Goal: Task Accomplishment & Management: Manage account settings

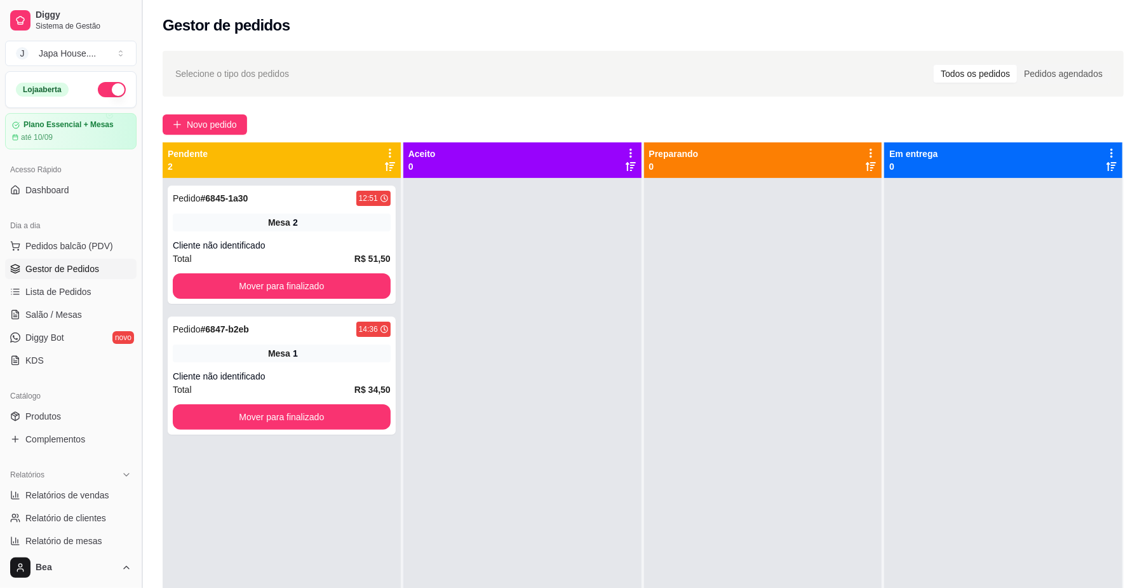
drag, startPoint x: 137, startPoint y: 331, endPoint x: 137, endPoint y: 389, distance: 57.8
click at [137, 389] on button "Toggle Sidebar" at bounding box center [142, 294] width 10 height 588
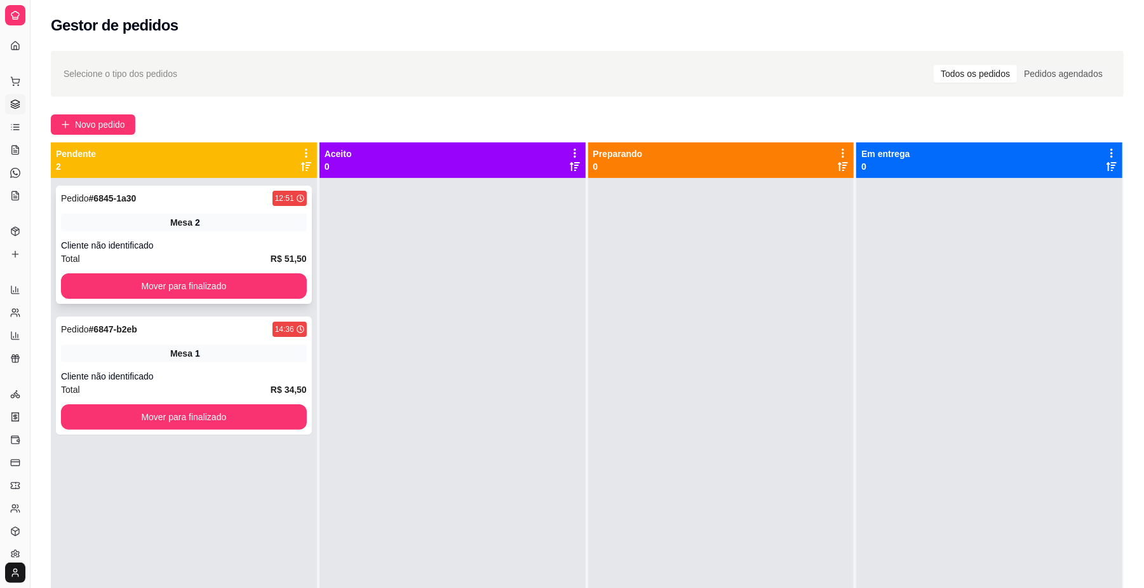
drag, startPoint x: 24, startPoint y: 232, endPoint x: 140, endPoint y: 246, distance: 116.5
drag, startPoint x: 30, startPoint y: 29, endPoint x: 94, endPoint y: 24, distance: 63.8
click at [94, 24] on div "Diggy Sistema de Gestão J Japa House. ... Loja aberta Plano Essencial + Mesas a…" at bounding box center [572, 390] width 1144 height 781
click at [25, 34] on button "Toggle Sidebar" at bounding box center [30, 294] width 10 height 588
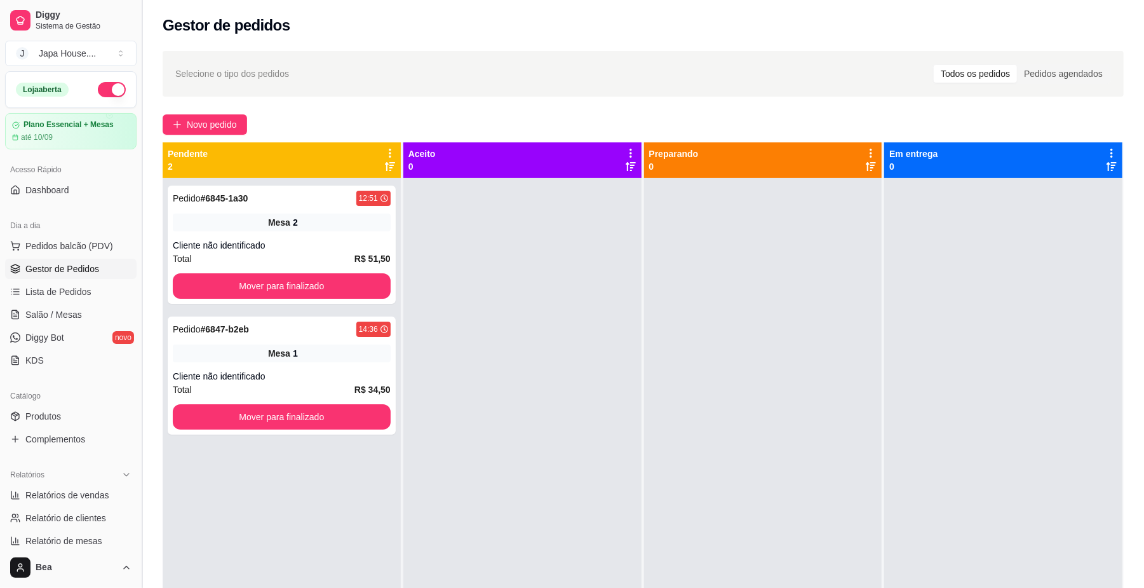
click at [25, 34] on div "Diggy Sistema de Gestão J Japa House. ... Loja aberta Plano Essencial + Mesas a…" at bounding box center [71, 294] width 142 height 588
click at [25, 34] on link "Diggy Sistema de Gestão" at bounding box center [70, 20] width 131 height 30
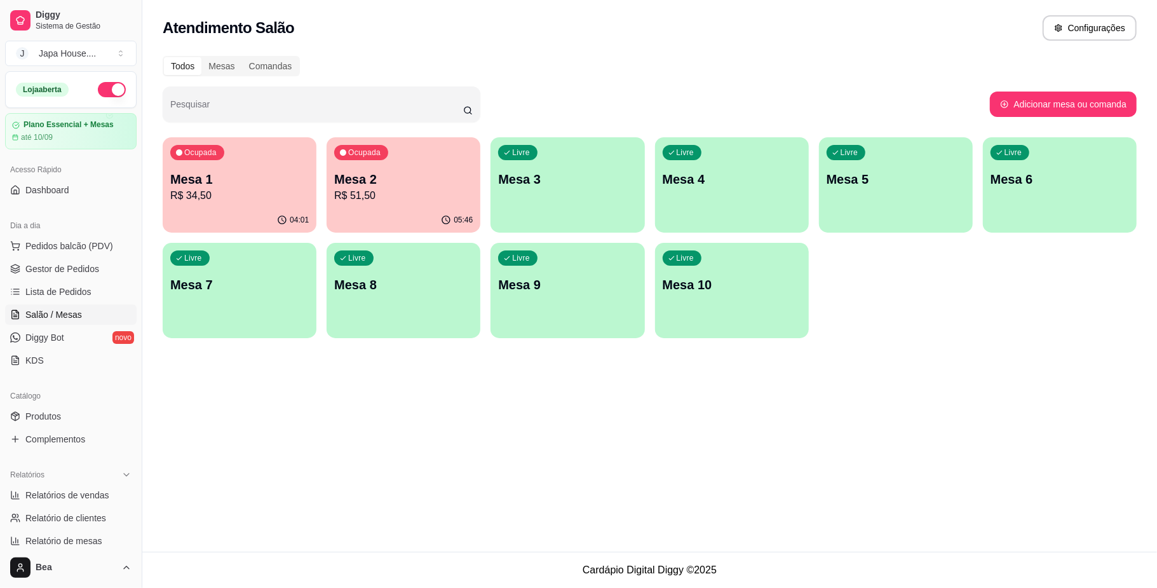
click at [387, 293] on p "Mesa 8" at bounding box center [403, 285] width 138 height 18
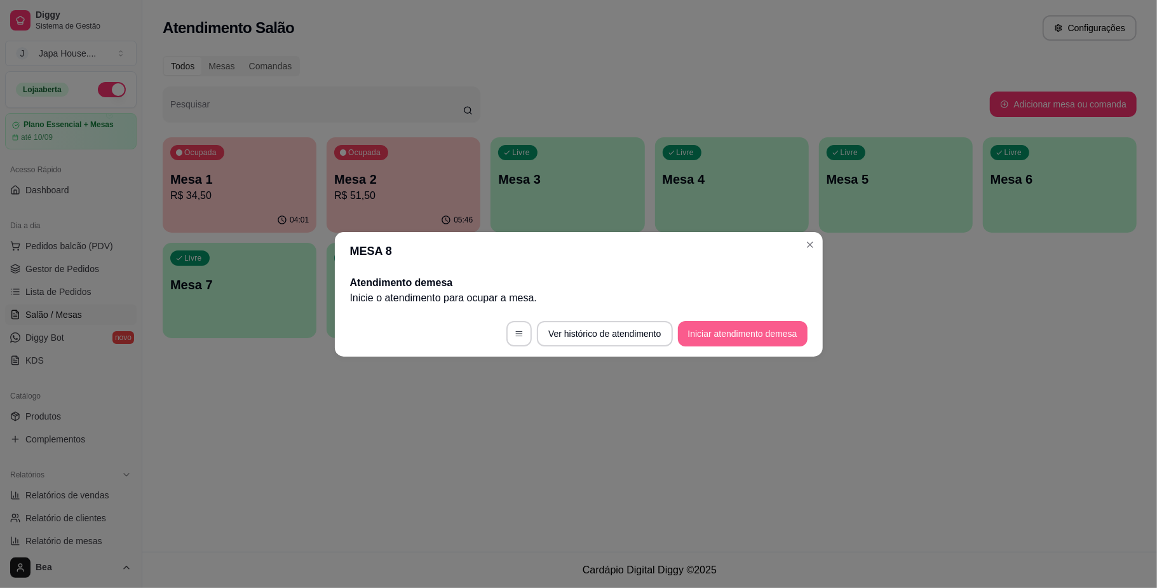
click at [776, 329] on button "Iniciar atendimento de mesa" at bounding box center [743, 333] width 130 height 25
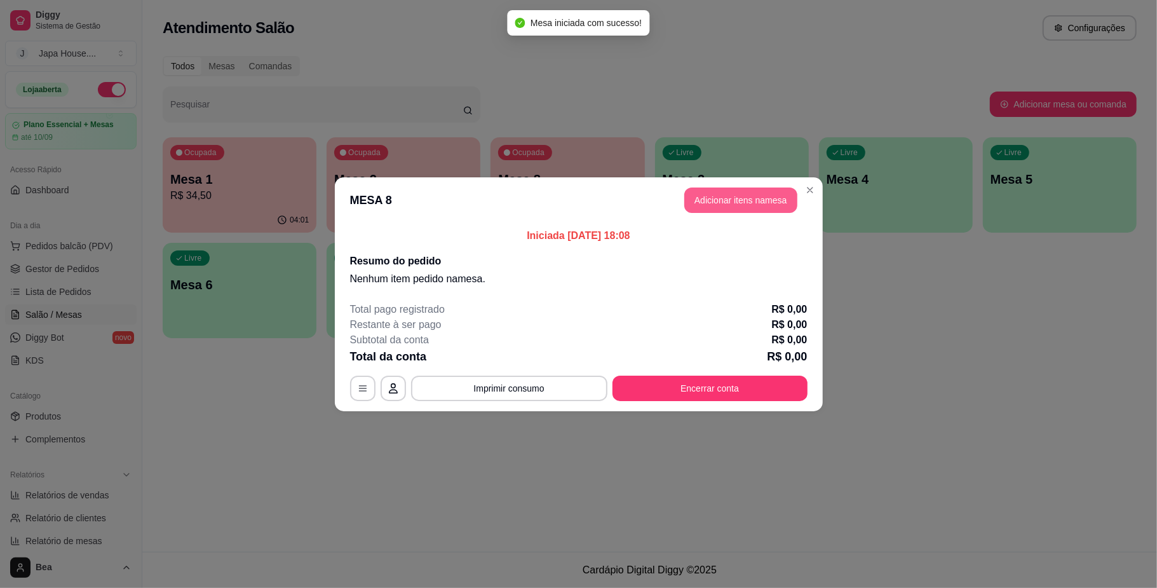
click at [732, 191] on button "Adicionar itens na mesa" at bounding box center [740, 199] width 113 height 25
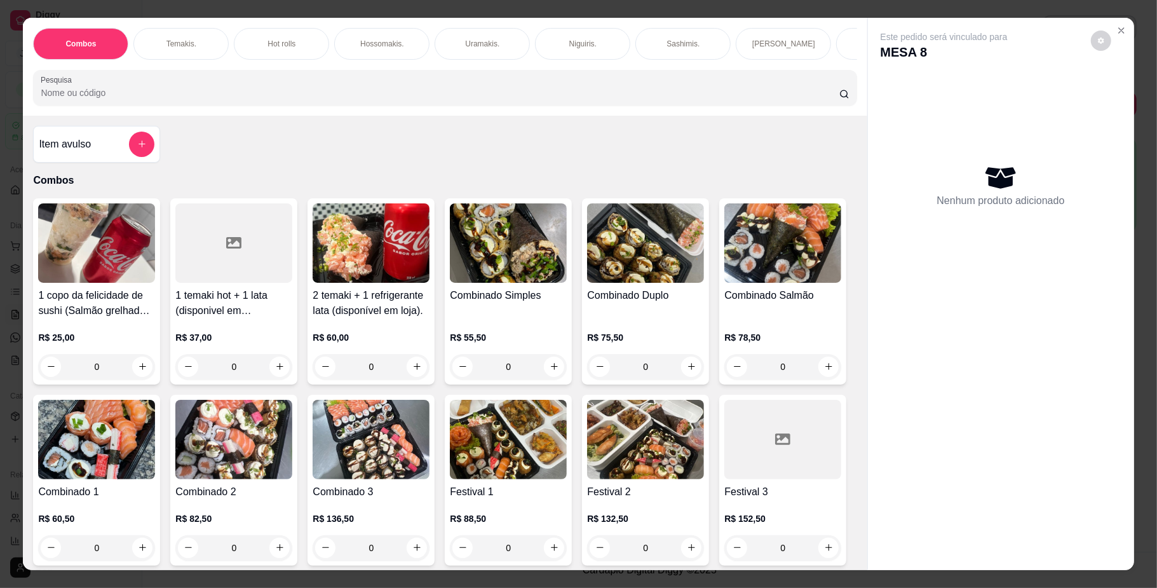
click at [804, 296] on div "1 copo da felicidade de sushi (Salmão grelhado) 200ml + 1 lata (disponivel em […" at bounding box center [444, 472] width 823 height 548
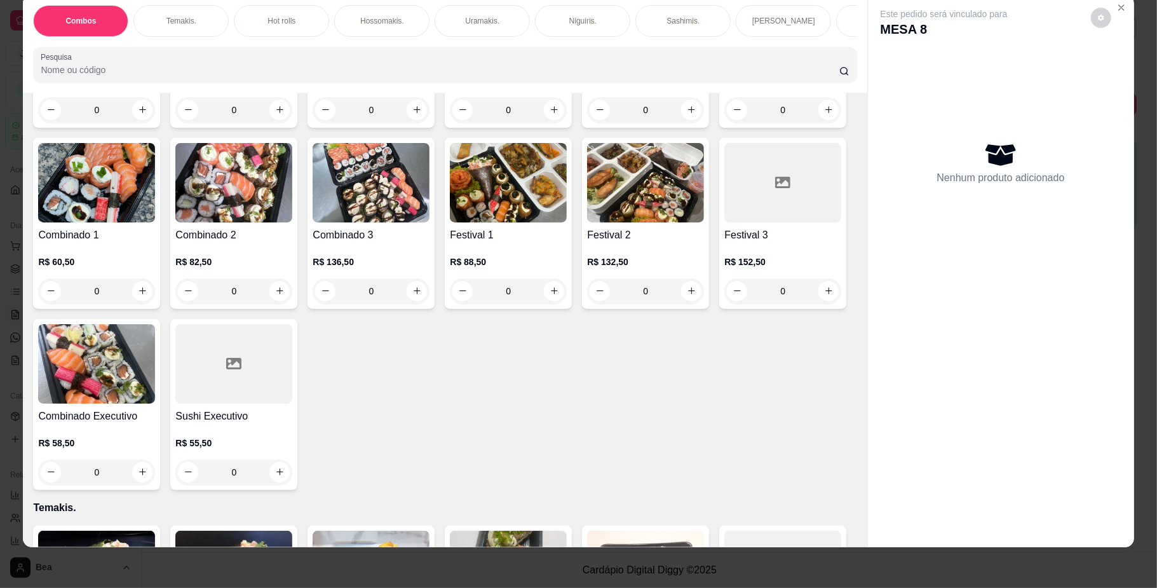
scroll to position [237, 0]
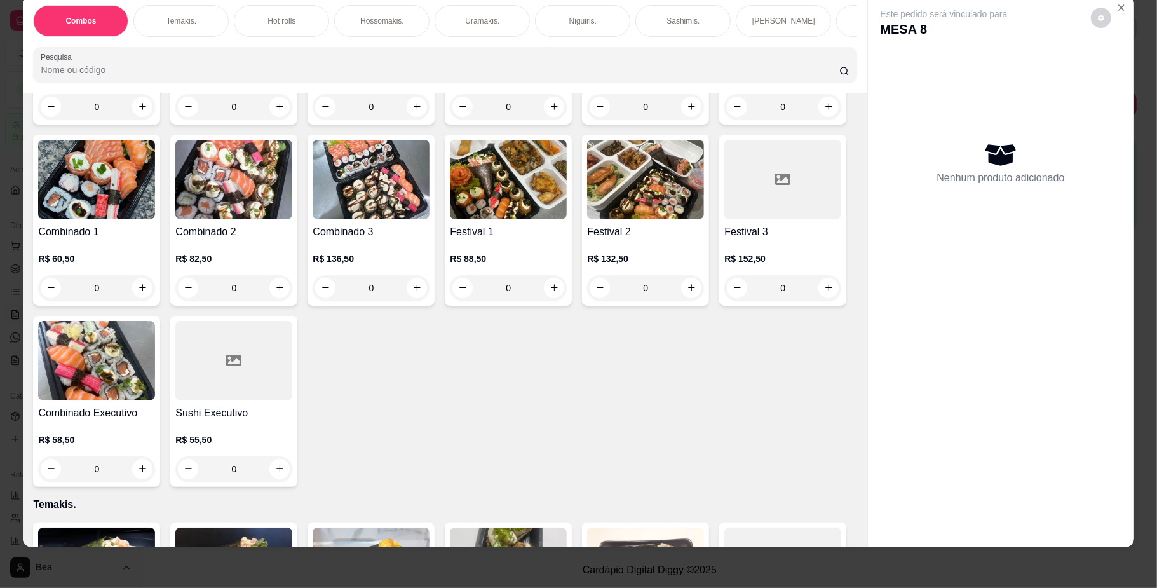
click at [587, 300] on div "0" at bounding box center [645, 287] width 117 height 25
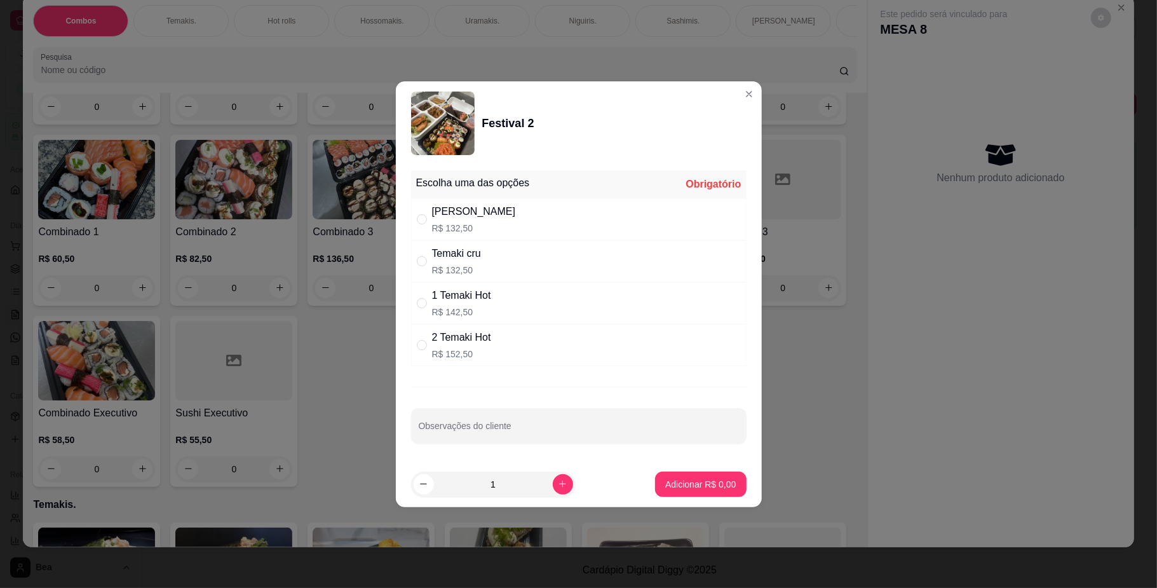
click at [489, 262] on div "Temaki cru R$ 132,50" at bounding box center [578, 261] width 335 height 42
radio input "true"
click at [675, 486] on p "Adicionar R$ 132,50" at bounding box center [696, 484] width 81 height 13
type input "1"
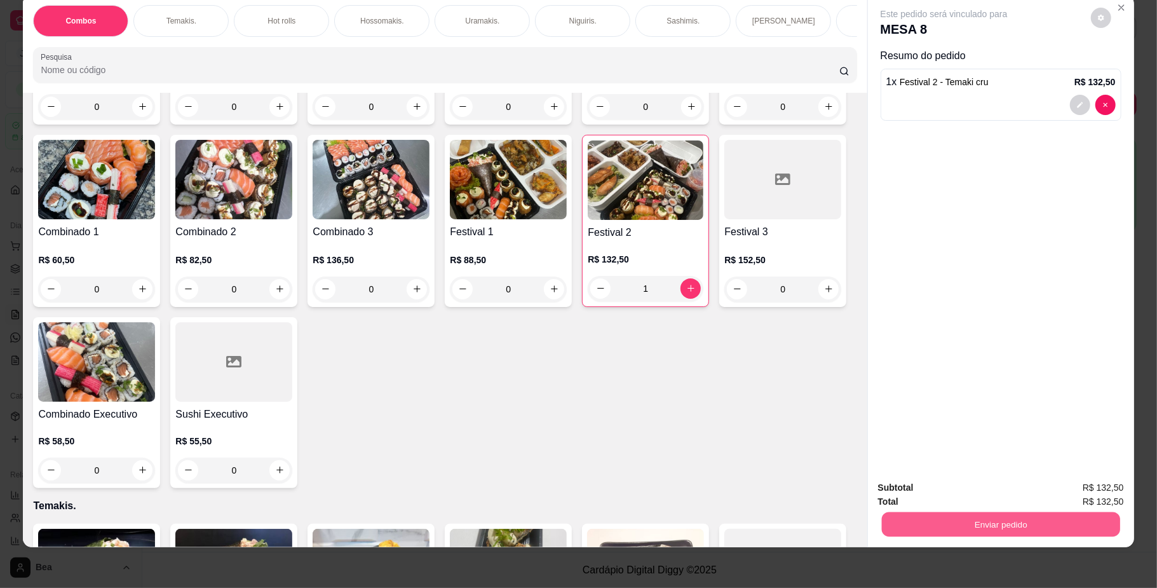
click at [959, 519] on button "Enviar pedido" at bounding box center [1000, 524] width 238 height 25
click at [966, 492] on button "Não registrar e enviar pedido" at bounding box center [957, 494] width 132 height 24
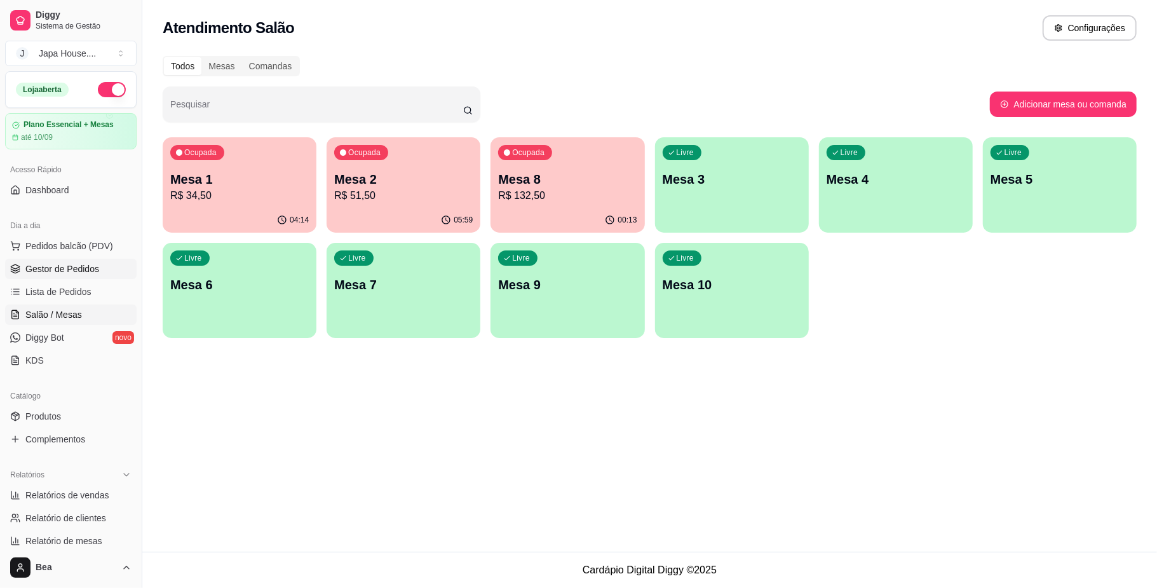
click at [83, 263] on span "Gestor de Pedidos" at bounding box center [62, 268] width 74 height 13
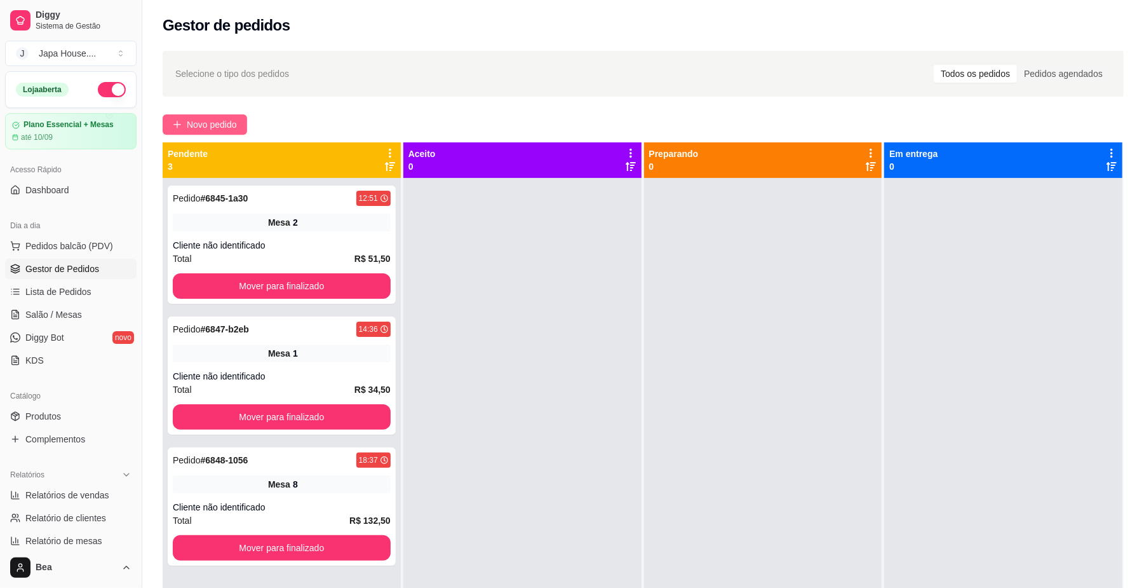
click at [222, 123] on span "Novo pedido" at bounding box center [212, 125] width 50 height 14
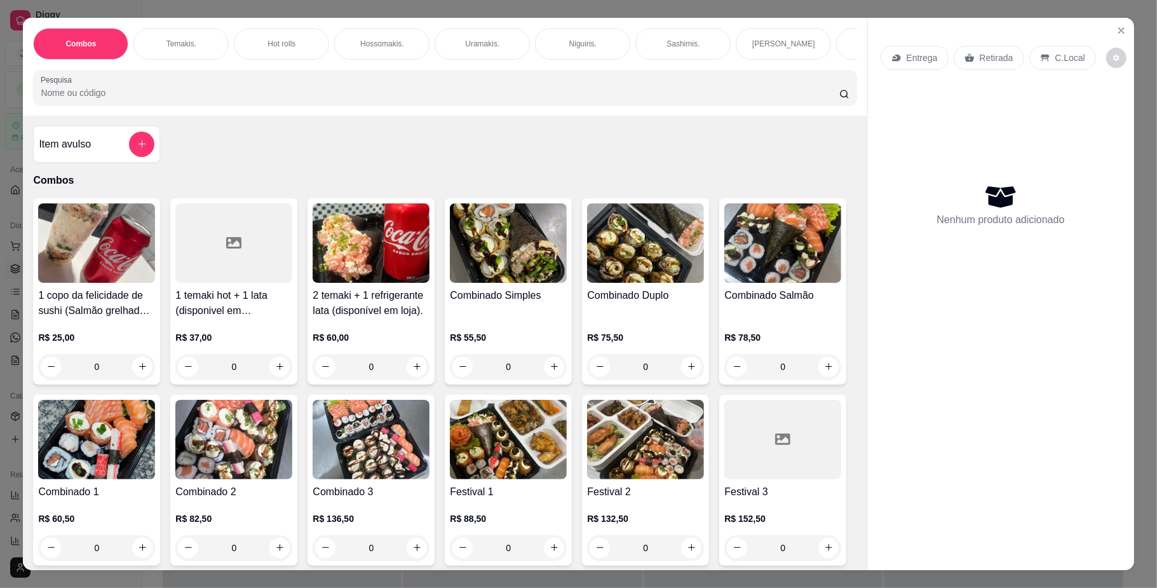
click at [567, 560] on div "0" at bounding box center [508, 547] width 117 height 25
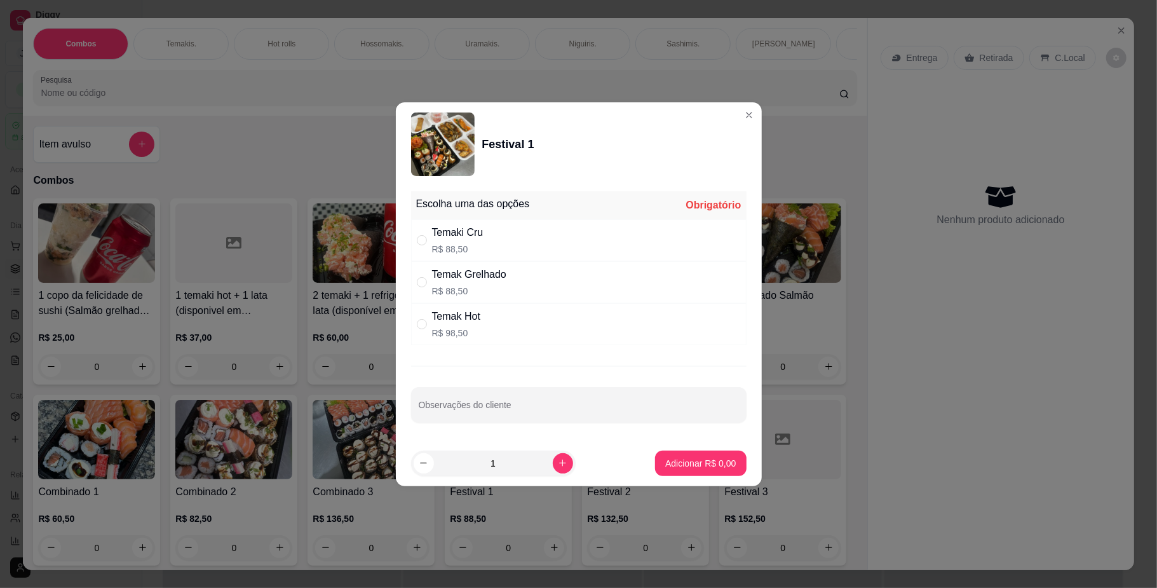
click at [492, 238] on div "Temaki Cru R$ 88,50" at bounding box center [578, 240] width 335 height 42
radio input "true"
click at [681, 469] on p "Adicionar R$ 88,50" at bounding box center [698, 463] width 76 height 13
type input "1"
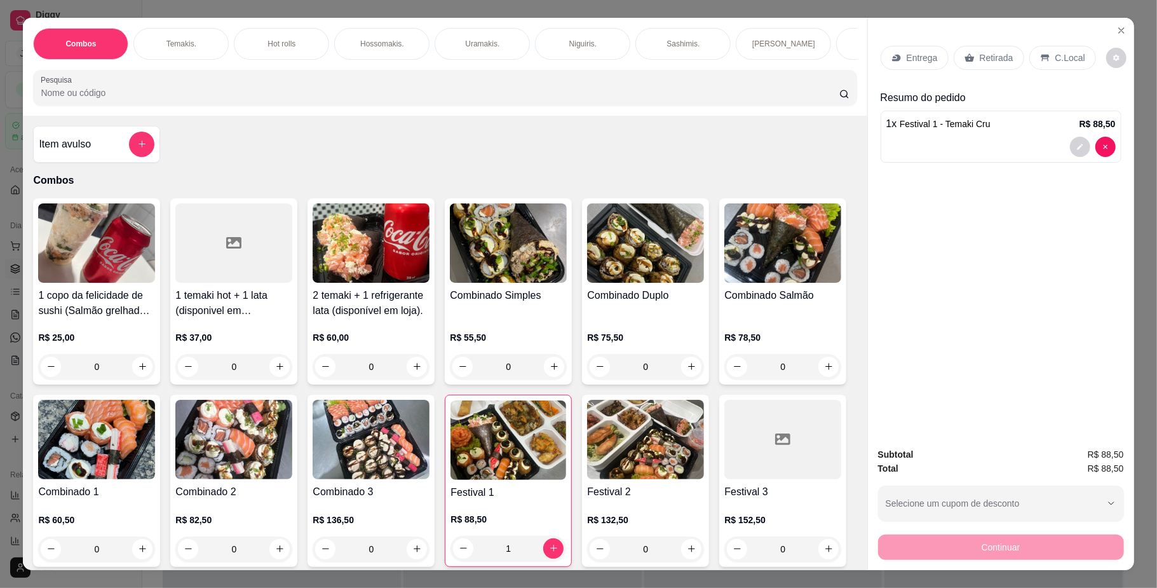
click at [918, 57] on p "Entrega" at bounding box center [921, 57] width 31 height 13
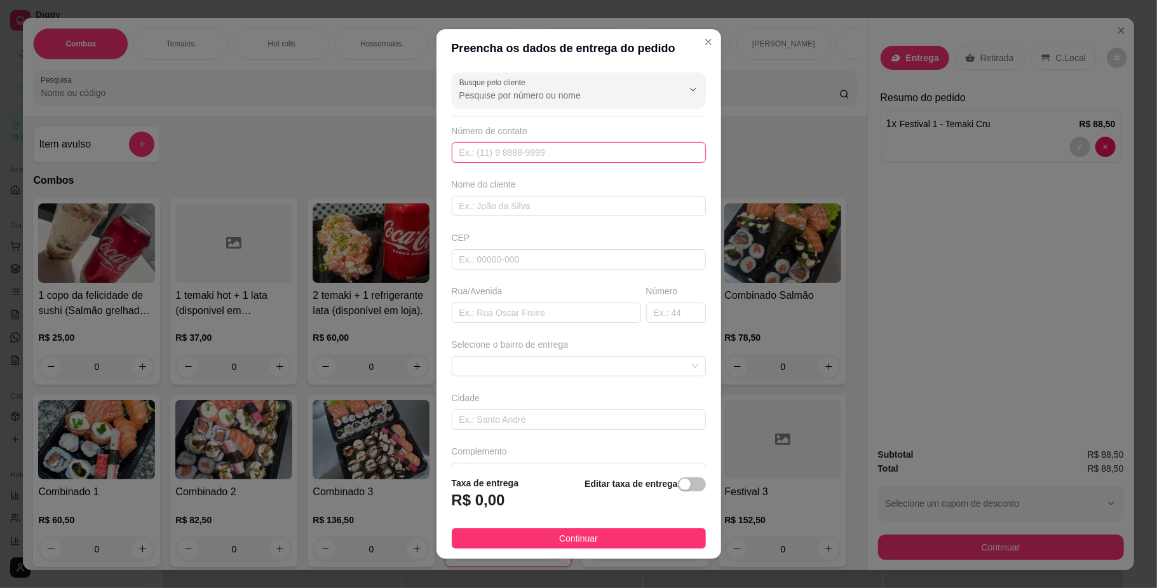
click at [574, 154] on input "text" at bounding box center [579, 152] width 254 height 20
type input "119 77532-0963"
click at [570, 206] on input "text" at bounding box center [579, 206] width 254 height 20
type input "E"
type input "TATI"
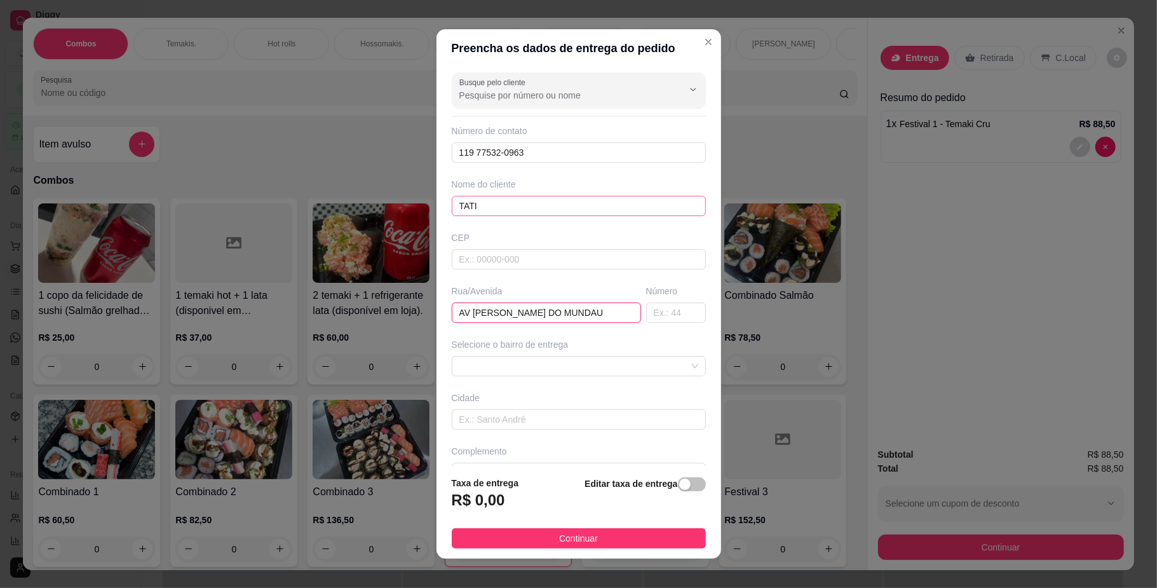
type input "AV [PERSON_NAME] DO MUNDAU"
type input "830"
click at [619, 364] on span at bounding box center [578, 365] width 239 height 19
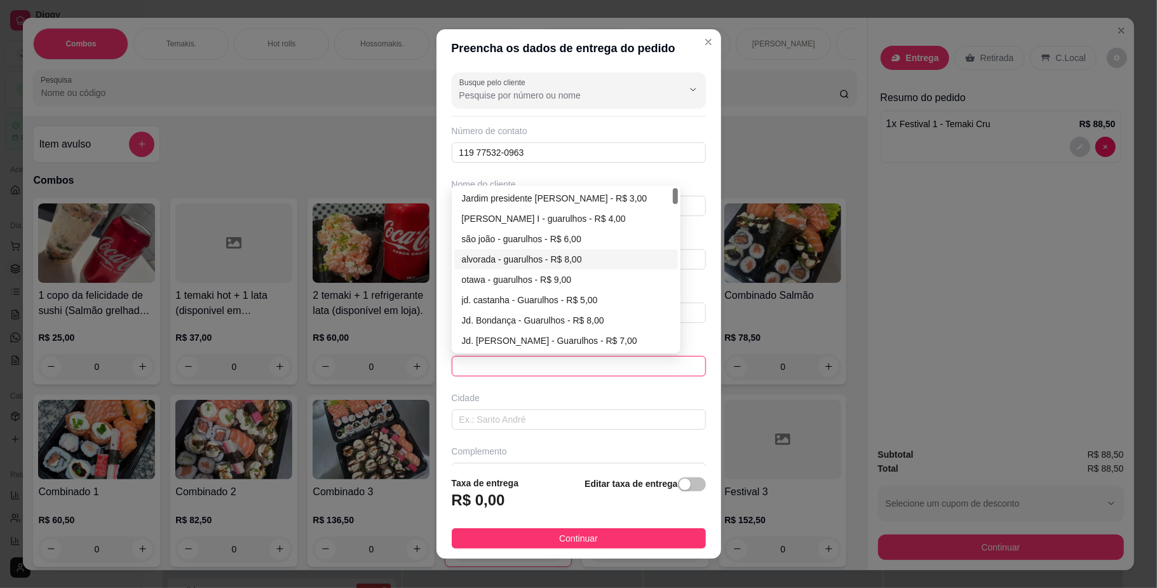
click at [555, 253] on div "alvorada - guarulhos - R$ 8,00" at bounding box center [566, 259] width 224 height 20
type input "guarulhos"
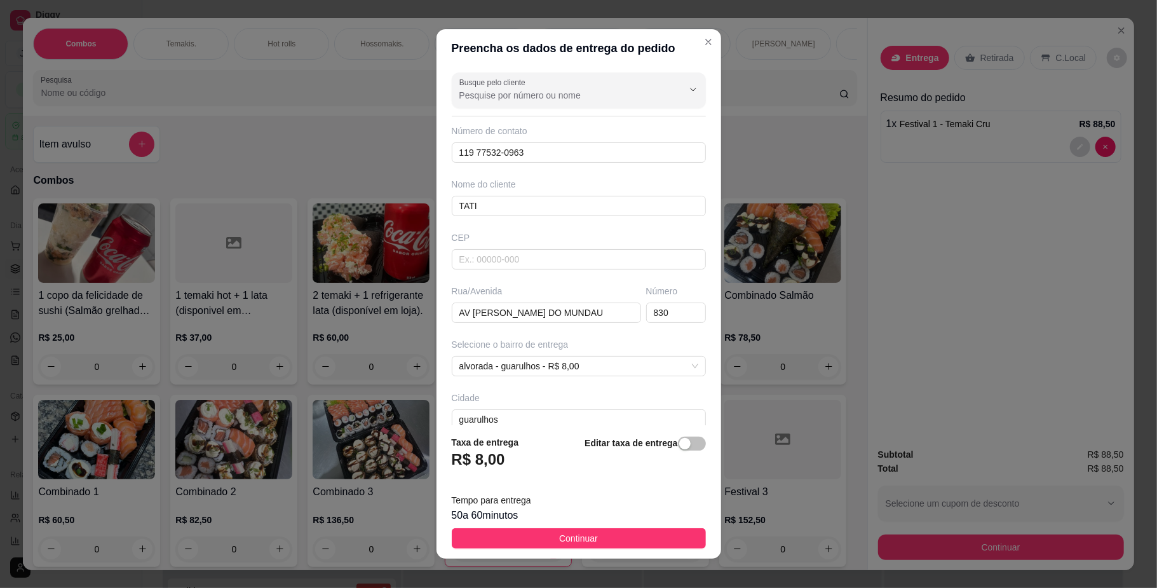
scroll to position [74, 0]
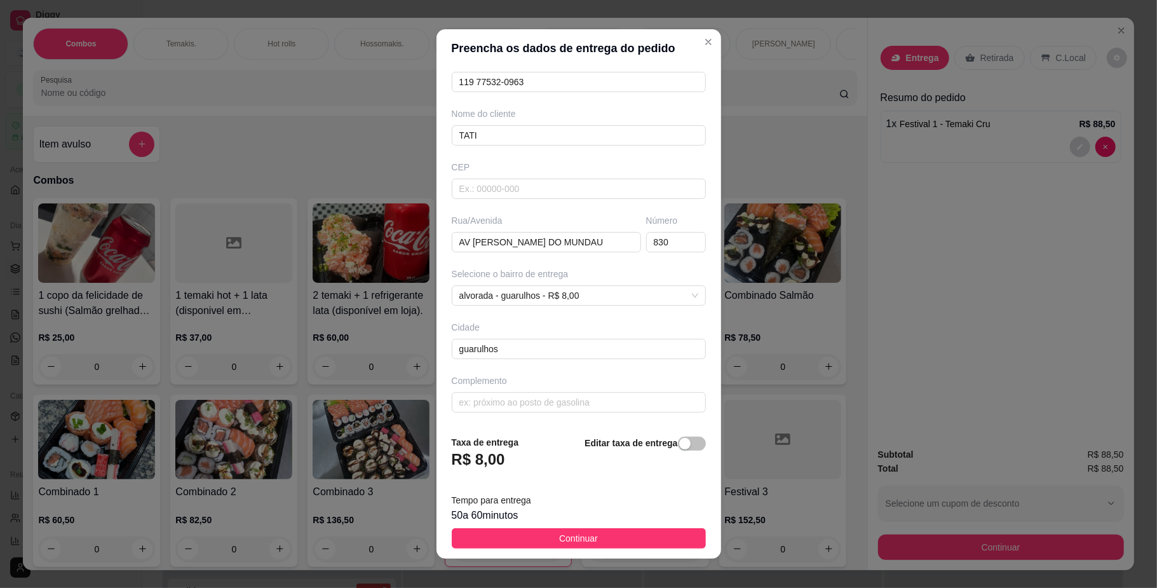
click at [623, 549] on footer "Taxa de entrega R$ 8,00 Editar taxa de entrega Tempo para entrega 50 a 60 minut…" at bounding box center [578, 491] width 285 height 133
click at [628, 536] on button "Continuar" at bounding box center [579, 538] width 254 height 20
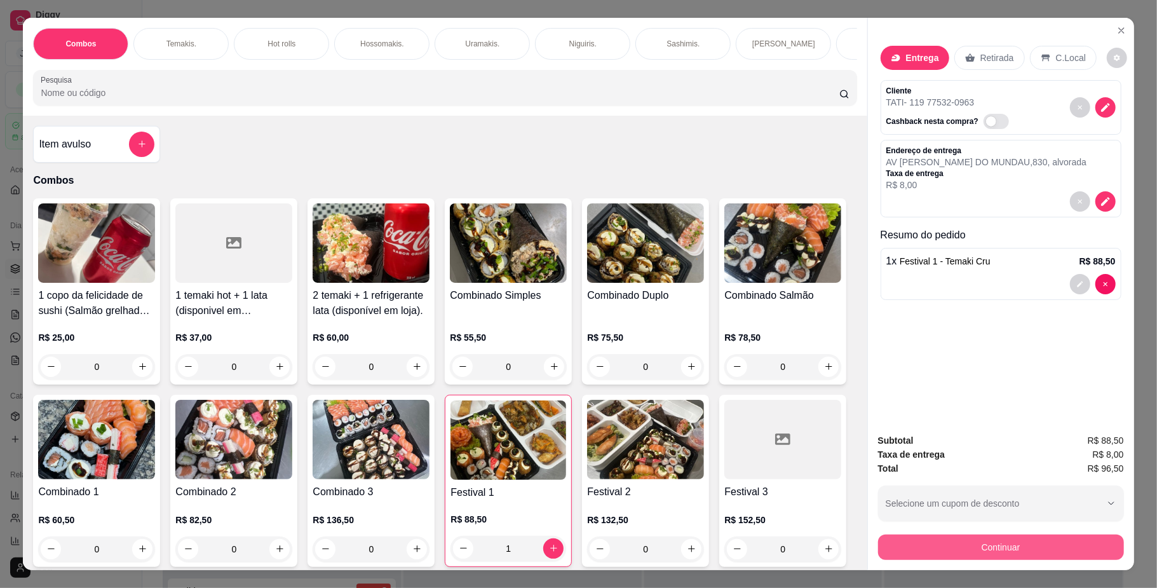
click at [895, 545] on button "Continuar" at bounding box center [1001, 546] width 246 height 25
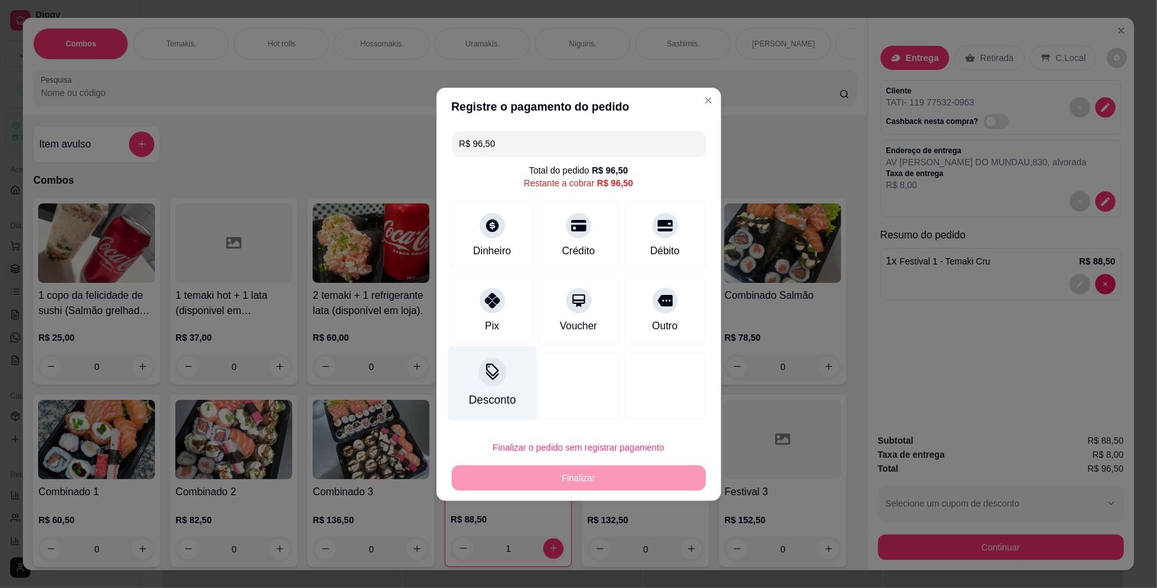
click at [499, 377] on div at bounding box center [492, 372] width 28 height 28
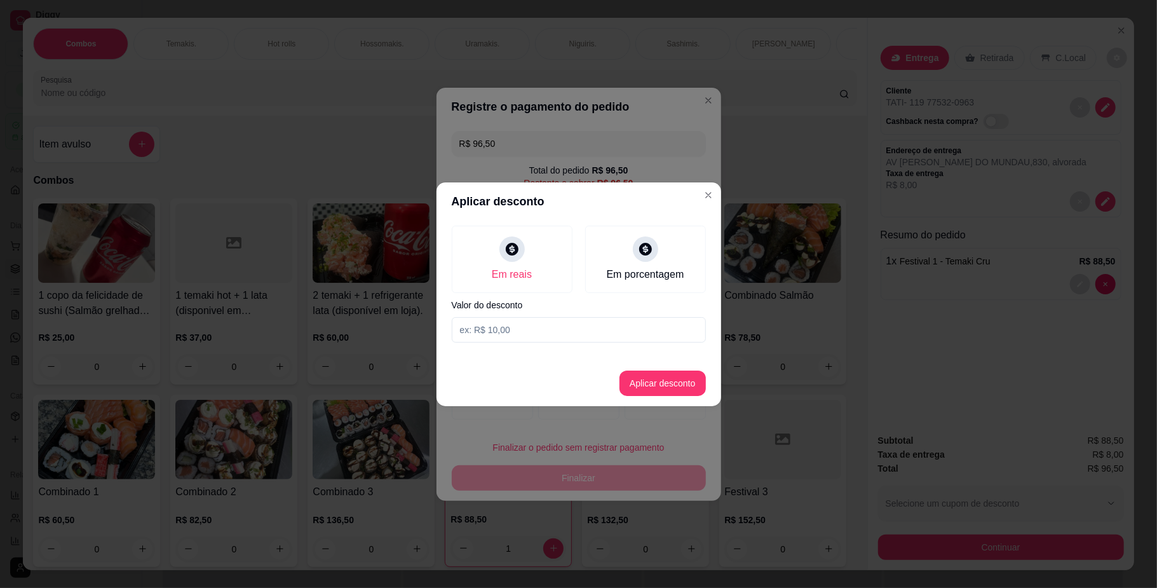
click at [534, 328] on input at bounding box center [579, 329] width 254 height 25
type input "96,50"
click at [644, 379] on button "Aplicar desconto" at bounding box center [662, 382] width 83 height 25
type input "R$ 0,00"
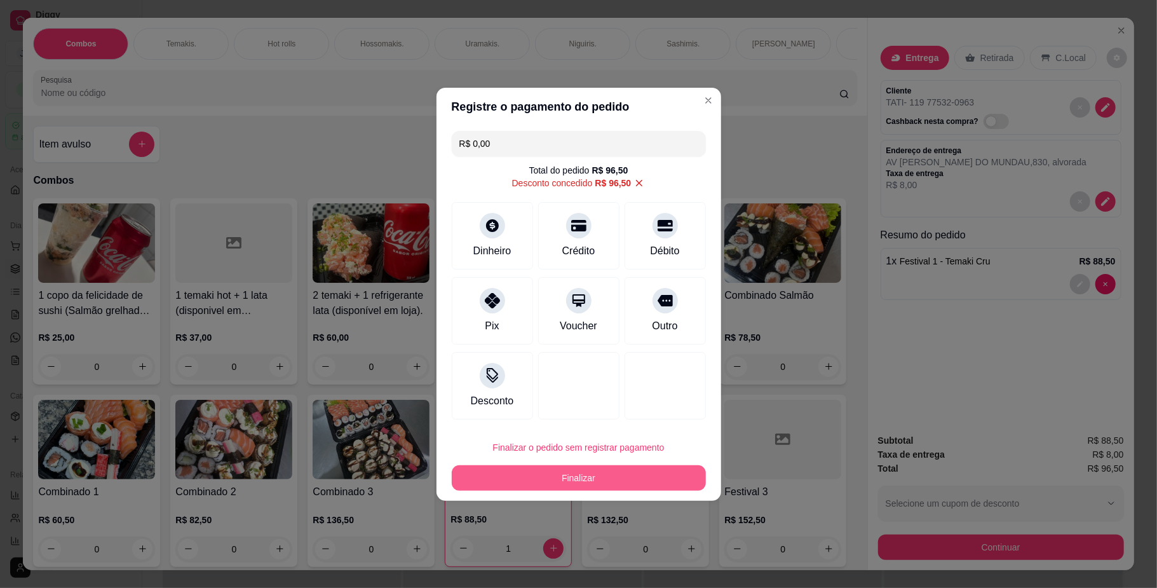
click at [663, 473] on button "Finalizar" at bounding box center [579, 477] width 254 height 25
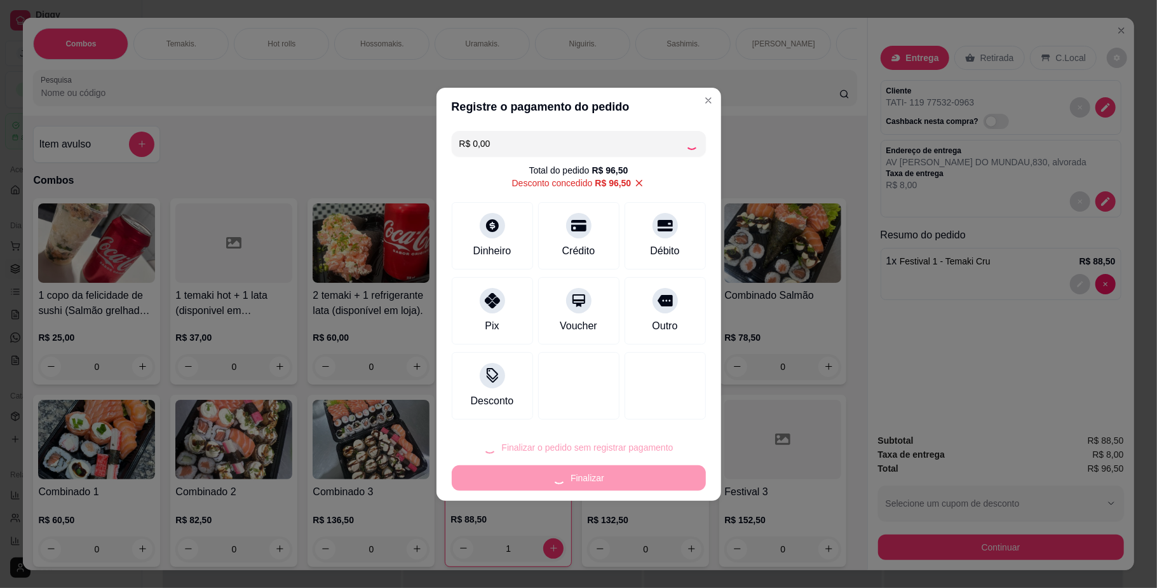
type input "0"
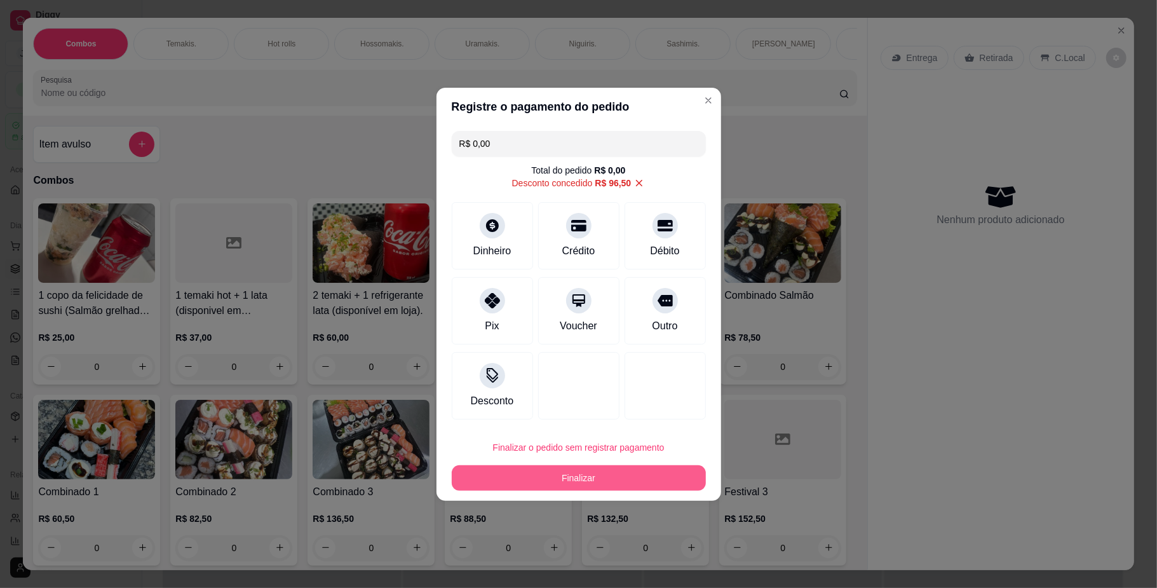
type input "-R$ 96,50"
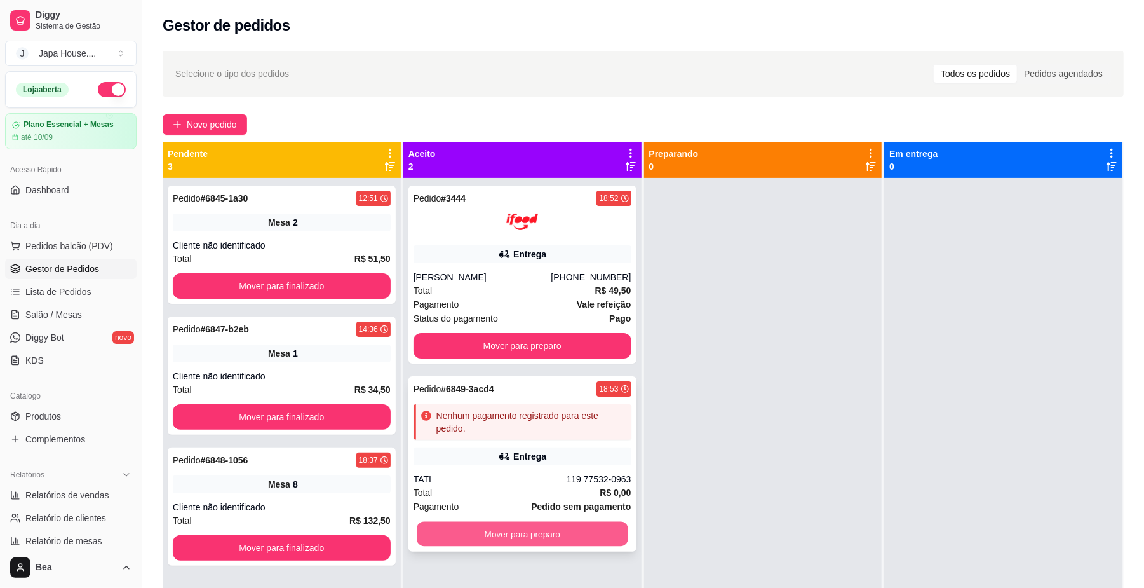
click at [581, 532] on button "Mover para preparo" at bounding box center [522, 534] width 211 height 25
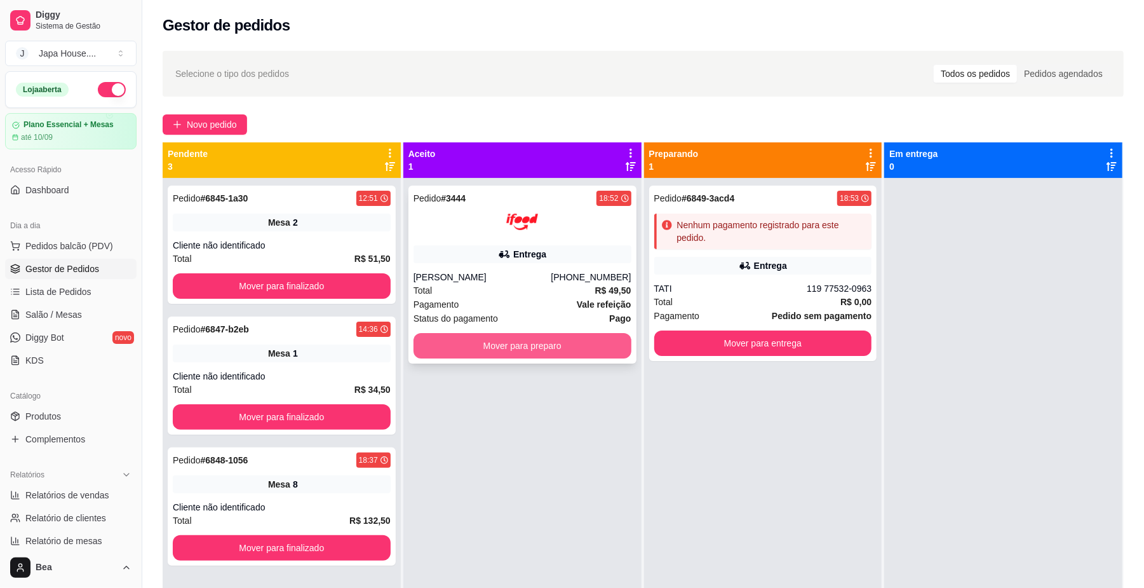
click at [582, 342] on button "Mover para preparo" at bounding box center [523, 345] width 218 height 25
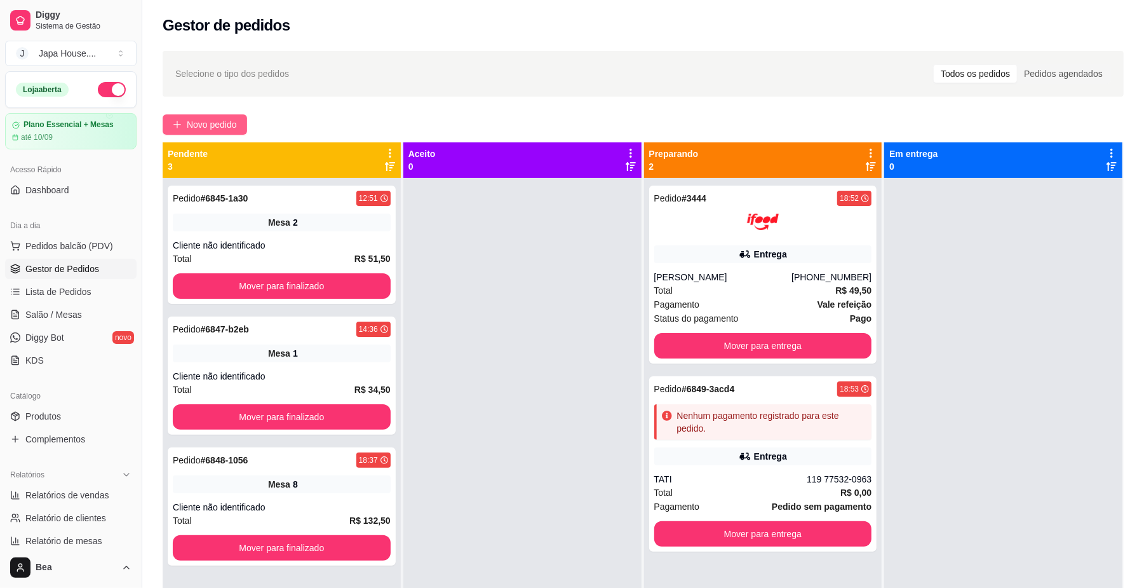
click at [189, 125] on span "Novo pedido" at bounding box center [212, 125] width 50 height 14
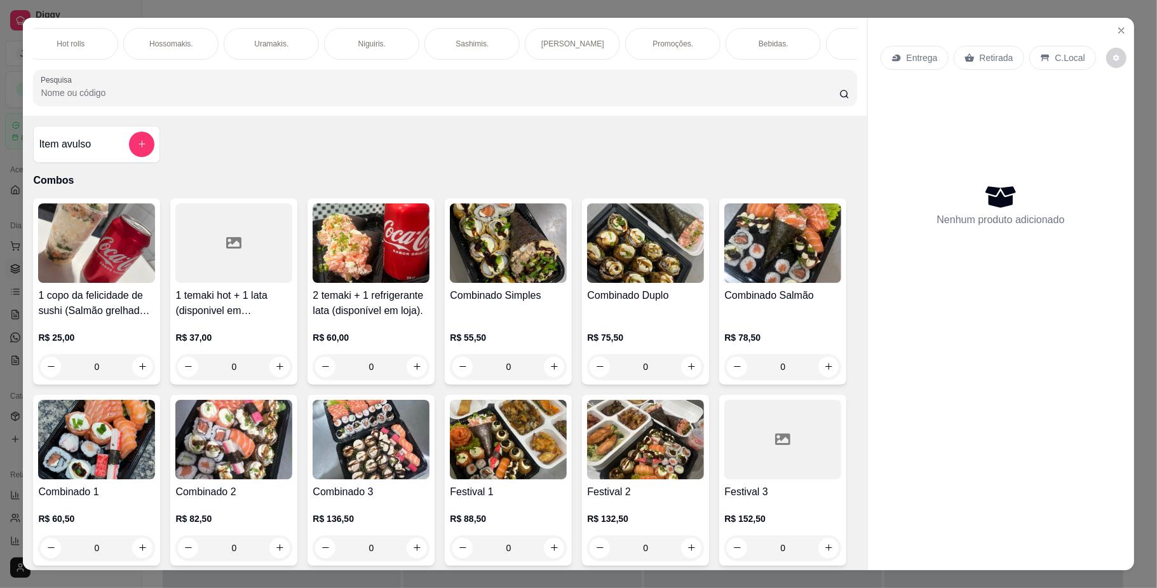
scroll to position [0, 372]
click at [797, 46] on p "Yakisoba" at bounding box center [812, 44] width 30 height 10
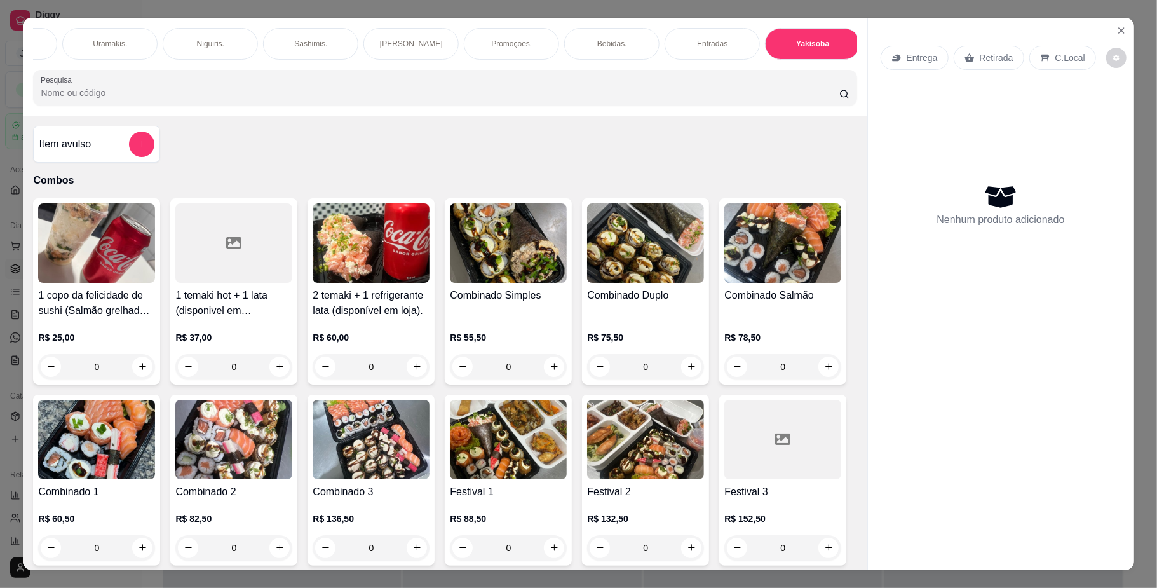
scroll to position [23, 0]
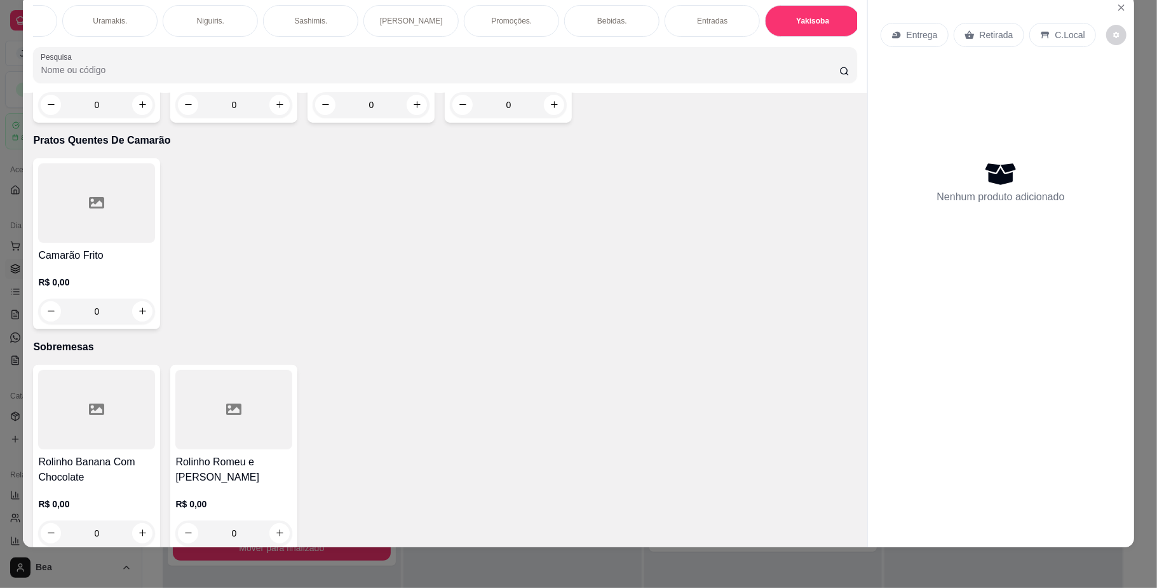
click at [138, 118] on div "0" at bounding box center [96, 104] width 117 height 25
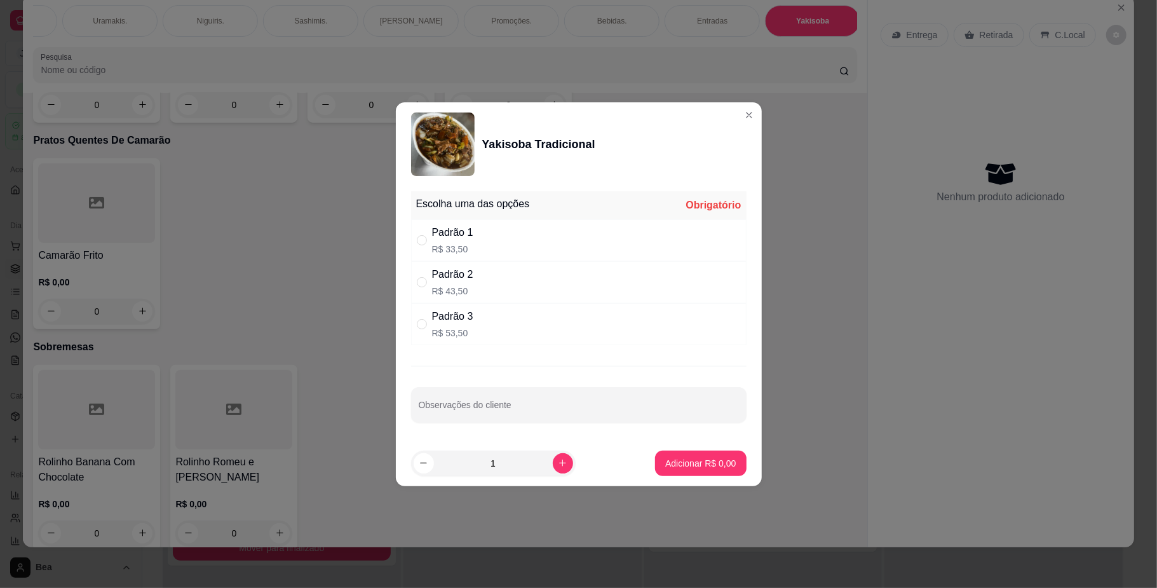
click at [490, 287] on div "Padrão 2 R$ 43,50" at bounding box center [578, 282] width 335 height 42
radio input "true"
click at [717, 466] on p "Adicionar R$ 43,50" at bounding box center [698, 463] width 74 height 12
type input "1"
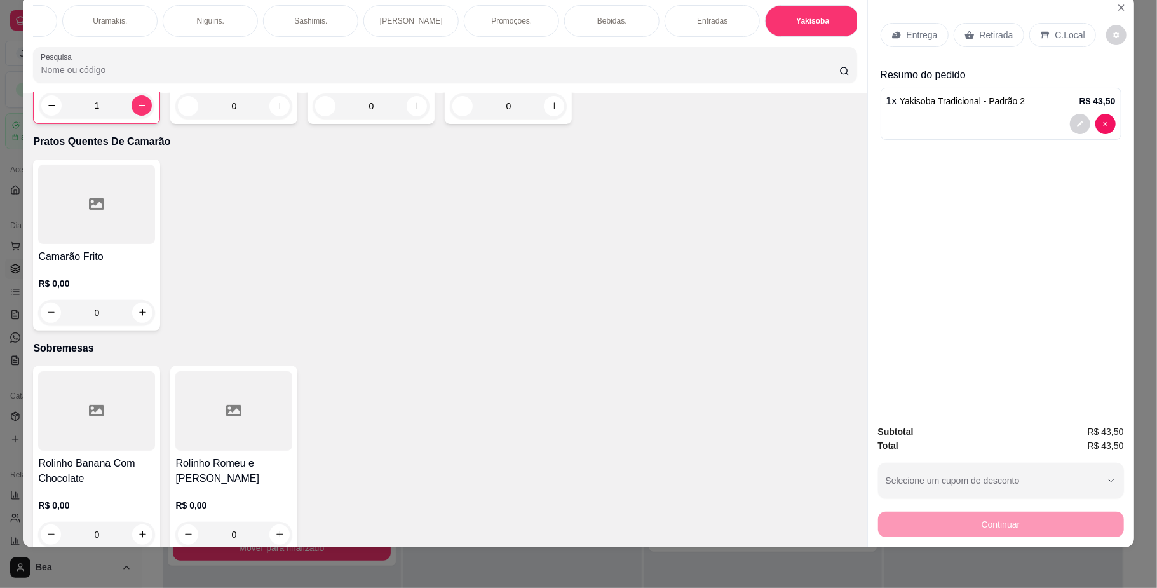
click at [980, 30] on p "Retirada" at bounding box center [997, 35] width 34 height 13
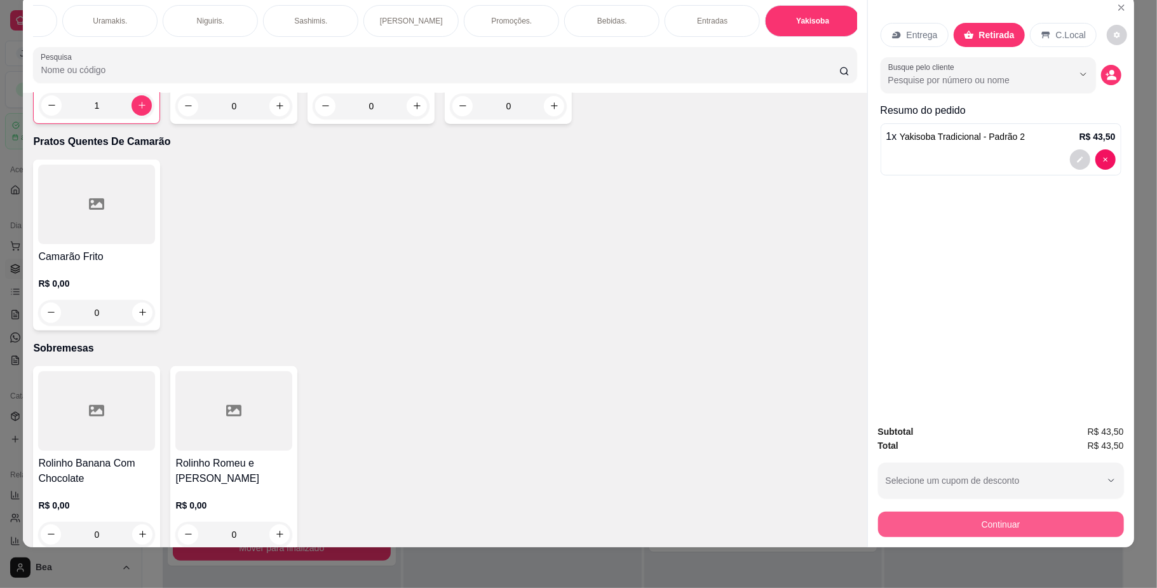
click at [1010, 523] on button "Continuar" at bounding box center [1001, 523] width 246 height 25
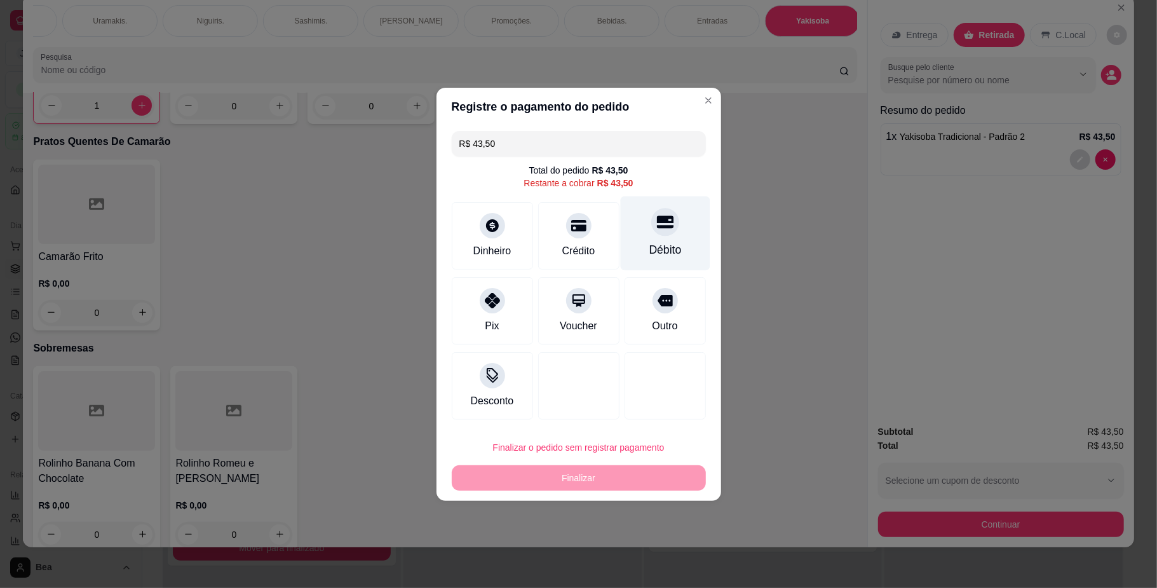
click at [666, 231] on div "Débito" at bounding box center [665, 233] width 90 height 74
type input "R$ 0,00"
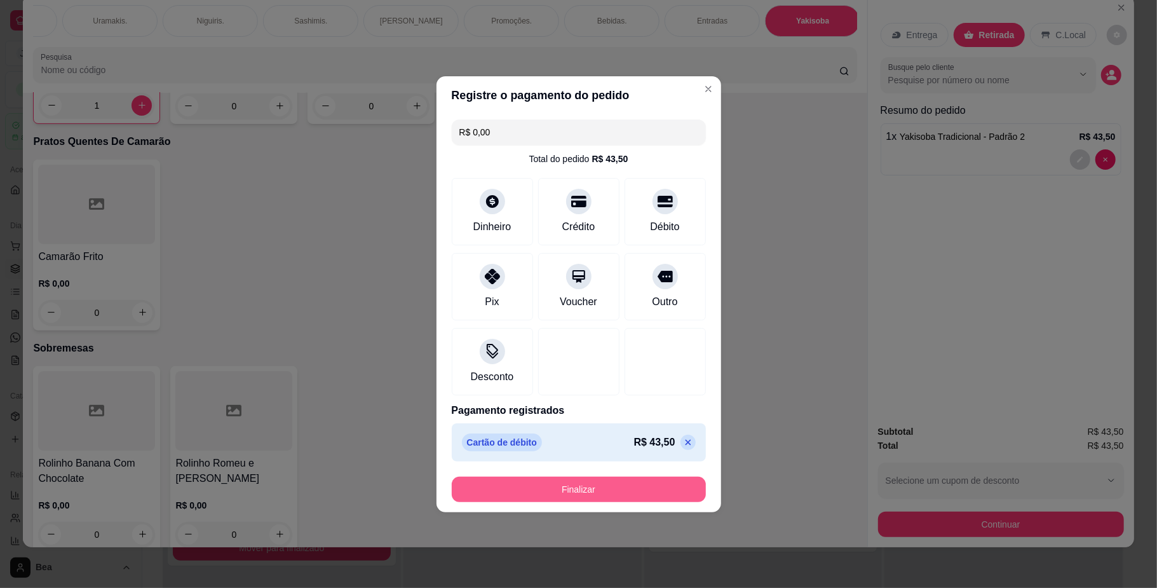
click at [640, 488] on button "Finalizar" at bounding box center [579, 488] width 254 height 25
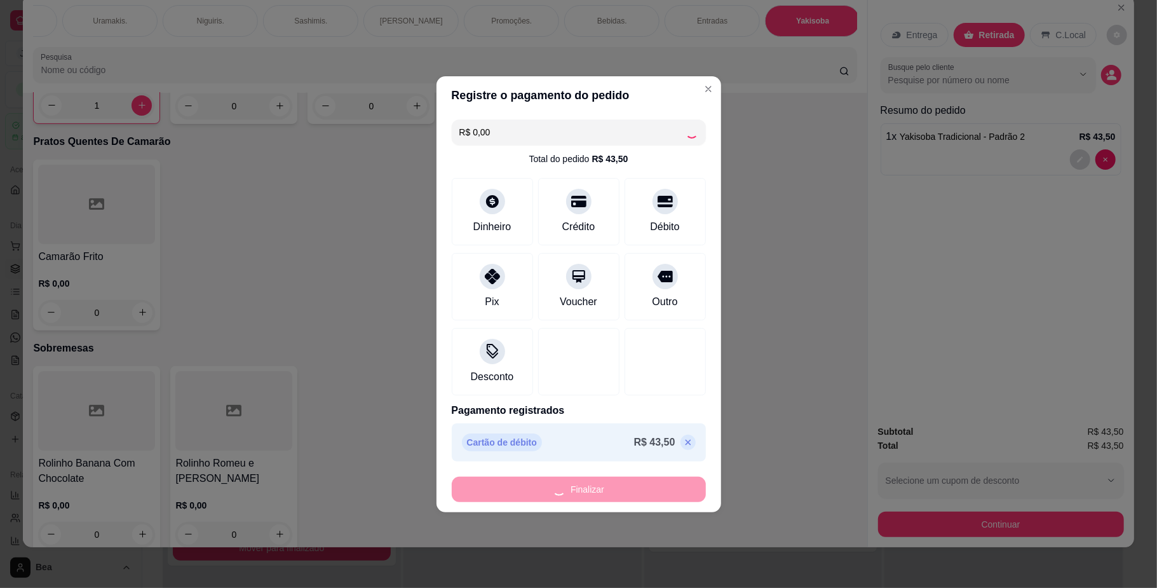
type input "0"
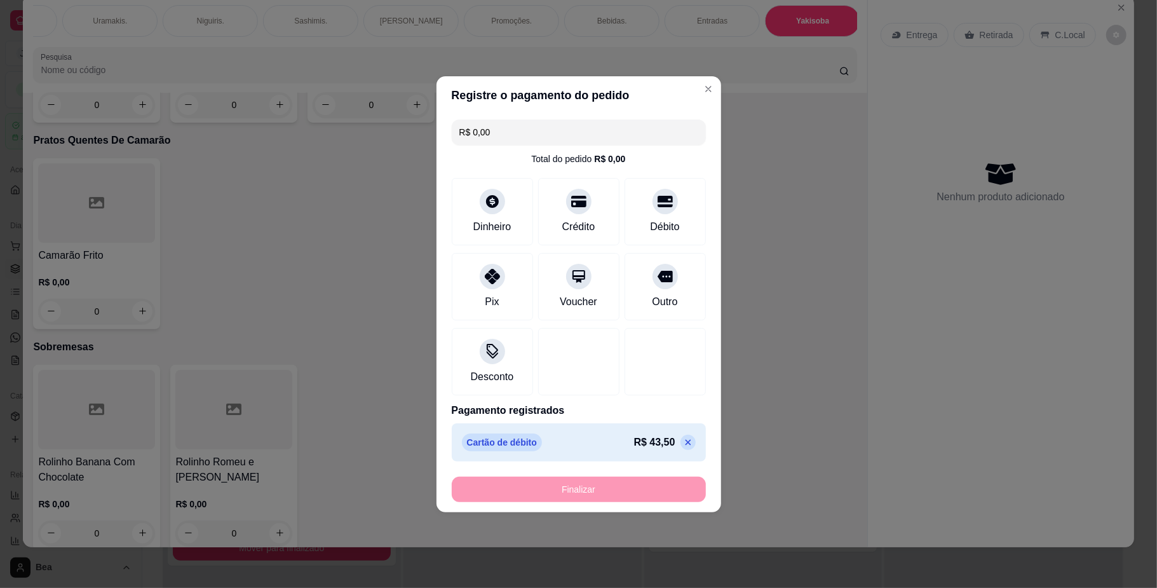
type input "-R$ 43,50"
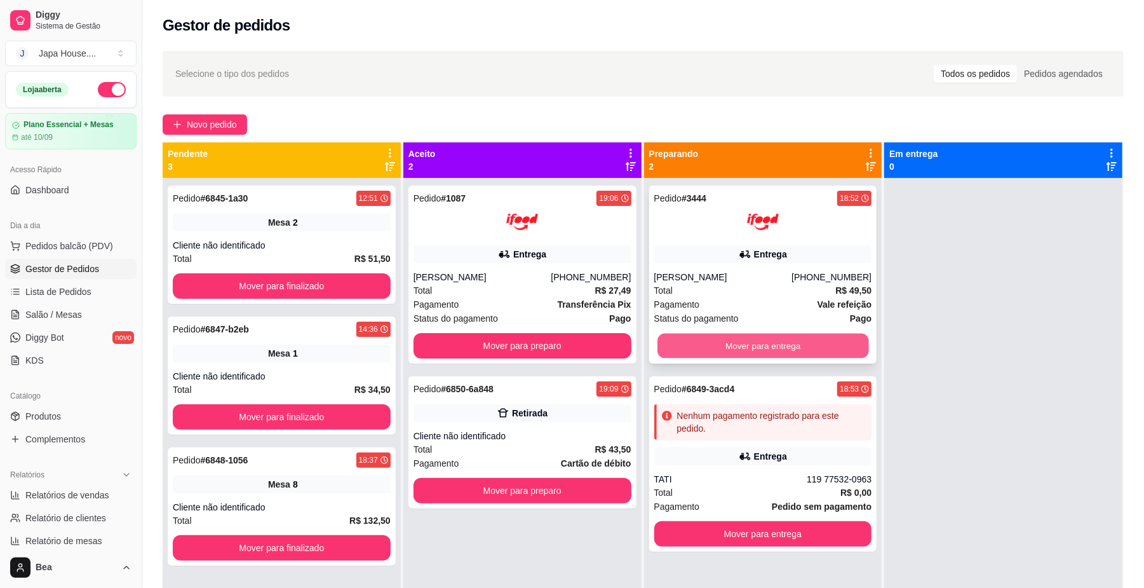
click at [778, 344] on button "Mover para entrega" at bounding box center [762, 346] width 211 height 25
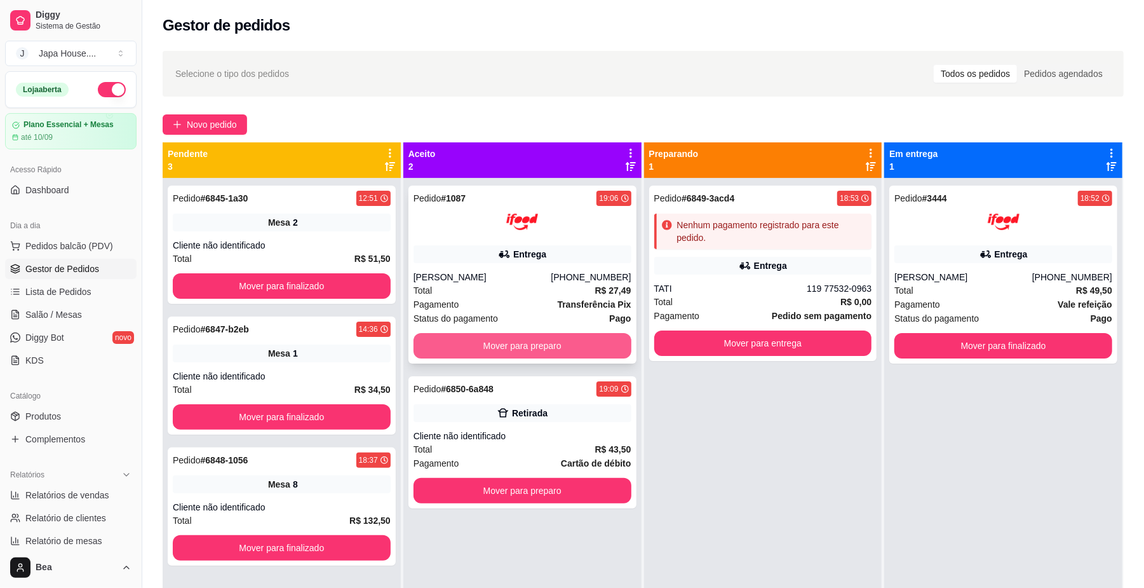
click at [555, 353] on button "Mover para preparo" at bounding box center [523, 345] width 218 height 25
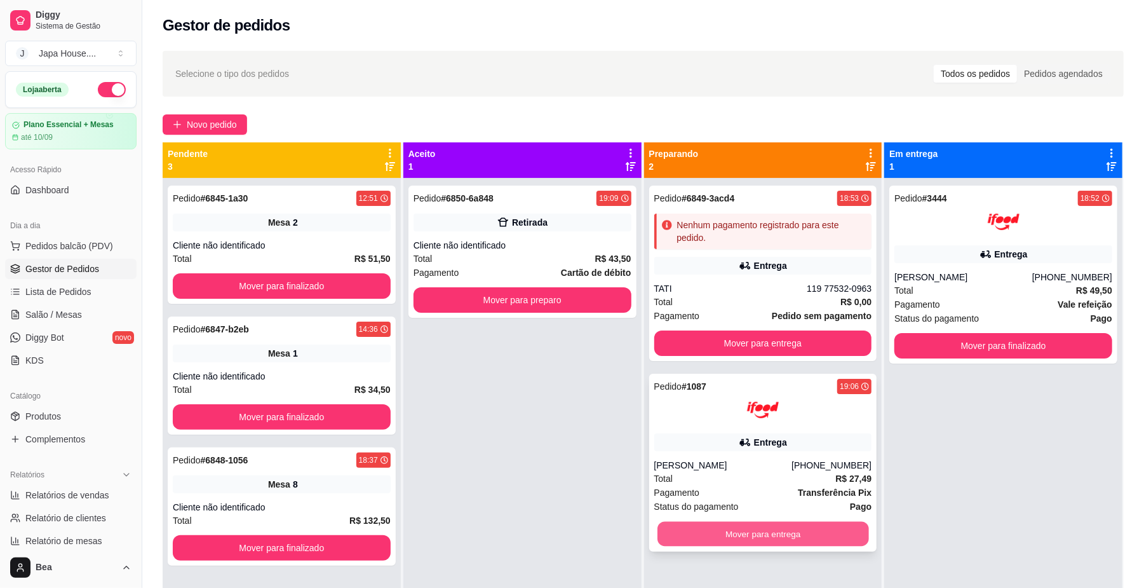
click at [817, 535] on button "Mover para entrega" at bounding box center [762, 534] width 211 height 25
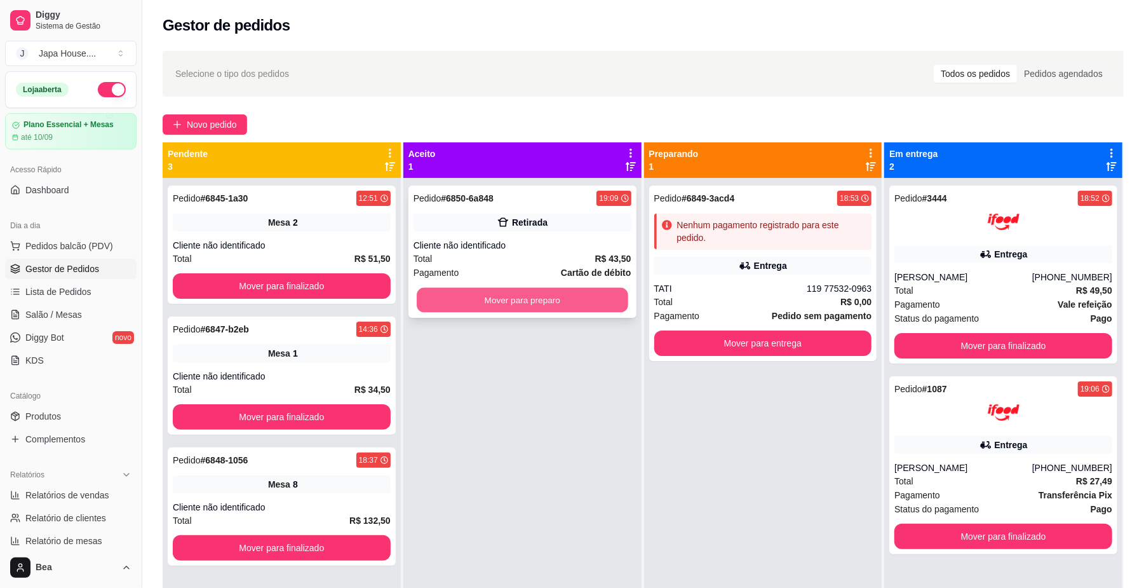
click at [576, 304] on button "Mover para preparo" at bounding box center [522, 300] width 211 height 25
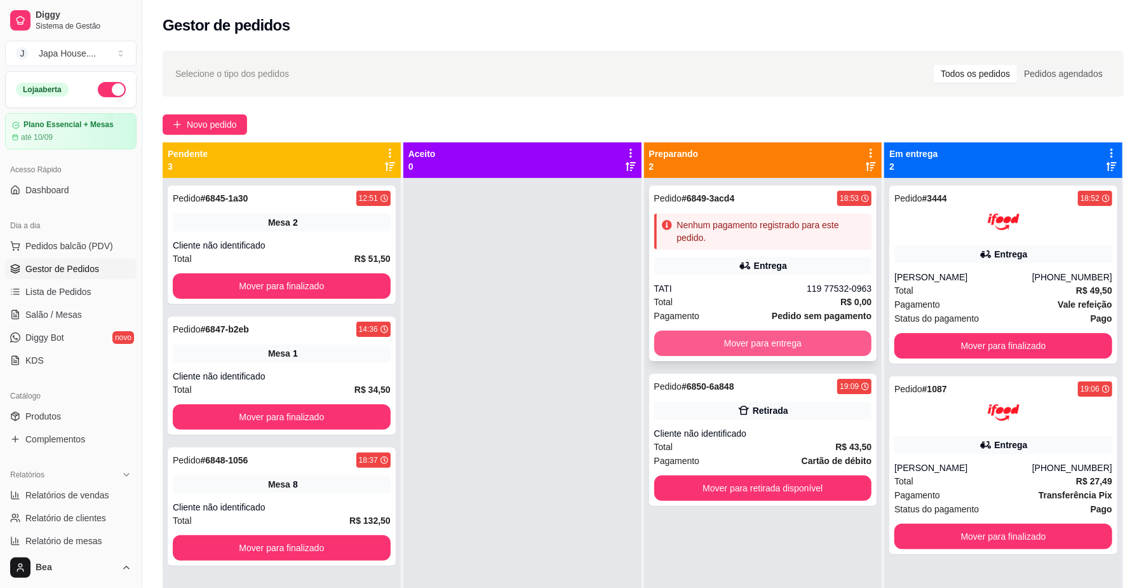
click at [751, 342] on button "Mover para entrega" at bounding box center [763, 342] width 218 height 25
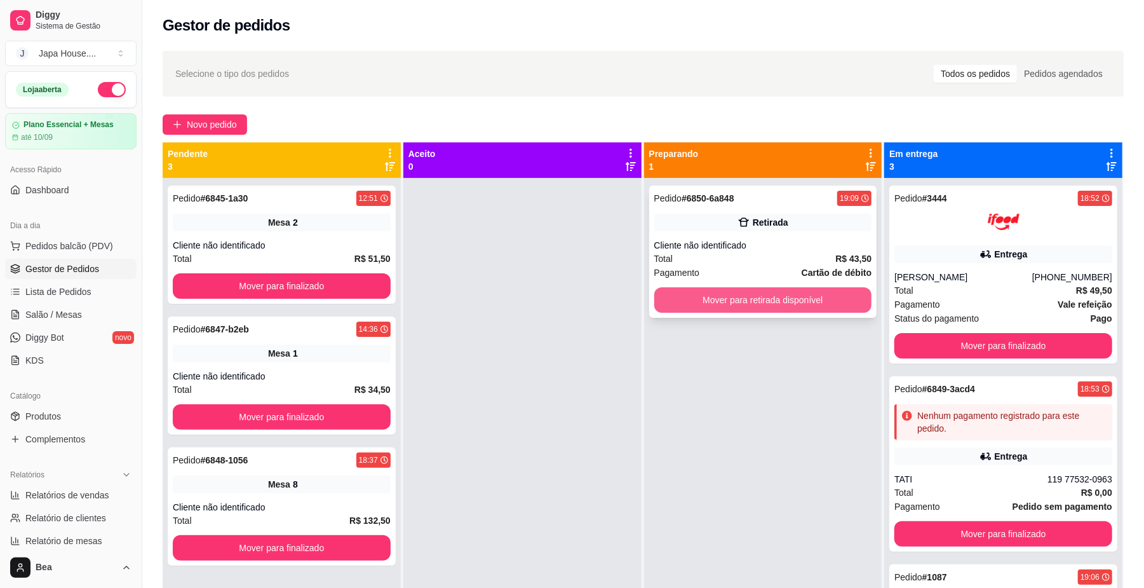
click at [737, 304] on button "Mover para retirada disponível" at bounding box center [763, 299] width 218 height 25
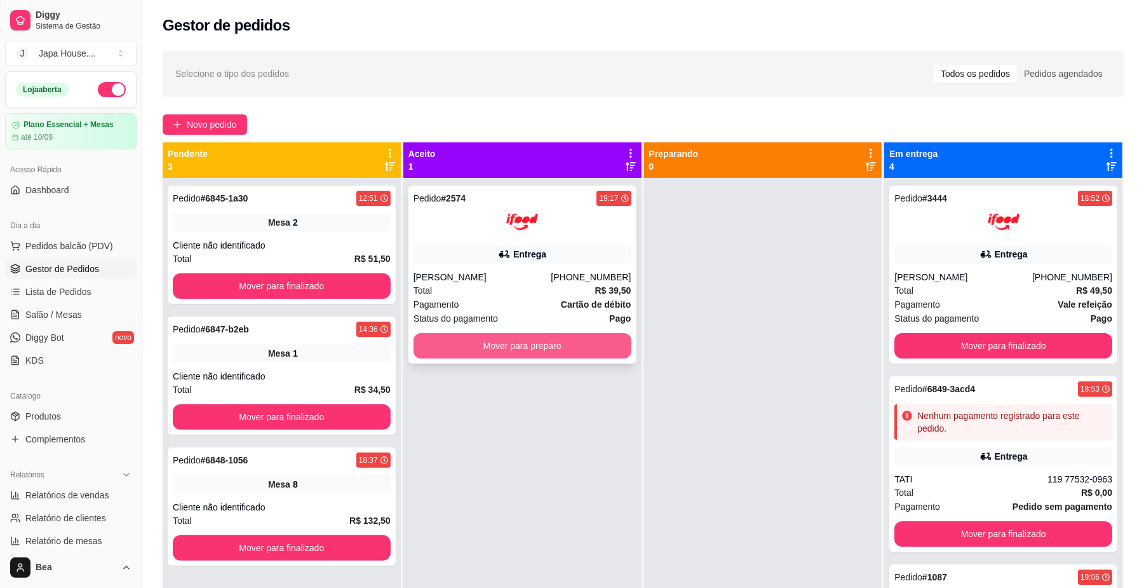
click at [509, 337] on button "Mover para preparo" at bounding box center [523, 345] width 218 height 25
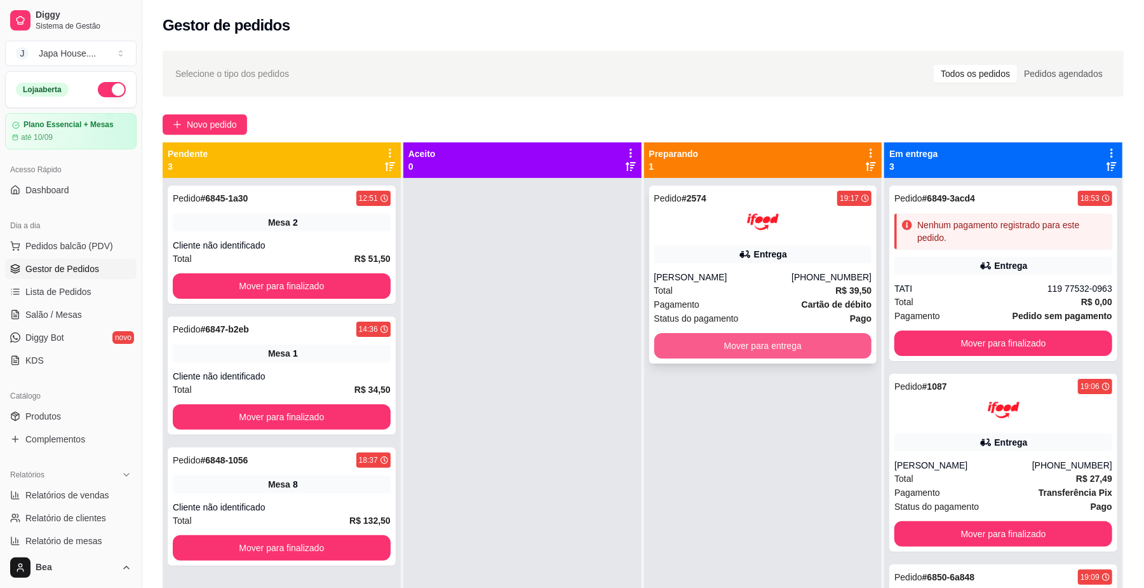
click at [851, 351] on button "Mover para entrega" at bounding box center [763, 345] width 218 height 25
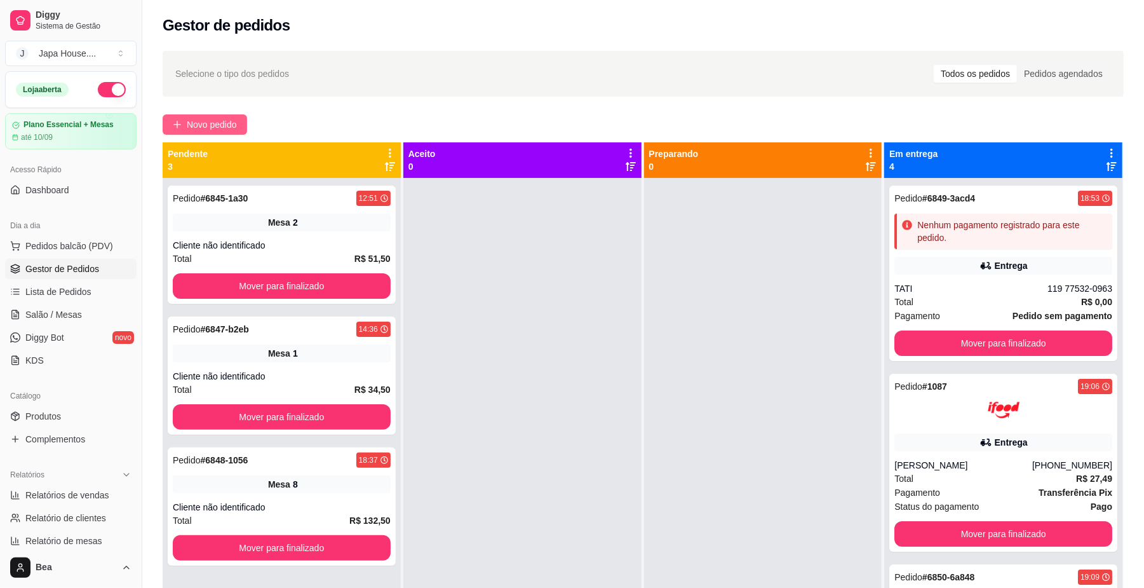
click at [229, 123] on span "Novo pedido" at bounding box center [212, 125] width 50 height 14
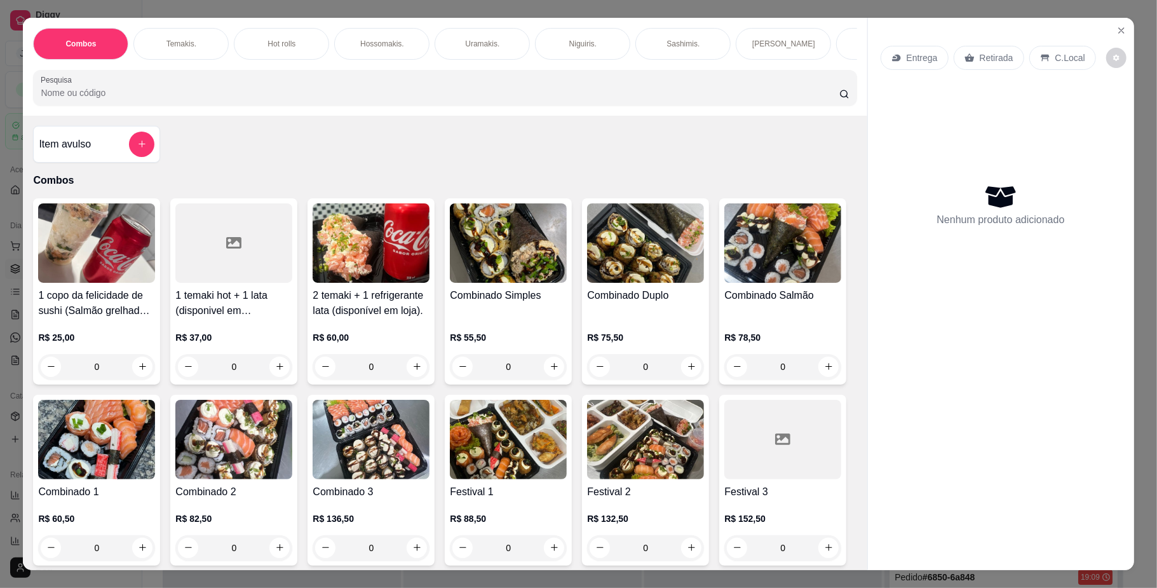
click at [193, 44] on div "Temakis." at bounding box center [180, 44] width 95 height 32
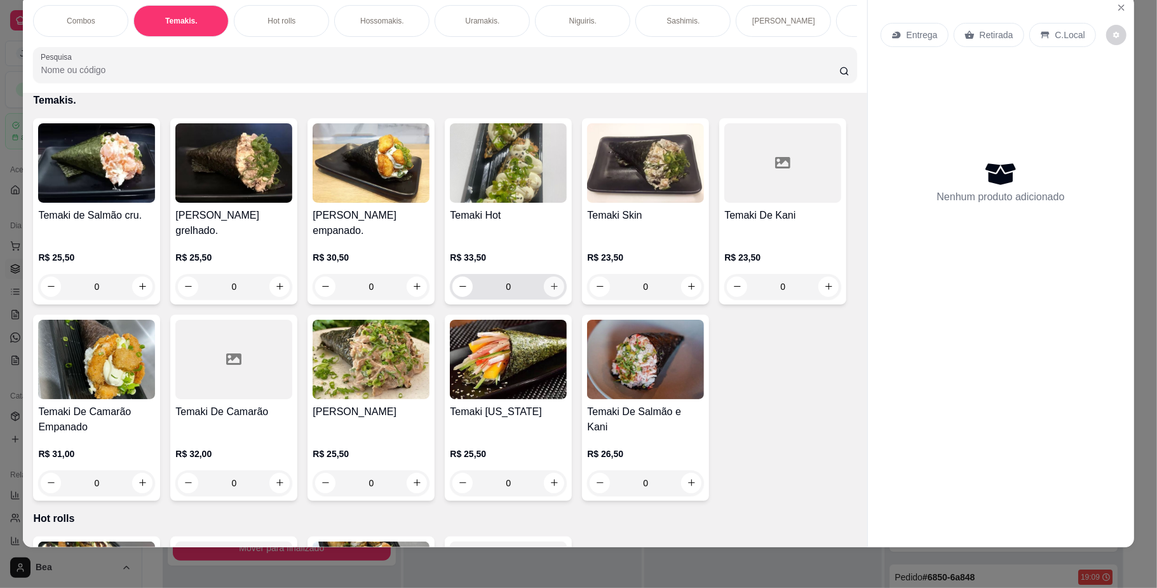
click at [549, 297] on button "increase-product-quantity" at bounding box center [554, 286] width 20 height 20
type input "2"
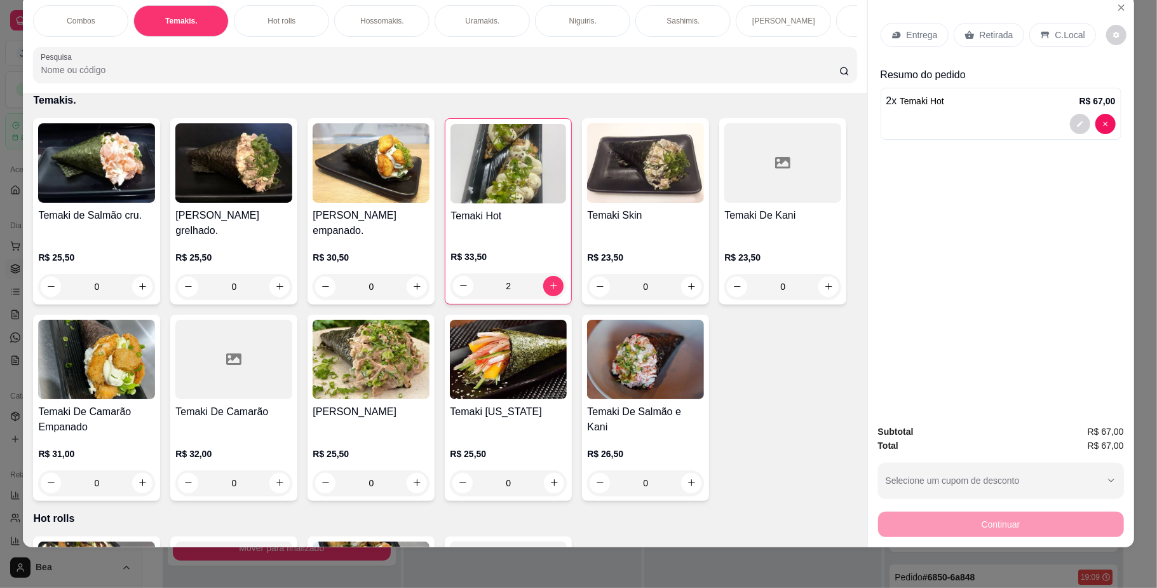
click at [980, 32] on p "Retirada" at bounding box center [997, 35] width 34 height 13
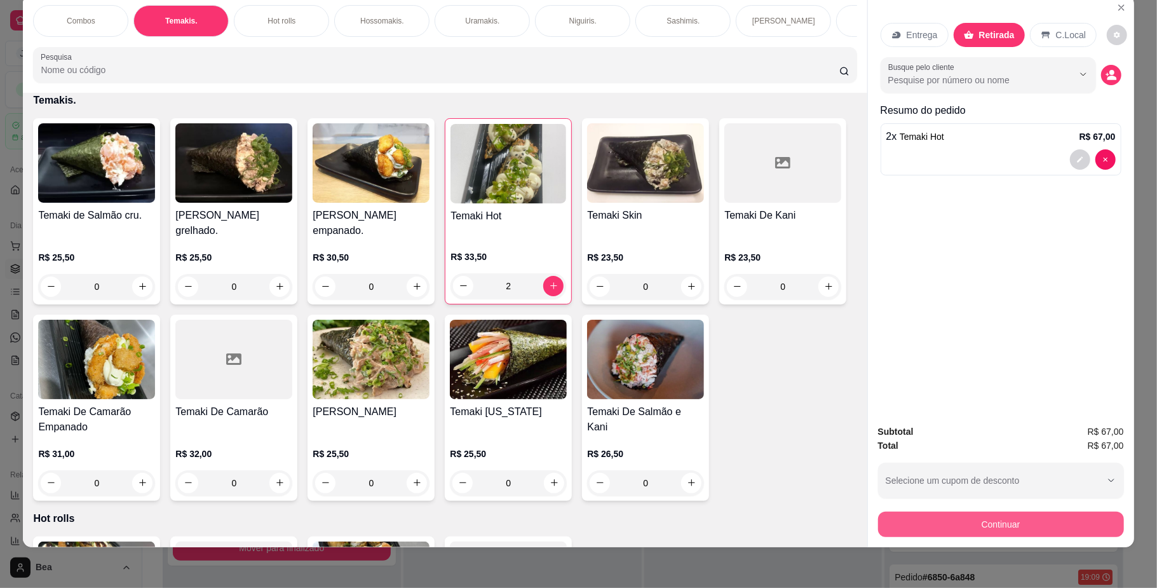
click at [1012, 524] on button "Continuar" at bounding box center [1001, 523] width 246 height 25
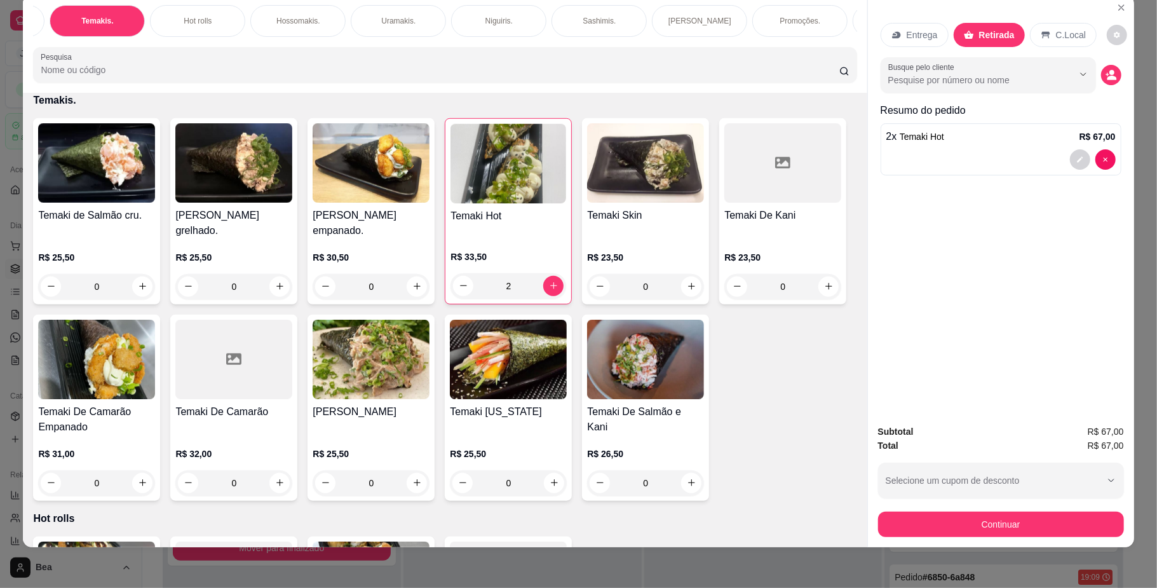
scroll to position [0, 171]
click at [803, 16] on p "Bebidas." at bounding box center [814, 21] width 30 height 10
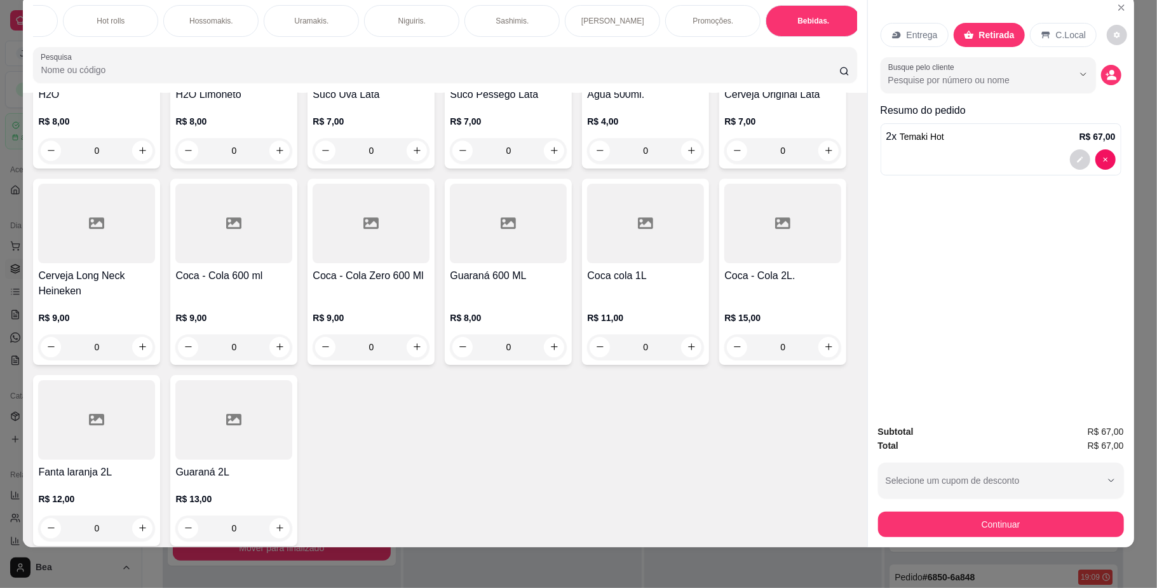
scroll to position [2901, 0]
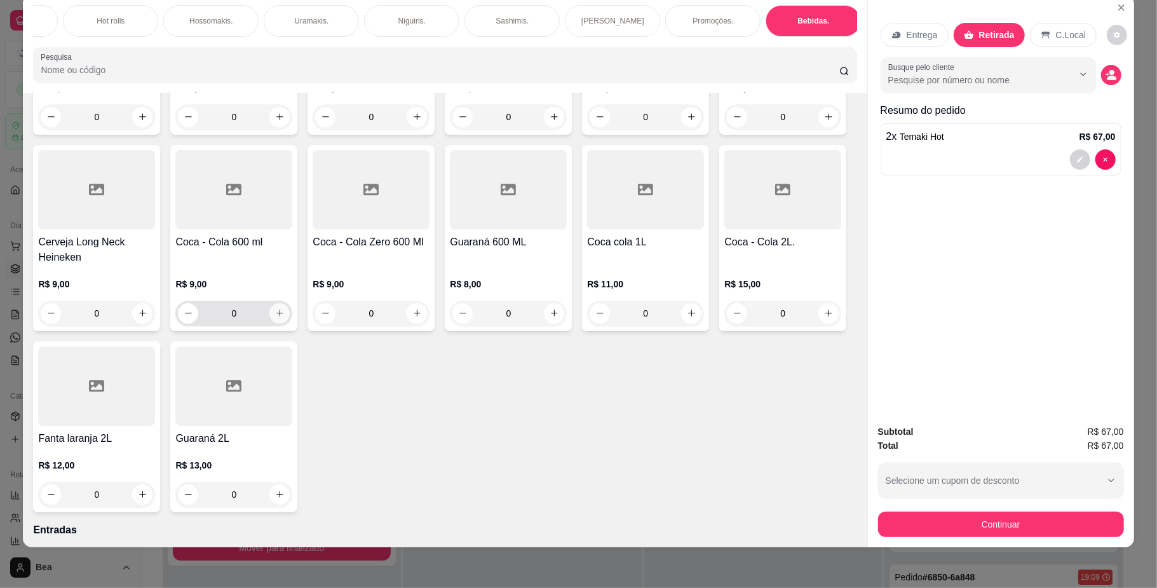
click at [285, 318] on icon "increase-product-quantity" at bounding box center [280, 313] width 10 height 10
type input "1"
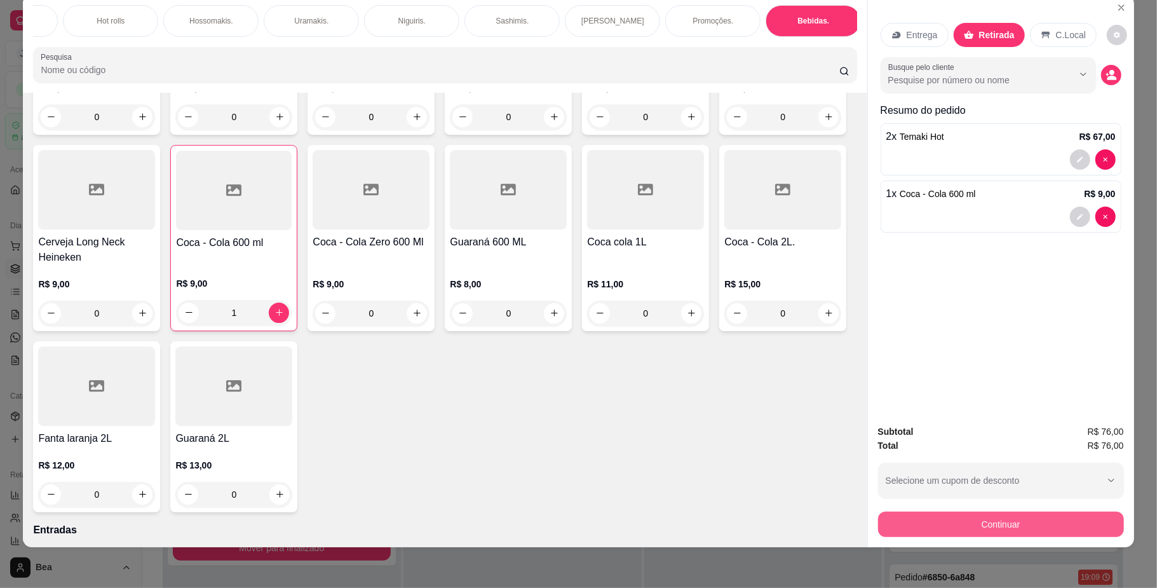
click at [1067, 527] on button "Continuar" at bounding box center [1001, 523] width 246 height 25
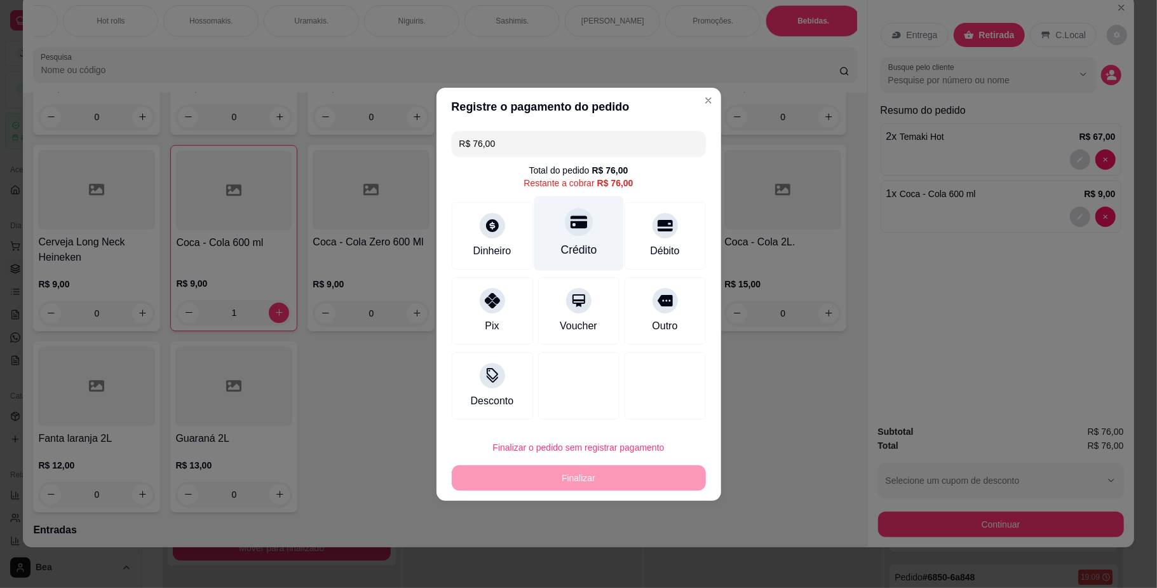
click at [605, 238] on div "Crédito" at bounding box center [579, 233] width 90 height 74
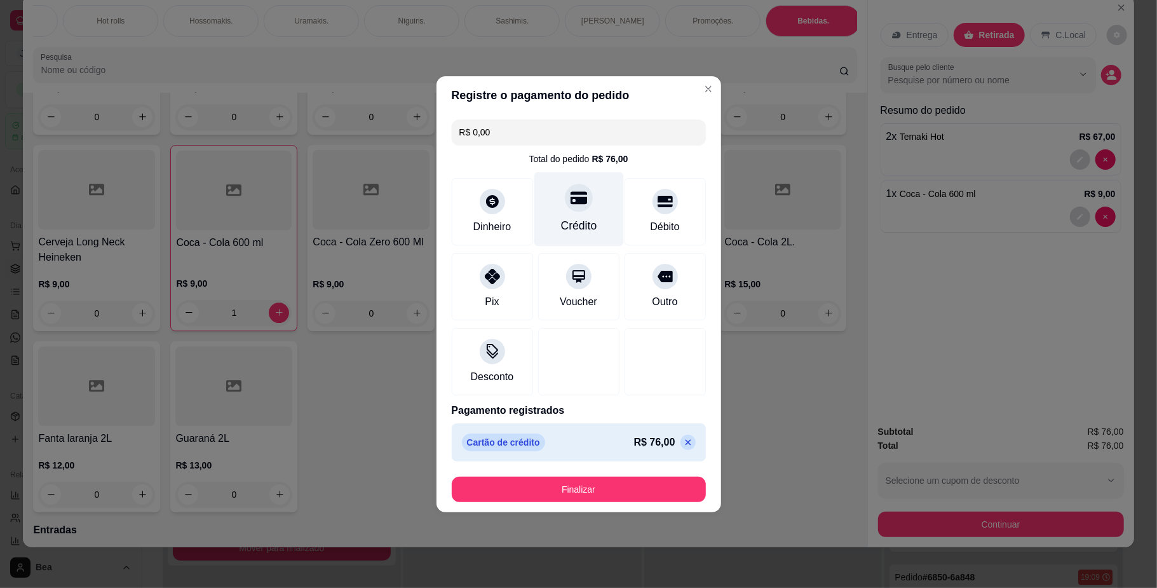
type input "R$ 0,00"
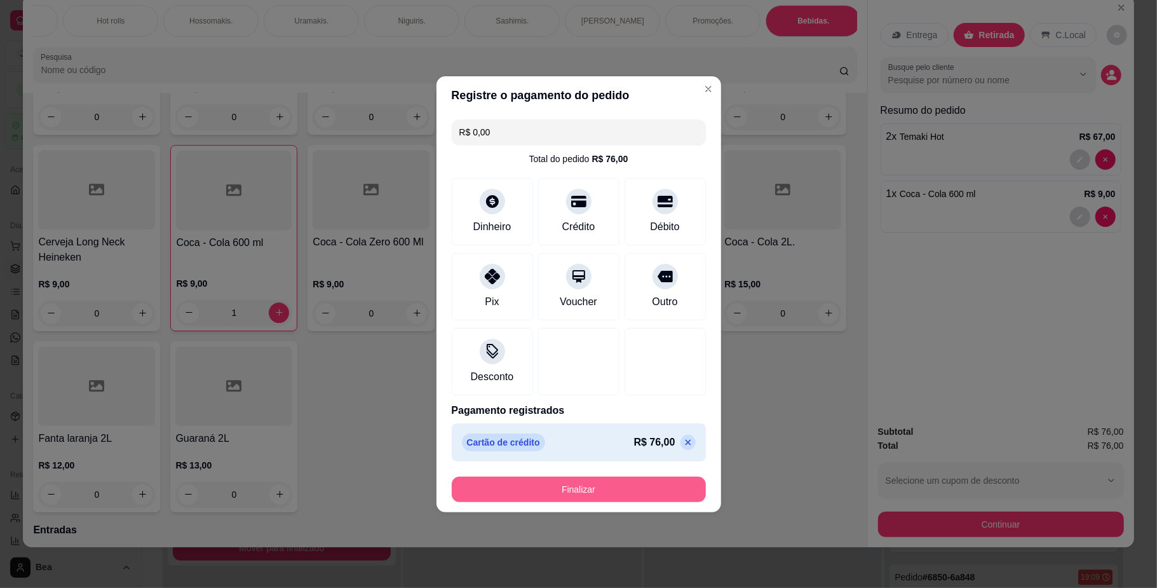
click at [661, 501] on button "Finalizar" at bounding box center [579, 488] width 254 height 25
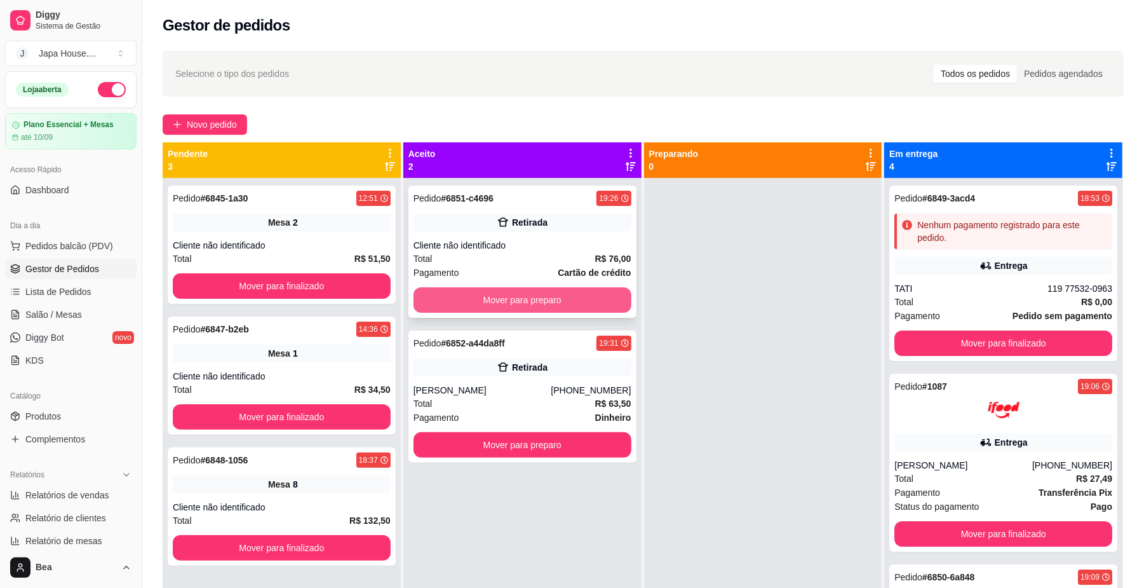
click at [580, 296] on button "Mover para preparo" at bounding box center [523, 299] width 218 height 25
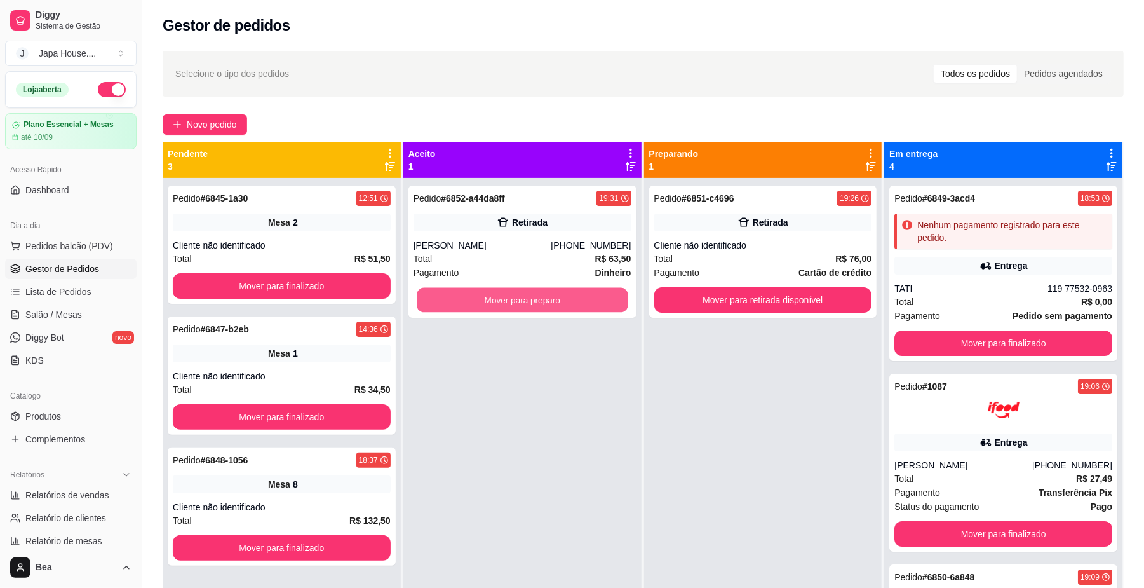
click at [580, 296] on button "Mover para preparo" at bounding box center [522, 300] width 211 height 25
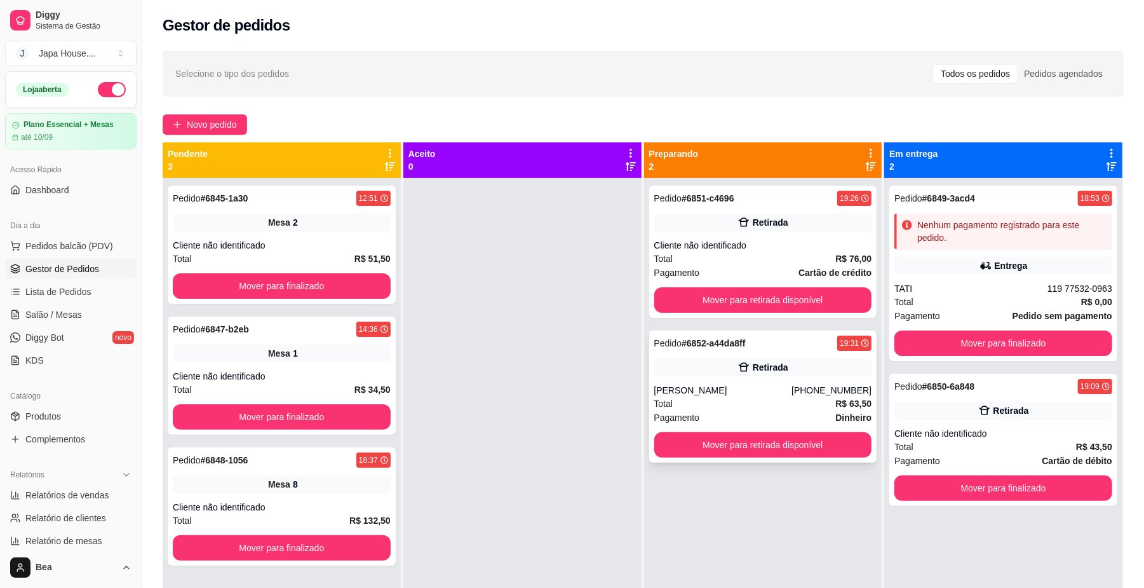
click at [847, 405] on strong "R$ 63,50" at bounding box center [853, 403] width 36 height 10
click at [807, 305] on button "Mover para retirada disponível" at bounding box center [763, 299] width 218 height 25
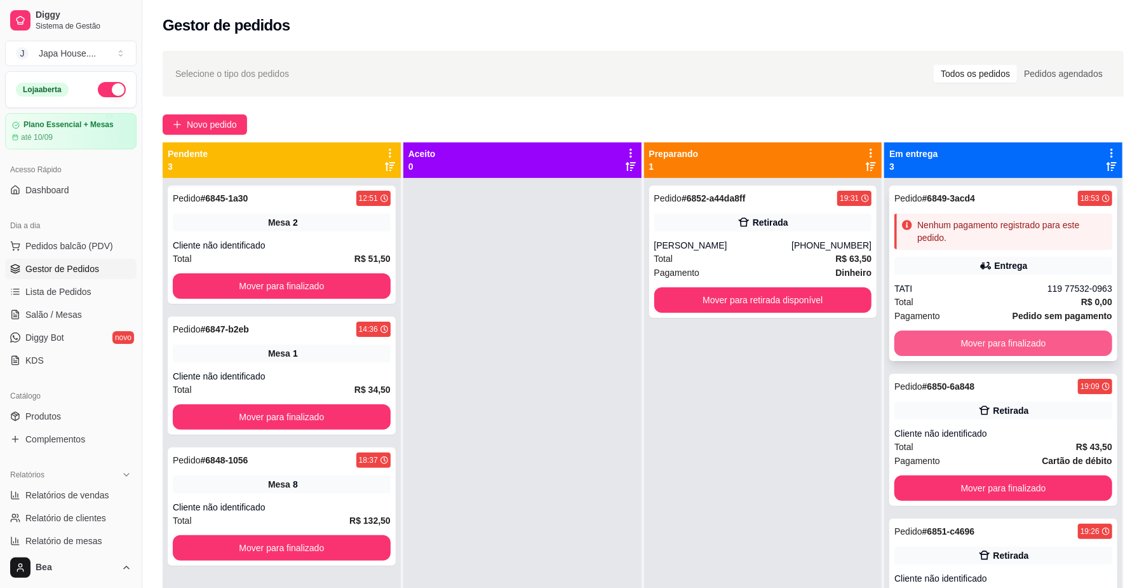
click at [976, 347] on button "Mover para finalizado" at bounding box center [1003, 342] width 218 height 25
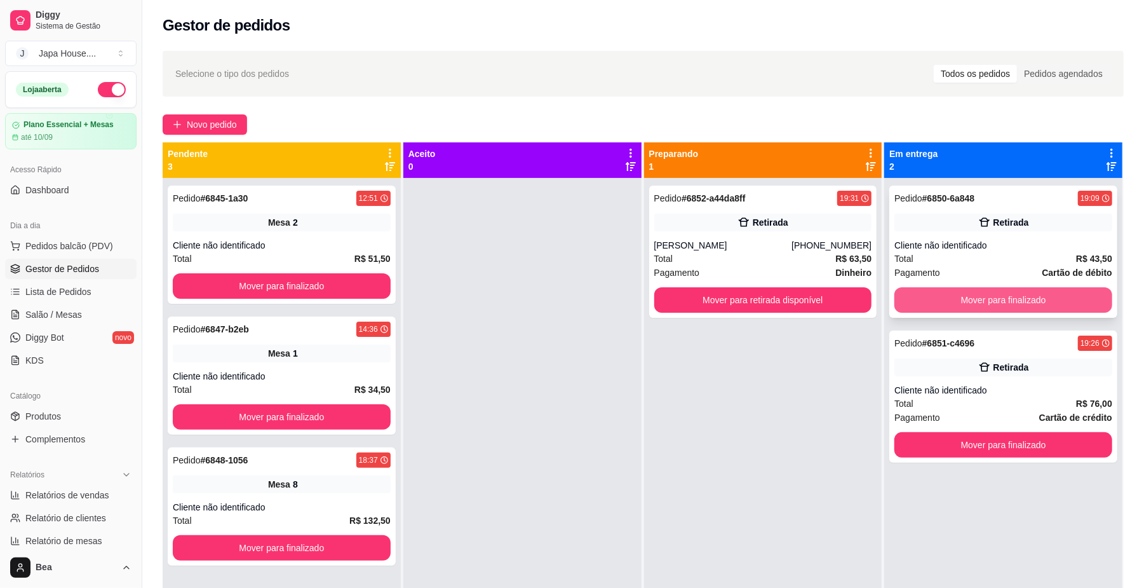
click at [979, 298] on button "Mover para finalizado" at bounding box center [1003, 299] width 218 height 25
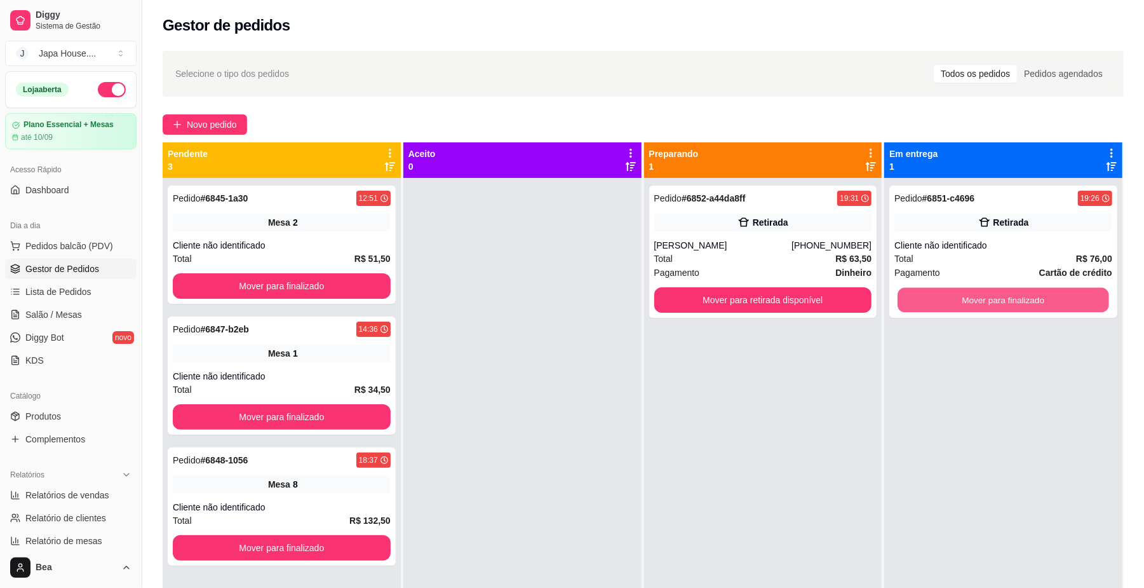
click at [979, 298] on button "Mover para finalizado" at bounding box center [1003, 300] width 211 height 25
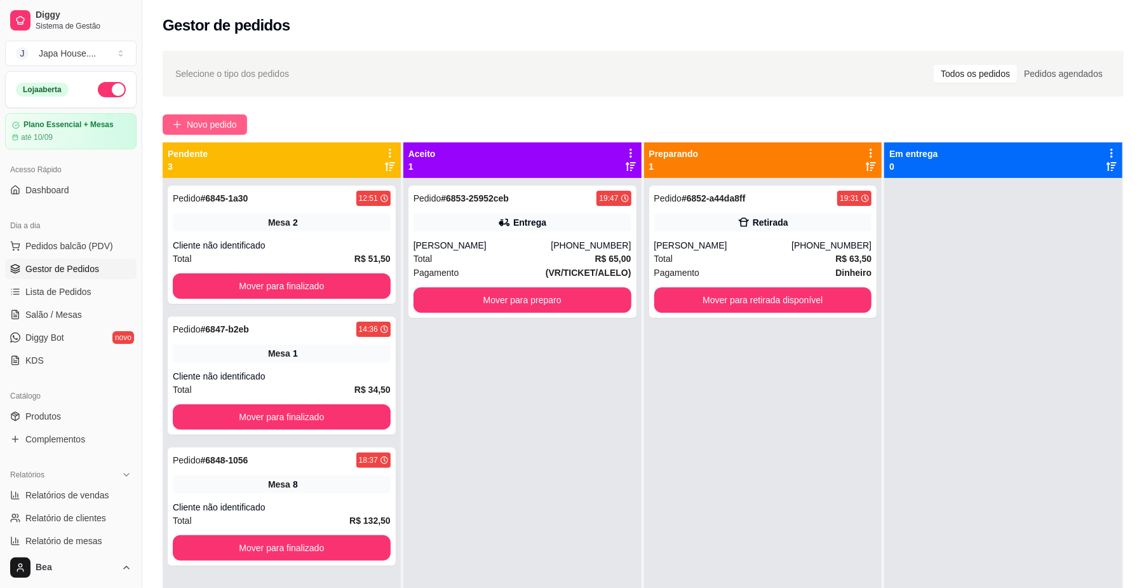
click at [201, 125] on span "Novo pedido" at bounding box center [212, 125] width 50 height 14
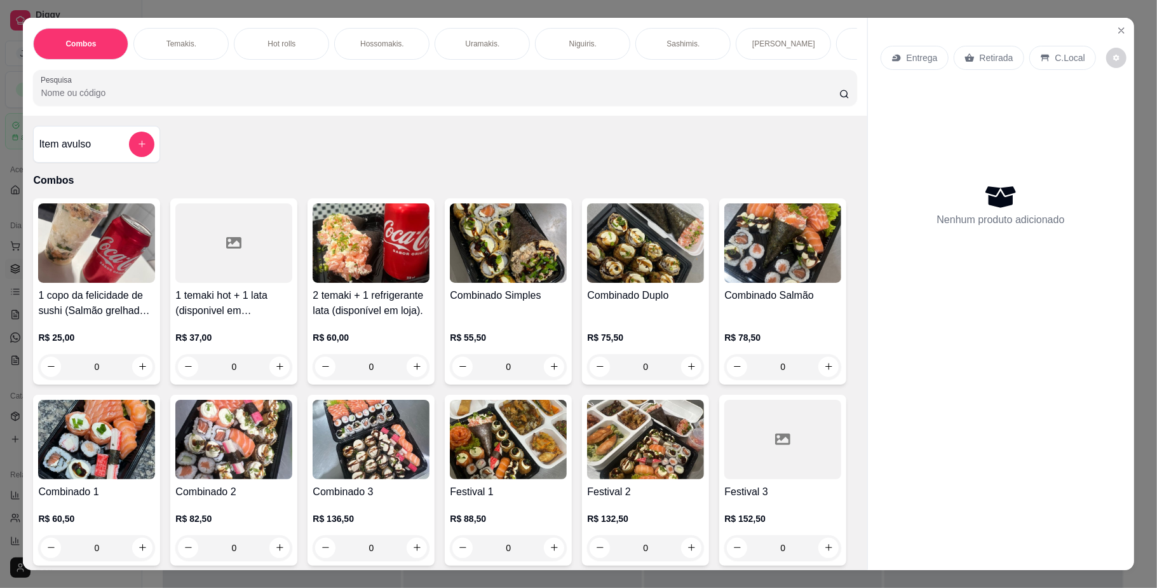
scroll to position [0, 720]
click at [440, 44] on div "Yakisoba" at bounding box center [464, 44] width 95 height 32
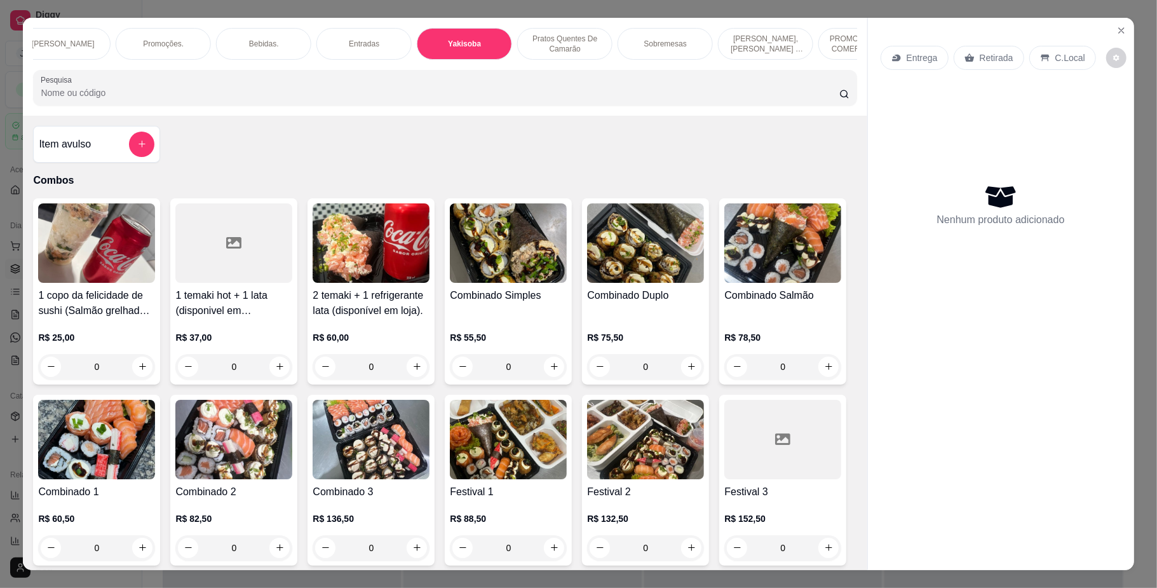
scroll to position [23, 0]
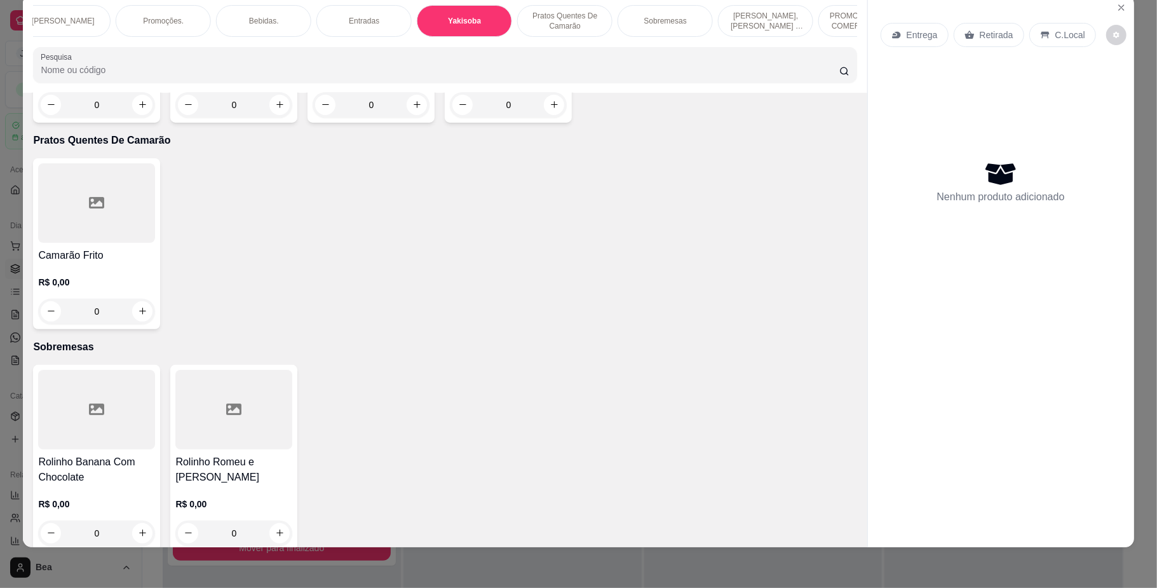
click at [133, 118] on div "0" at bounding box center [96, 104] width 117 height 25
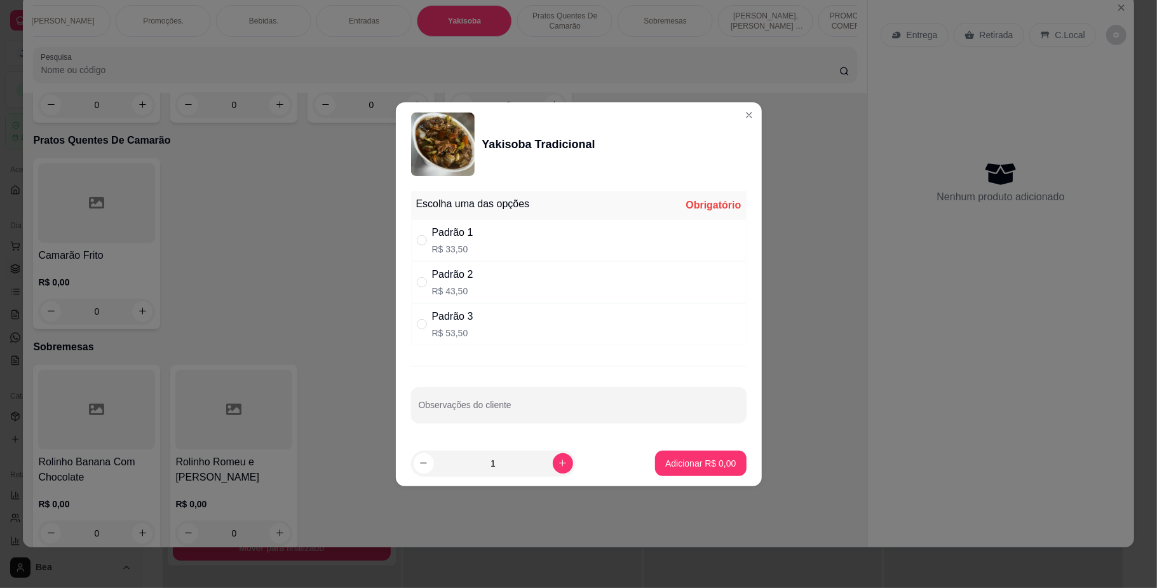
click at [522, 342] on div "Padrão 3 R$ 53,50" at bounding box center [578, 324] width 335 height 42
radio input "true"
click at [712, 466] on p "Adicionar R$ 53,50" at bounding box center [698, 463] width 76 height 13
type input "1"
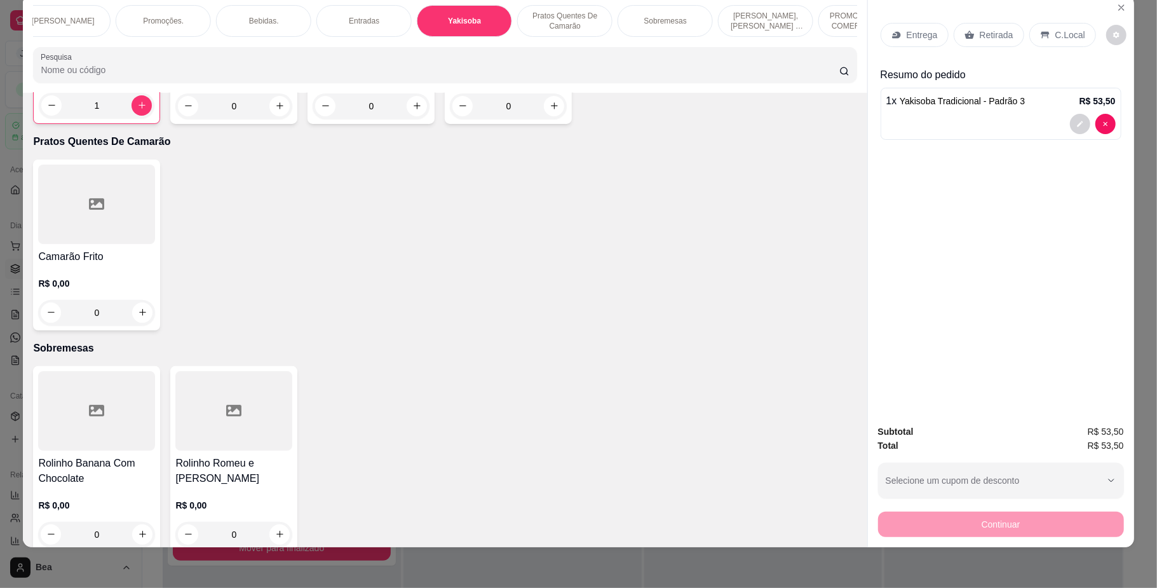
click at [1005, 26] on div "Retirada" at bounding box center [989, 35] width 71 height 24
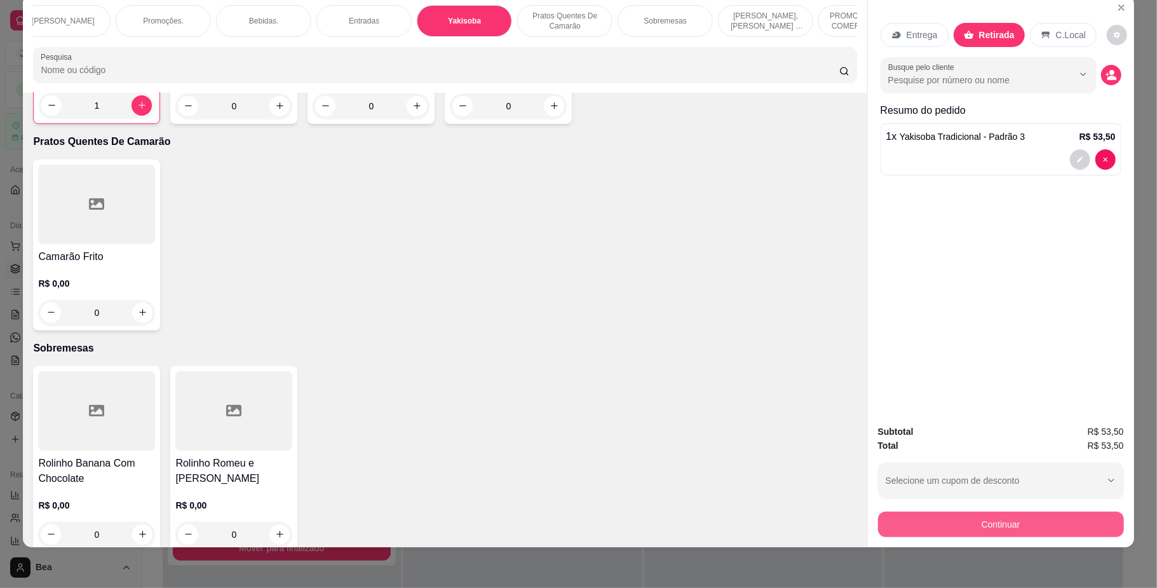
click at [1004, 522] on button "Continuar" at bounding box center [1001, 523] width 246 height 25
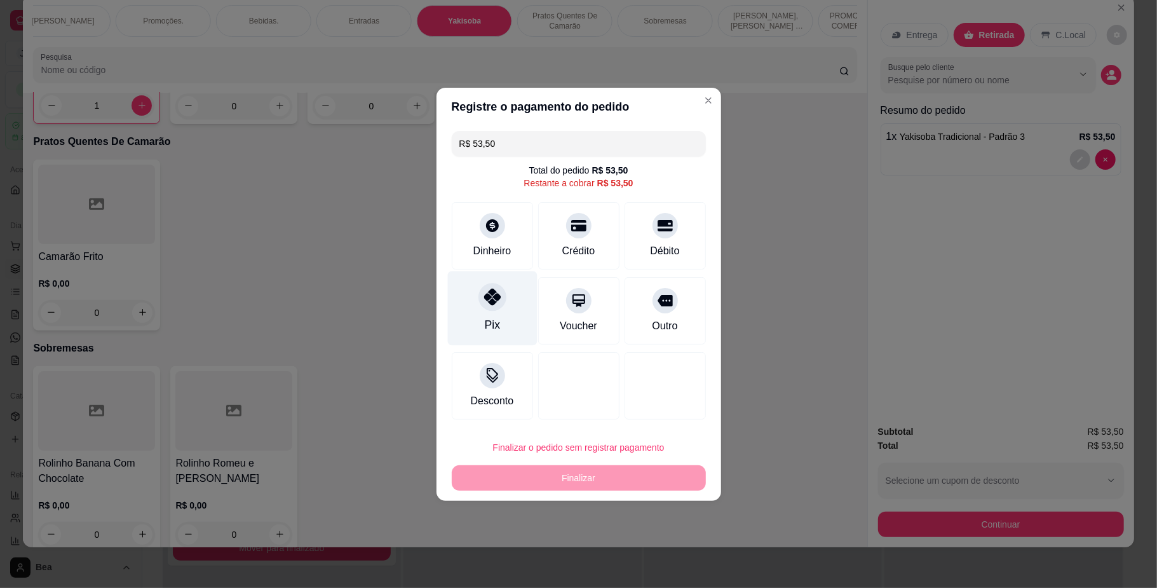
click at [514, 324] on div "Pix" at bounding box center [492, 308] width 90 height 74
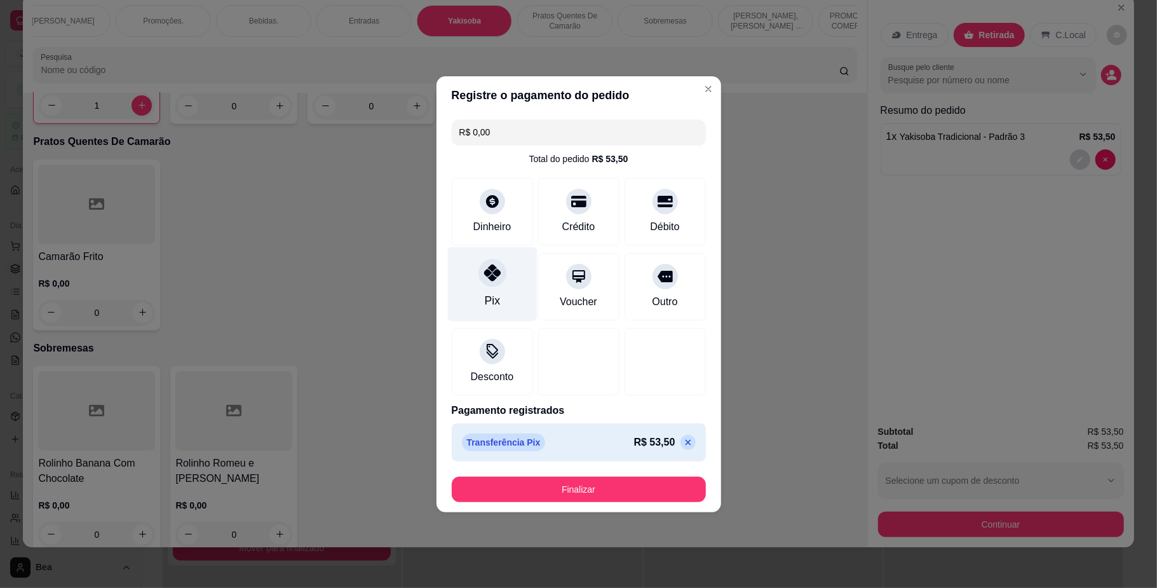
type input "R$ 0,00"
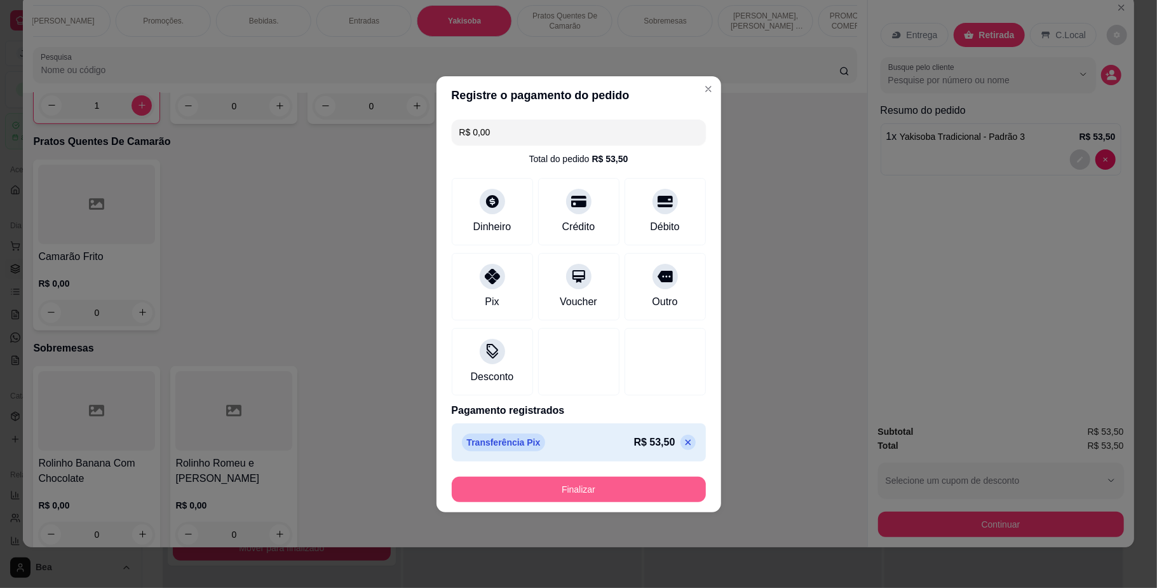
click at [598, 473] on footer "Finalizar" at bounding box center [578, 489] width 285 height 46
click at [603, 489] on button "Finalizar" at bounding box center [579, 488] width 254 height 25
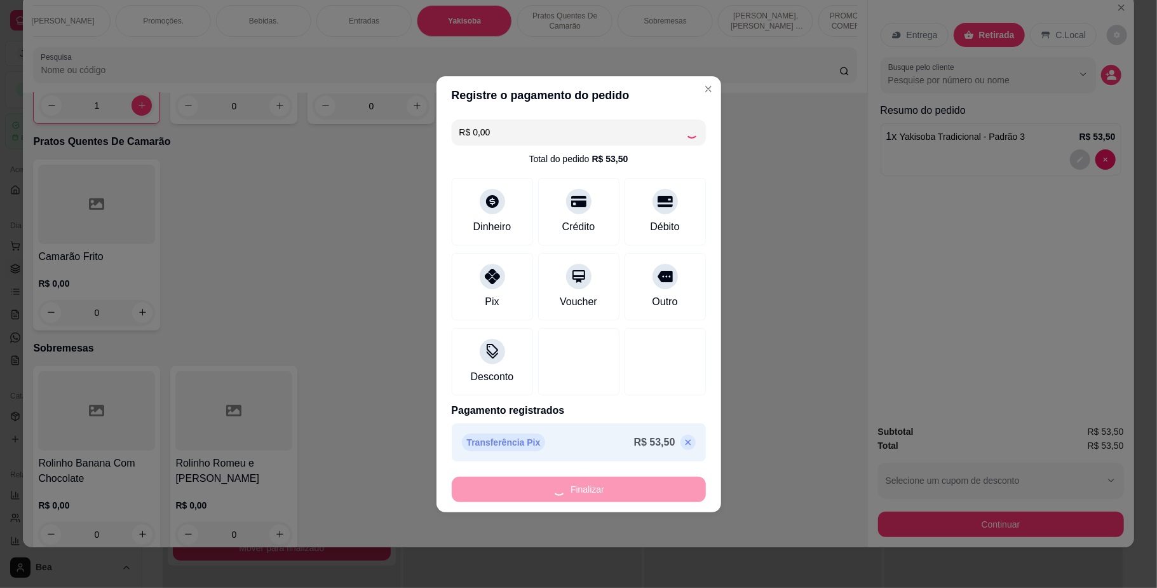
type input "0"
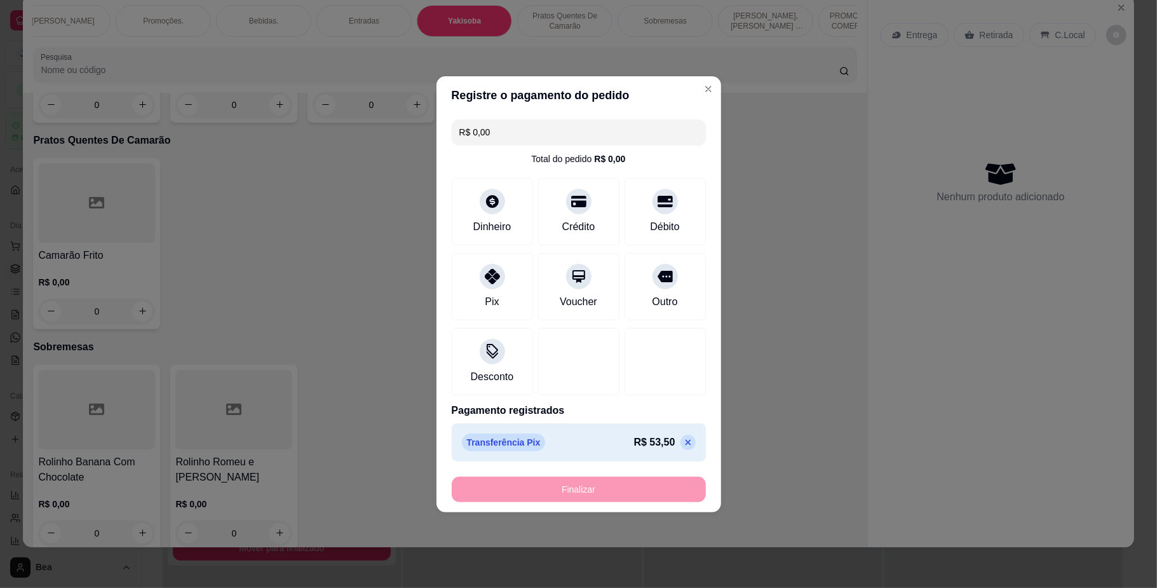
type input "-R$ 53,50"
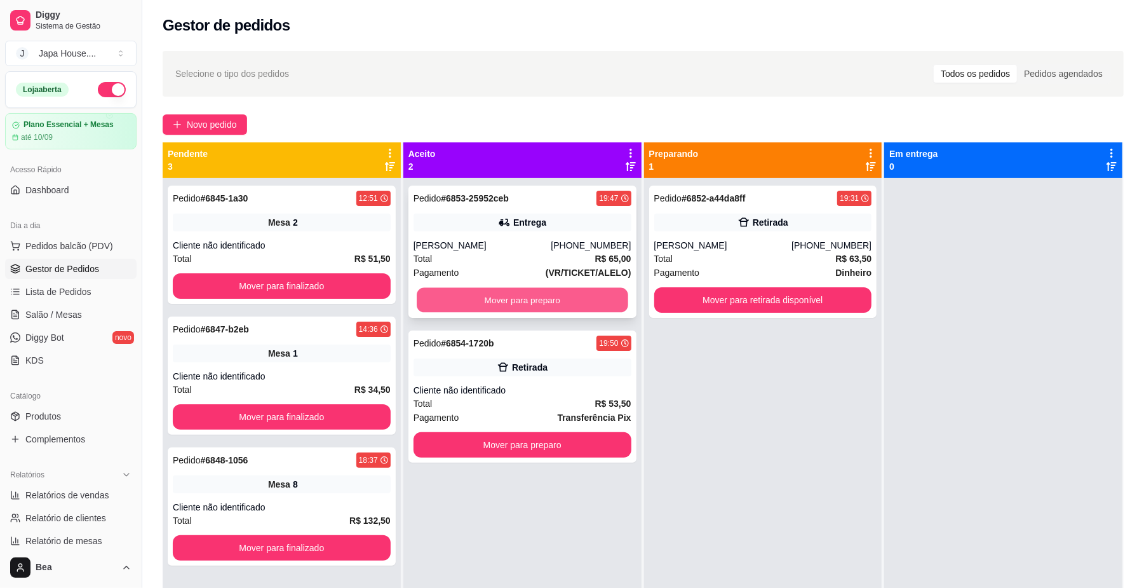
click at [574, 302] on button "Mover para preparo" at bounding box center [522, 300] width 211 height 25
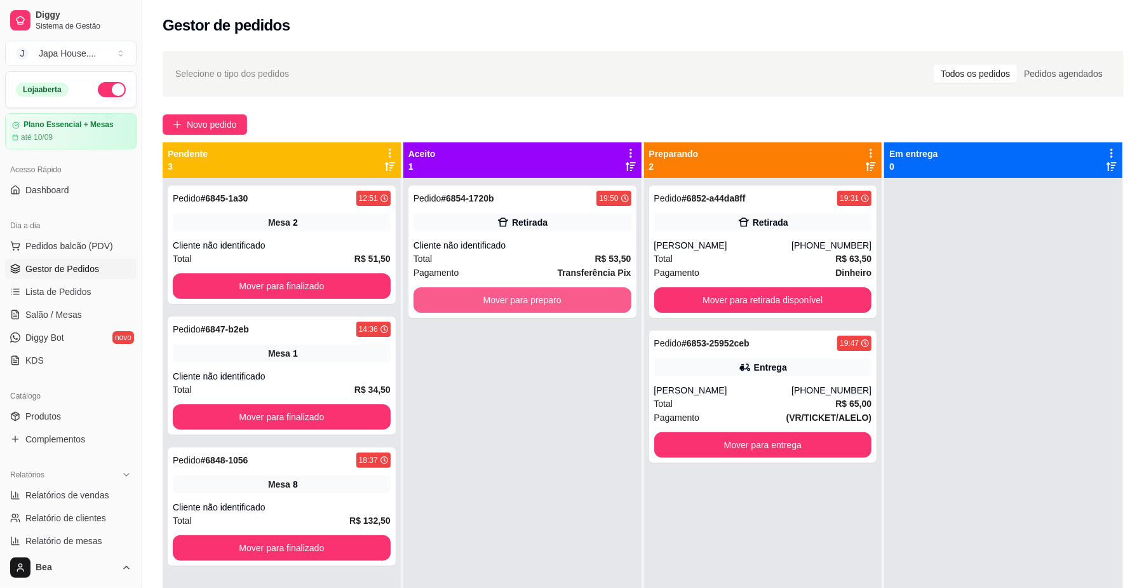
click at [576, 303] on button "Mover para preparo" at bounding box center [523, 299] width 218 height 25
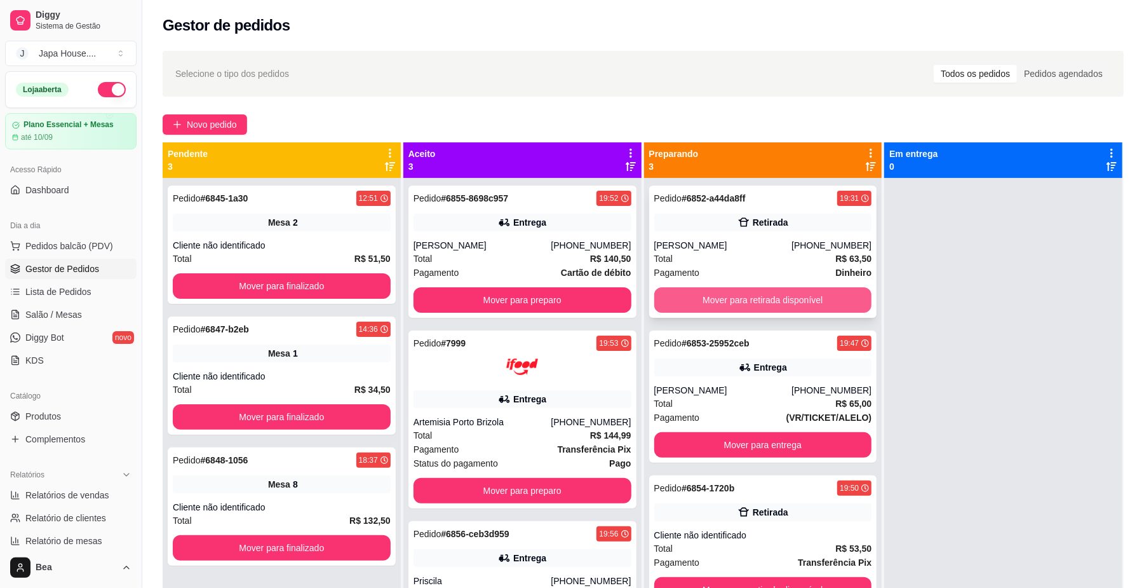
click at [811, 293] on button "Mover para retirada disponível" at bounding box center [763, 299] width 218 height 25
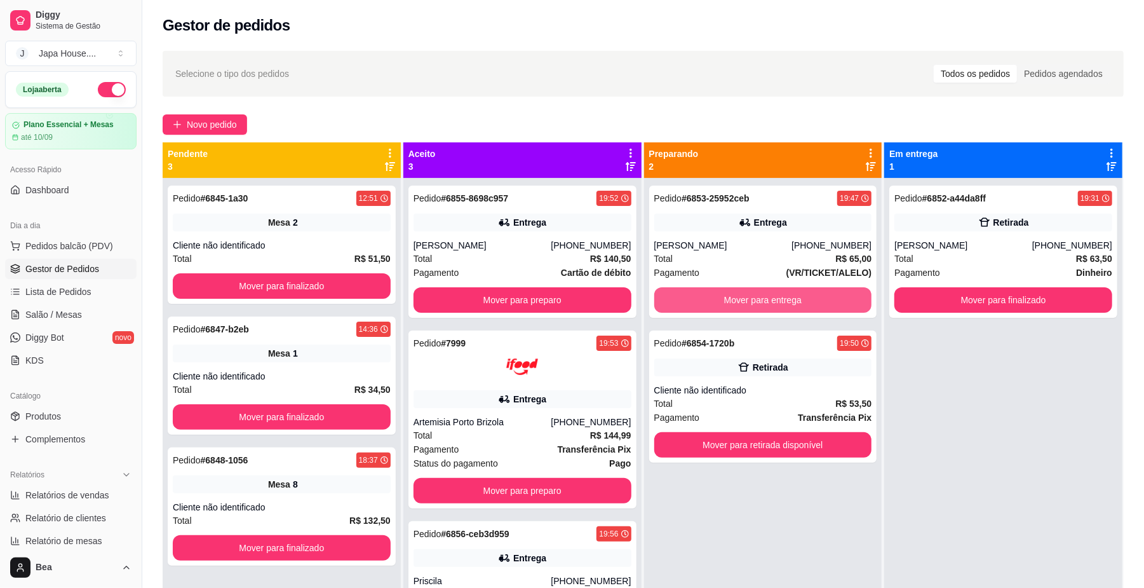
click at [811, 293] on button "Mover para entrega" at bounding box center [763, 299] width 218 height 25
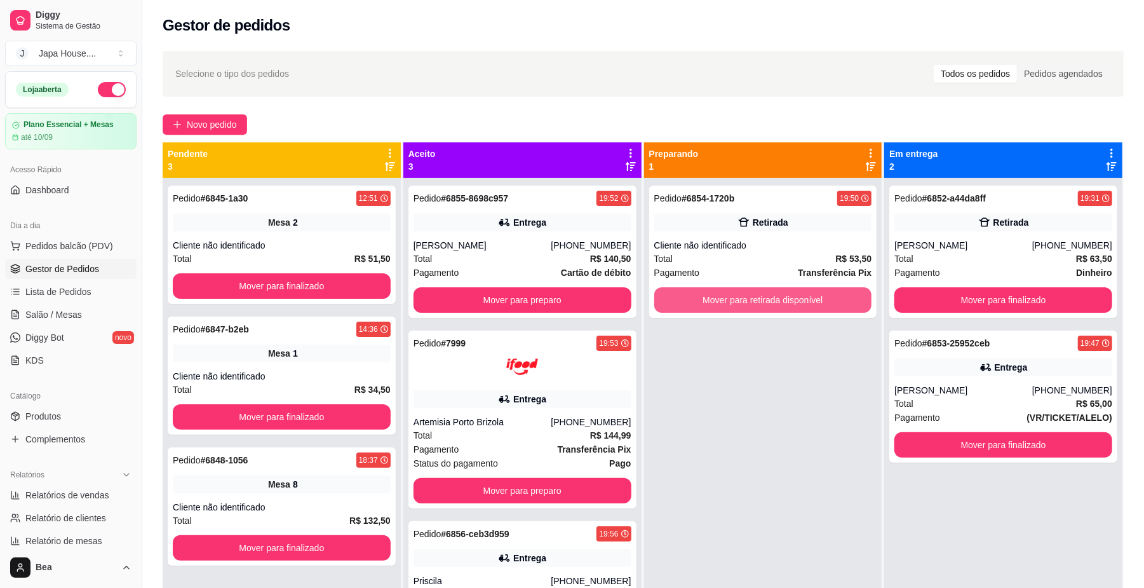
click at [811, 293] on button "Mover para retirada disponível" at bounding box center [763, 299] width 218 height 25
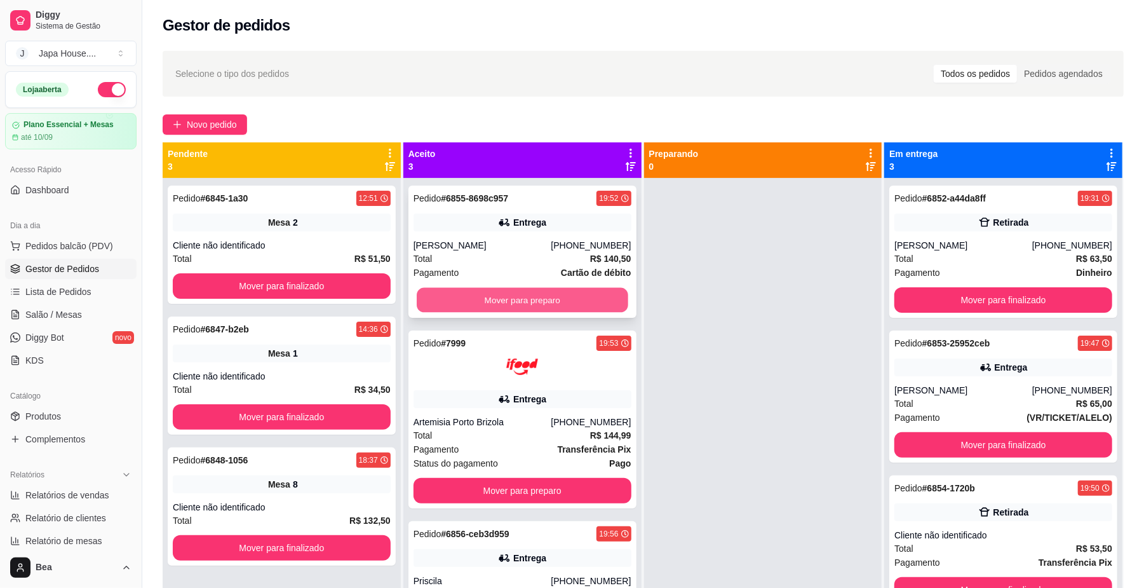
click at [511, 305] on button "Mover para preparo" at bounding box center [522, 300] width 211 height 25
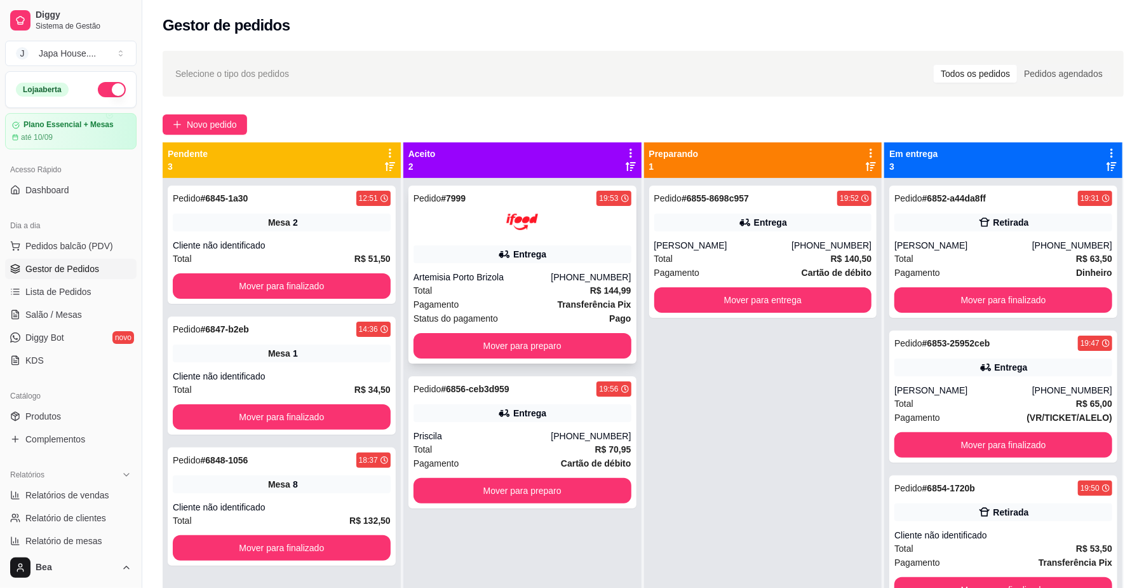
click at [523, 328] on div "Pedido # 7999 19:53 Entrega Artemisia Porto Brizola [PHONE_NUMBER] Total R$ 144…" at bounding box center [522, 274] width 228 height 178
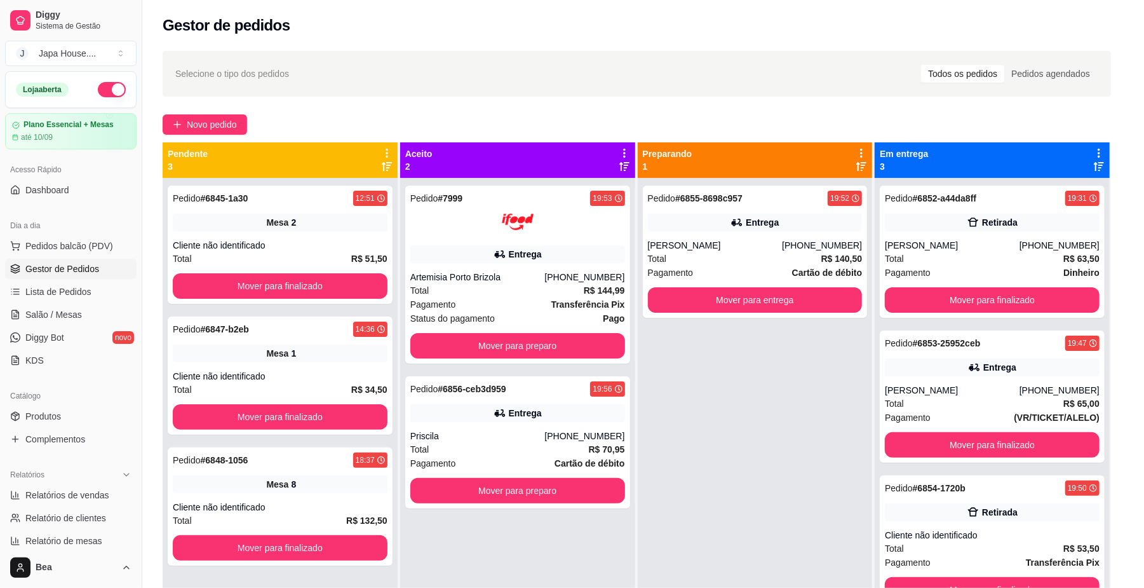
click at [535, 348] on div "Endereço R. Macarani, n. 95, [GEOGRAPHIC_DATA]. Dutra - 07171170 undefined - Ca…" at bounding box center [571, 386] width 335 height 91
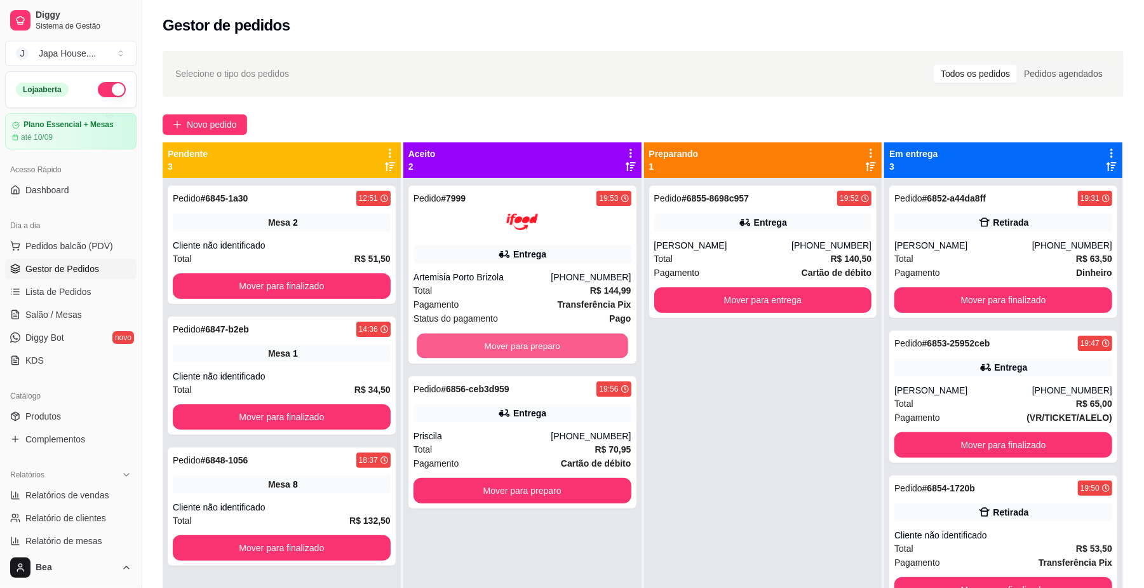
click at [535, 346] on button "Mover para preparo" at bounding box center [522, 346] width 211 height 25
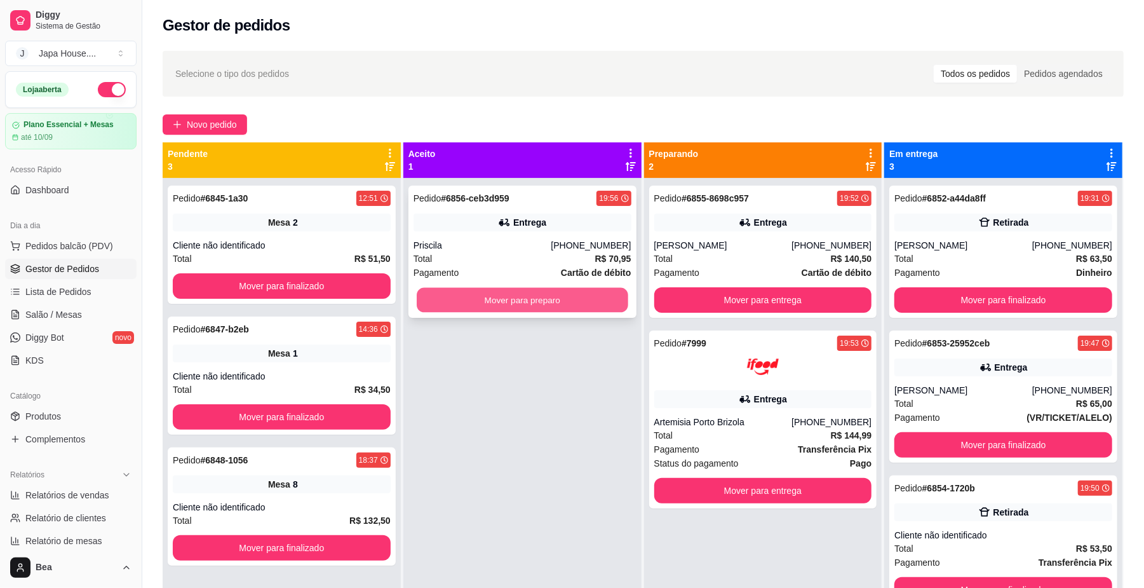
click at [530, 307] on button "Mover para preparo" at bounding box center [522, 300] width 211 height 25
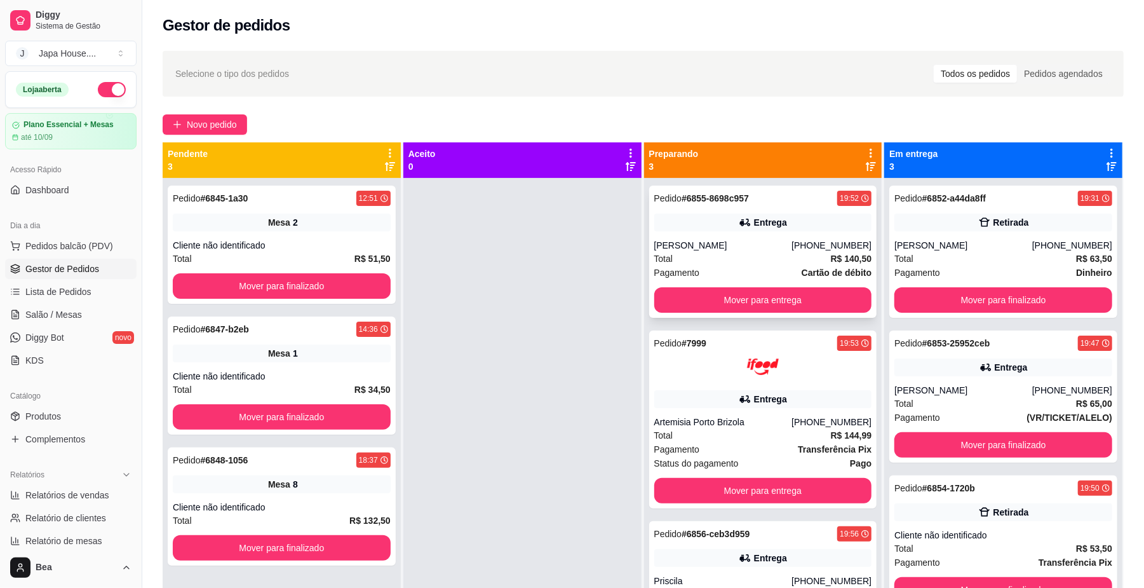
click at [792, 247] on div "[PERSON_NAME]" at bounding box center [723, 245] width 138 height 13
click at [69, 321] on link "Salão / Mesas" at bounding box center [70, 314] width 131 height 20
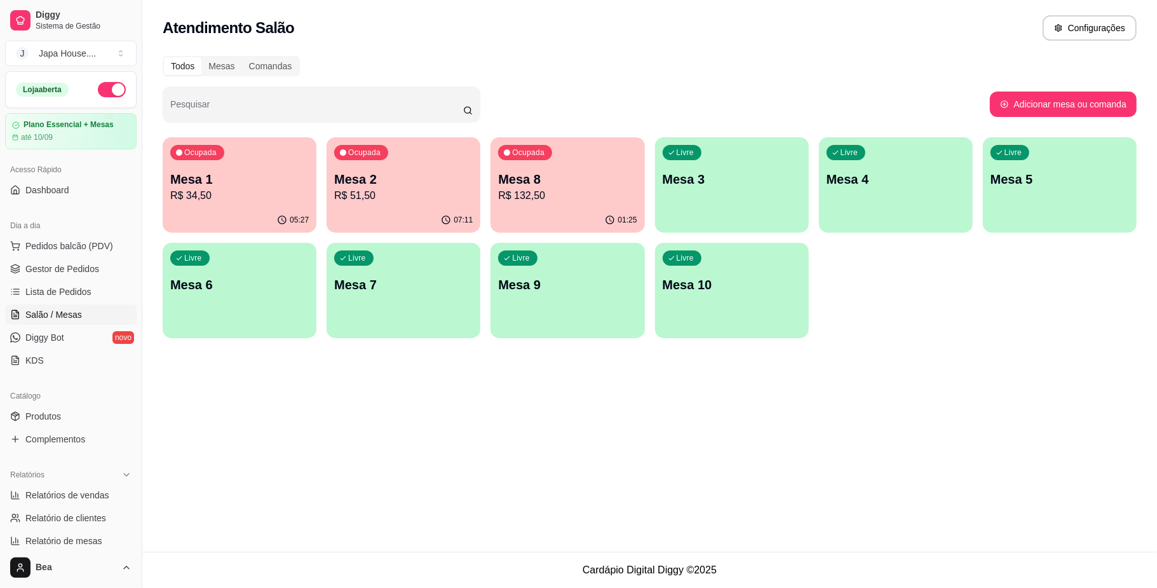
click at [539, 178] on p "Mesa 8" at bounding box center [567, 179] width 138 height 18
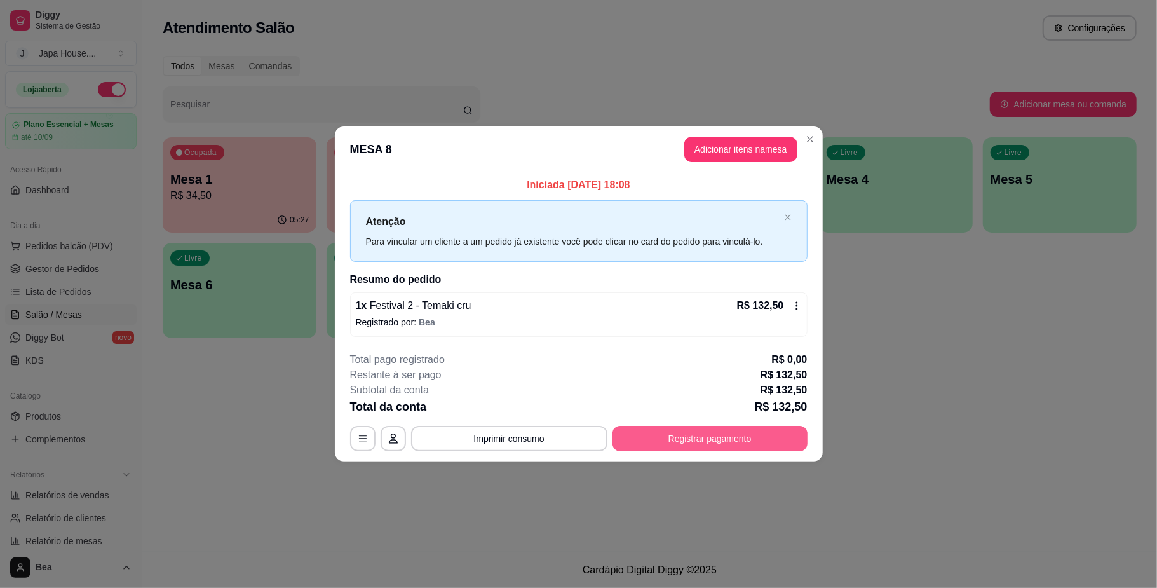
click at [692, 440] on button "Registrar pagamento" at bounding box center [709, 438] width 195 height 25
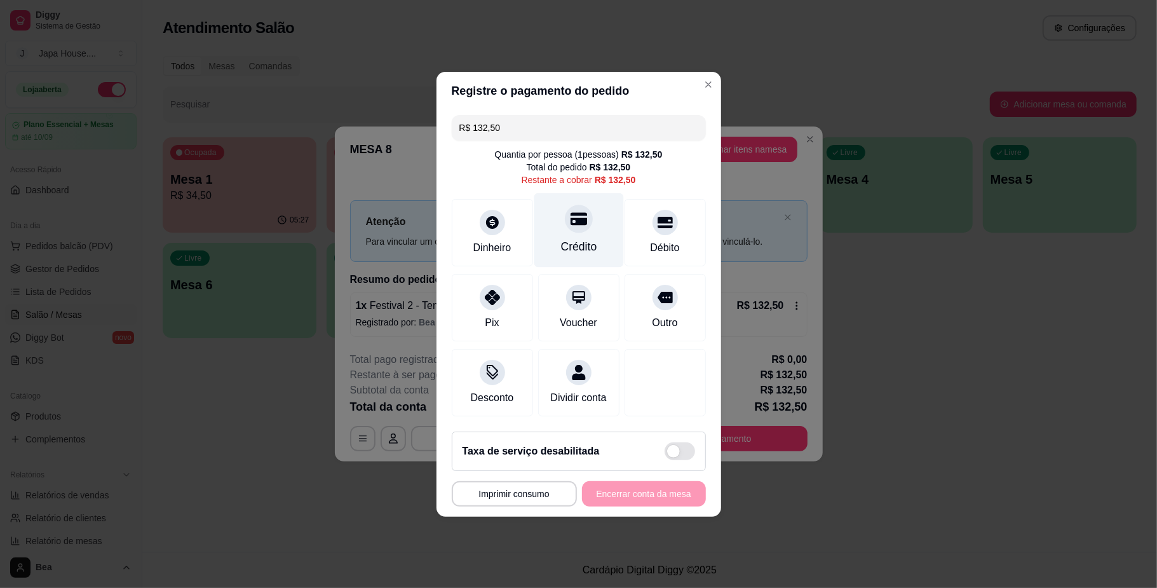
click at [592, 219] on div "Crédito" at bounding box center [579, 229] width 90 height 74
type input "R$ 0,00"
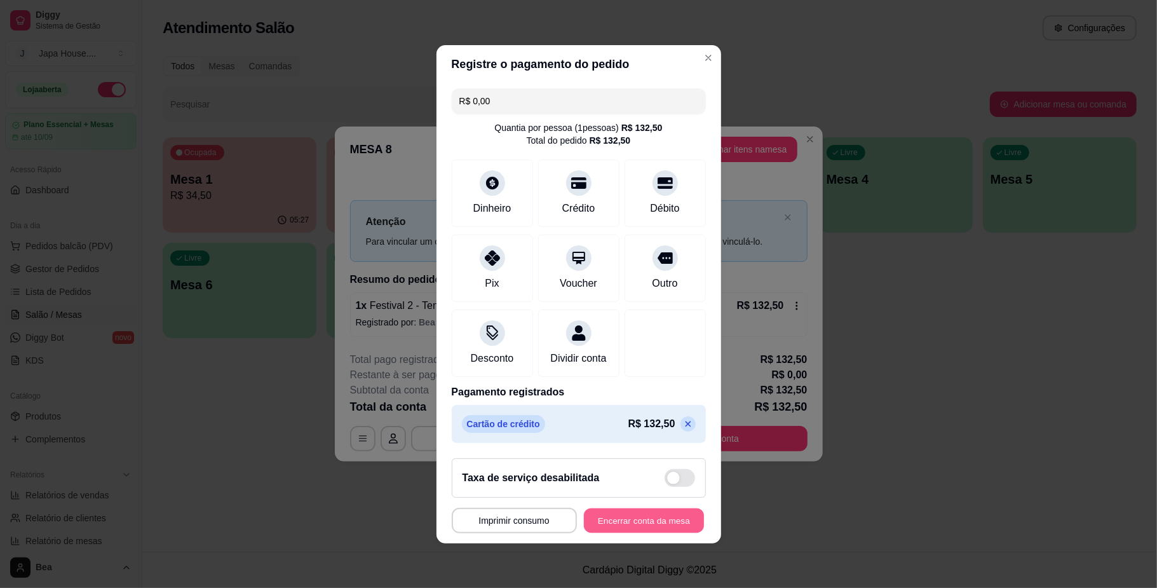
click at [645, 527] on button "Encerrar conta da mesa" at bounding box center [644, 520] width 120 height 25
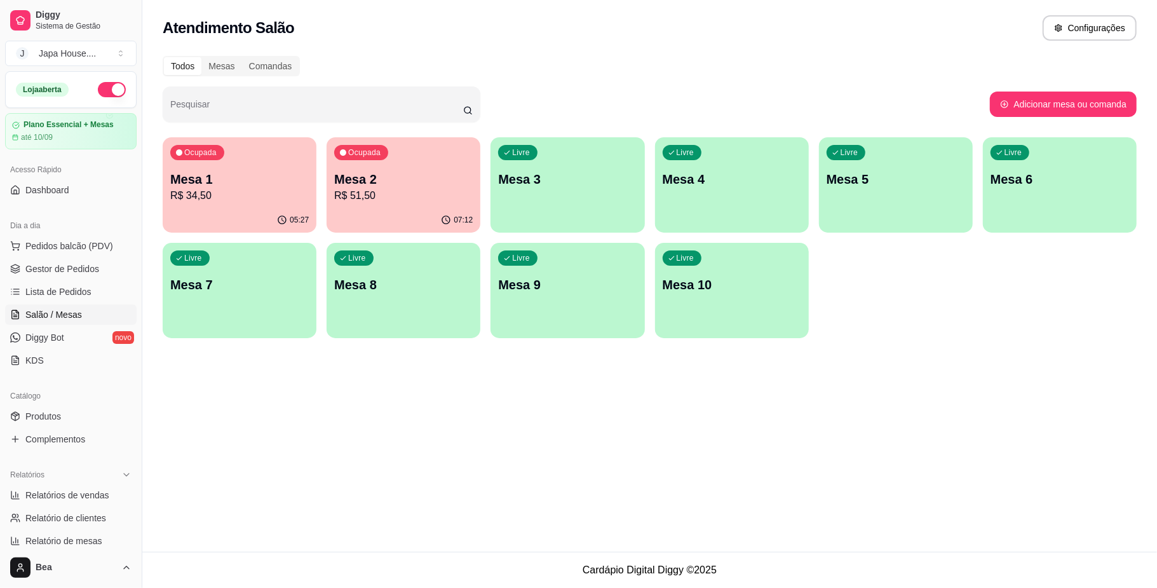
click at [237, 204] on div "Ocupada Mesa 1 R$ 34,50" at bounding box center [240, 172] width 154 height 71
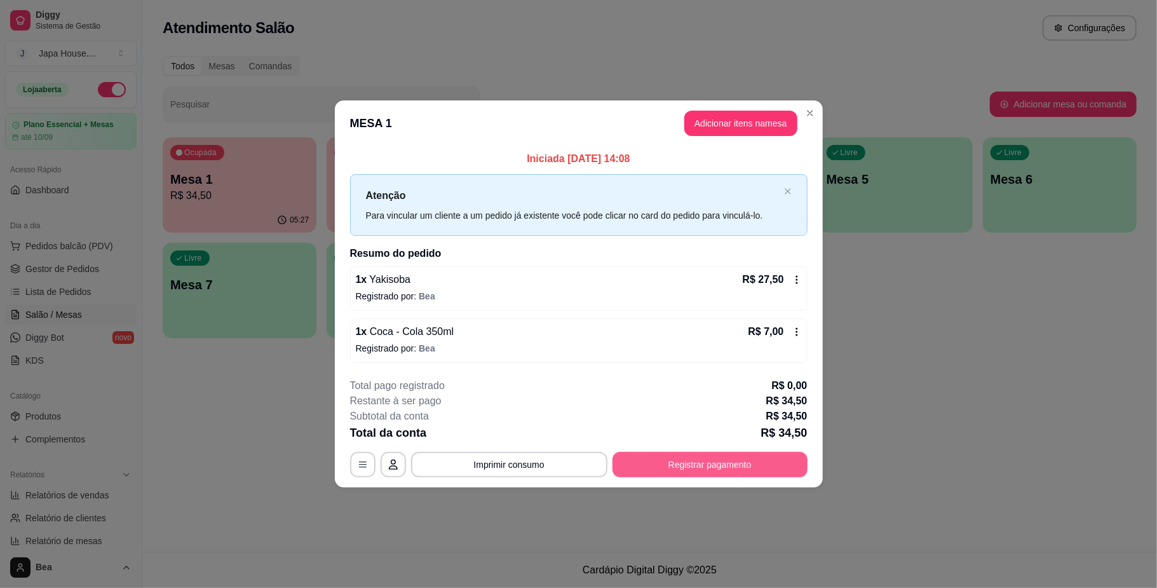
click at [729, 462] on button "Registrar pagamento" at bounding box center [709, 464] width 195 height 25
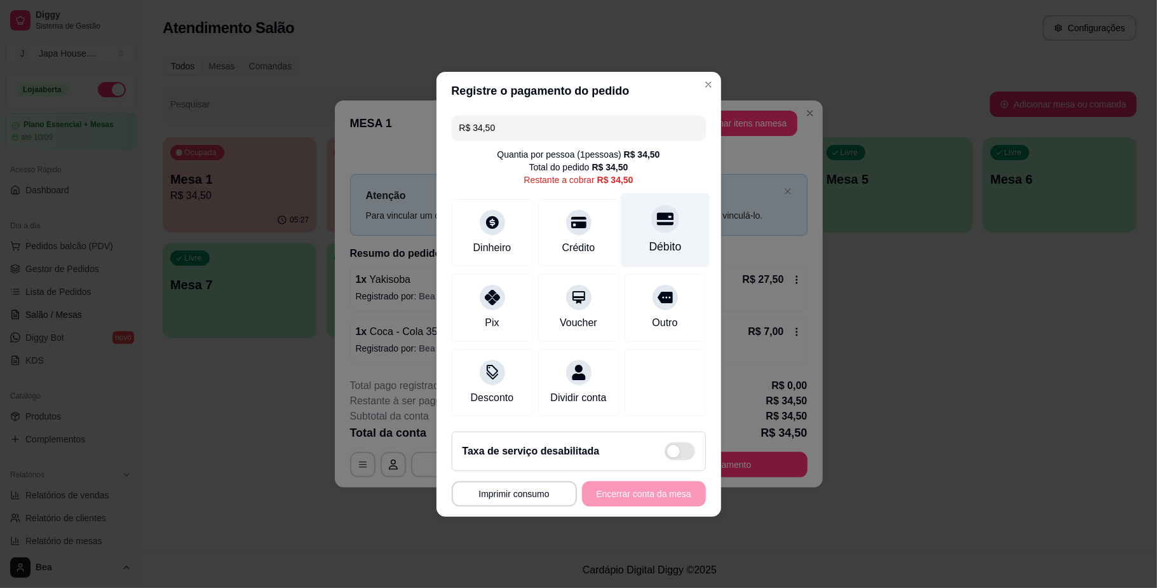
click at [630, 213] on div "Débito" at bounding box center [665, 229] width 90 height 74
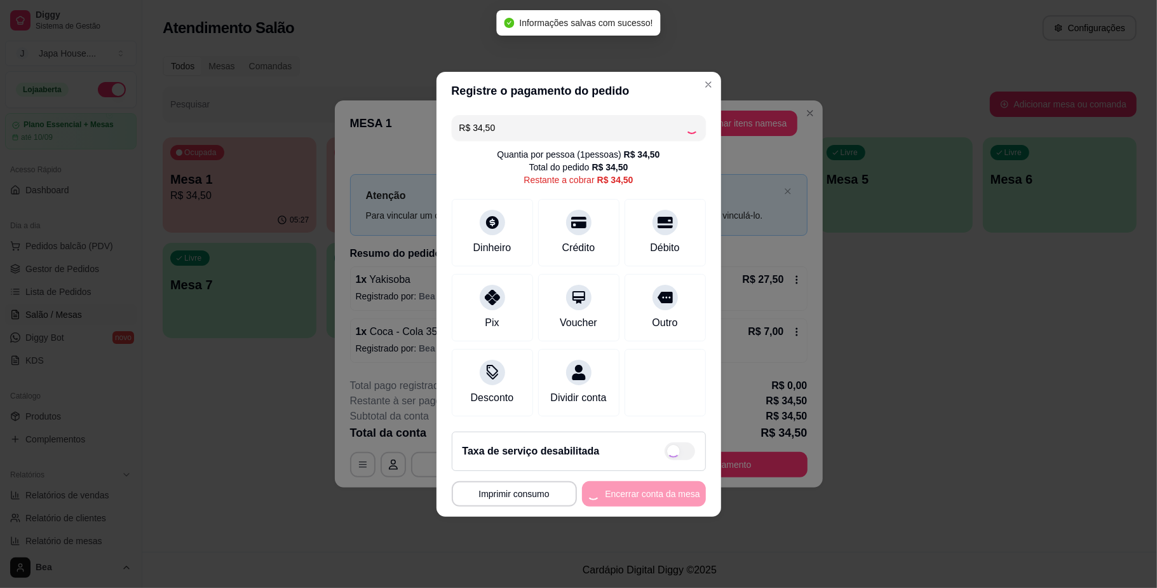
type input "R$ 0,00"
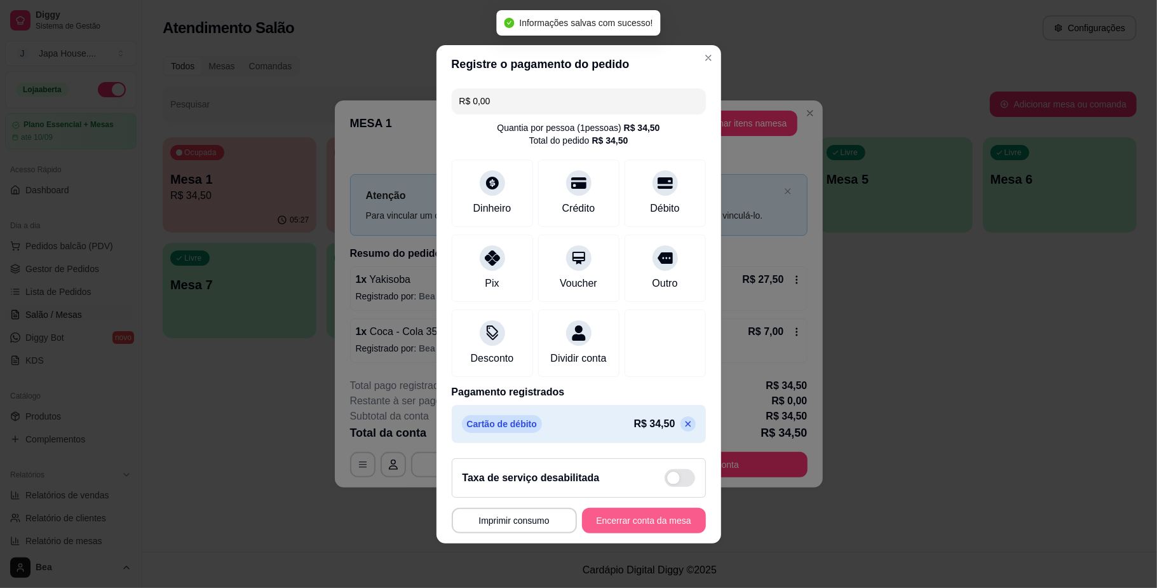
click at [637, 531] on button "Encerrar conta da mesa" at bounding box center [644, 520] width 124 height 25
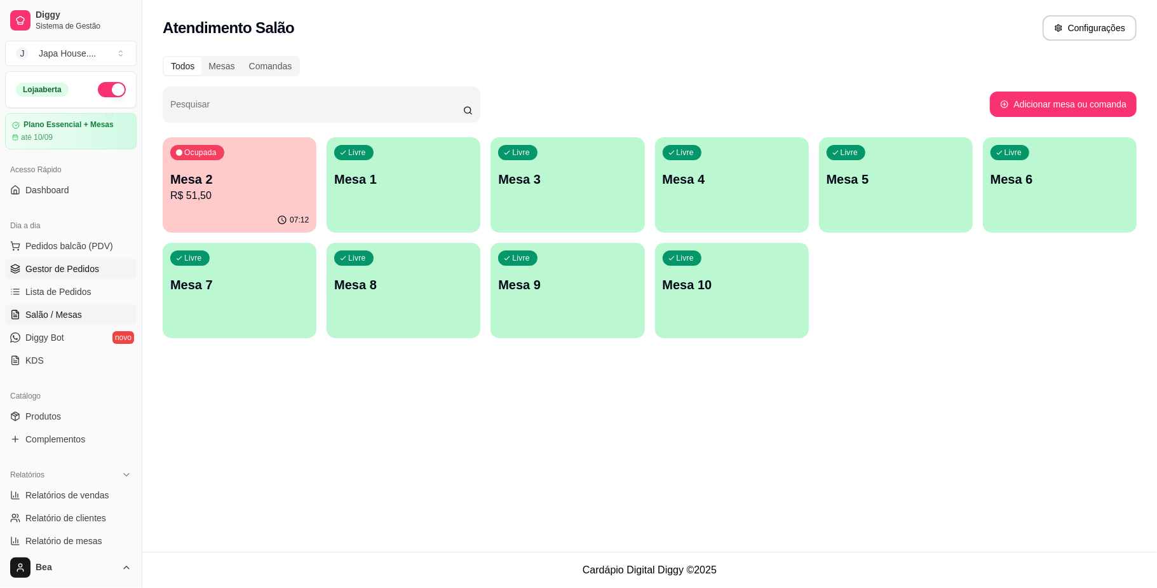
click at [62, 271] on span "Gestor de Pedidos" at bounding box center [62, 268] width 74 height 13
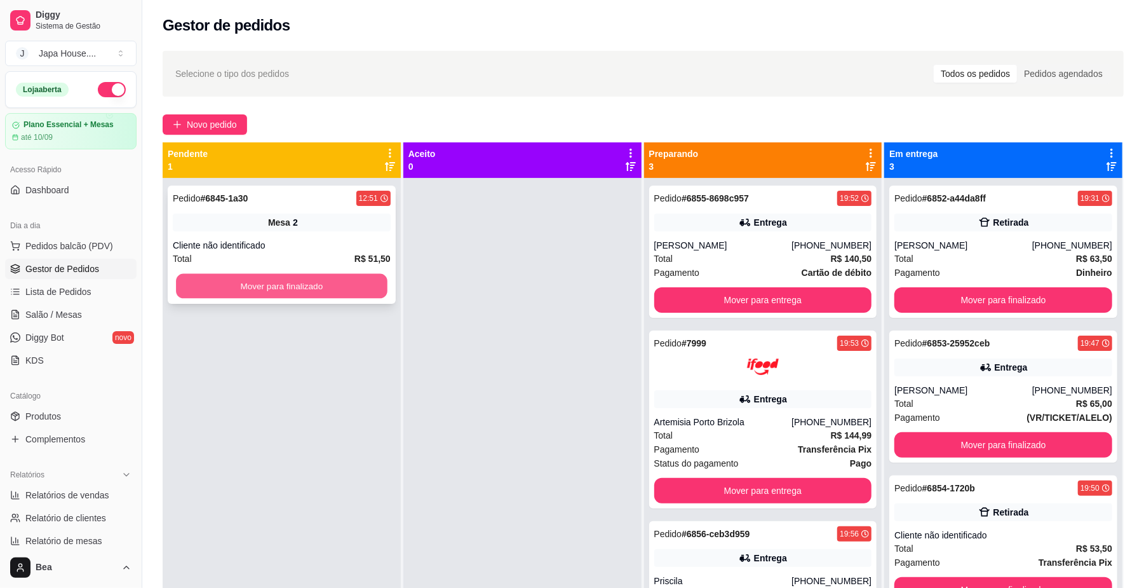
click at [252, 290] on button "Mover para finalizado" at bounding box center [281, 286] width 211 height 25
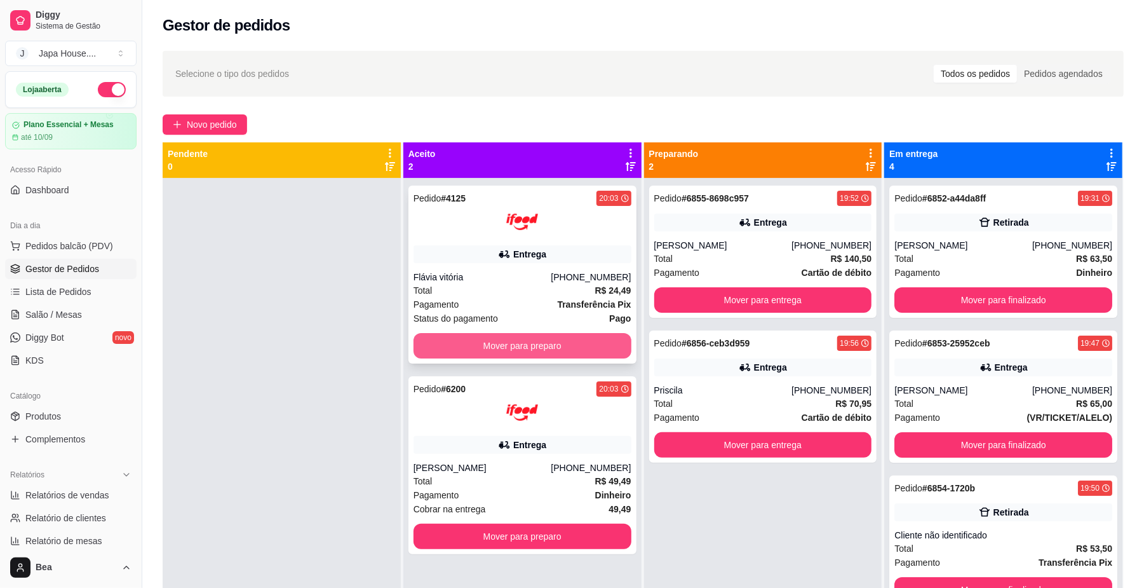
click at [581, 344] on button "Mover para preparo" at bounding box center [523, 345] width 218 height 25
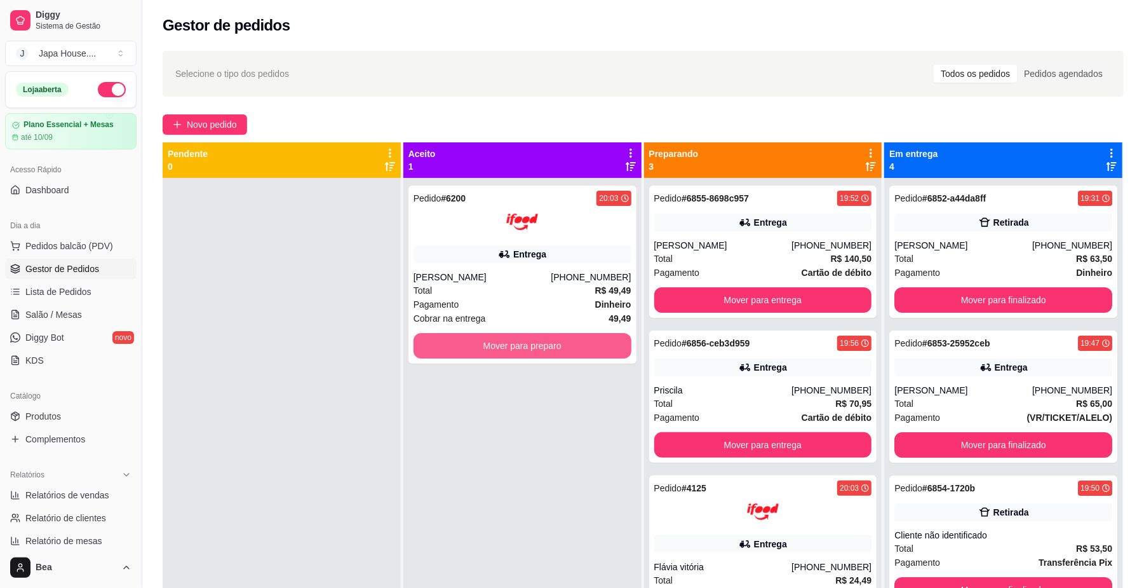
click at [581, 344] on button "Mover para preparo" at bounding box center [523, 345] width 218 height 25
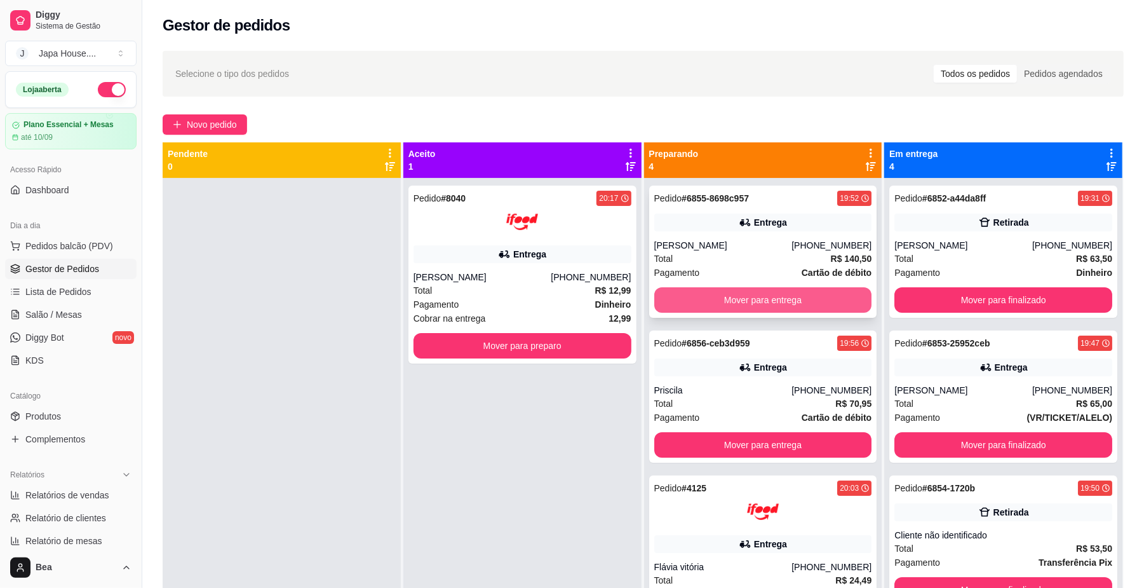
click at [811, 295] on button "Mover para entrega" at bounding box center [763, 299] width 218 height 25
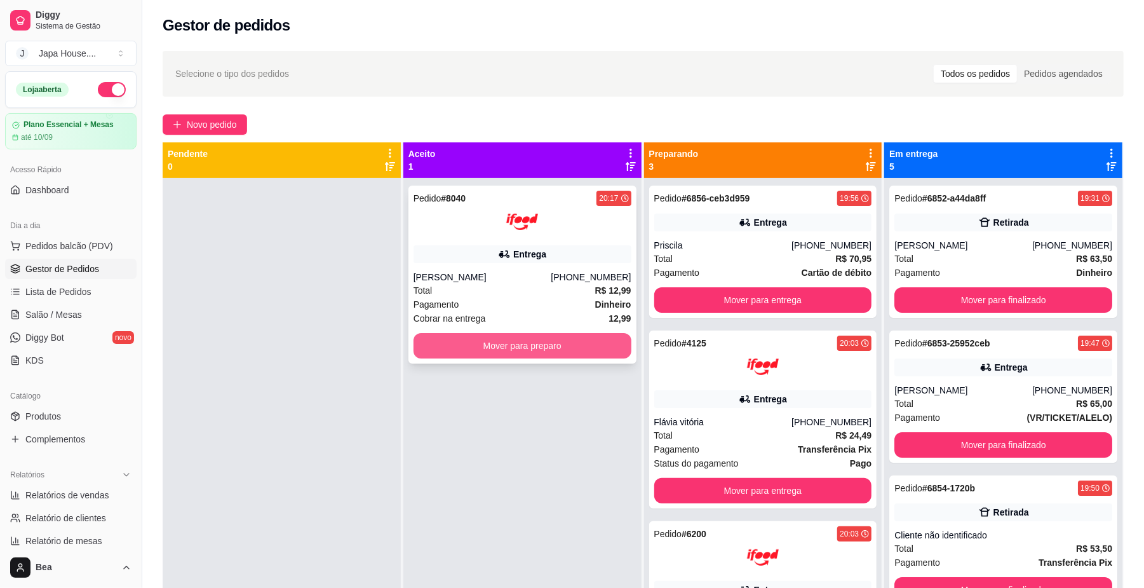
click at [576, 342] on button "Mover para preparo" at bounding box center [523, 345] width 218 height 25
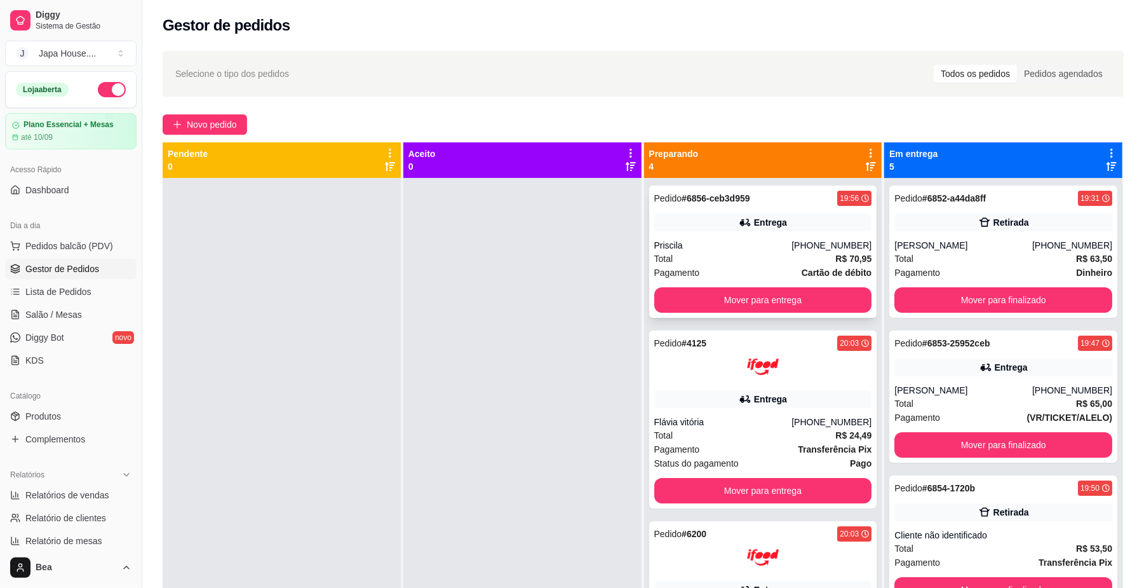
click at [778, 257] on div "Total R$ 70,95" at bounding box center [763, 259] width 218 height 14
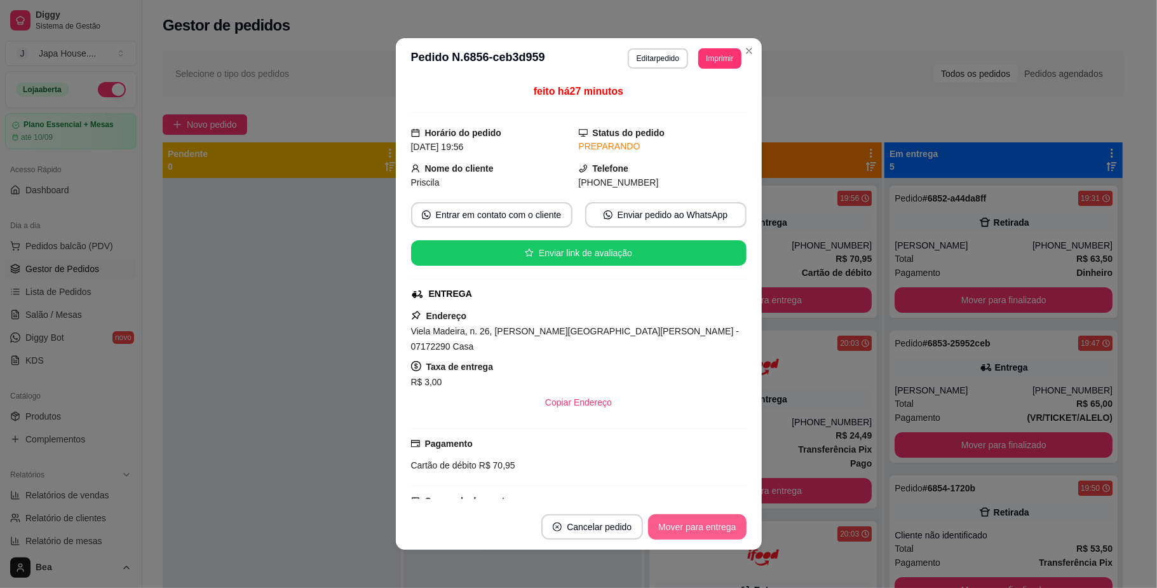
click at [690, 524] on button "Mover para entrega" at bounding box center [697, 526] width 98 height 25
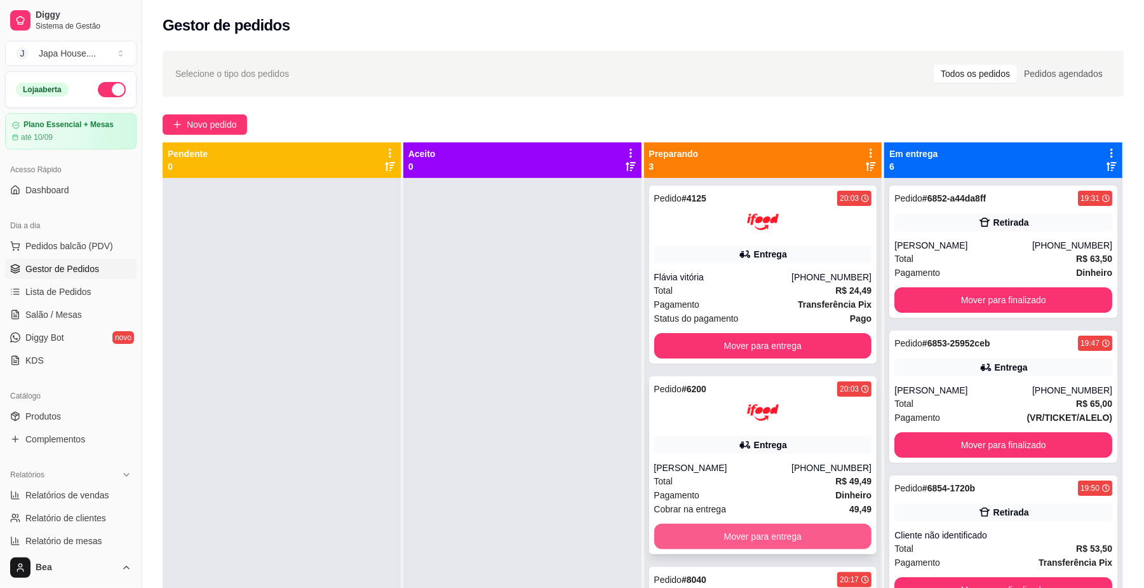
click at [766, 541] on button "Mover para entrega" at bounding box center [763, 535] width 218 height 25
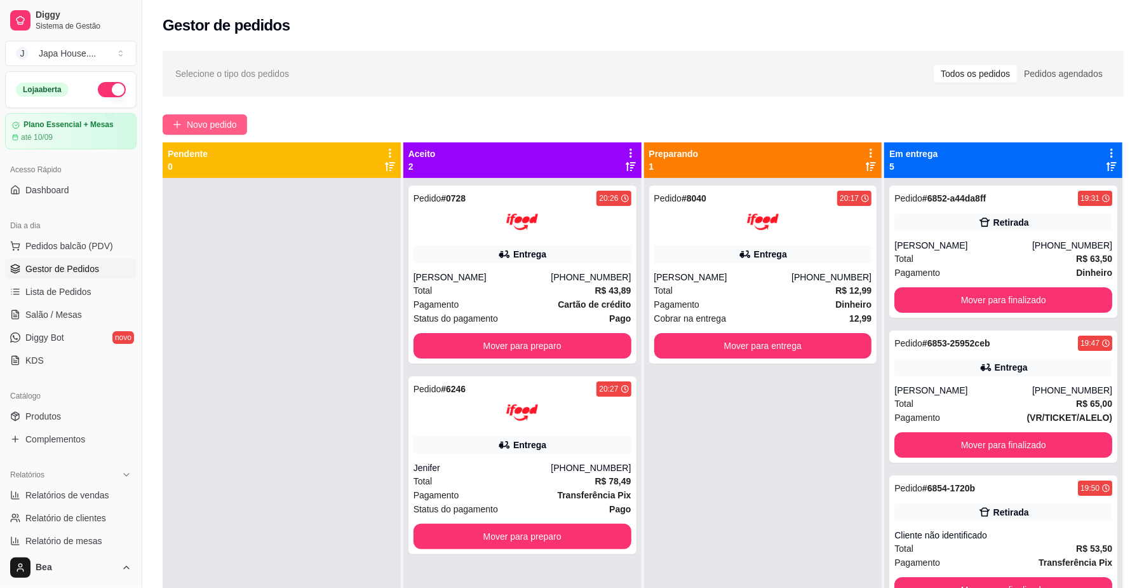
click at [202, 130] on span "Novo pedido" at bounding box center [212, 125] width 50 height 14
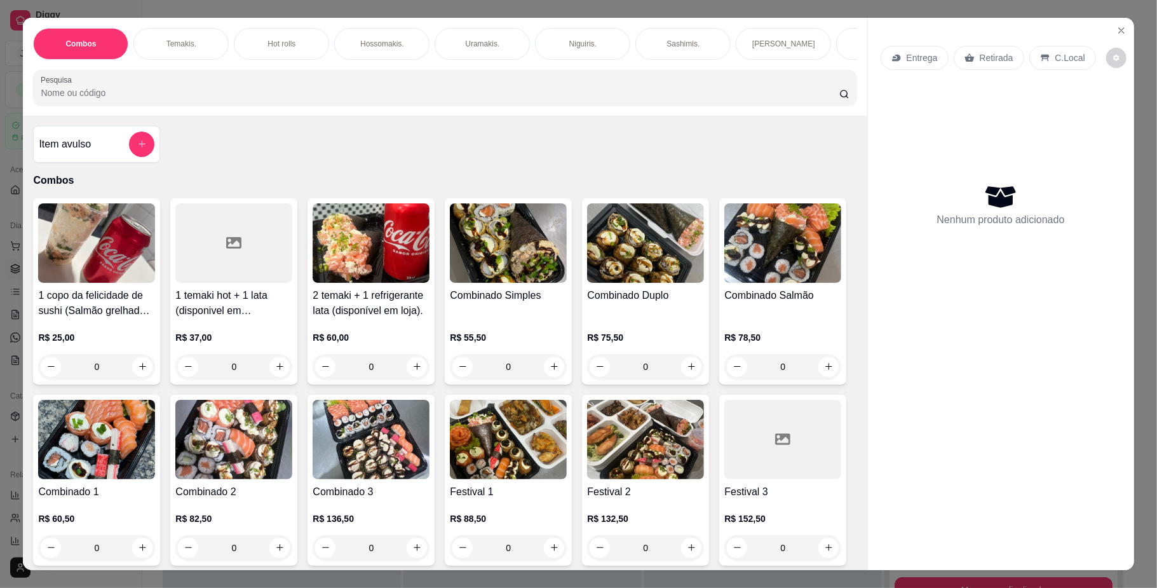
click at [923, 59] on p "Entrega" at bounding box center [921, 57] width 31 height 13
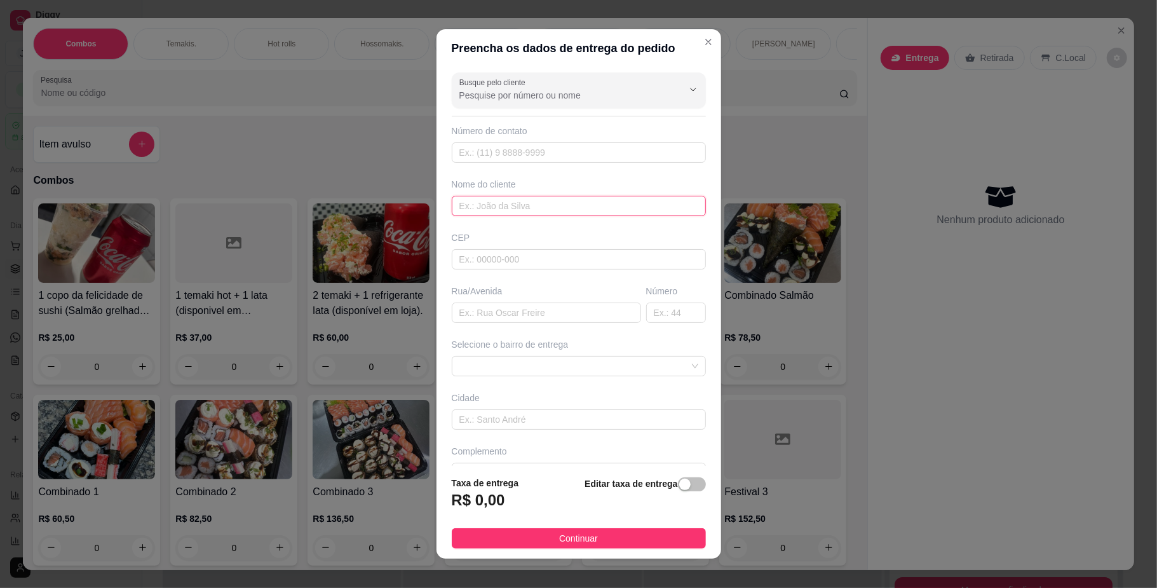
click at [569, 206] on input "text" at bounding box center [579, 206] width 254 height 20
type input "Pricila"
paste input "Viela Madeira"
type input "Viela Madeira"
click at [656, 366] on span at bounding box center [578, 365] width 239 height 19
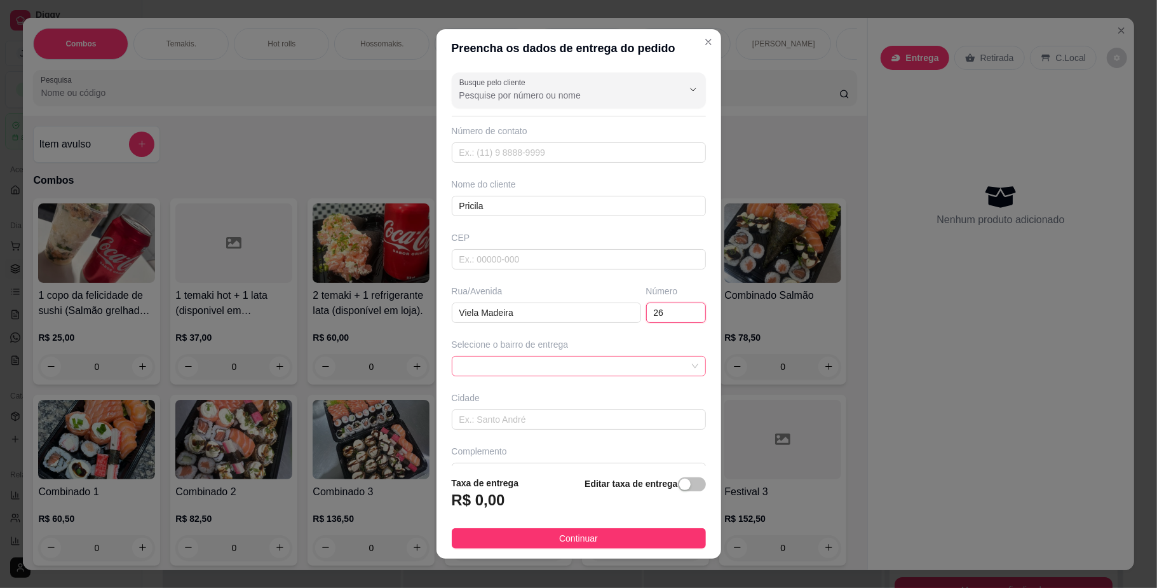
type input "26"
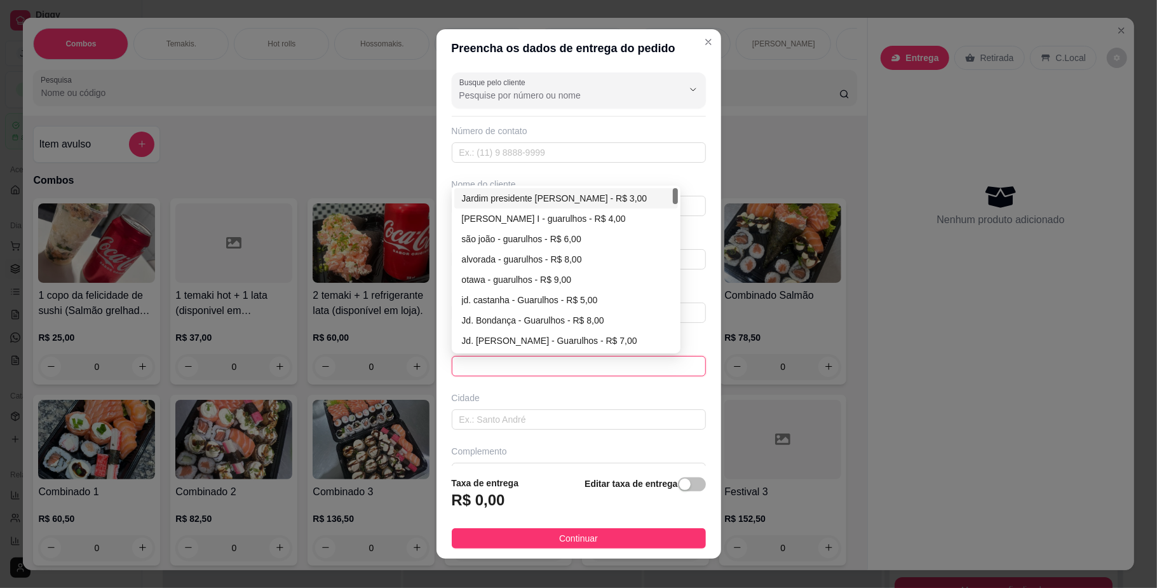
click at [583, 199] on div "Jardim presidente [PERSON_NAME] - R$ 3,00" at bounding box center [566, 198] width 208 height 14
type input "Guarulhos"
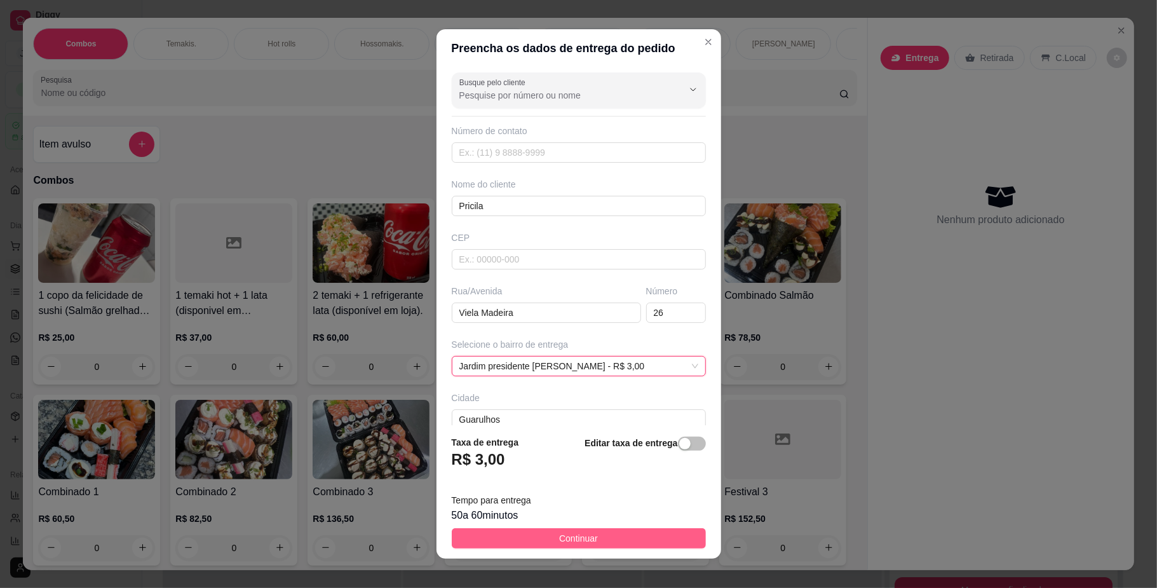
click at [636, 529] on button "Continuar" at bounding box center [579, 538] width 254 height 20
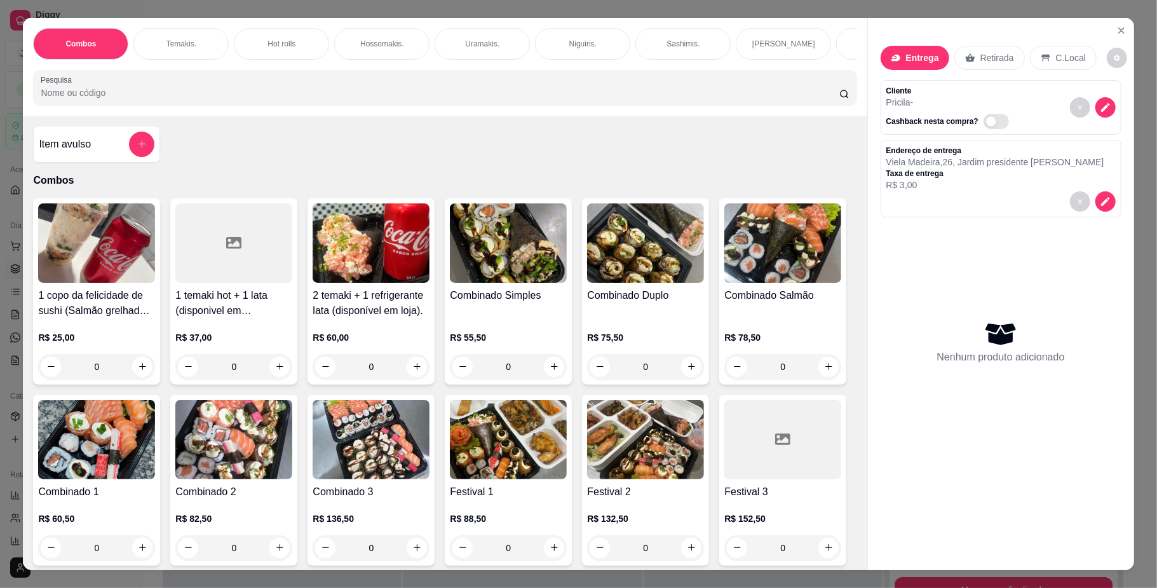
click at [174, 29] on div "Temakis." at bounding box center [180, 44] width 95 height 32
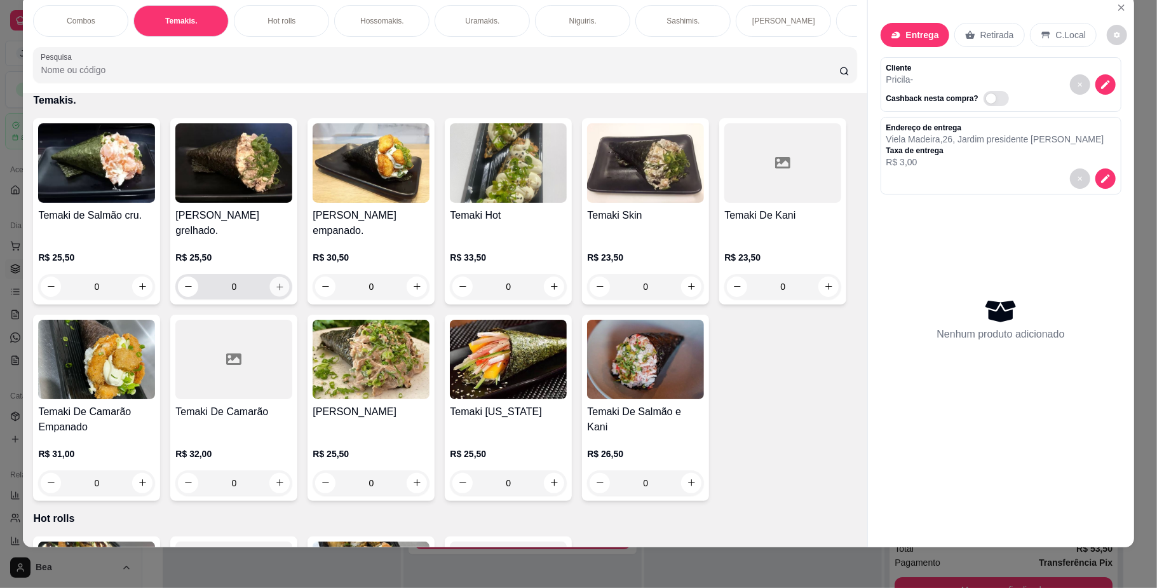
click at [275, 291] on icon "increase-product-quantity" at bounding box center [280, 286] width 10 height 10
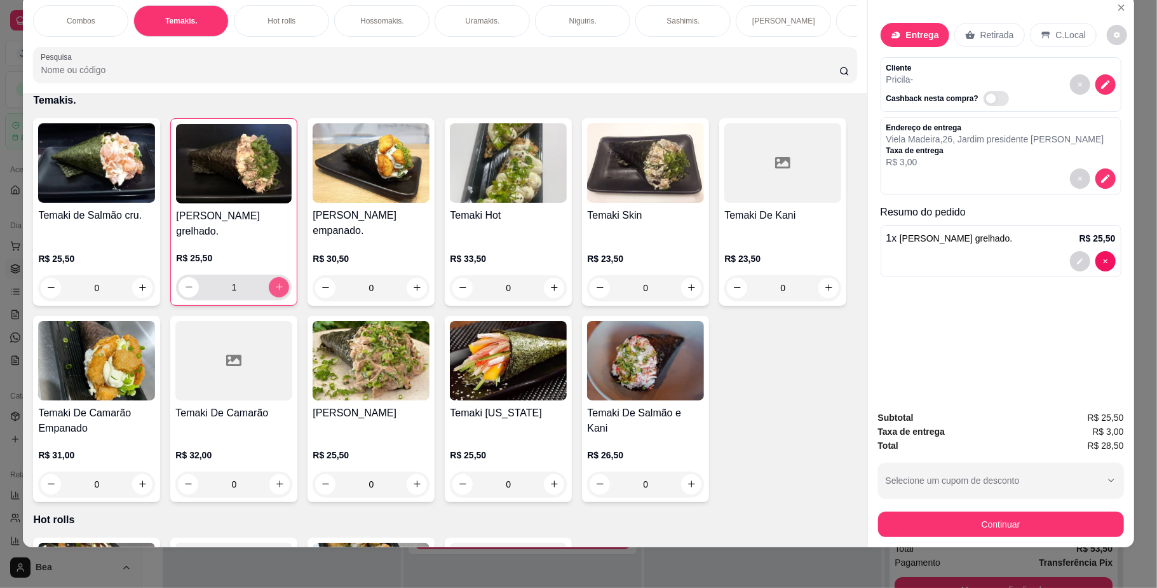
click at [275, 292] on icon "increase-product-quantity" at bounding box center [279, 287] width 10 height 10
type input "2"
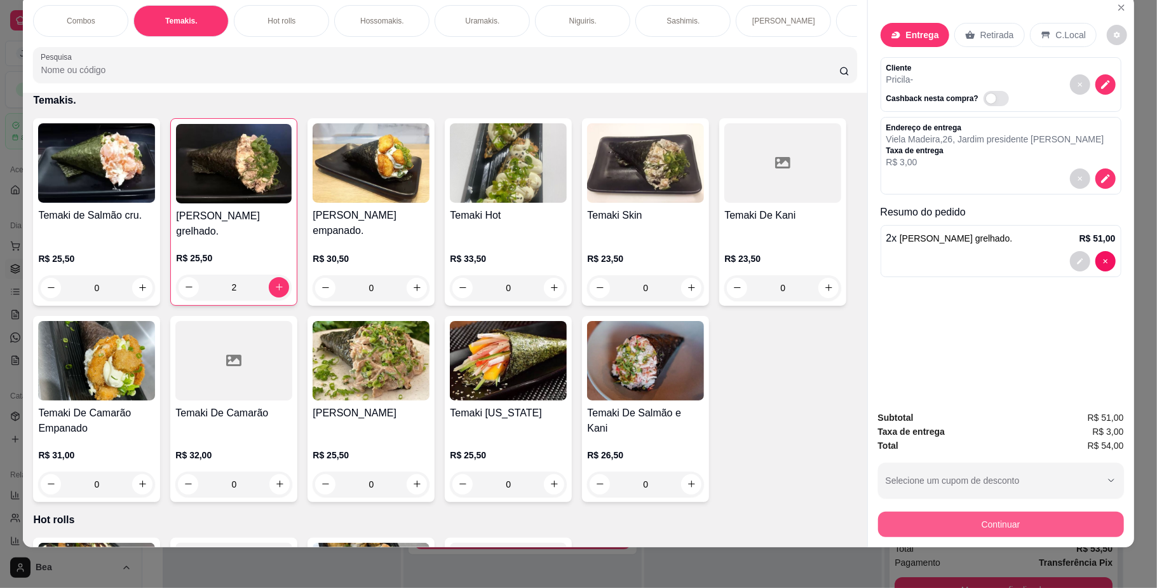
click at [976, 522] on button "Continuar" at bounding box center [1001, 523] width 246 height 25
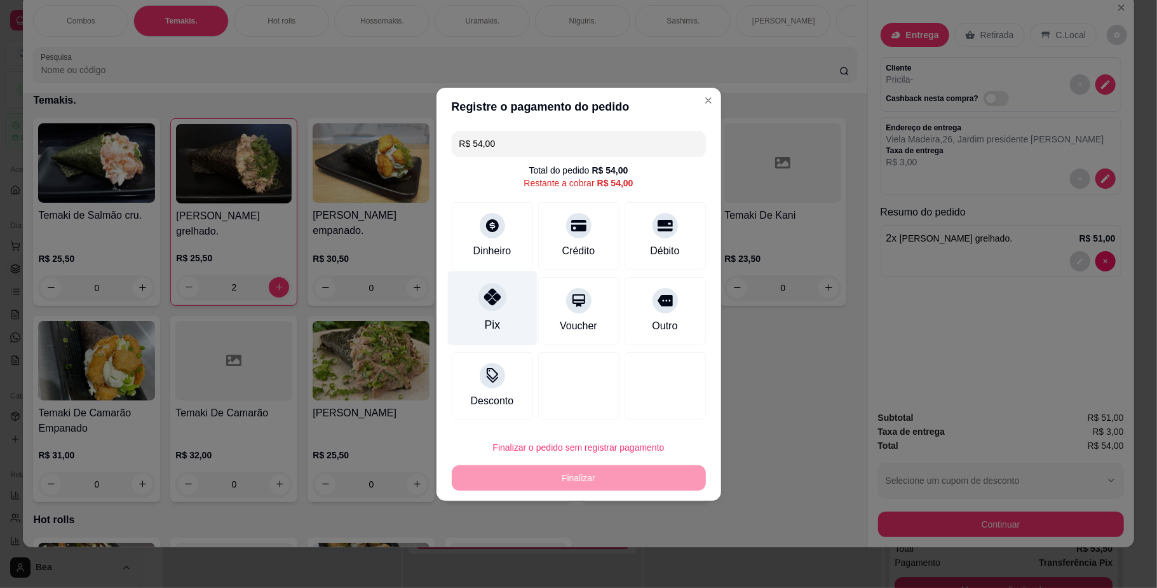
click at [498, 319] on div "Pix" at bounding box center [492, 308] width 90 height 74
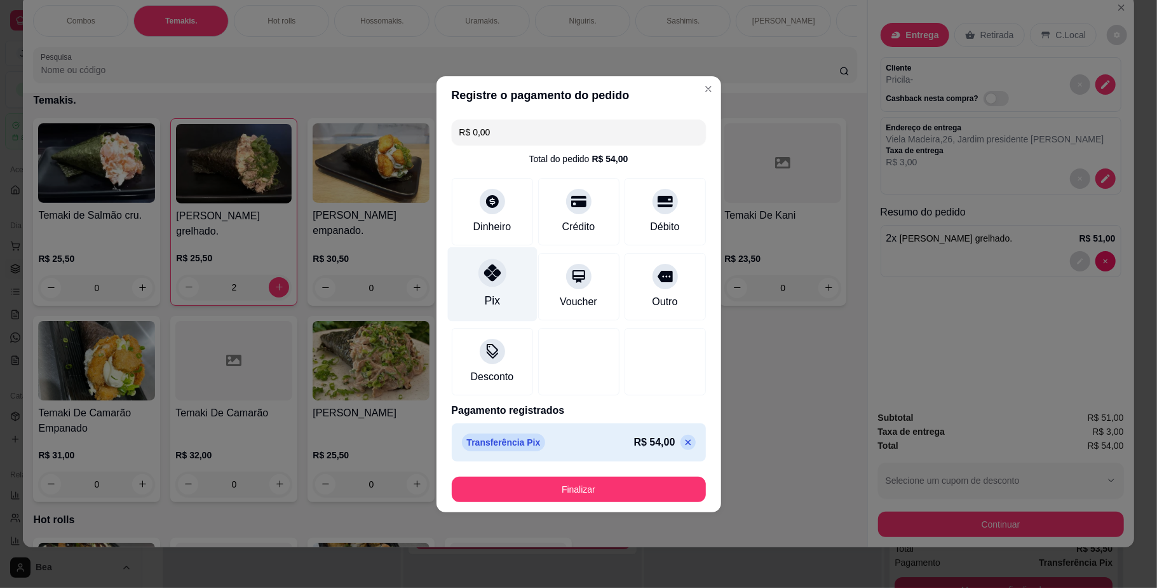
type input "R$ 0,00"
click at [603, 474] on footer "Finalizar" at bounding box center [578, 489] width 285 height 46
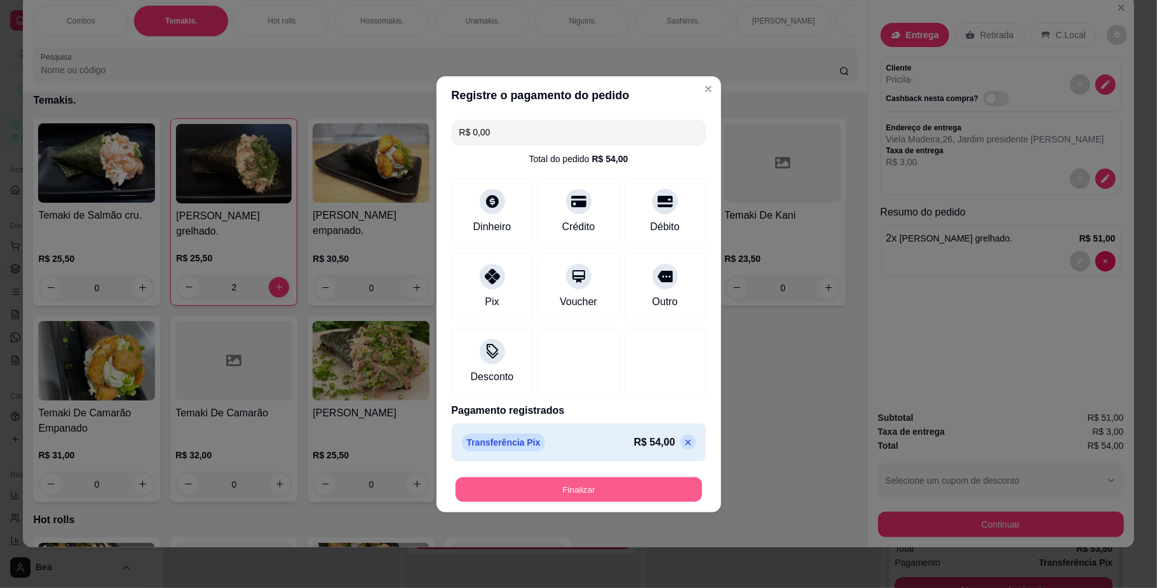
click at [605, 483] on button "Finalizar" at bounding box center [578, 488] width 246 height 25
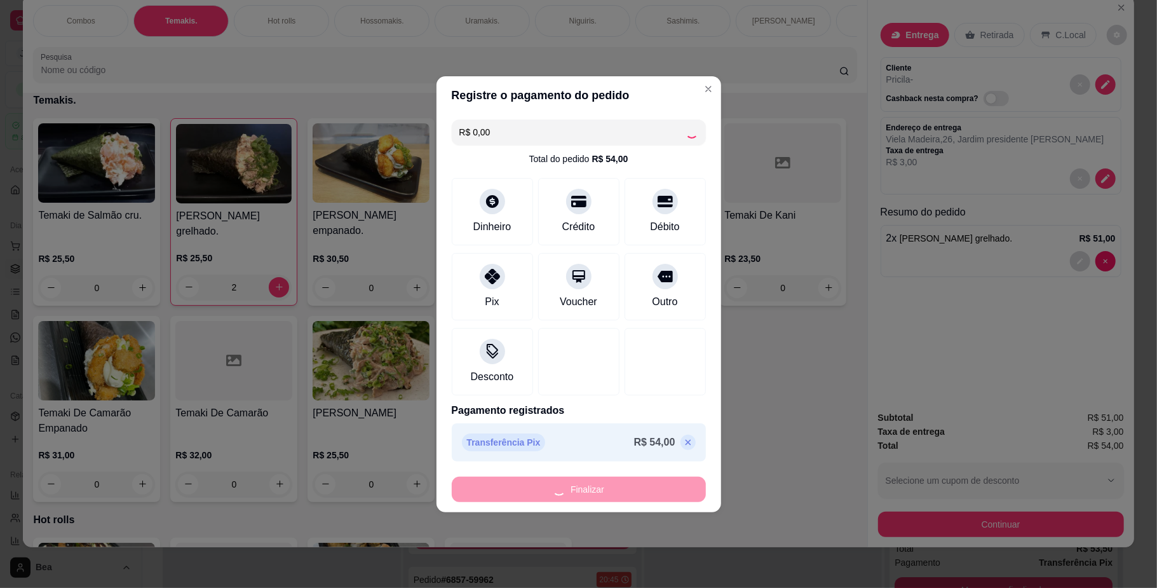
type input "0"
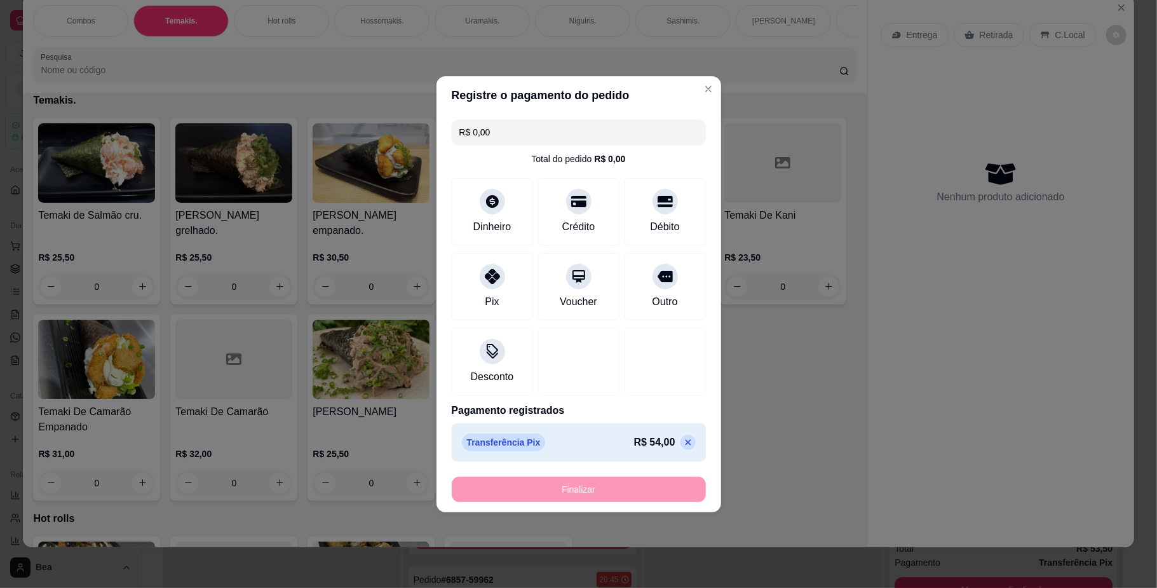
type input "-R$ 54,00"
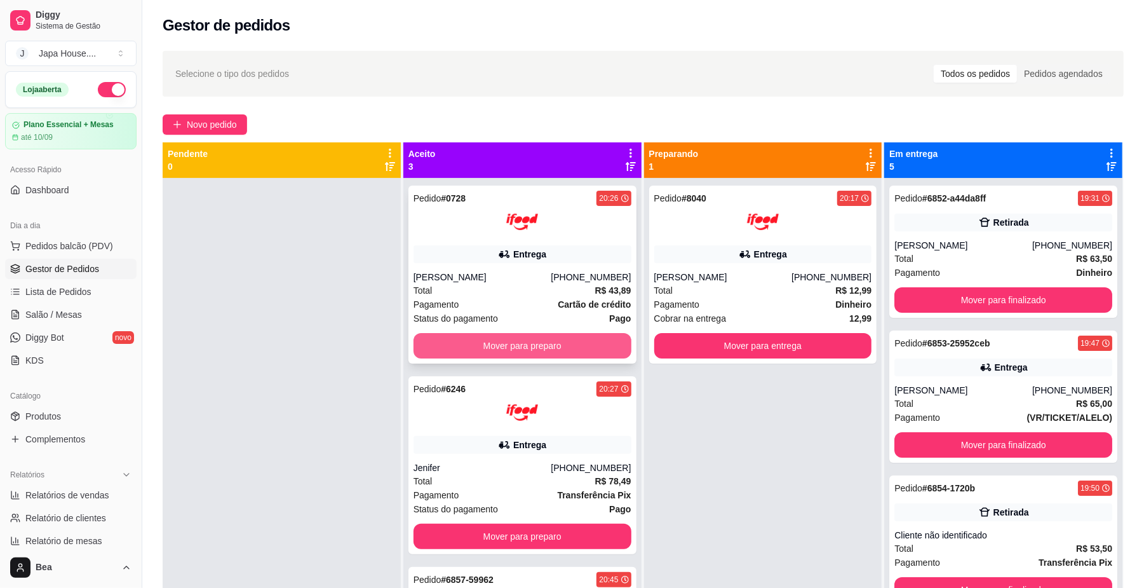
click at [587, 338] on button "Mover para preparo" at bounding box center [523, 345] width 218 height 25
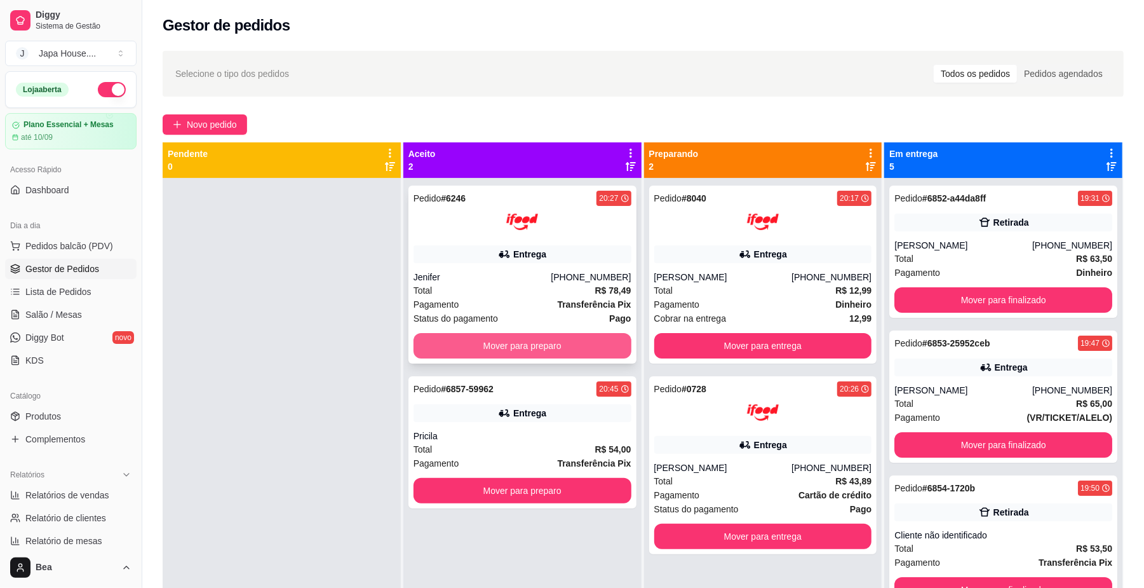
click at [588, 339] on button "Mover para preparo" at bounding box center [523, 345] width 218 height 25
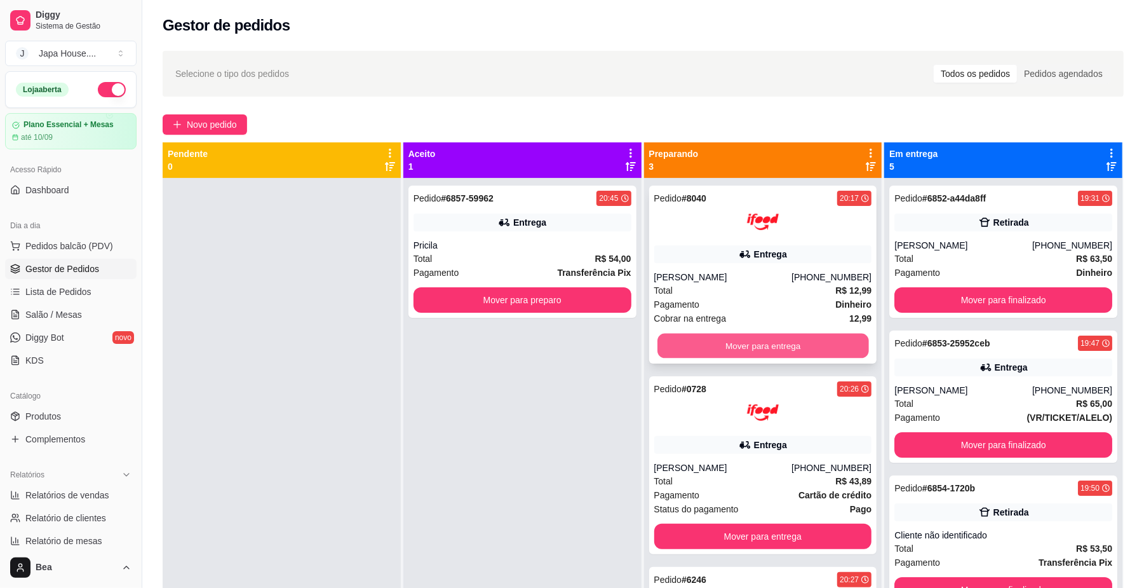
click at [704, 336] on button "Mover para entrega" at bounding box center [762, 346] width 211 height 25
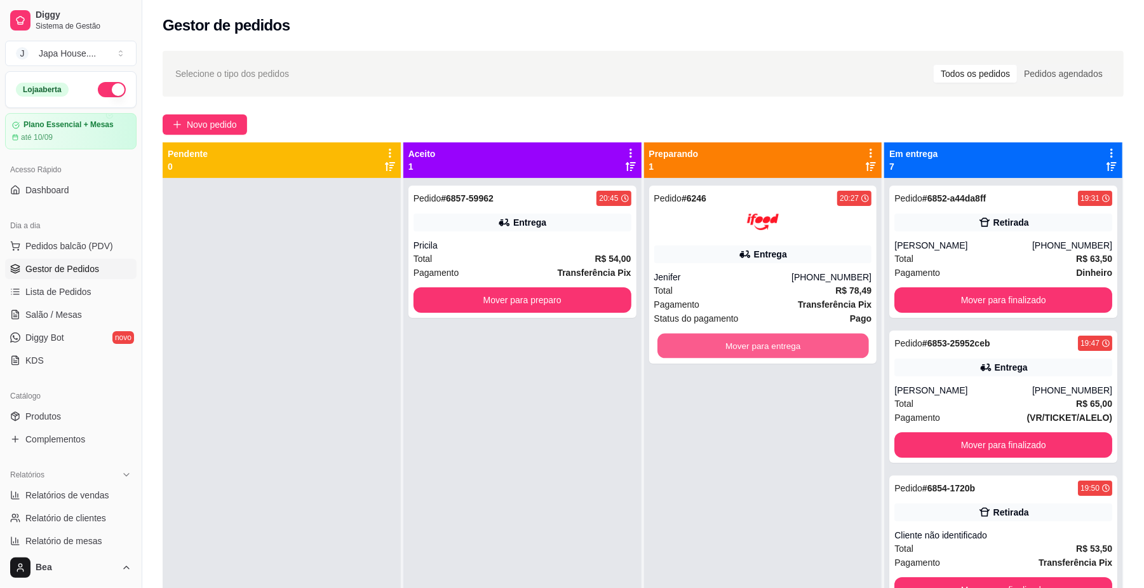
click at [704, 336] on button "Mover para entrega" at bounding box center [762, 346] width 211 height 25
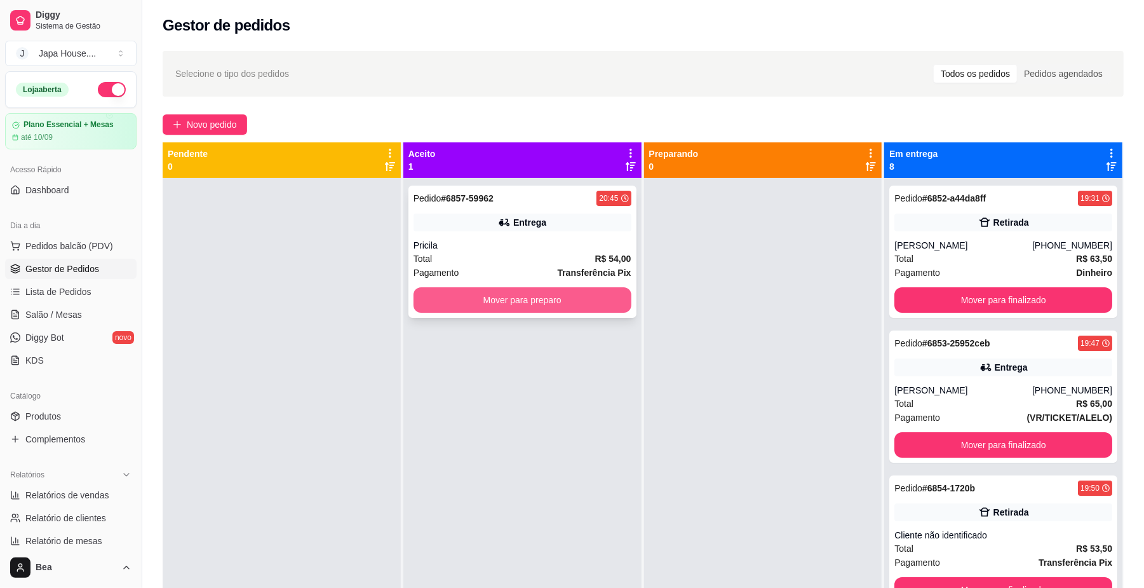
click at [570, 307] on button "Mover para preparo" at bounding box center [523, 299] width 218 height 25
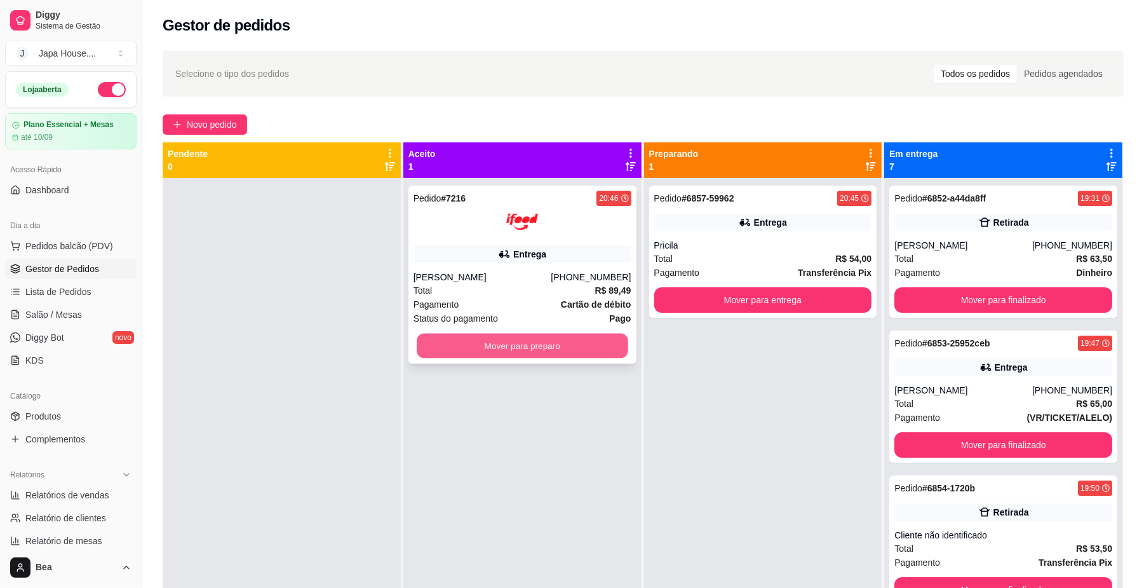
click at [555, 347] on button "Mover para preparo" at bounding box center [522, 346] width 211 height 25
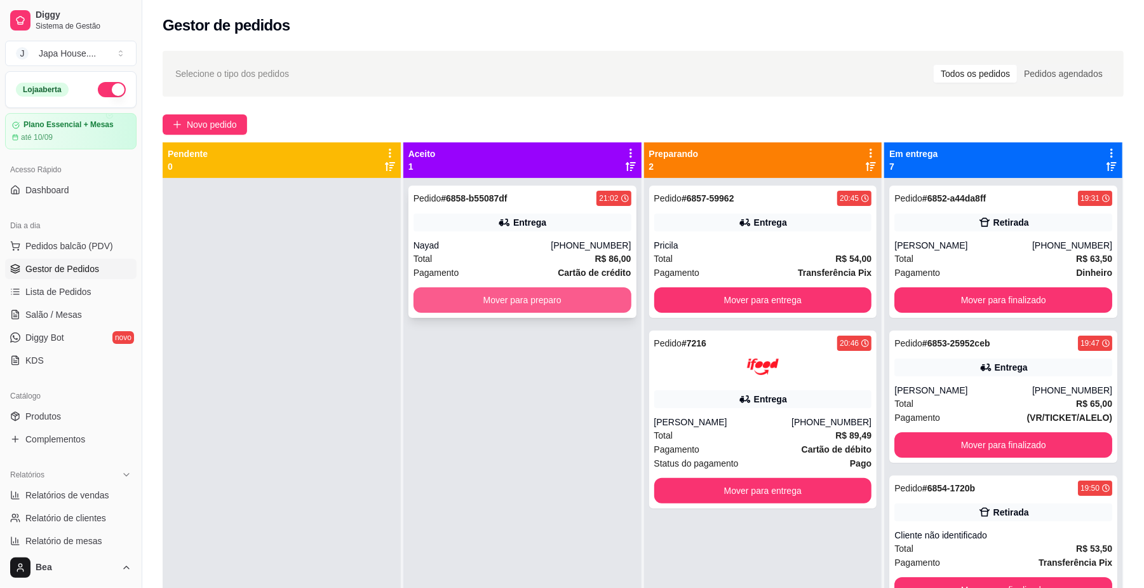
click at [582, 296] on button "Mover para preparo" at bounding box center [523, 299] width 218 height 25
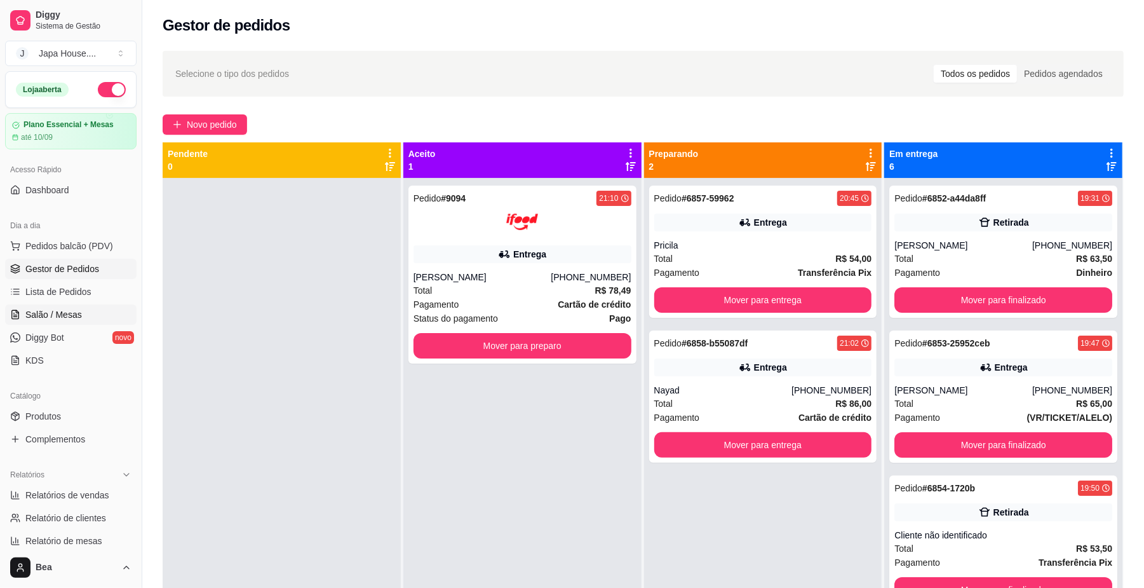
click at [79, 311] on link "Salão / Mesas" at bounding box center [70, 314] width 131 height 20
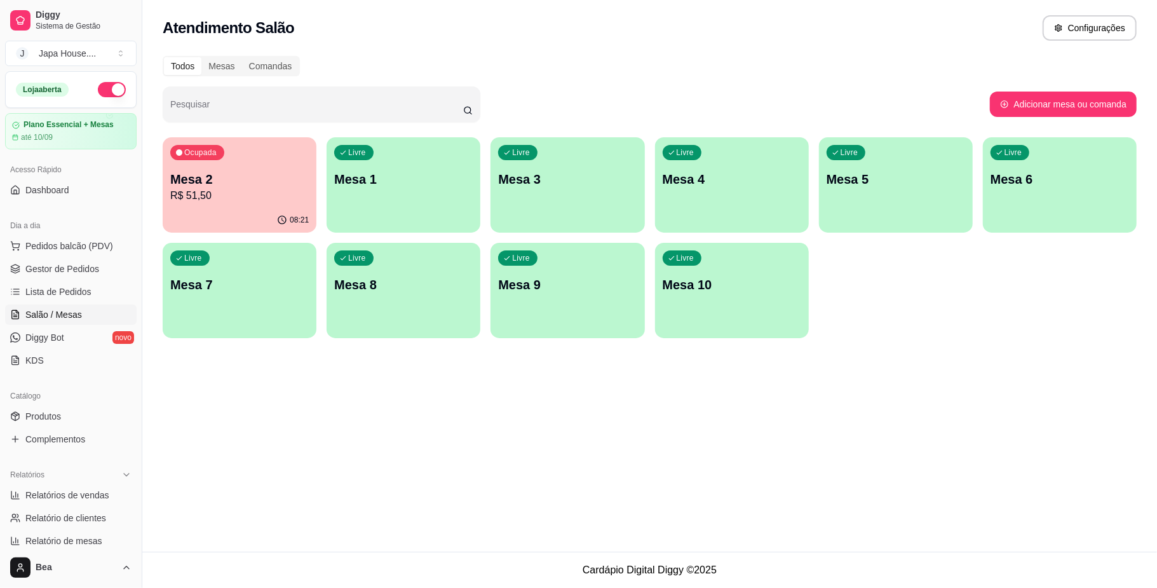
click at [394, 210] on div "Livre Mesa 1" at bounding box center [404, 177] width 154 height 80
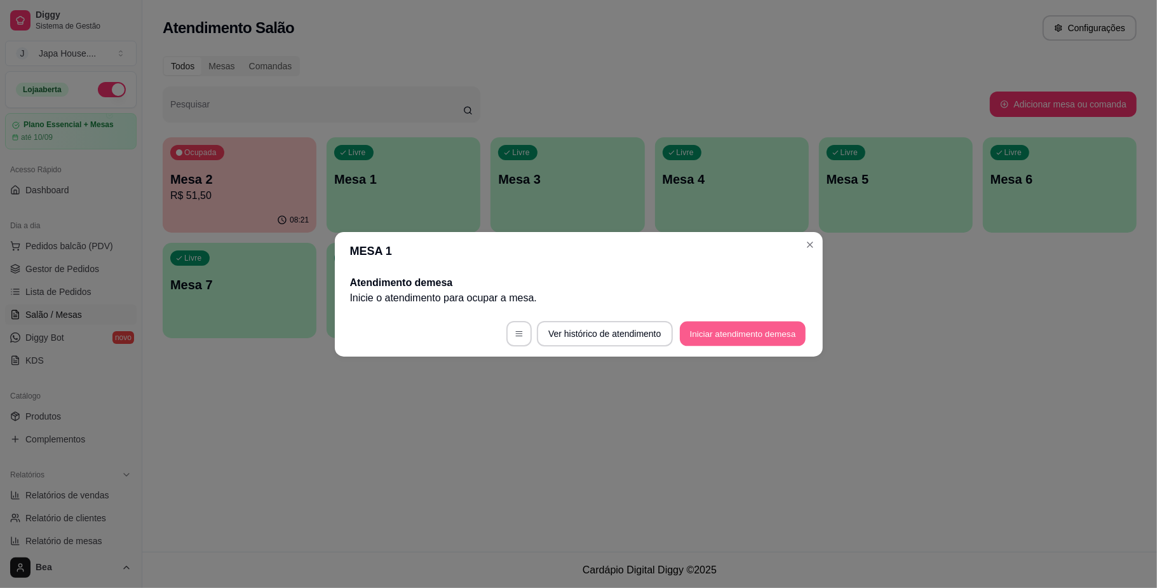
click at [738, 334] on button "Iniciar atendimento de mesa" at bounding box center [743, 333] width 126 height 25
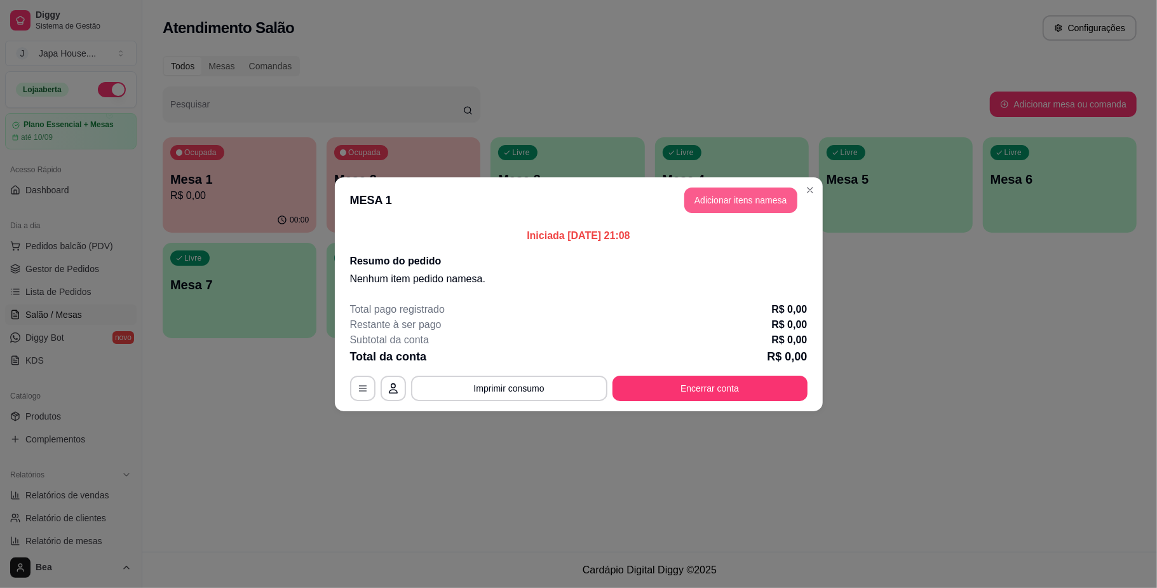
click at [753, 204] on button "Adicionar itens na mesa" at bounding box center [740, 199] width 113 height 25
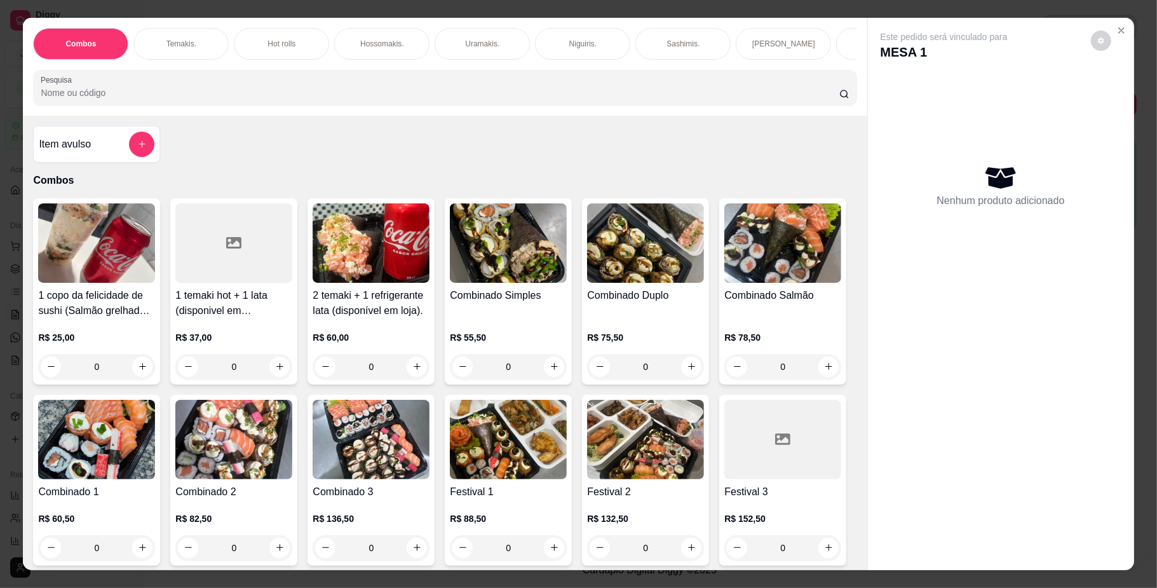
click at [554, 379] on div "0" at bounding box center [508, 366] width 117 height 25
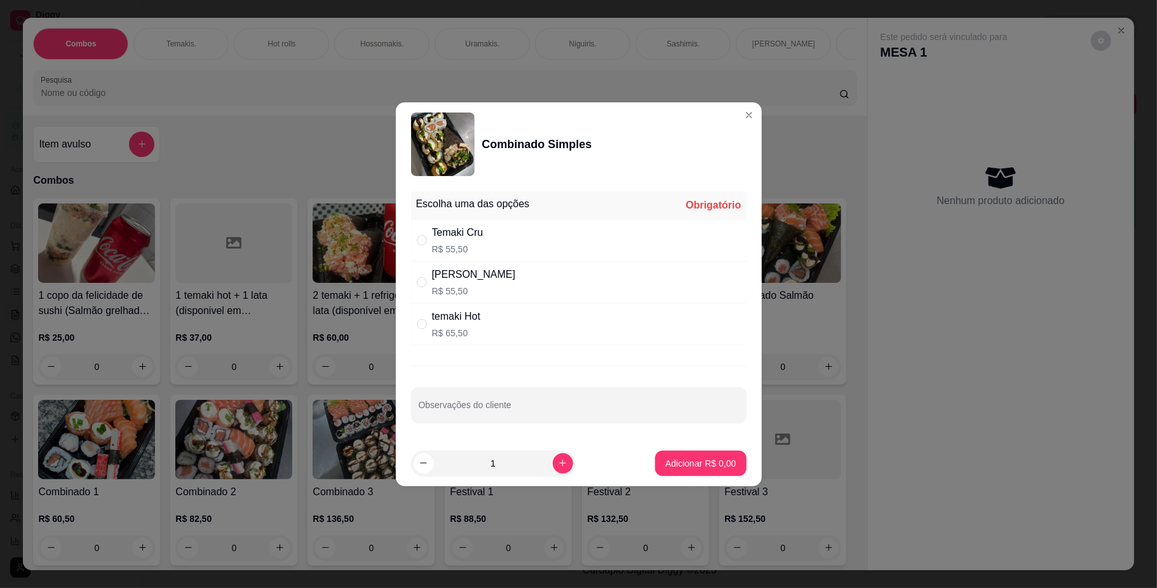
click at [547, 298] on div "[PERSON_NAME] R$ 55,50" at bounding box center [578, 282] width 335 height 42
radio input "true"
click at [684, 466] on p "Adicionar R$ 55,50" at bounding box center [698, 463] width 76 height 13
type input "1"
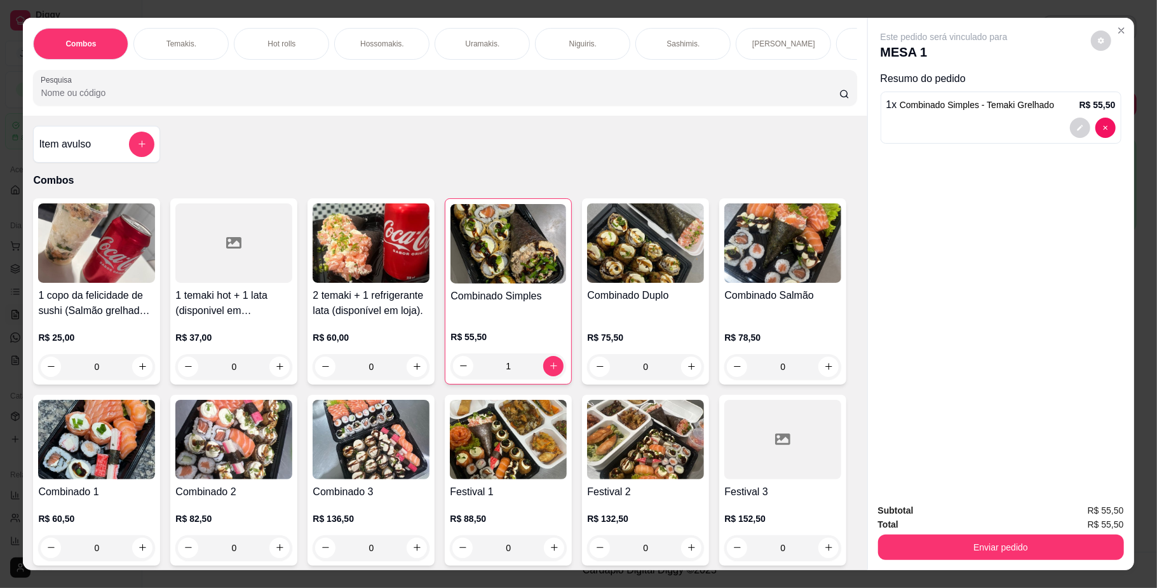
scroll to position [0, 720]
click at [840, 51] on p "PROMOÇÕES PARA COMER NO LOCAL" at bounding box center [866, 44] width 74 height 20
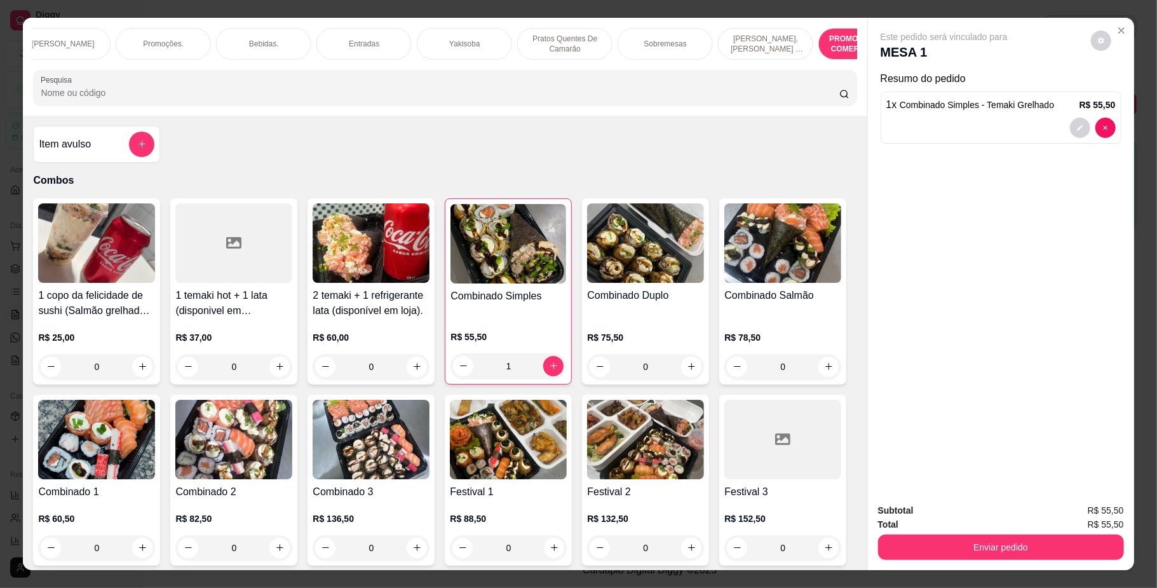
scroll to position [23, 0]
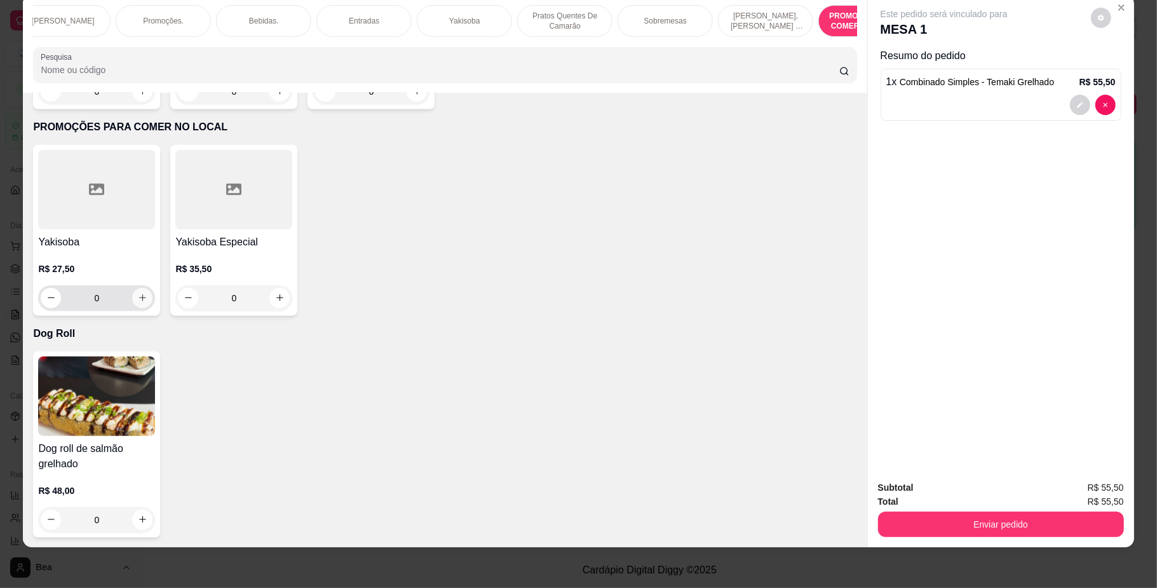
click at [138, 293] on icon "increase-product-quantity" at bounding box center [143, 298] width 10 height 10
type input "1"
click at [240, 24] on div "Bebidas." at bounding box center [263, 21] width 95 height 32
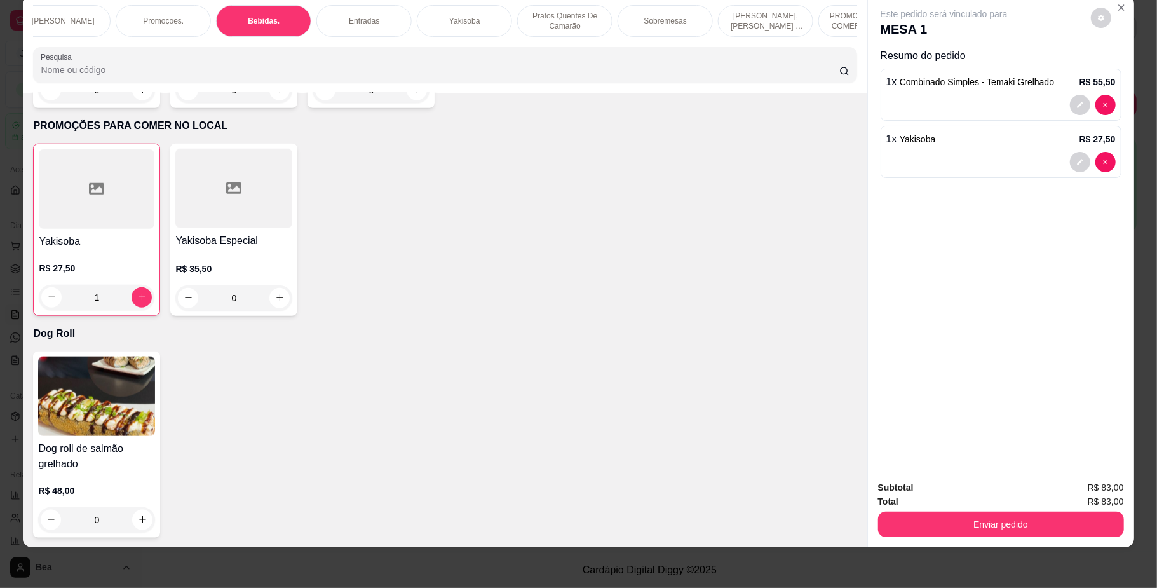
scroll to position [2732, 0]
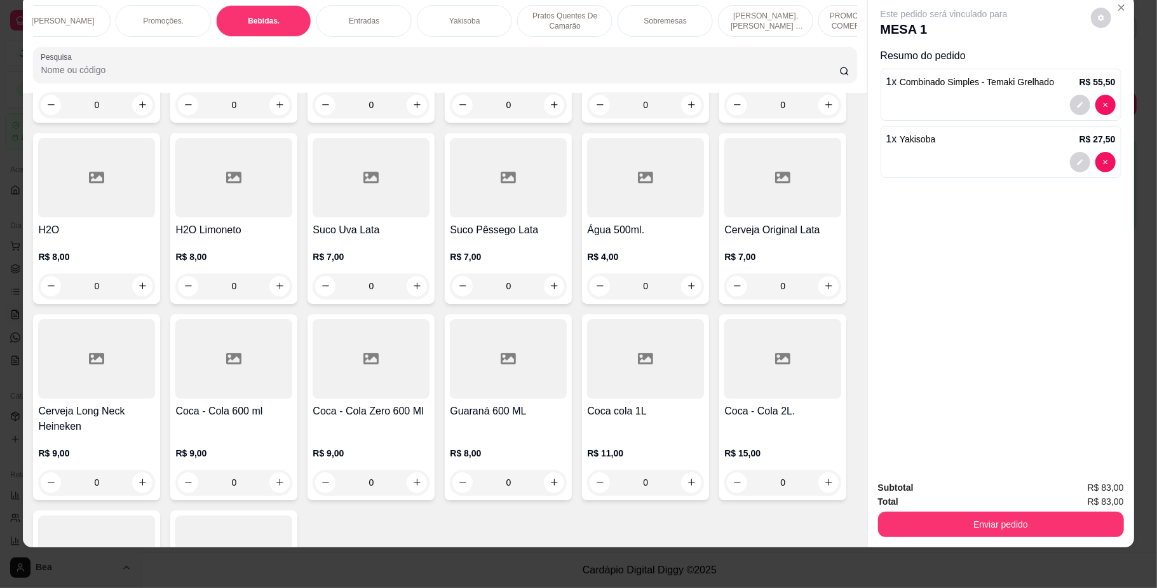
click at [292, 299] on div "0" at bounding box center [233, 285] width 117 height 25
click at [283, 290] on icon "increase-product-quantity" at bounding box center [279, 286] width 7 height 7
type input "1"
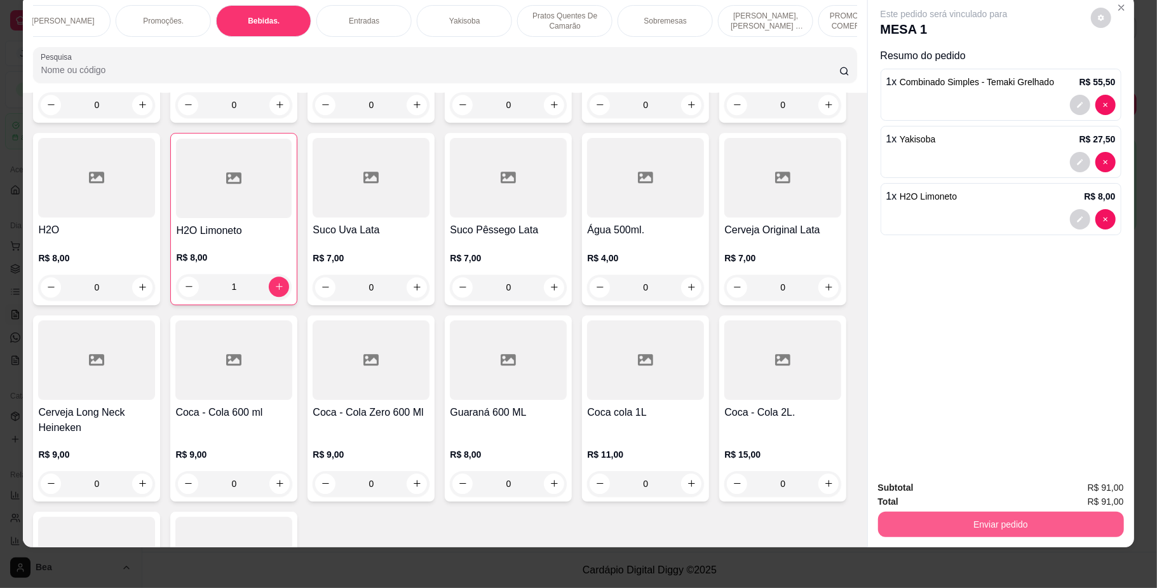
click at [974, 530] on button "Enviar pedido" at bounding box center [1001, 523] width 246 height 25
click at [971, 489] on button "Não registrar e enviar pedido" at bounding box center [957, 494] width 132 height 24
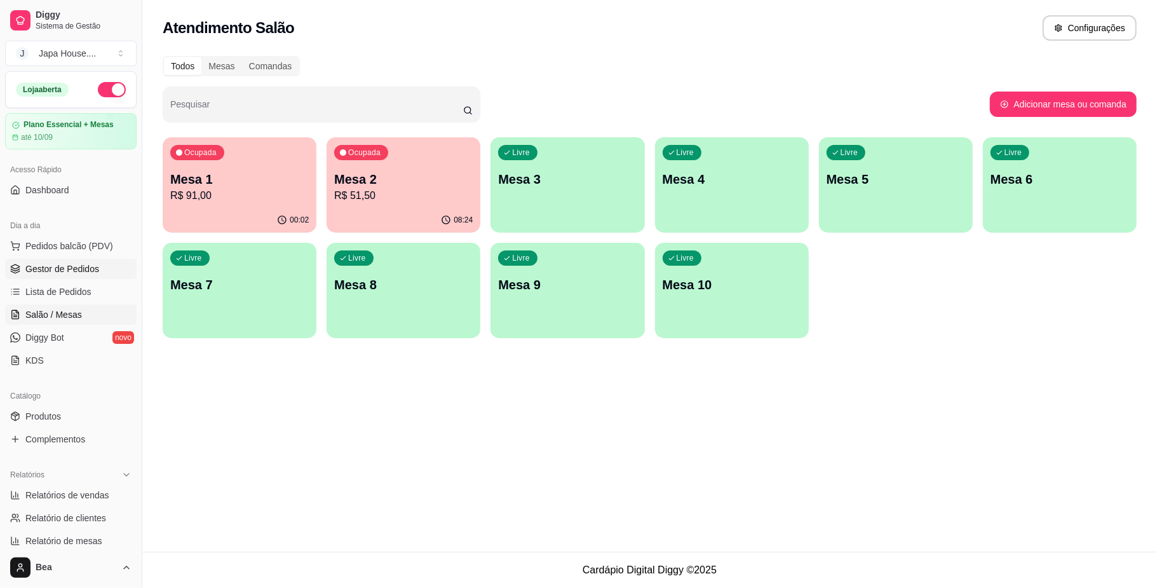
click at [92, 264] on span "Gestor de Pedidos" at bounding box center [62, 268] width 74 height 13
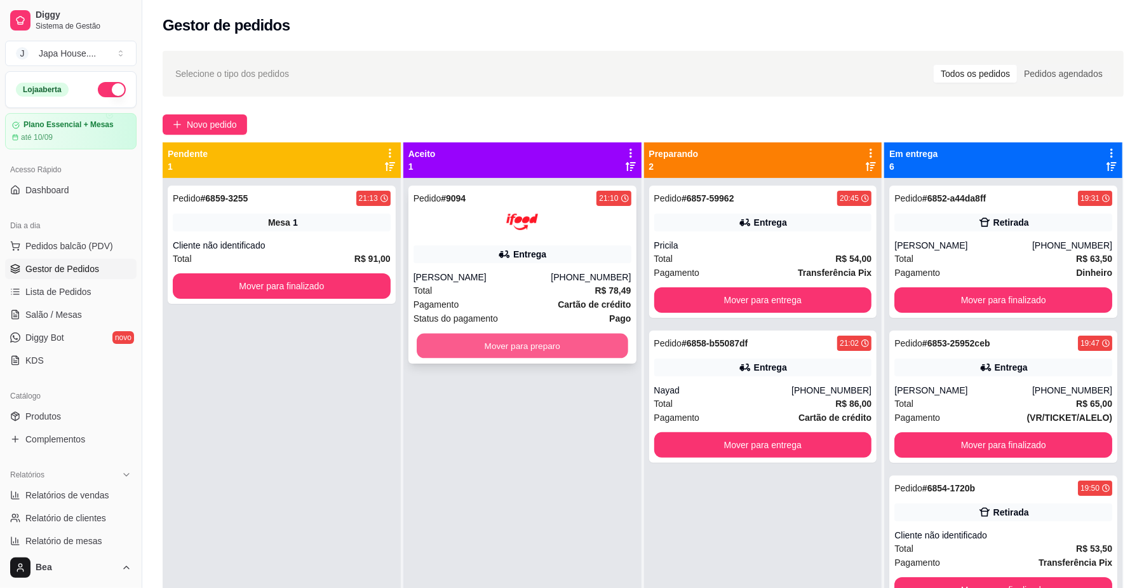
click at [588, 346] on button "Mover para preparo" at bounding box center [522, 346] width 211 height 25
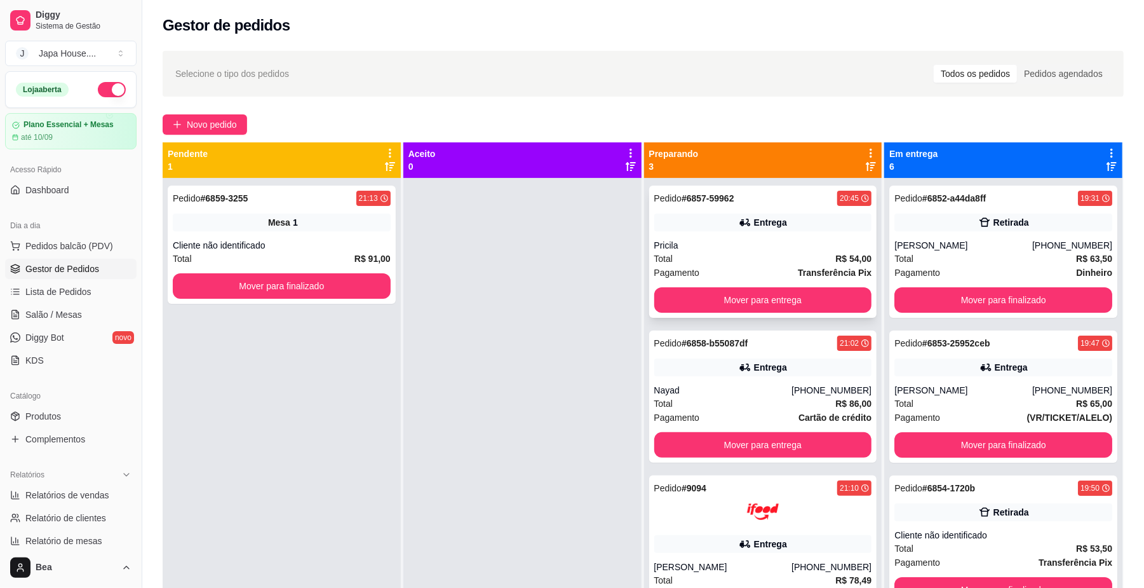
click at [801, 237] on div "Pedido # 6857-59962 20:45 Entrega Pricila Total R$ 54,00 Pagamento Transferênci…" at bounding box center [763, 251] width 228 height 132
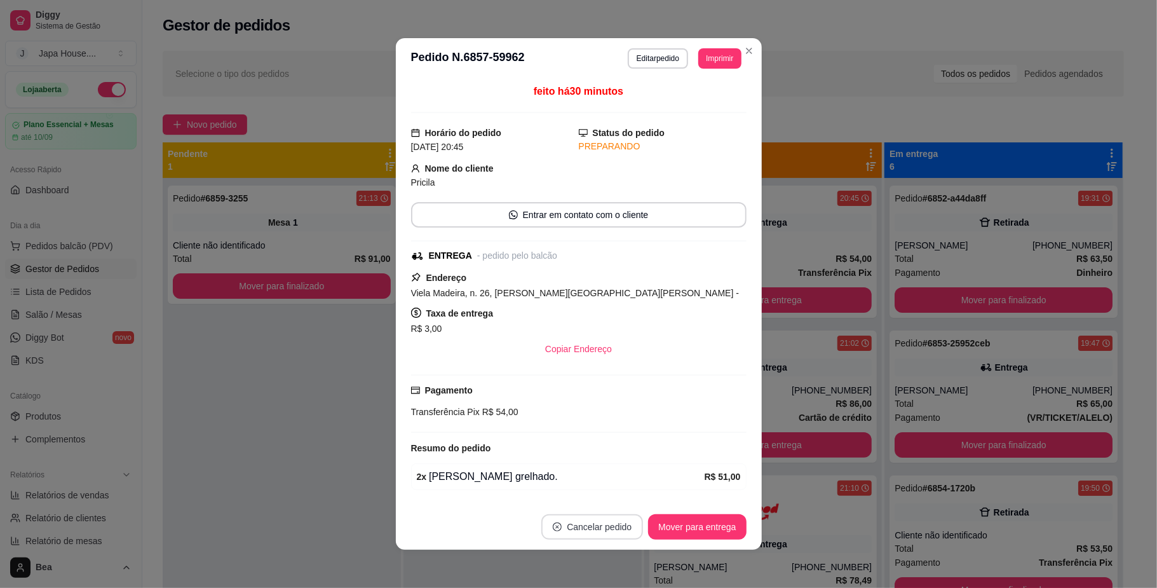
click at [565, 527] on button "Cancelar pedido" at bounding box center [592, 526] width 102 height 25
click at [625, 487] on button "Sim" at bounding box center [621, 494] width 51 height 25
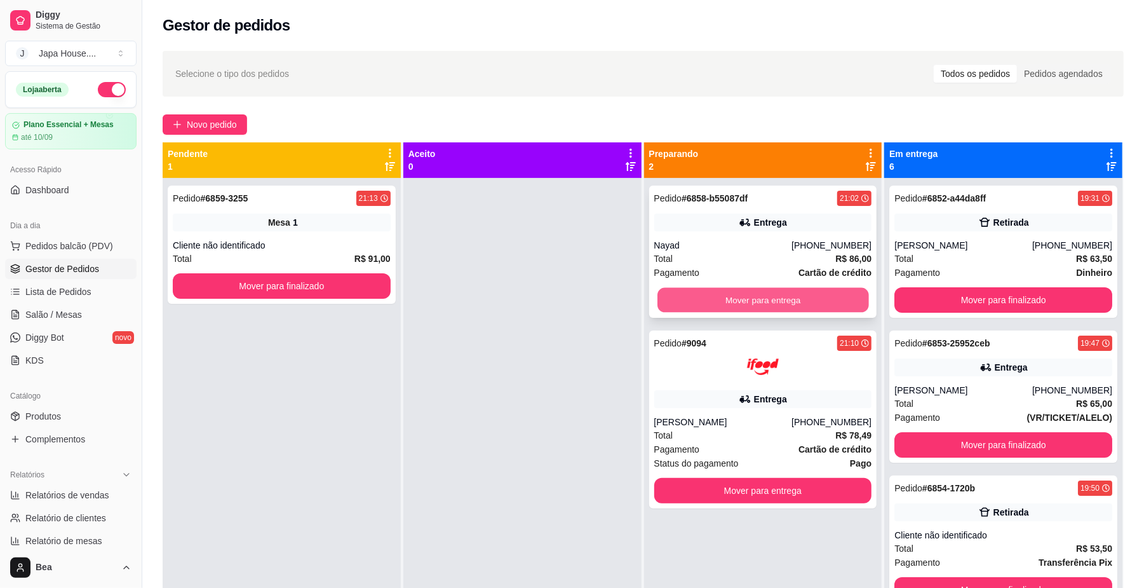
click at [818, 296] on button "Mover para entrega" at bounding box center [762, 300] width 211 height 25
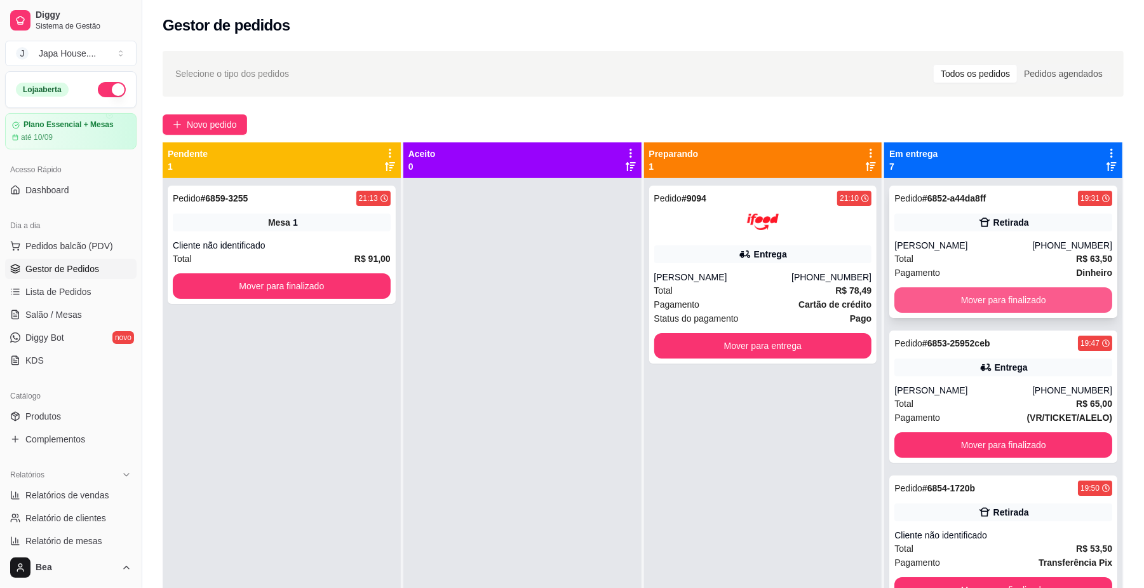
click at [1049, 291] on button "Mover para finalizado" at bounding box center [1003, 299] width 218 height 25
click at [1049, 291] on button "Mover para finalizado" at bounding box center [1003, 300] width 211 height 25
click at [1049, 291] on button "Mover para finalizado" at bounding box center [1003, 299] width 218 height 25
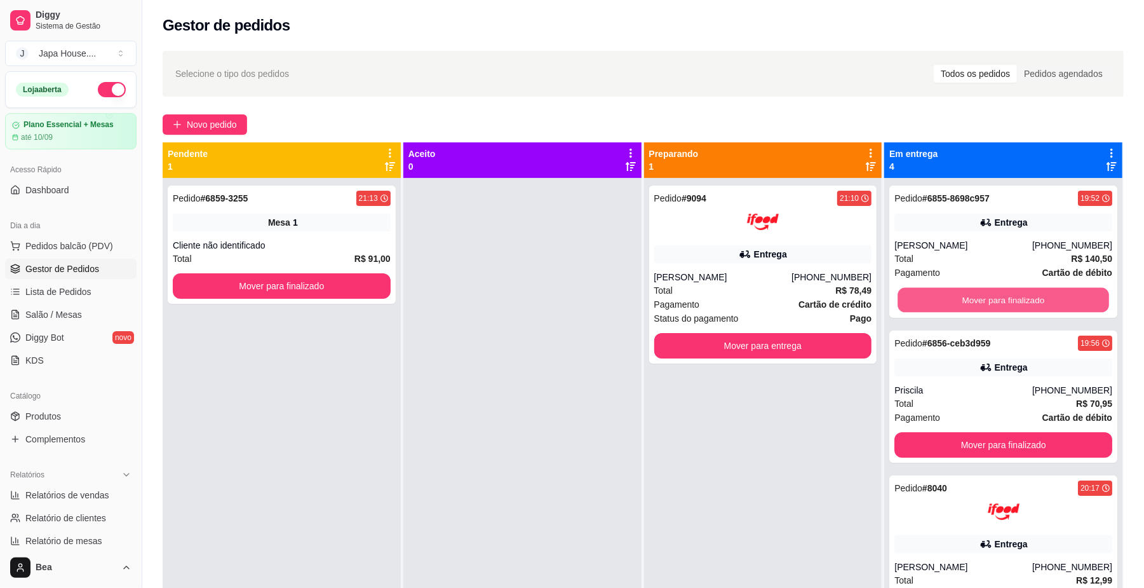
click at [1049, 291] on button "Mover para finalizado" at bounding box center [1003, 300] width 211 height 25
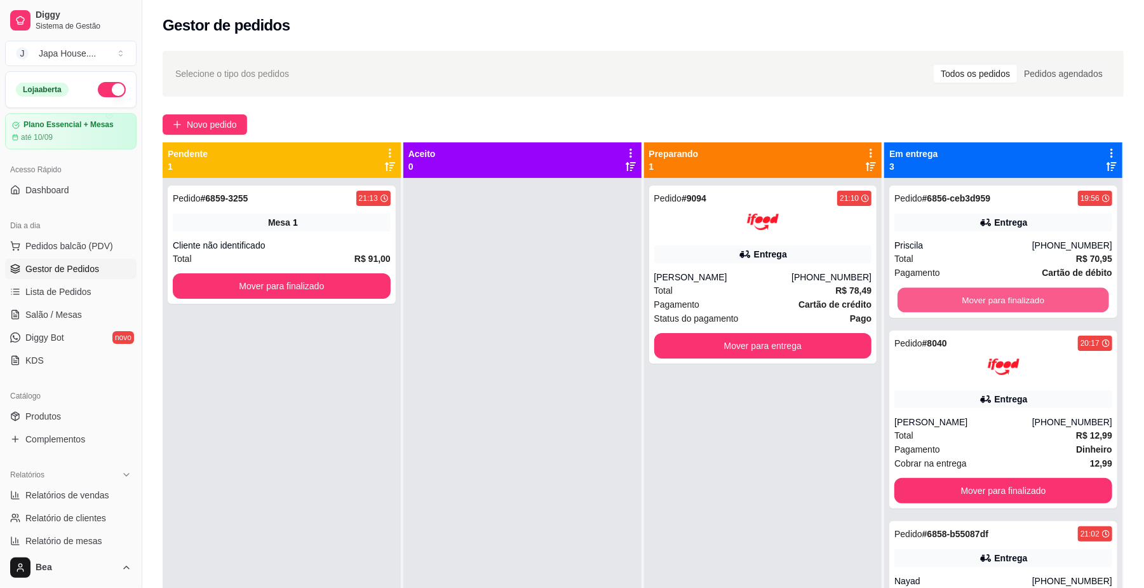
click at [1049, 291] on button "Mover para finalizado" at bounding box center [1003, 300] width 211 height 25
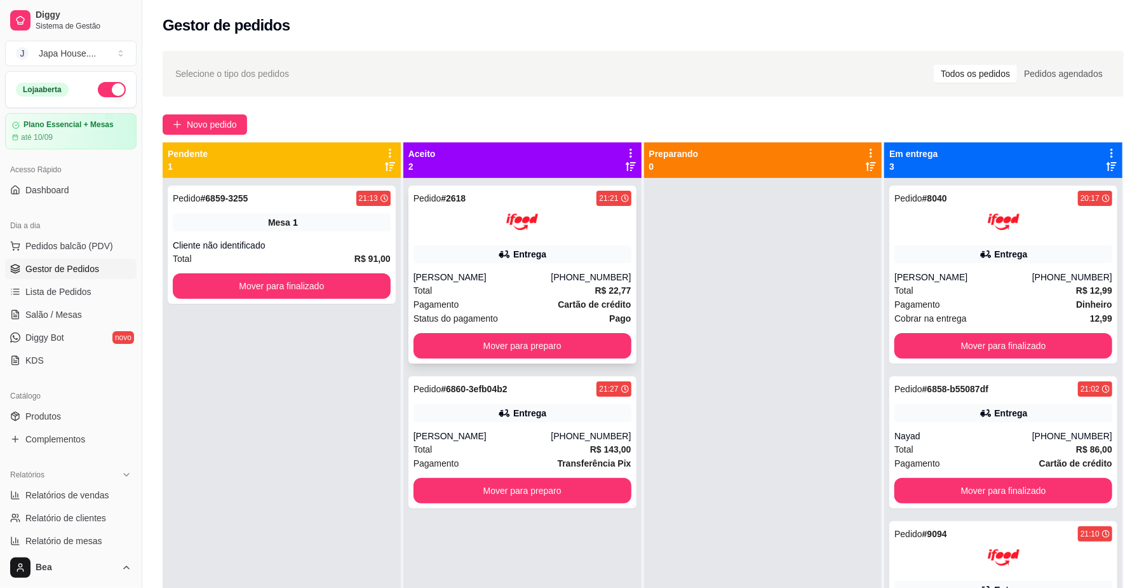
click at [515, 351] on button "Mover para preparo" at bounding box center [523, 345] width 218 height 25
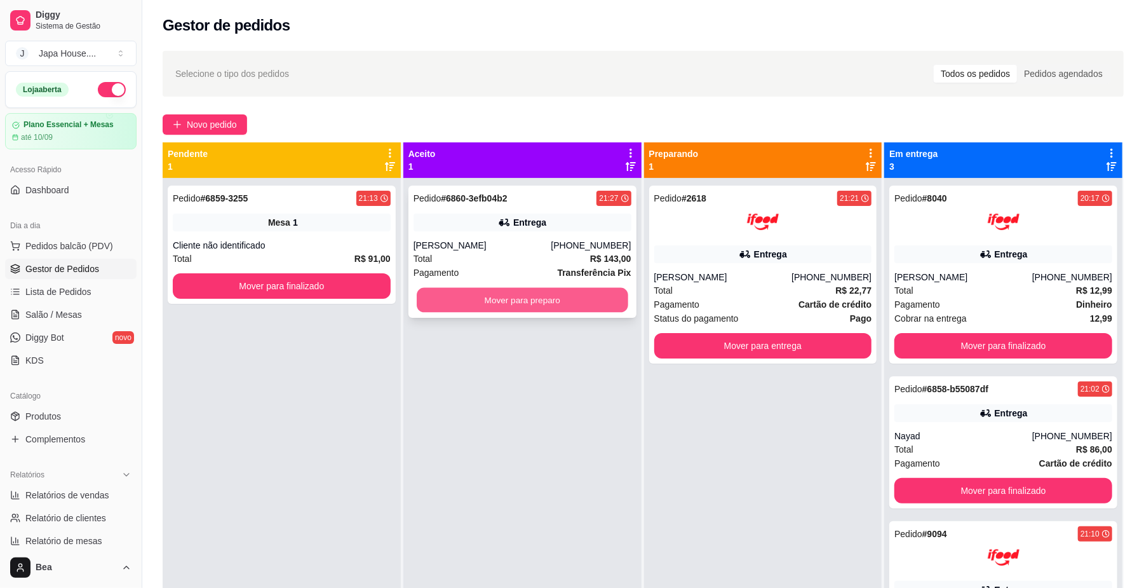
click at [557, 304] on button "Mover para preparo" at bounding box center [522, 300] width 211 height 25
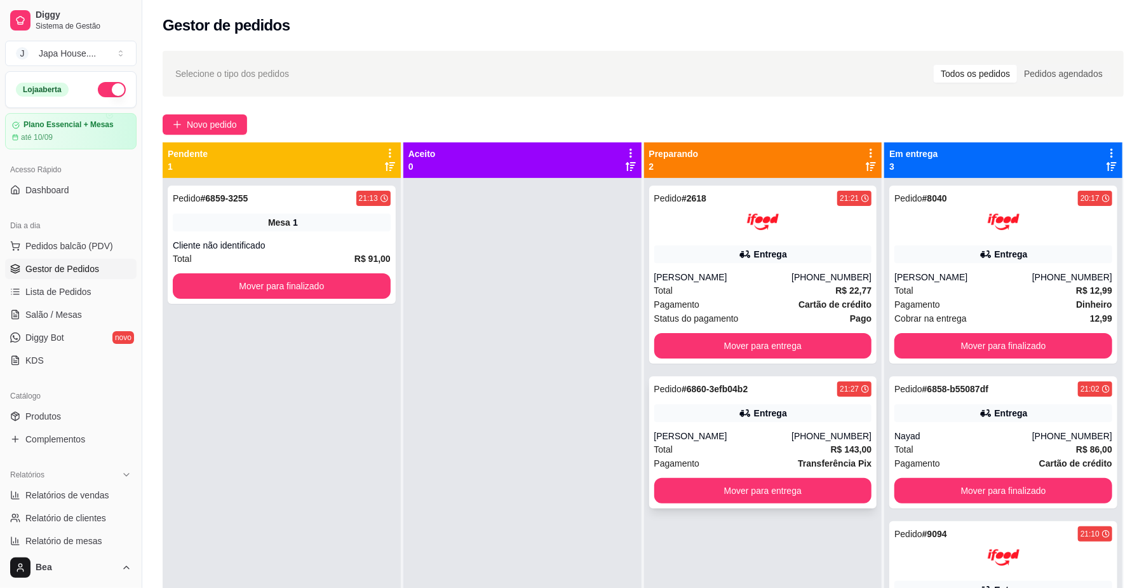
click at [771, 429] on div "Pedido # 6860-3efb04b2 21:27 Entrega Emeline Gois [PHONE_NUMBER] Total R$ 143,0…" at bounding box center [763, 442] width 228 height 132
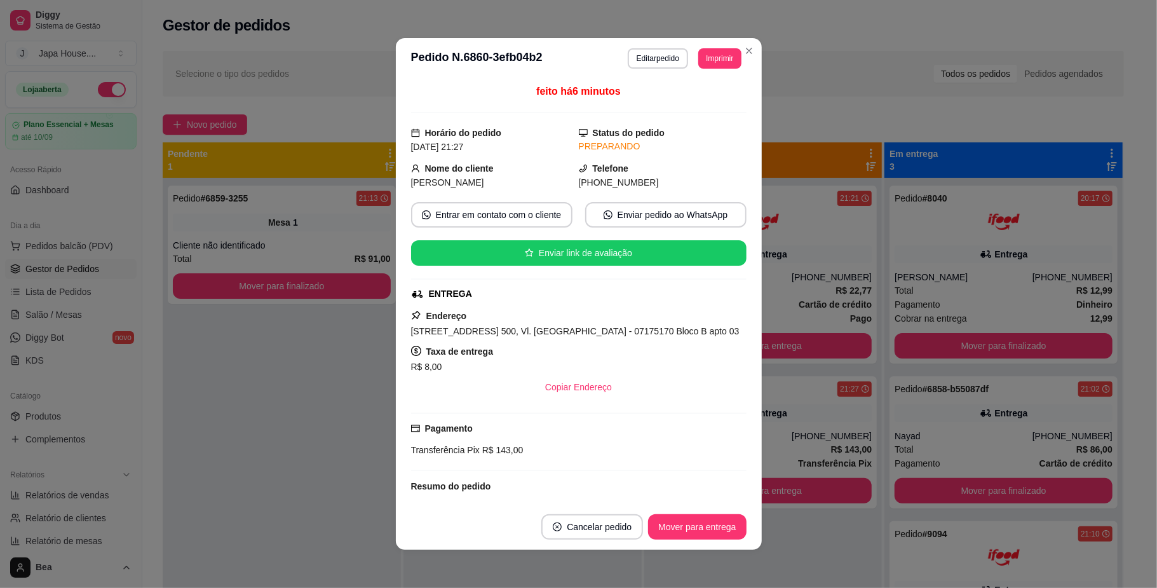
scroll to position [158, 0]
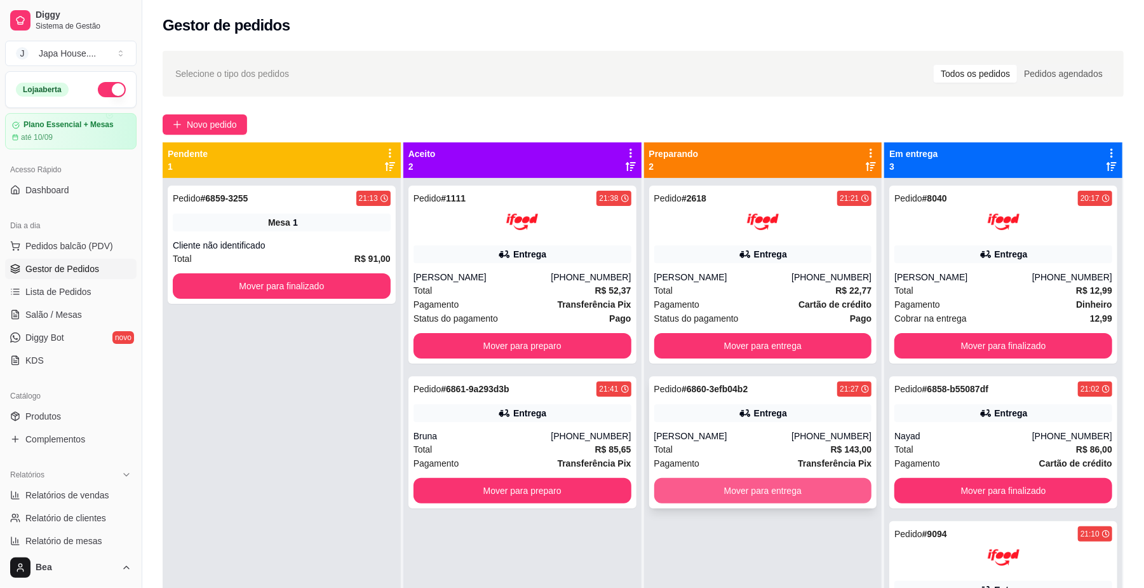
click at [758, 494] on button "Mover para entrega" at bounding box center [763, 490] width 218 height 25
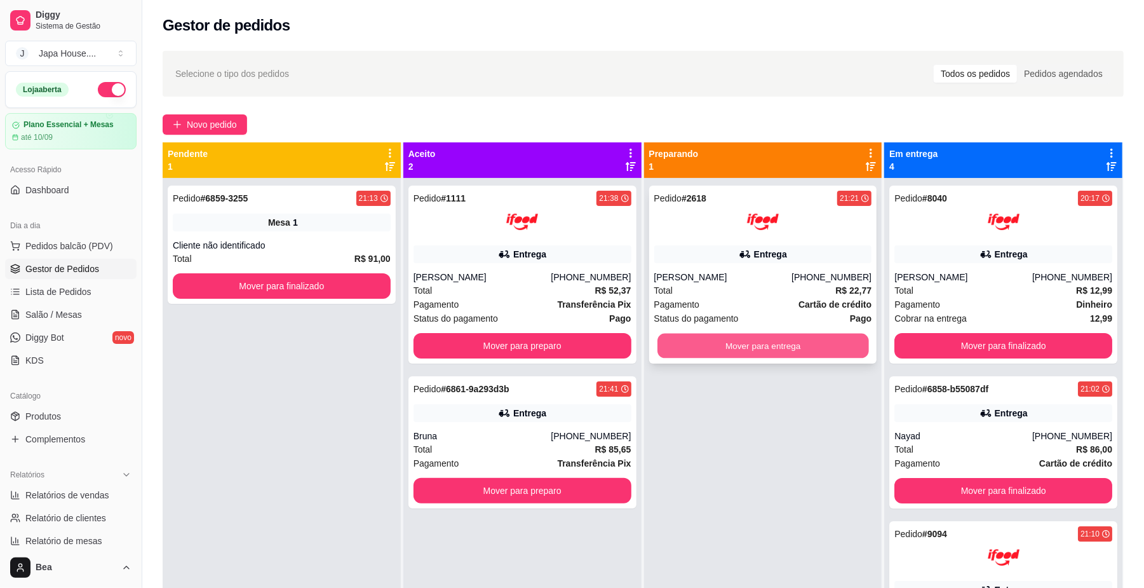
click at [785, 341] on button "Mover para entrega" at bounding box center [762, 346] width 211 height 25
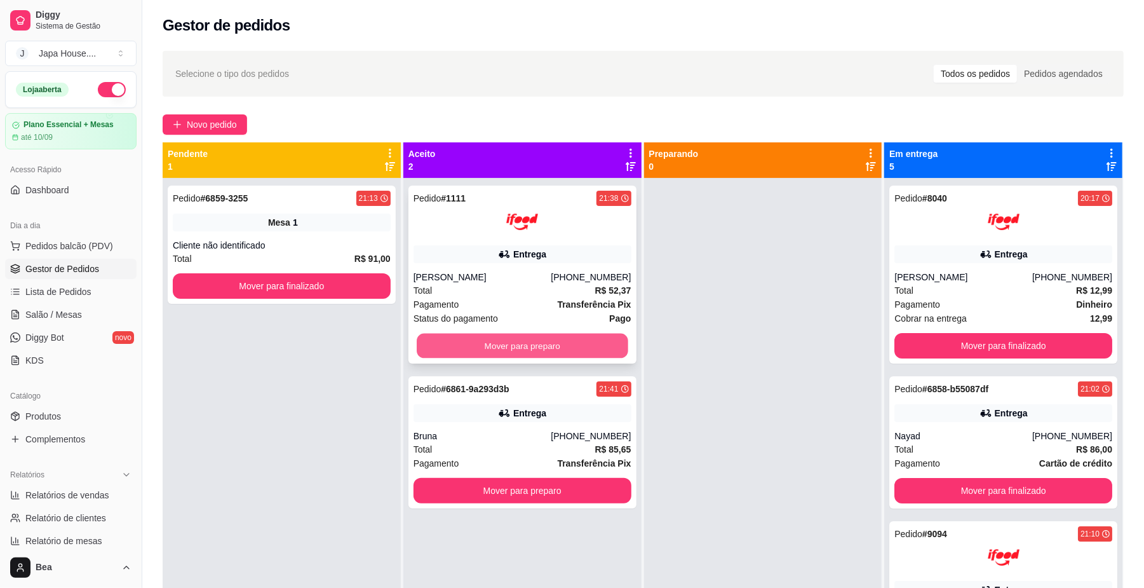
click at [601, 343] on button "Mover para preparo" at bounding box center [522, 346] width 211 height 25
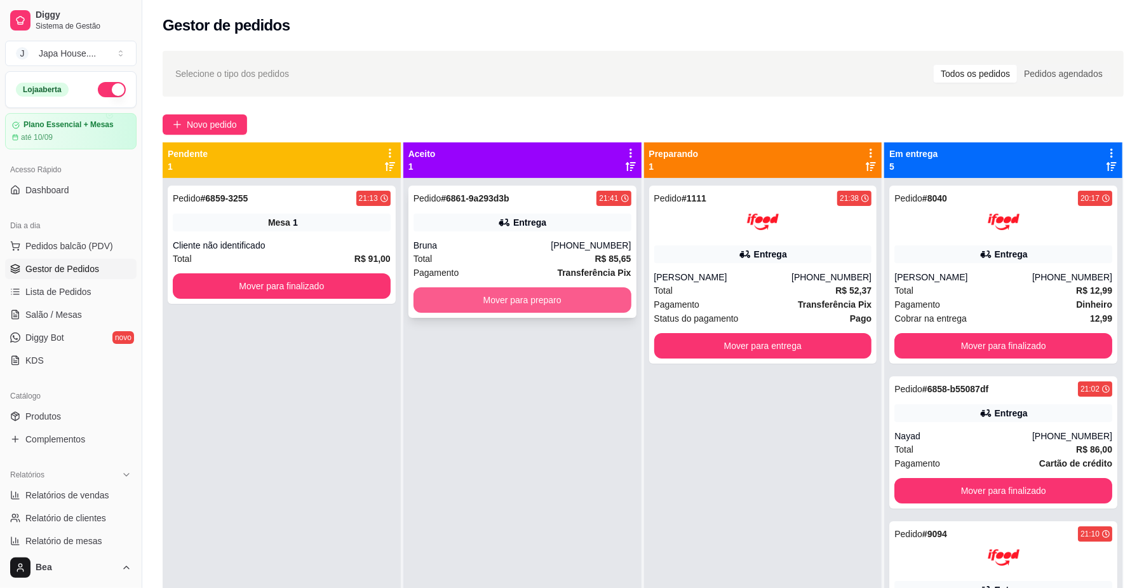
click at [598, 302] on button "Mover para preparo" at bounding box center [523, 299] width 218 height 25
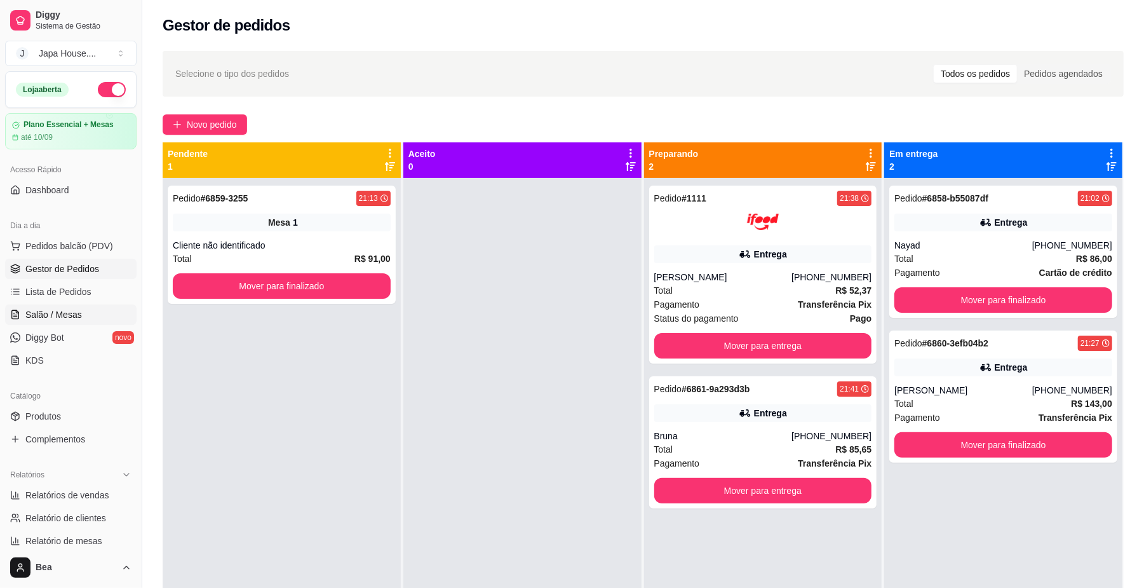
click at [79, 310] on span "Salão / Mesas" at bounding box center [53, 314] width 57 height 13
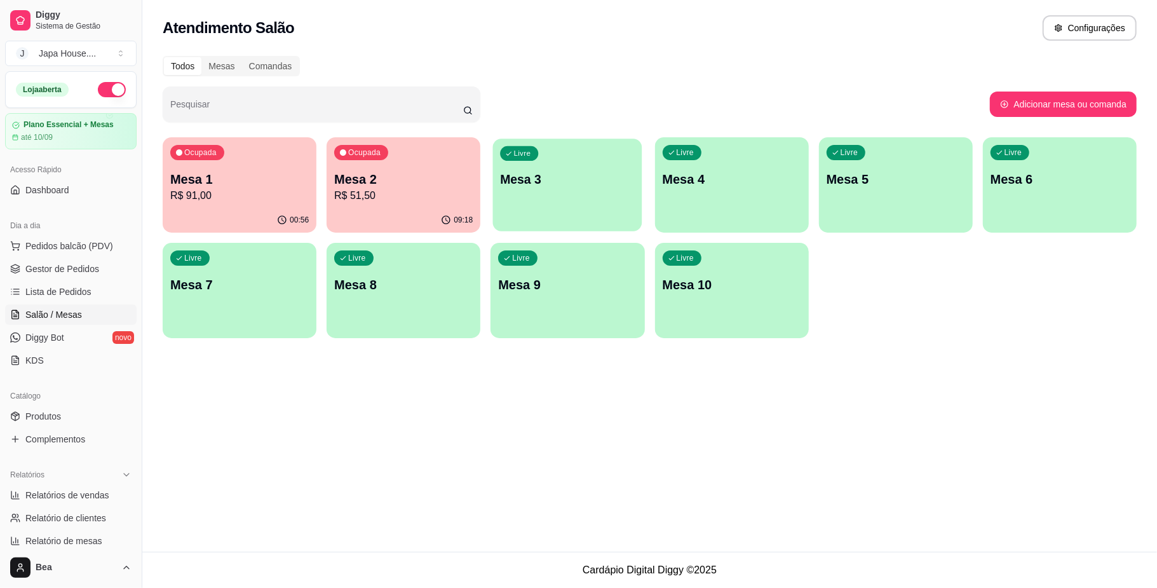
click at [520, 201] on div "Livre Mesa 3" at bounding box center [567, 176] width 149 height 77
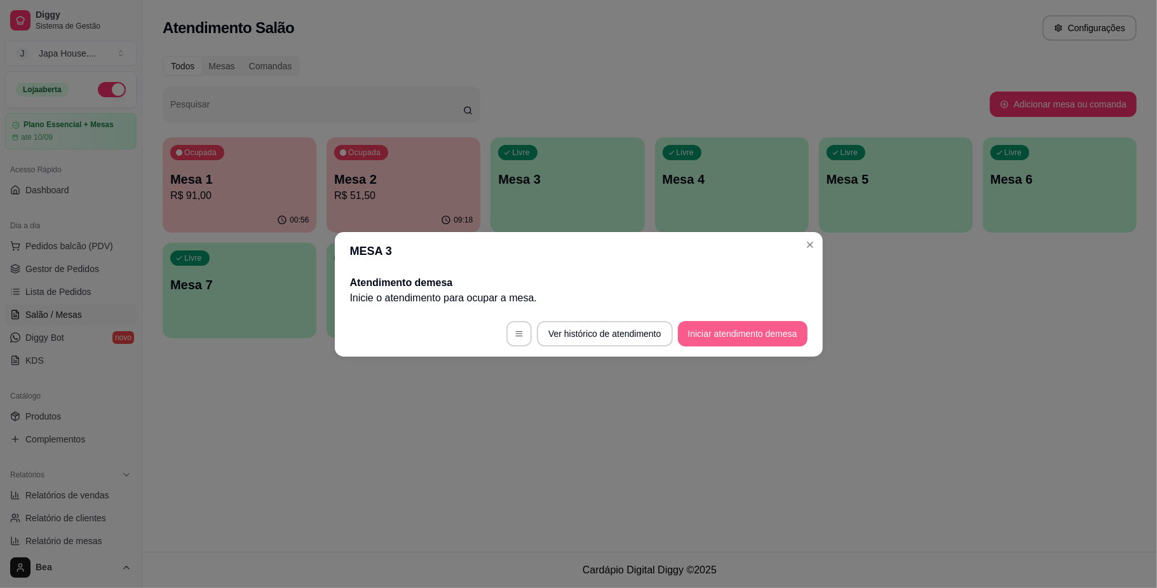
click at [746, 337] on button "Iniciar atendimento de mesa" at bounding box center [743, 333] width 130 height 25
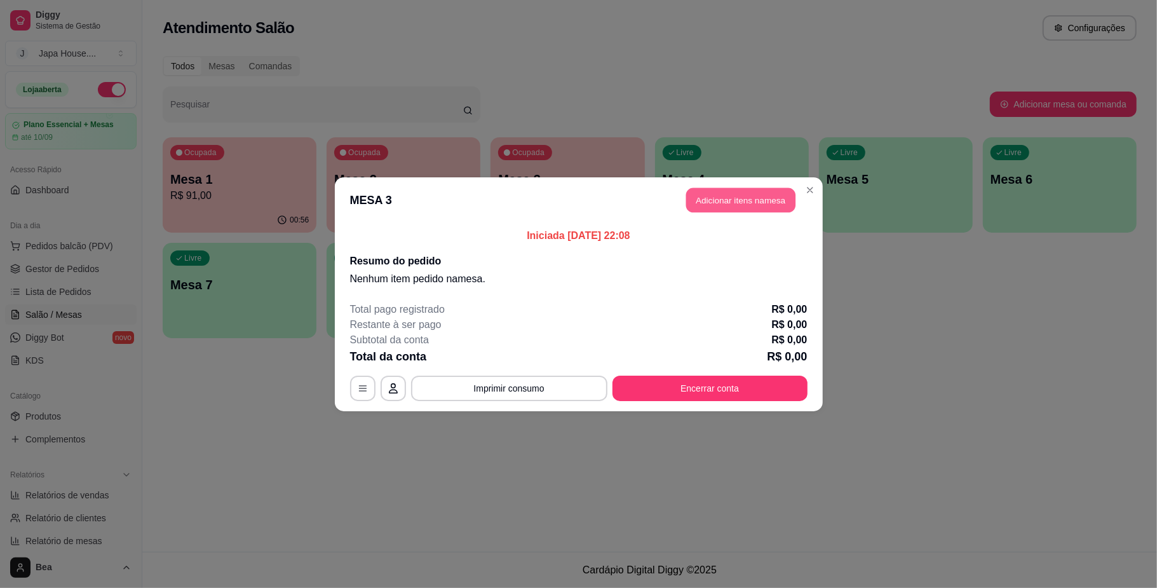
click at [727, 210] on button "Adicionar itens na mesa" at bounding box center [740, 199] width 109 height 25
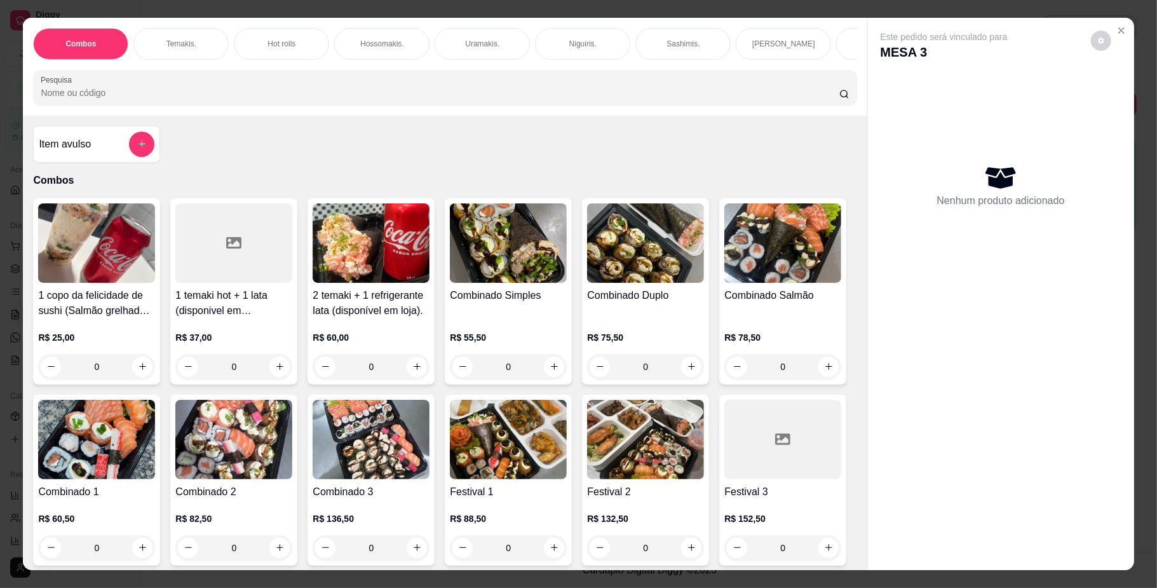
click at [567, 560] on div "0" at bounding box center [508, 547] width 117 height 25
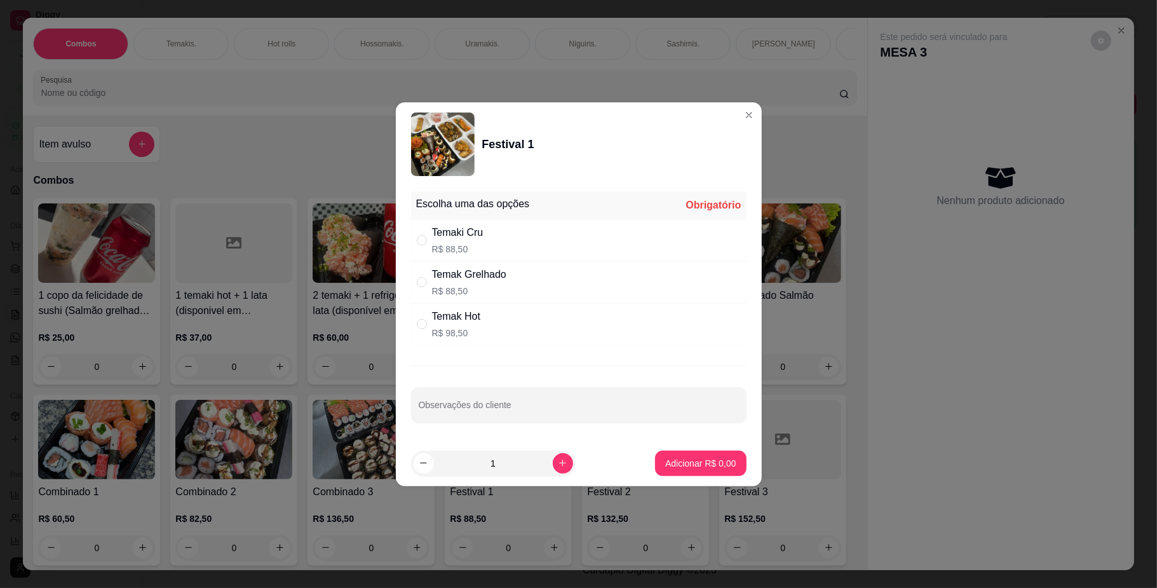
click at [489, 280] on div "Temak Grelhado" at bounding box center [469, 274] width 74 height 15
radio input "true"
click at [483, 232] on div "Temaki Cru R$ 88,50" at bounding box center [578, 240] width 335 height 42
radio input "true"
radio input "false"
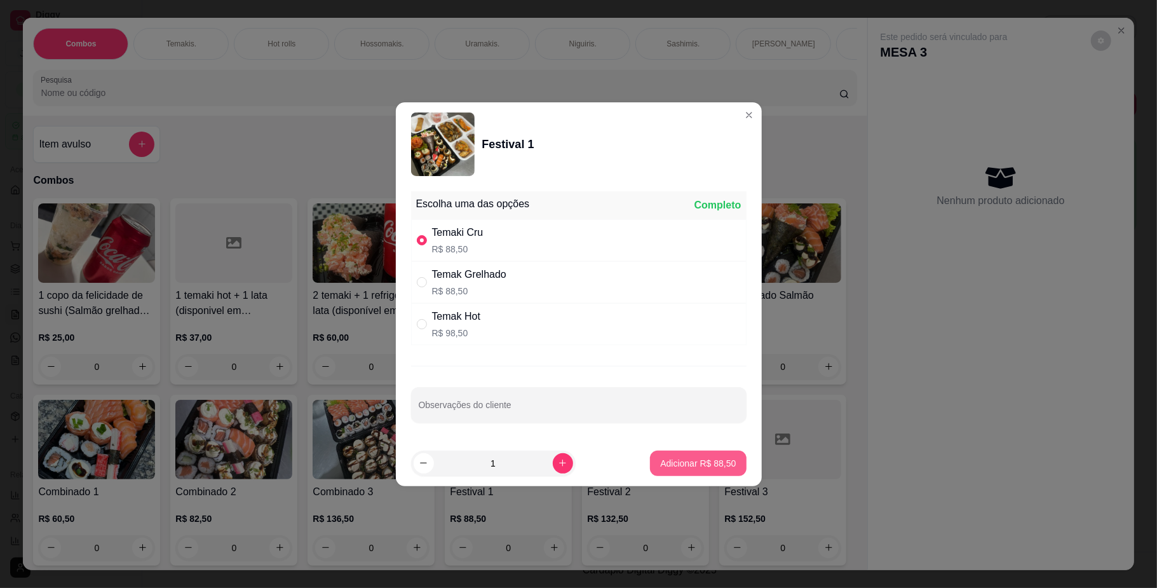
click at [668, 468] on p "Adicionar R$ 88,50" at bounding box center [698, 463] width 76 height 13
type input "1"
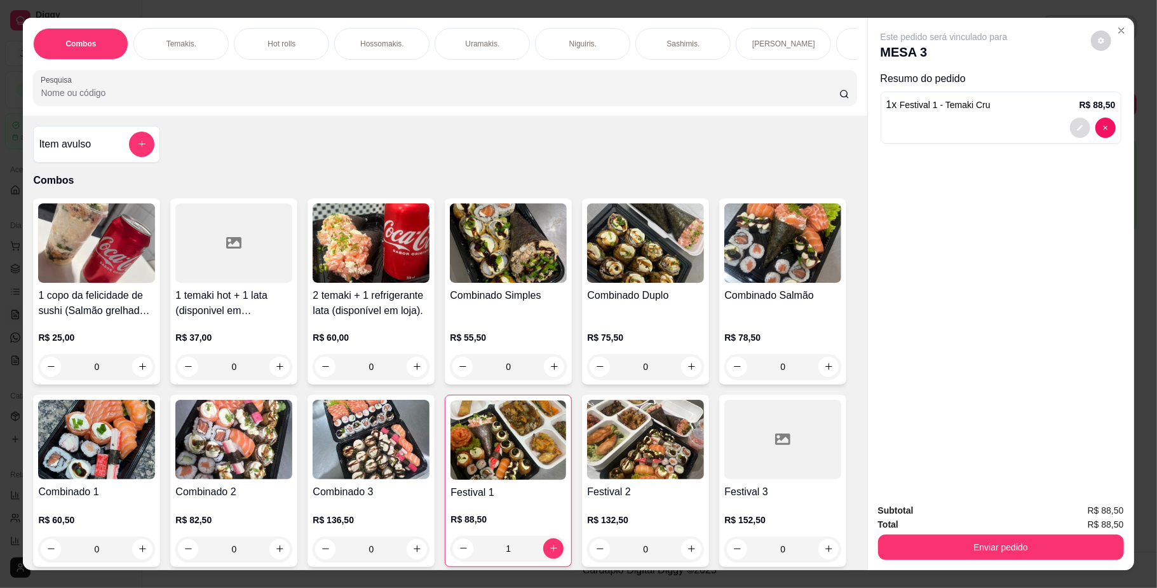
click at [1076, 125] on icon "decrease-product-quantity" at bounding box center [1080, 128] width 8 height 8
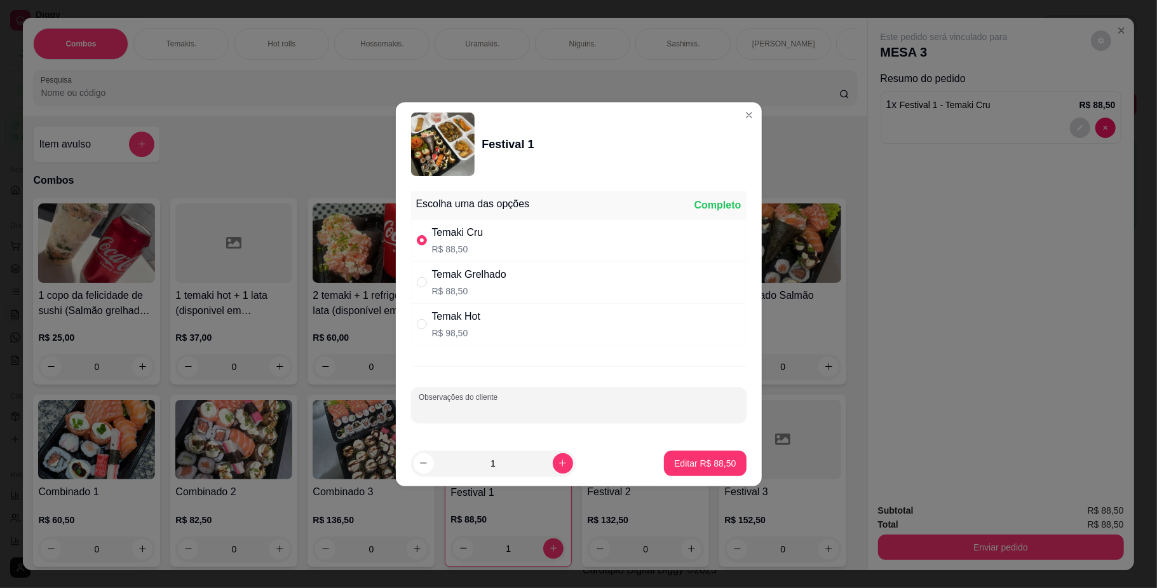
click at [570, 412] on input "Observações do cliente" at bounding box center [579, 409] width 320 height 13
type input "[PERSON_NAME] e [PERSON_NAME]"
click at [687, 466] on p "Editar R$ 88,50" at bounding box center [705, 463] width 60 height 12
type input "0"
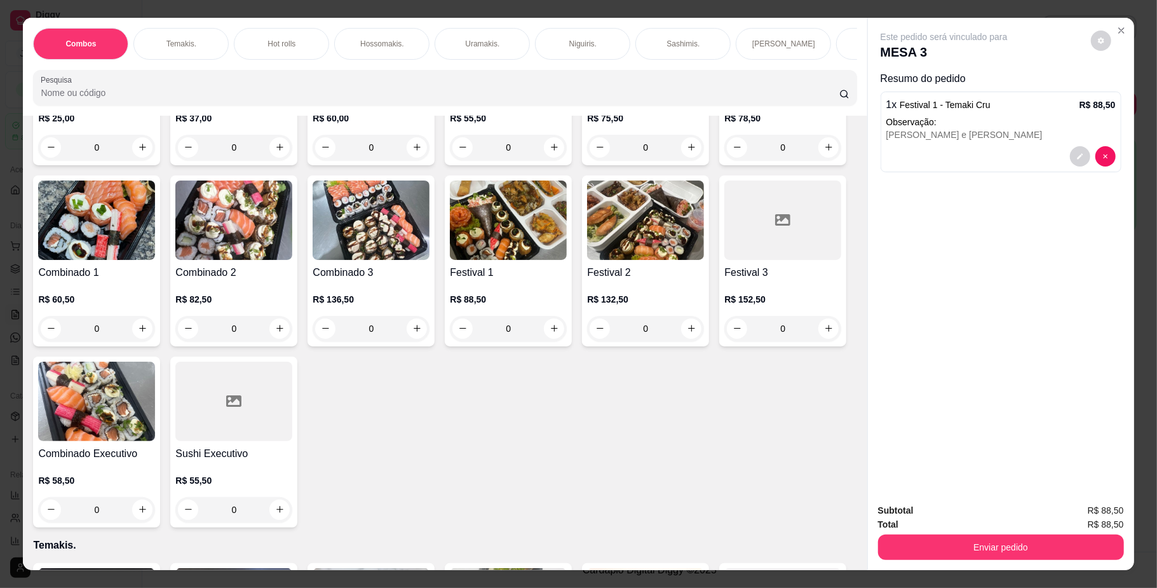
scroll to position [271, 0]
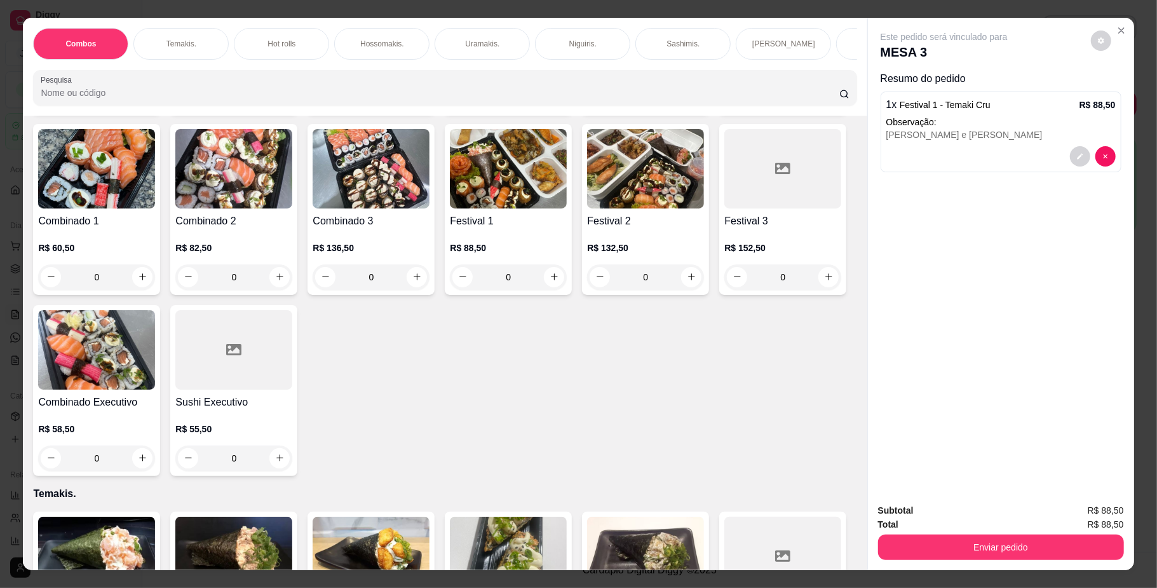
click at [587, 290] on div "0" at bounding box center [645, 276] width 117 height 25
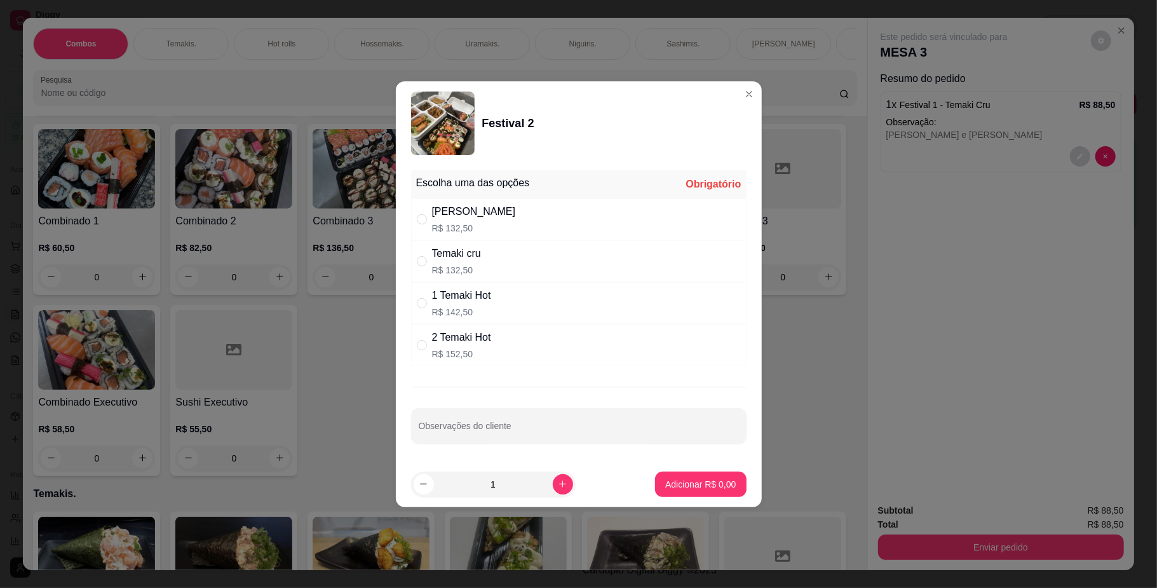
click at [511, 229] on div "[PERSON_NAME] R$ 132,50" at bounding box center [578, 219] width 335 height 42
radio input "true"
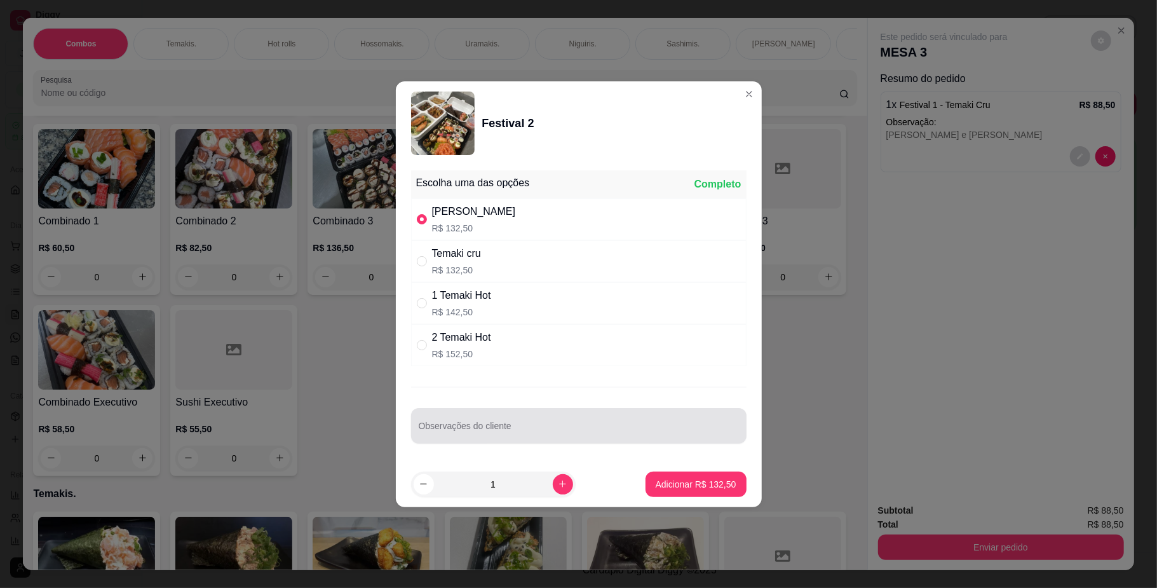
click at [606, 431] on input "Observações do cliente" at bounding box center [579, 430] width 320 height 13
type input "rolinho chocolate com banana"
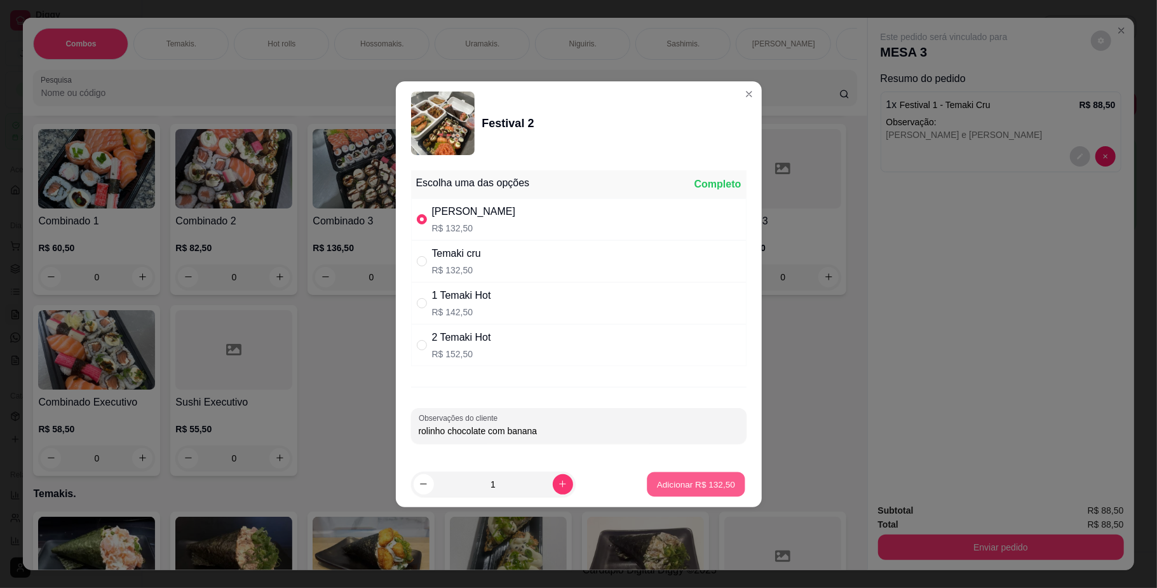
click at [673, 483] on p "Adicionar R$ 132,50" at bounding box center [696, 484] width 78 height 12
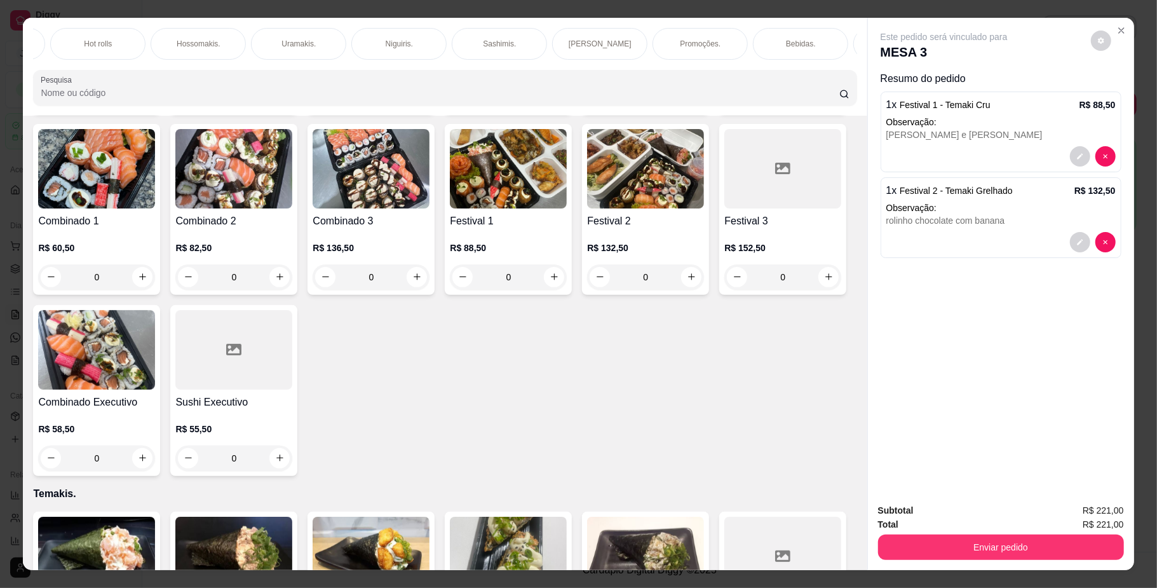
scroll to position [0, 191]
click at [755, 34] on div "Bebidas." at bounding box center [793, 44] width 95 height 32
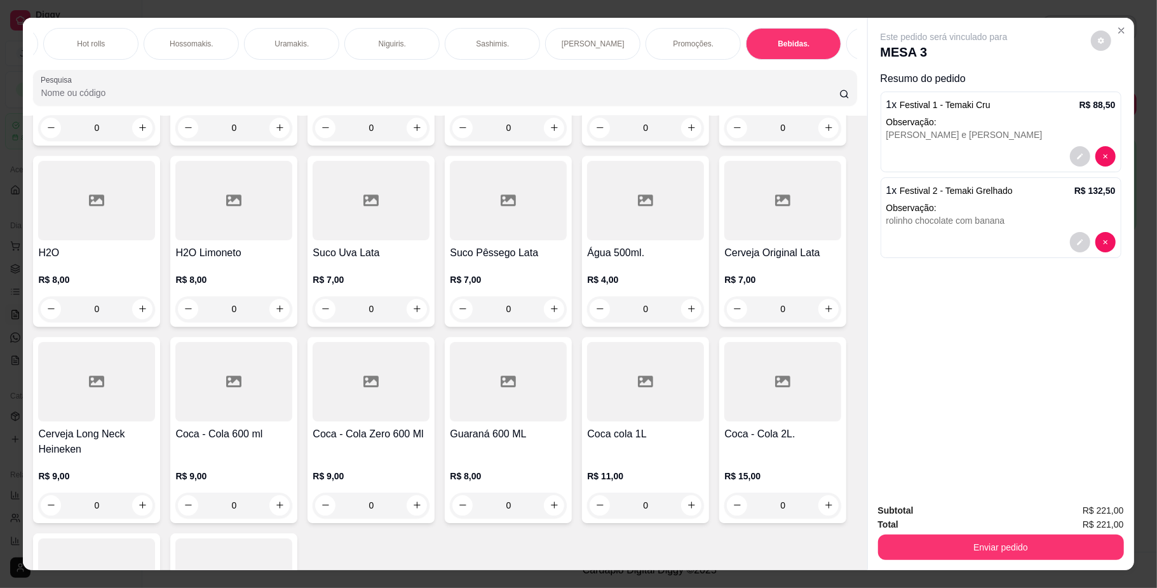
scroll to position [23, 0]
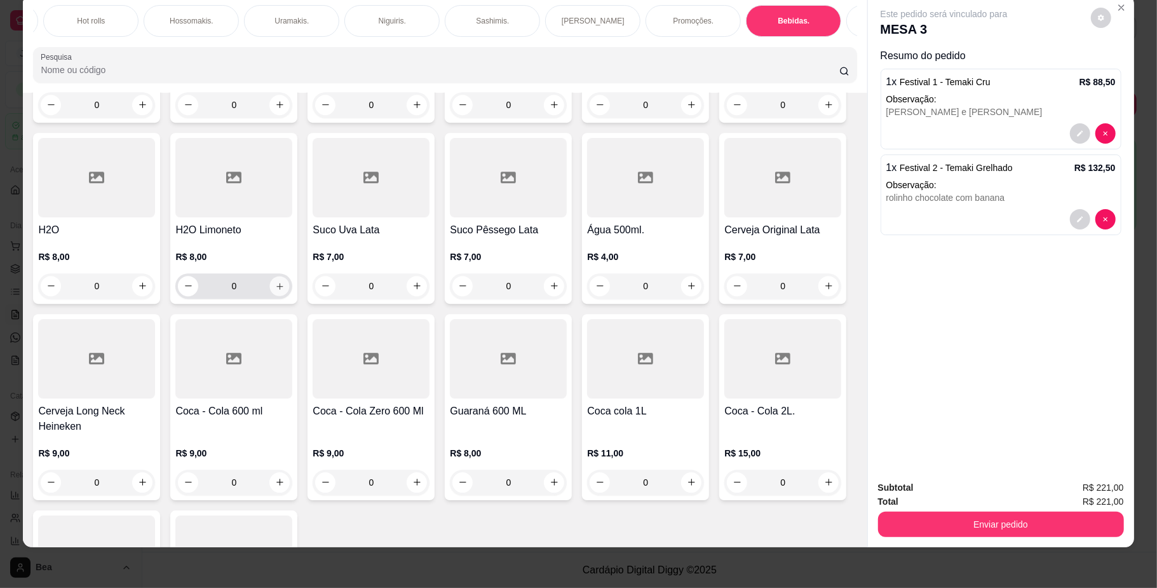
click at [285, 290] on icon "increase-product-quantity" at bounding box center [280, 286] width 10 height 10
type input "1"
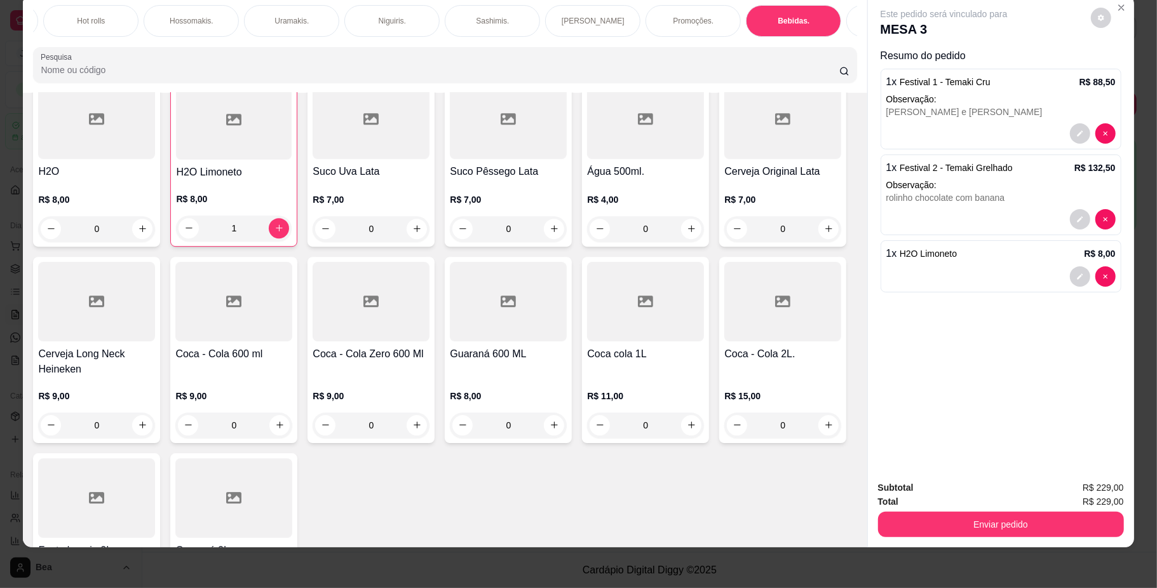
scroll to position [2901, 0]
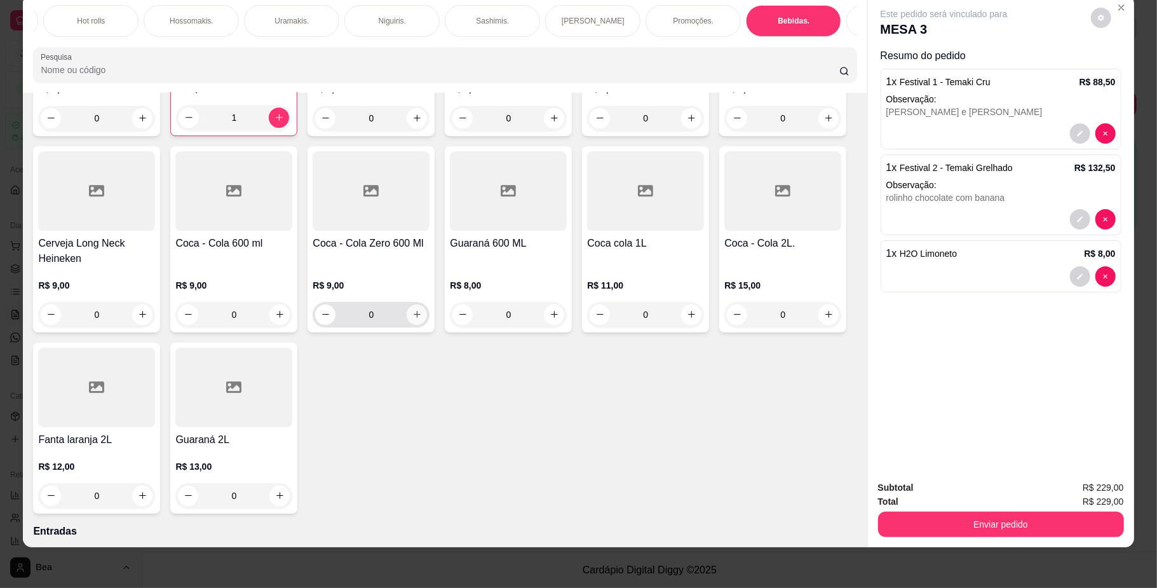
click at [422, 319] on icon "increase-product-quantity" at bounding box center [417, 314] width 10 height 10
type input "1"
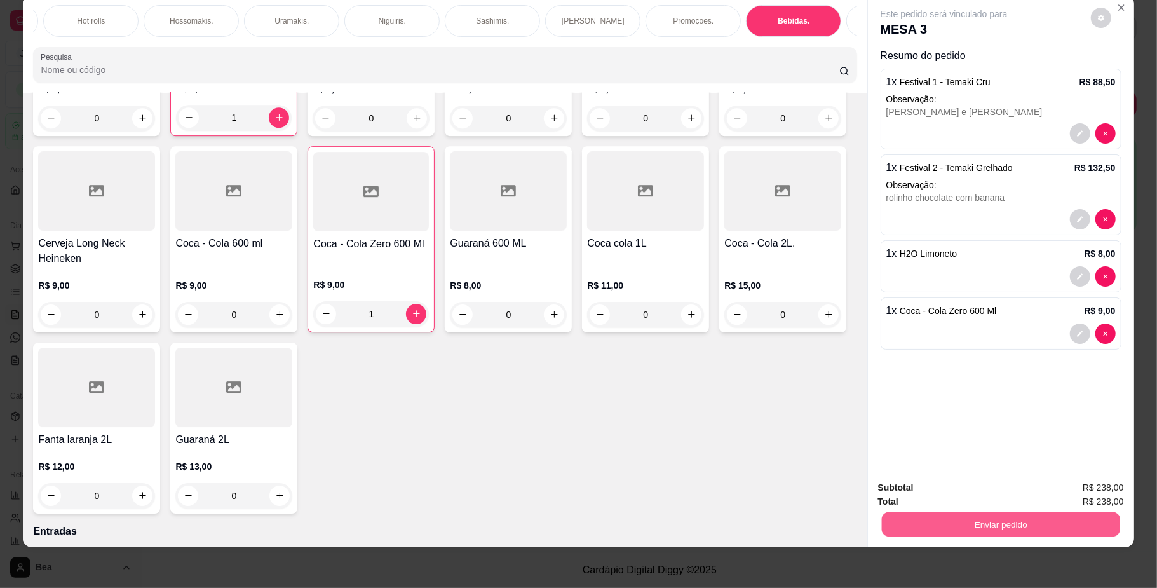
click at [1032, 517] on button "Enviar pedido" at bounding box center [1000, 524] width 238 height 25
click at [994, 491] on button "Não registrar e enviar pedido" at bounding box center [957, 494] width 128 height 24
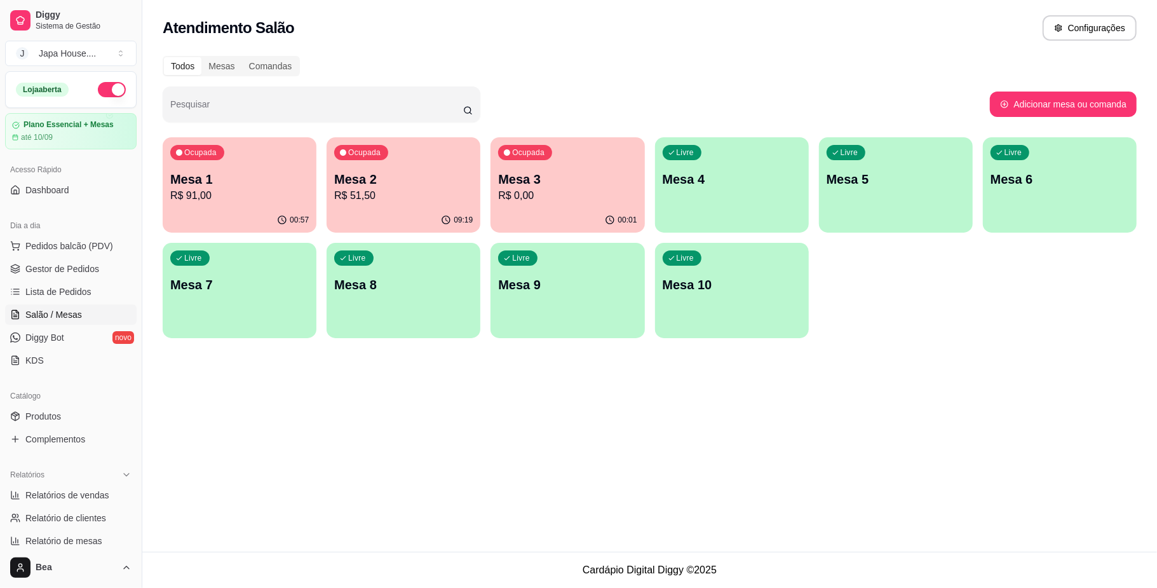
click at [273, 179] on p "Mesa 1" at bounding box center [239, 179] width 138 height 18
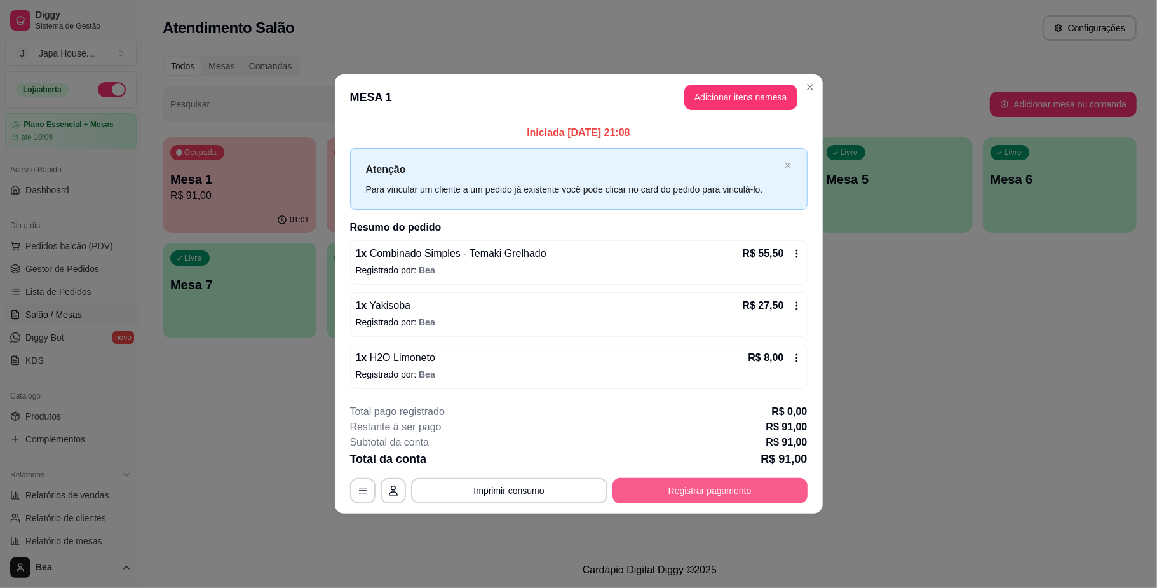
click at [677, 486] on button "Registrar pagamento" at bounding box center [709, 490] width 195 height 25
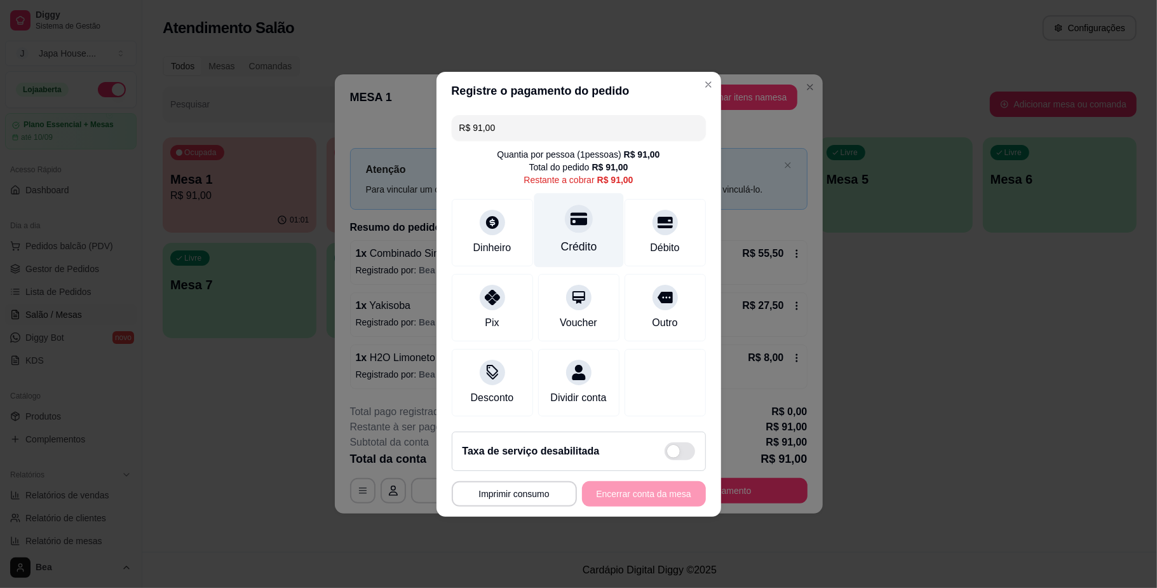
click at [559, 224] on div "Crédito" at bounding box center [579, 229] width 90 height 74
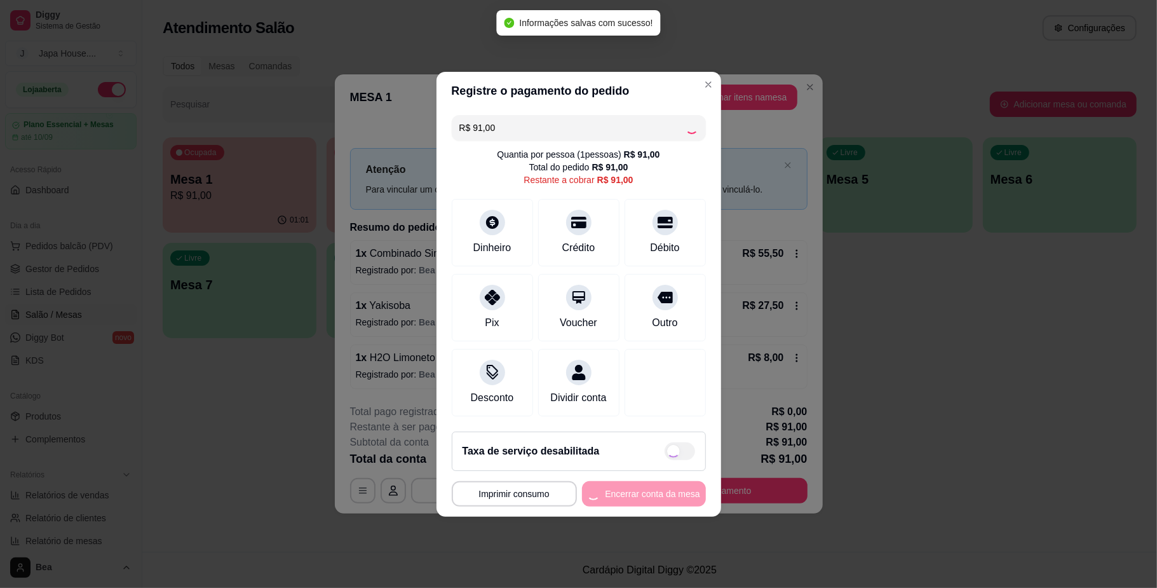
type input "R$ 0,00"
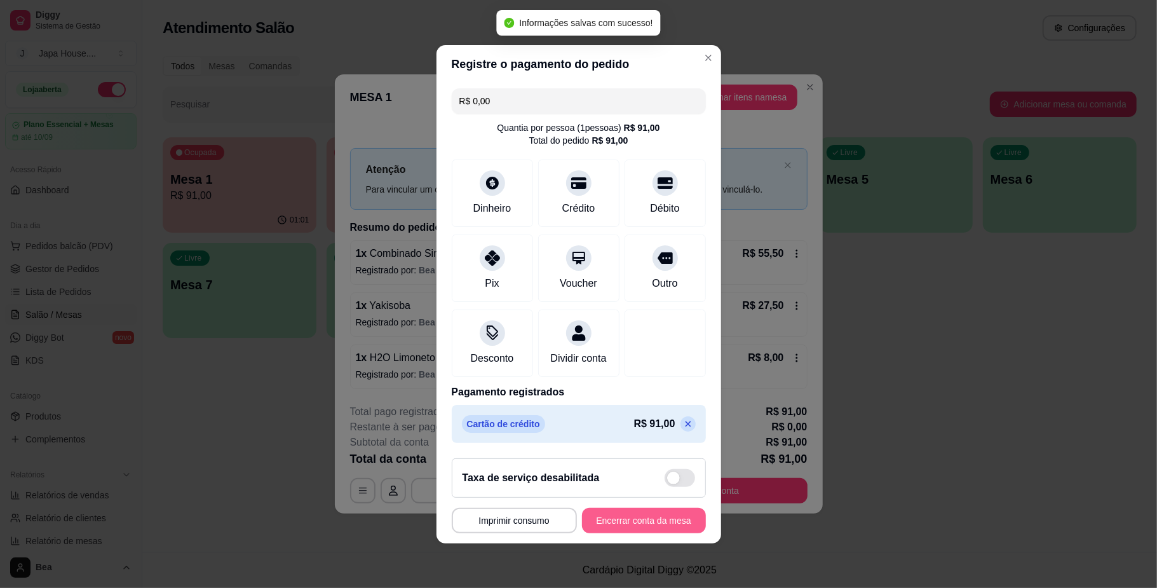
click at [654, 522] on button "Encerrar conta da mesa" at bounding box center [644, 520] width 124 height 25
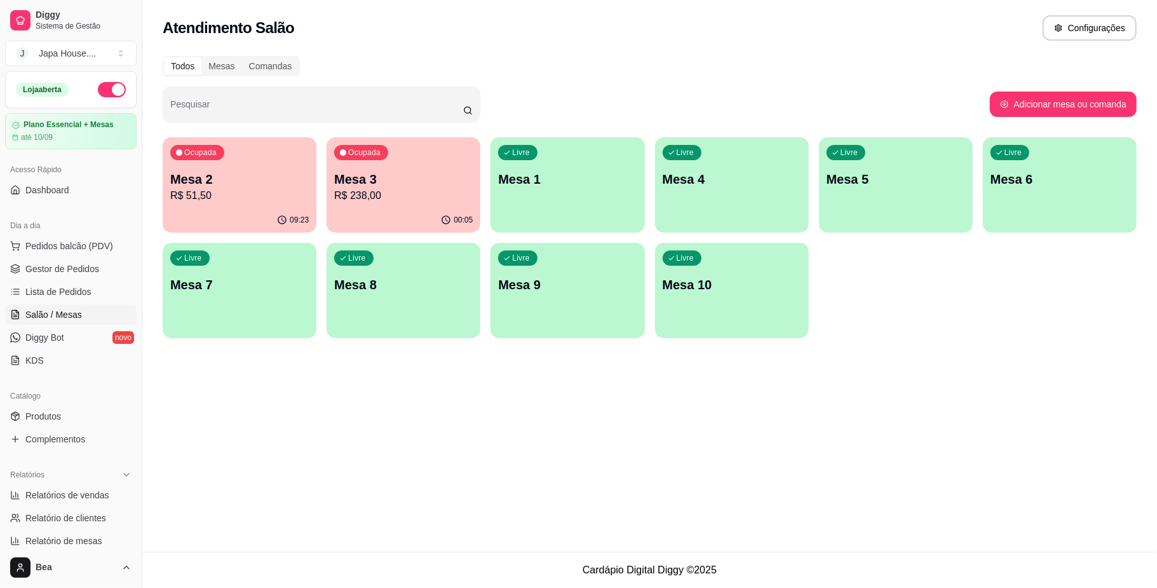
click at [301, 166] on div "Ocupada Mesa 2 R$ 51,50" at bounding box center [240, 172] width 154 height 71
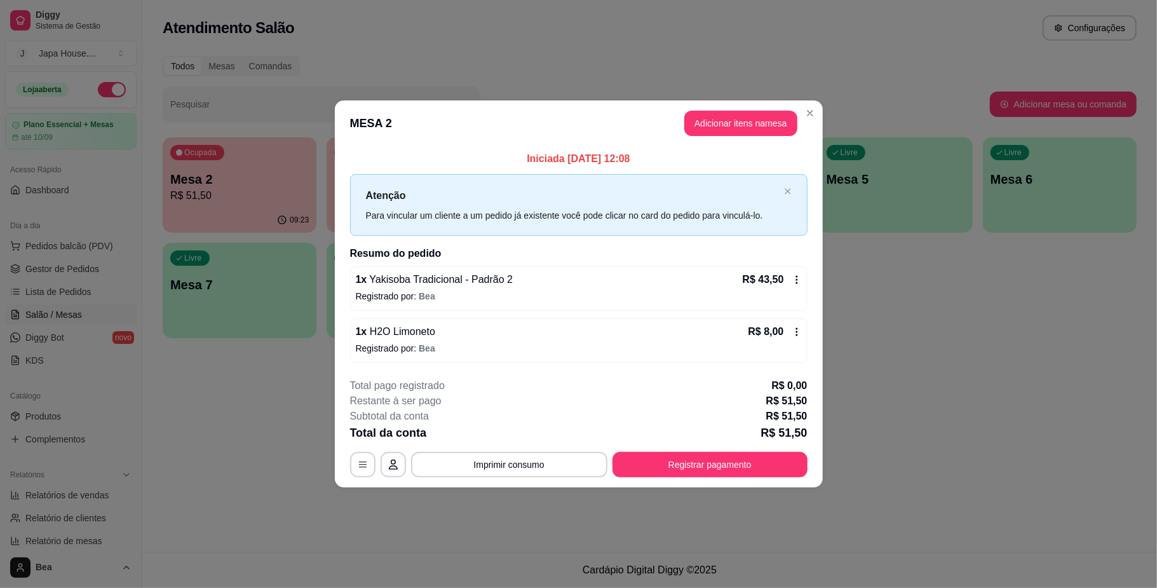
click at [760, 460] on button "Registrar pagamento" at bounding box center [709, 464] width 195 height 25
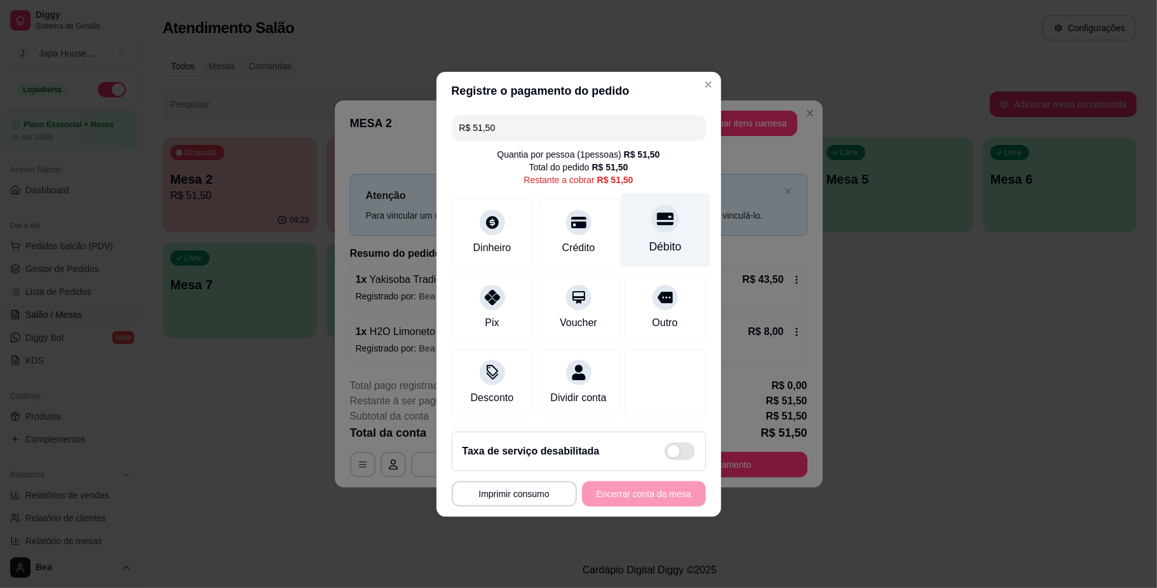
click at [664, 214] on div at bounding box center [665, 219] width 28 height 28
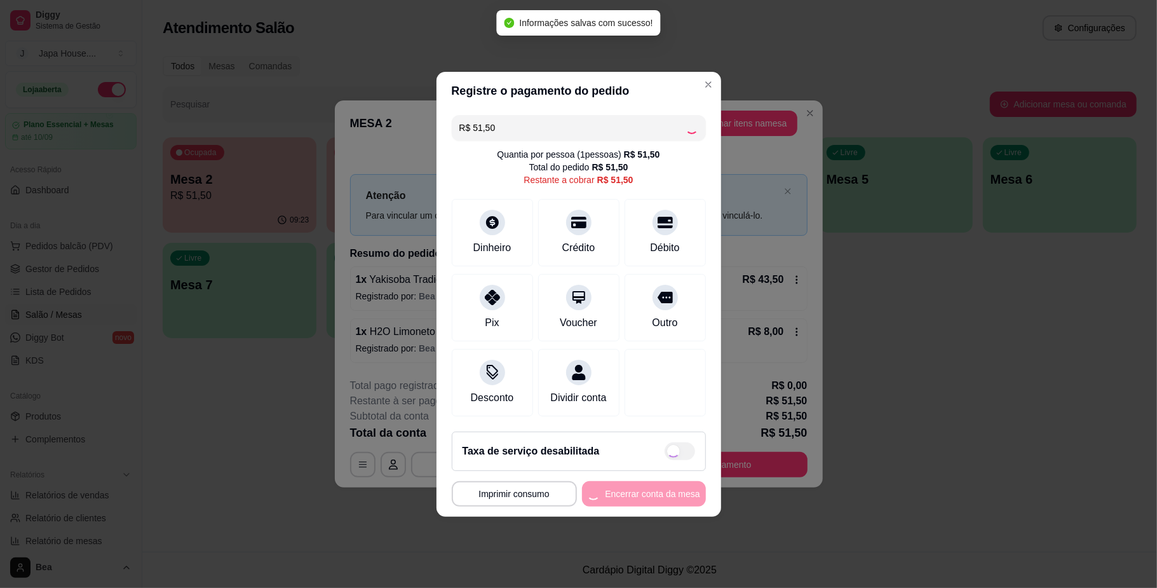
type input "R$ 0,00"
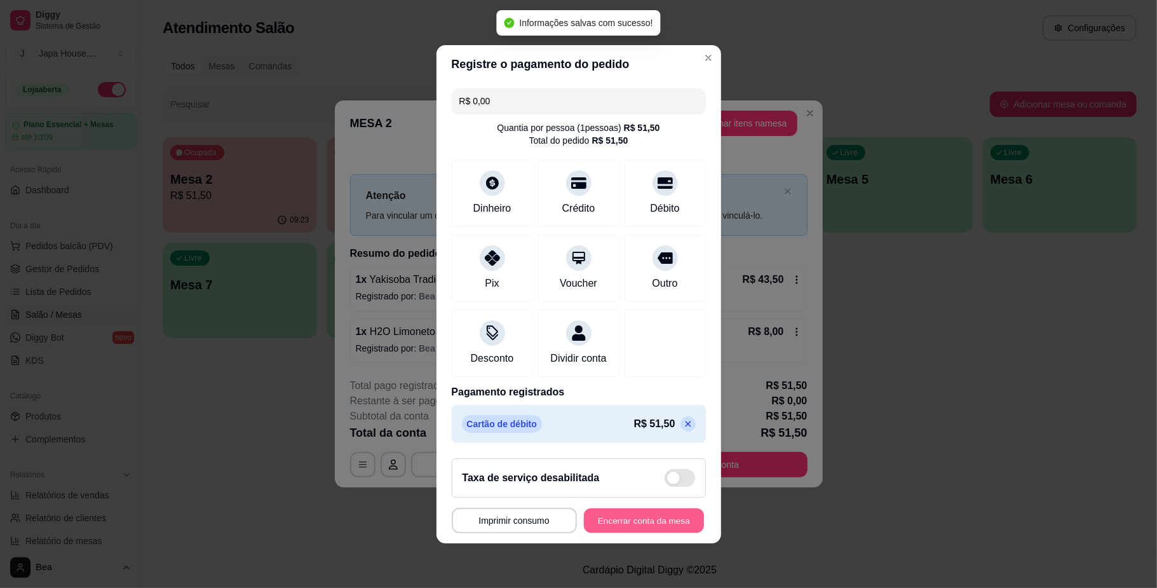
click at [662, 526] on button "Encerrar conta da mesa" at bounding box center [644, 520] width 120 height 25
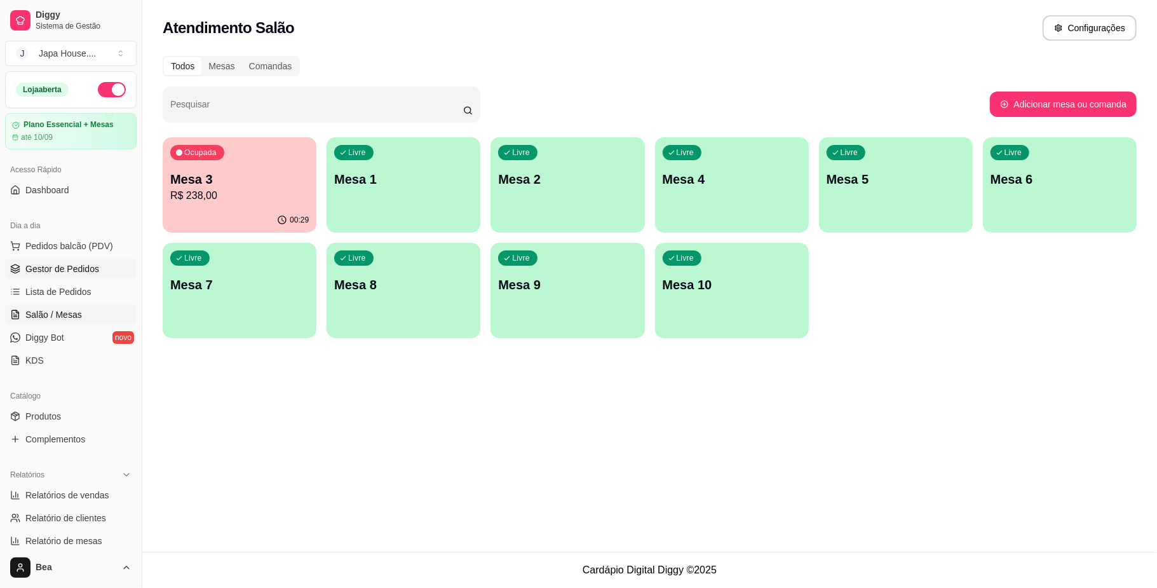
click at [79, 271] on span "Gestor de Pedidos" at bounding box center [62, 268] width 74 height 13
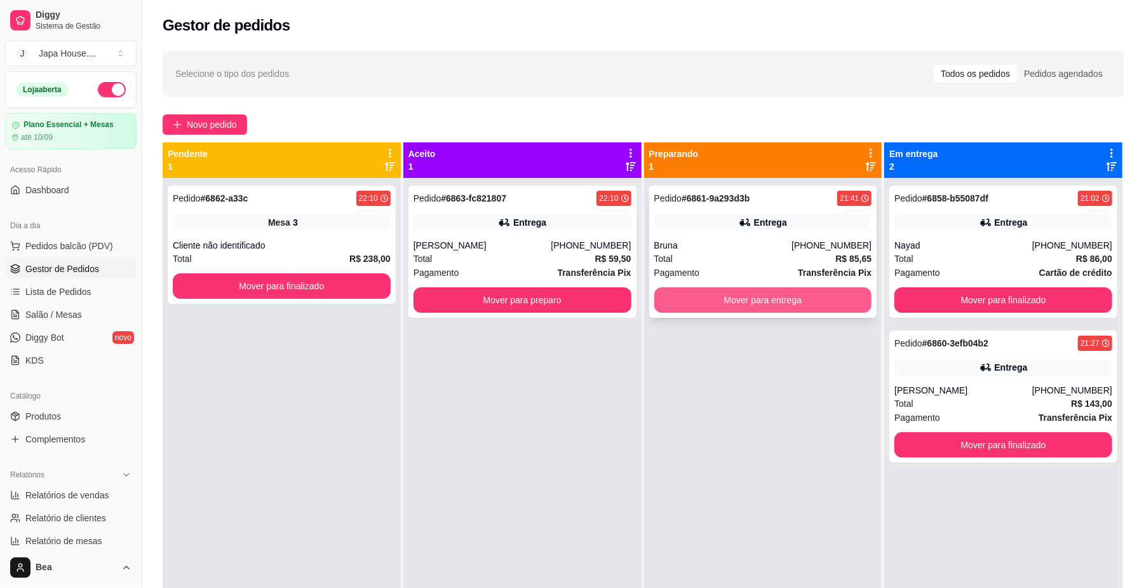
click at [717, 297] on button "Mover para entrega" at bounding box center [763, 299] width 218 height 25
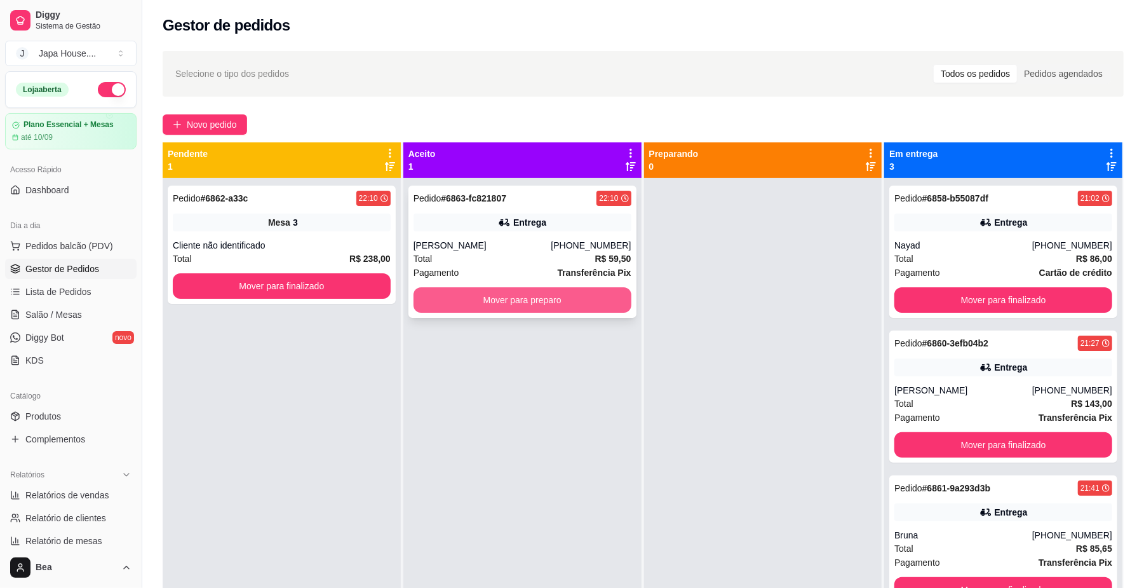
click at [565, 307] on button "Mover para preparo" at bounding box center [523, 299] width 218 height 25
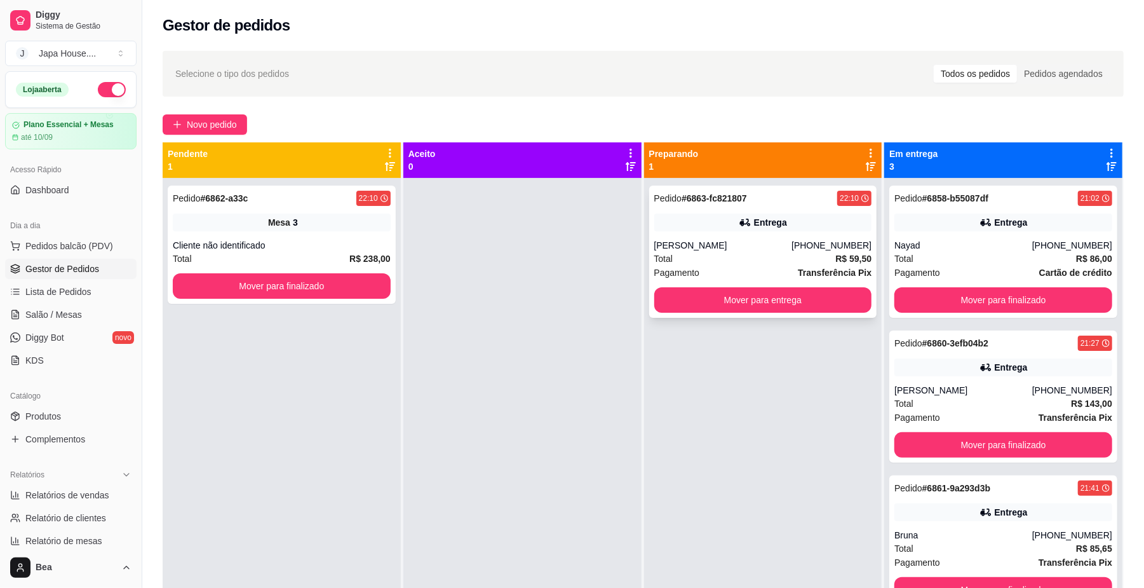
click at [736, 254] on div "Total R$ 59,50" at bounding box center [763, 259] width 218 height 14
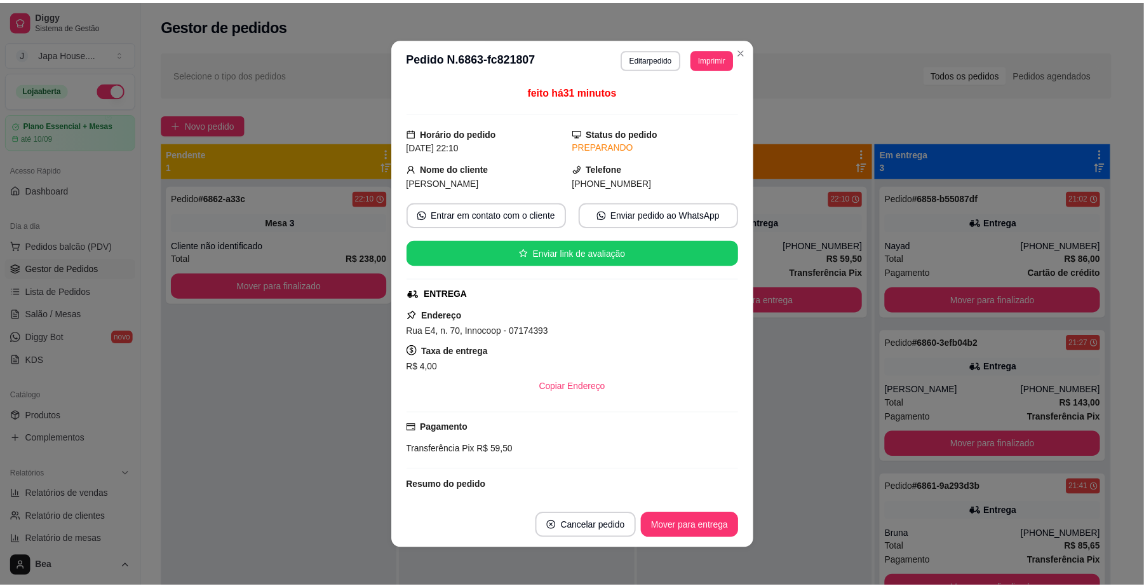
scroll to position [191, 0]
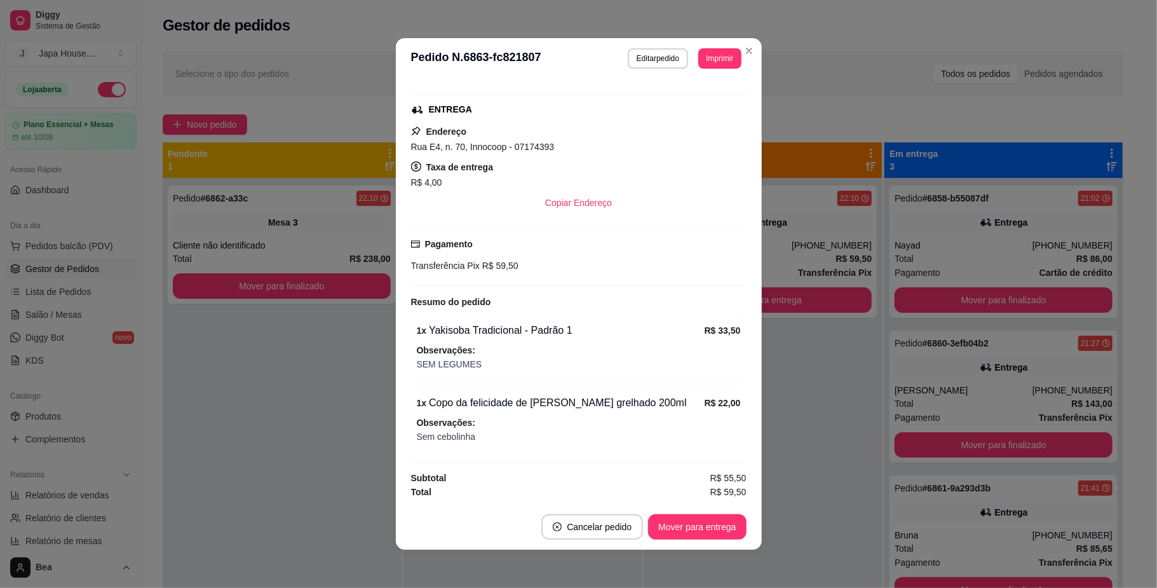
click at [703, 540] on footer "Cancelar pedido Mover para entrega" at bounding box center [579, 527] width 366 height 46
click at [710, 534] on button "Mover para entrega" at bounding box center [697, 527] width 95 height 25
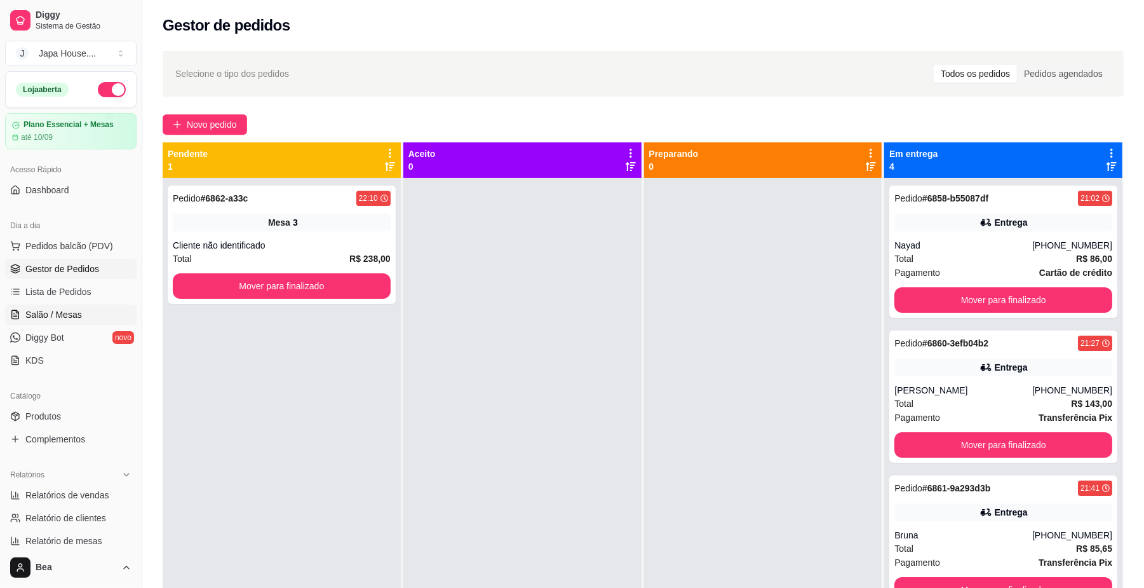
click at [90, 310] on link "Salão / Mesas" at bounding box center [70, 314] width 131 height 20
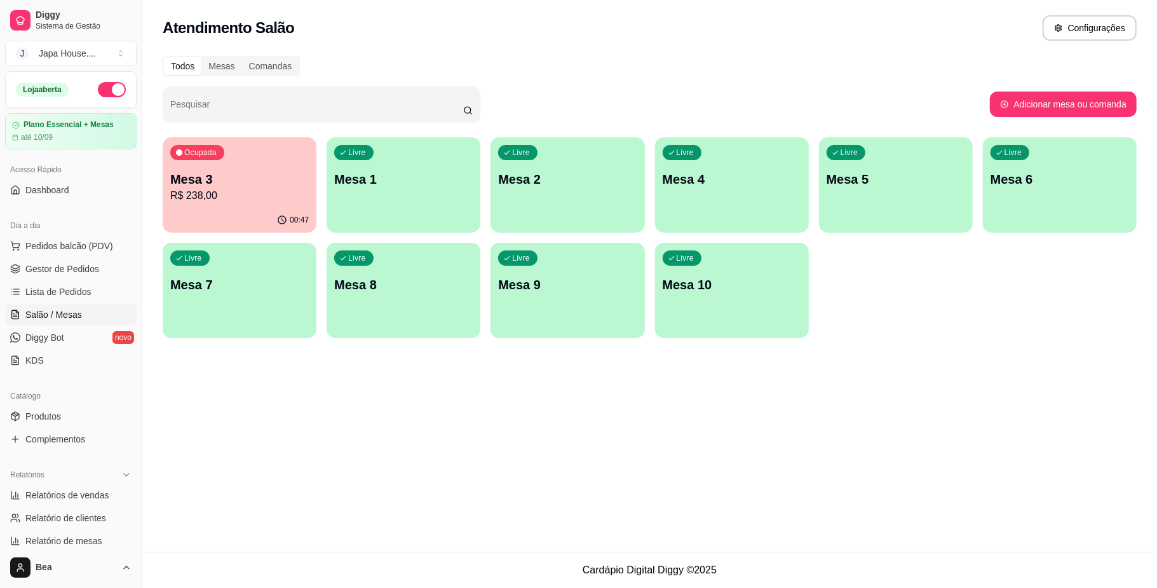
click at [264, 182] on p "Mesa 3" at bounding box center [239, 179] width 138 height 18
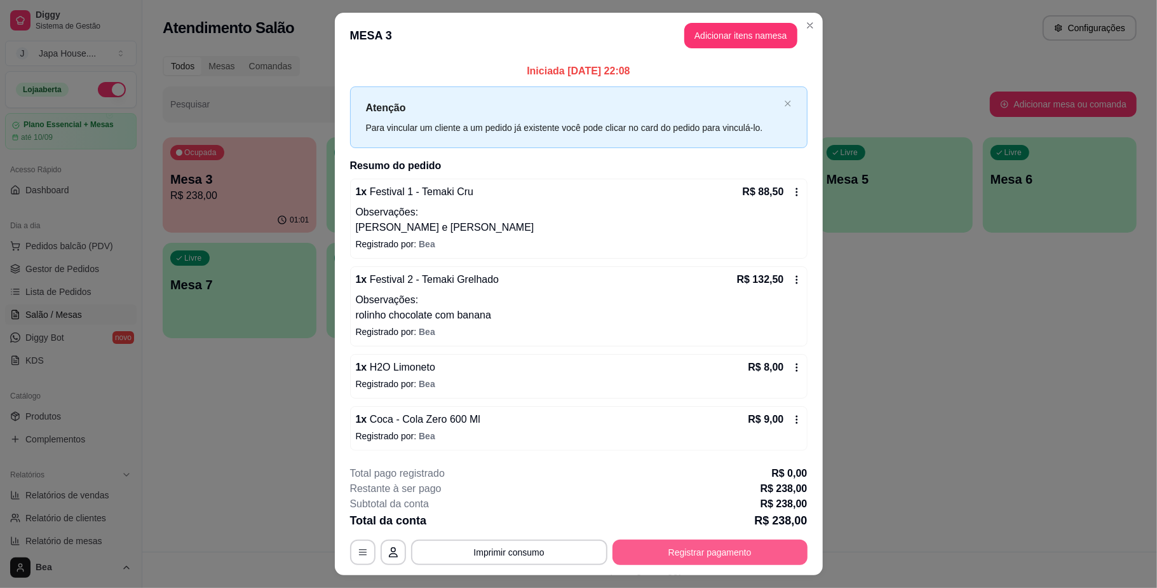
click at [710, 549] on button "Registrar pagamento" at bounding box center [709, 551] width 195 height 25
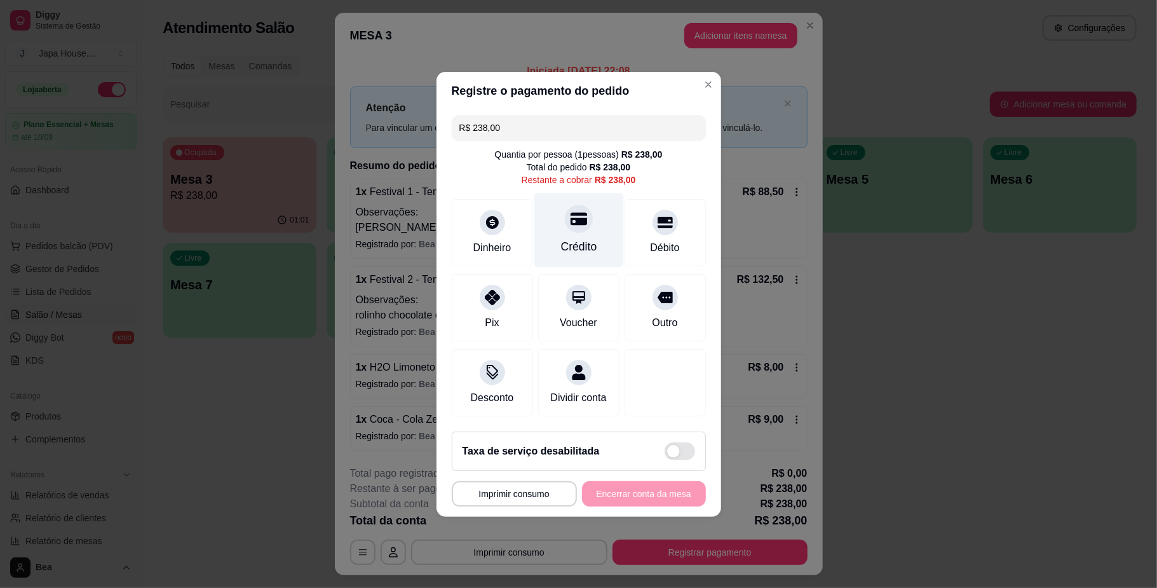
click at [579, 230] on div "Crédito" at bounding box center [579, 229] width 90 height 74
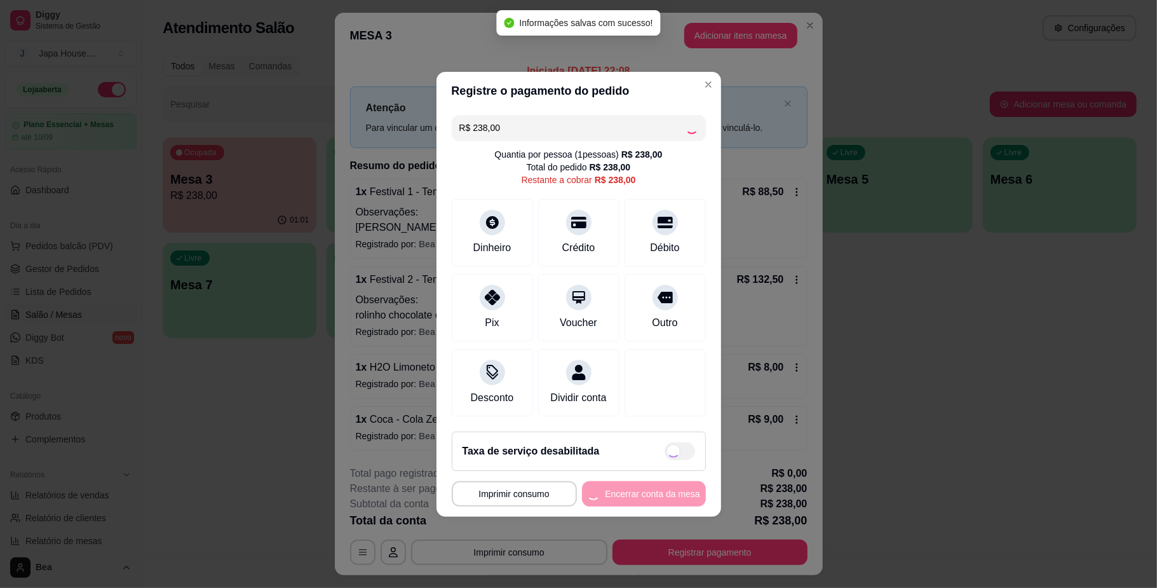
type input "R$ 0,00"
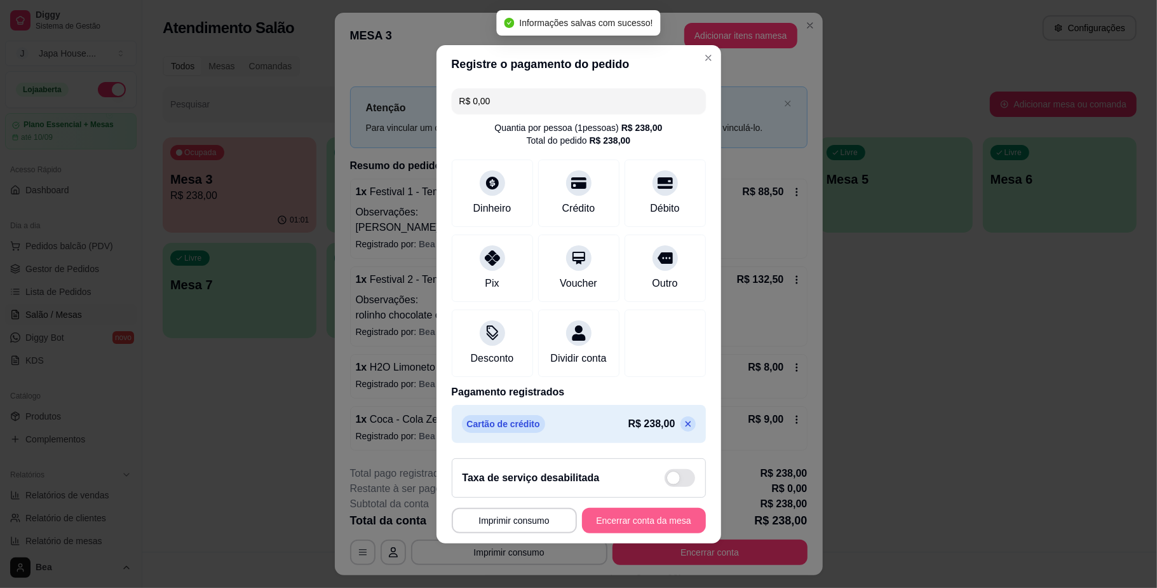
click at [671, 521] on button "Encerrar conta da mesa" at bounding box center [644, 520] width 124 height 25
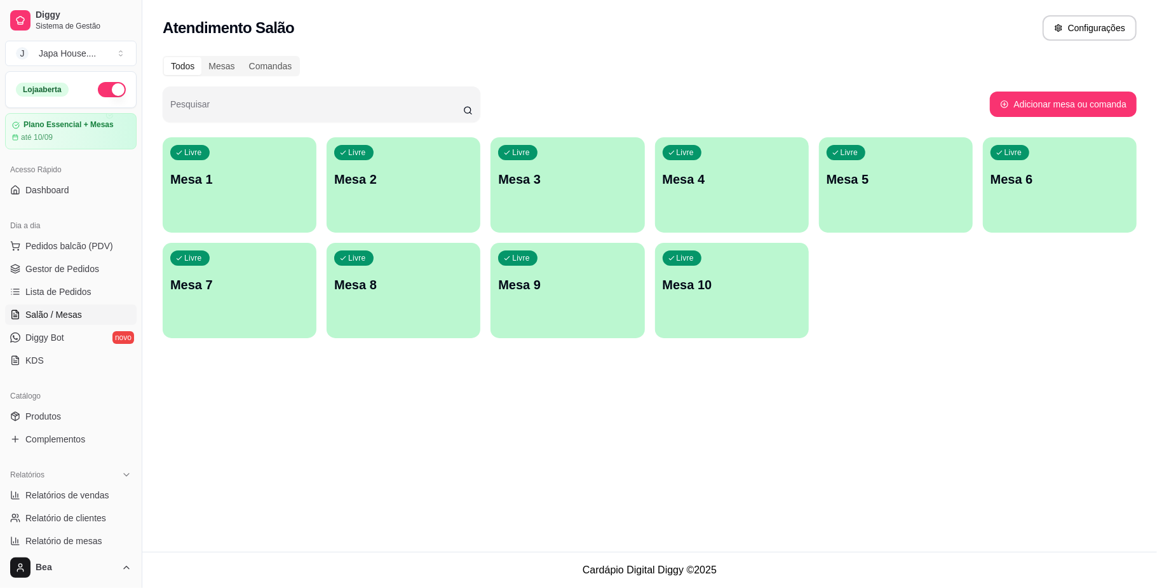
click at [811, 246] on div "Livre Mesa 1 Livre Mesa 2 Livre Mesa 3 Livre Mesa 4 Livre Mesa 5 Livre Mesa 6 L…" at bounding box center [650, 237] width 974 height 201
click at [97, 268] on link "Gestor de Pedidos" at bounding box center [70, 269] width 131 height 20
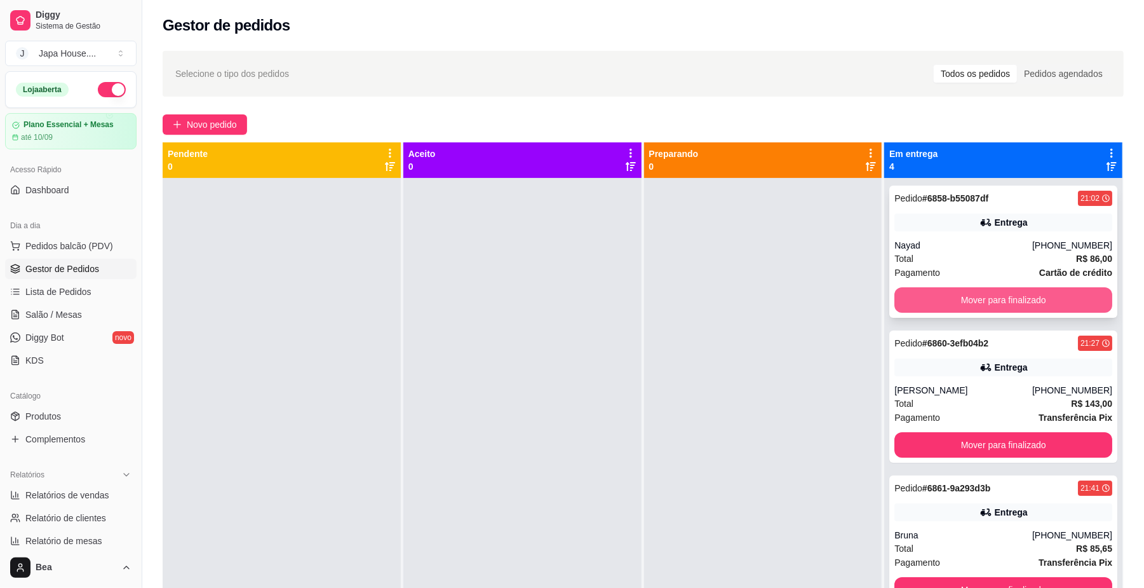
click at [933, 295] on button "Mover para finalizado" at bounding box center [1003, 299] width 218 height 25
click at [933, 295] on button "Mover para finalizado" at bounding box center [1003, 300] width 211 height 25
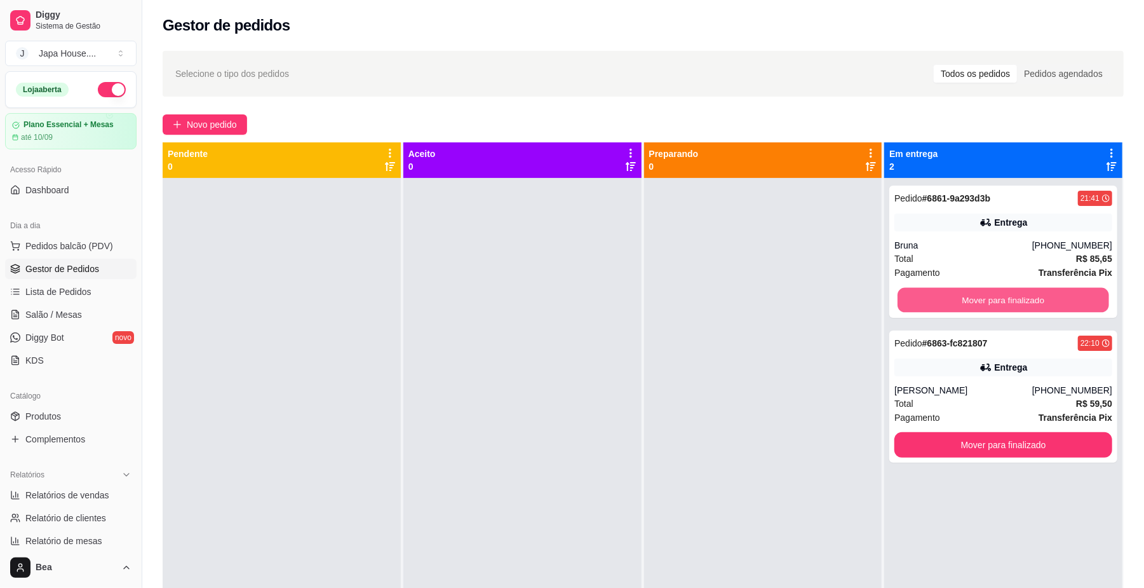
click at [933, 295] on button "Mover para finalizado" at bounding box center [1003, 300] width 211 height 25
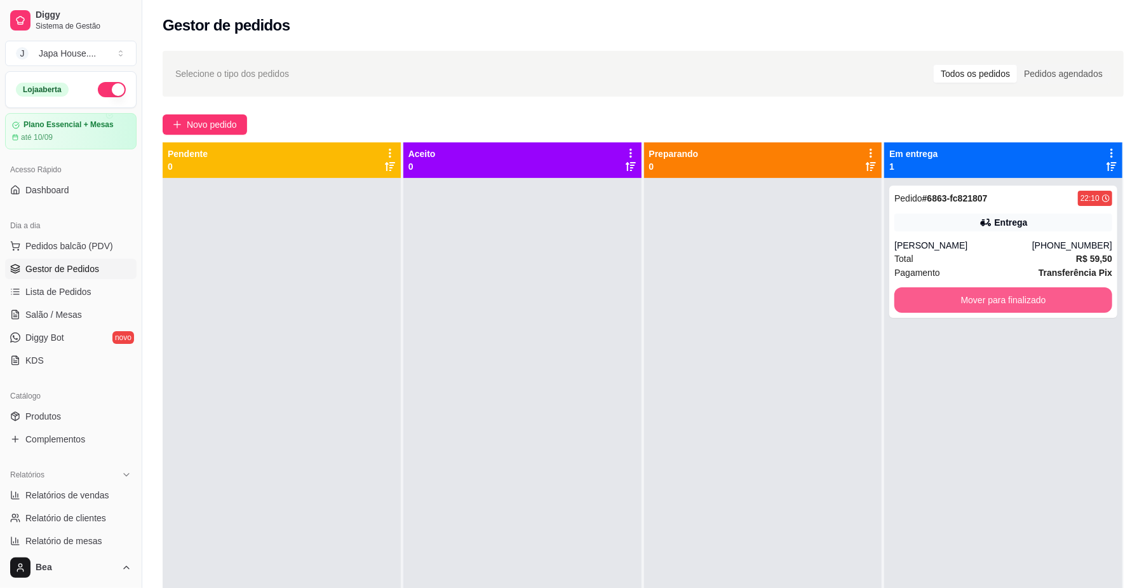
click at [933, 295] on button "Mover para finalizado" at bounding box center [1003, 299] width 218 height 25
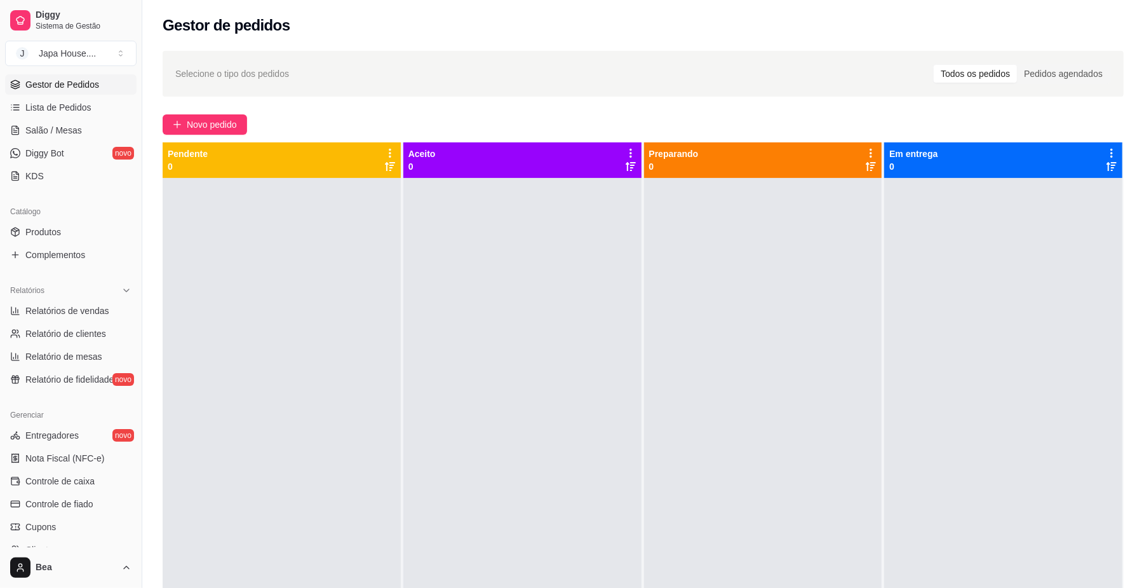
scroll to position [197, 0]
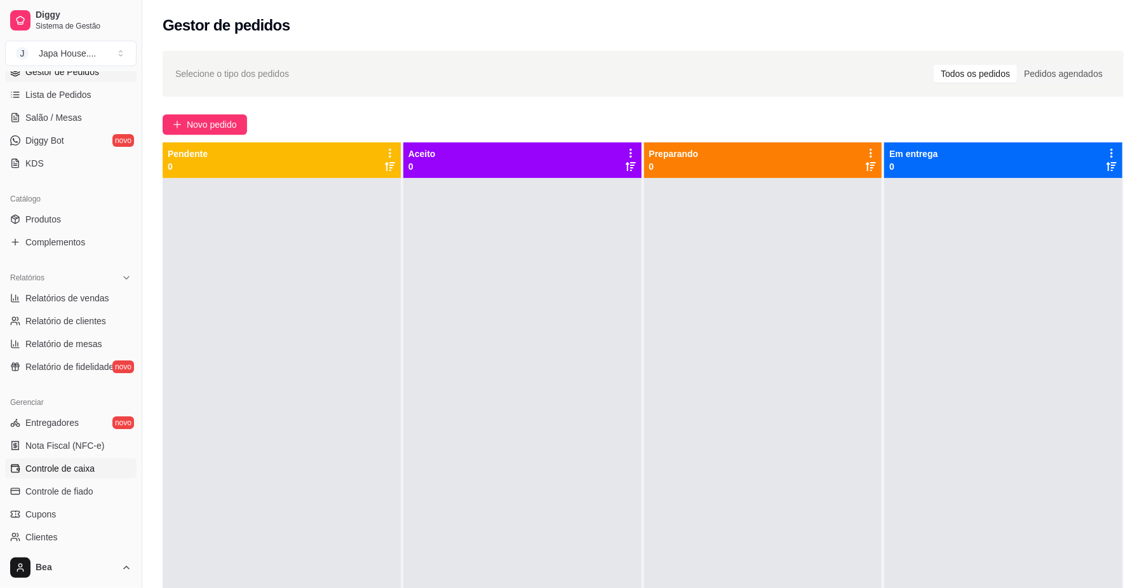
click at [83, 466] on span "Controle de caixa" at bounding box center [59, 468] width 69 height 13
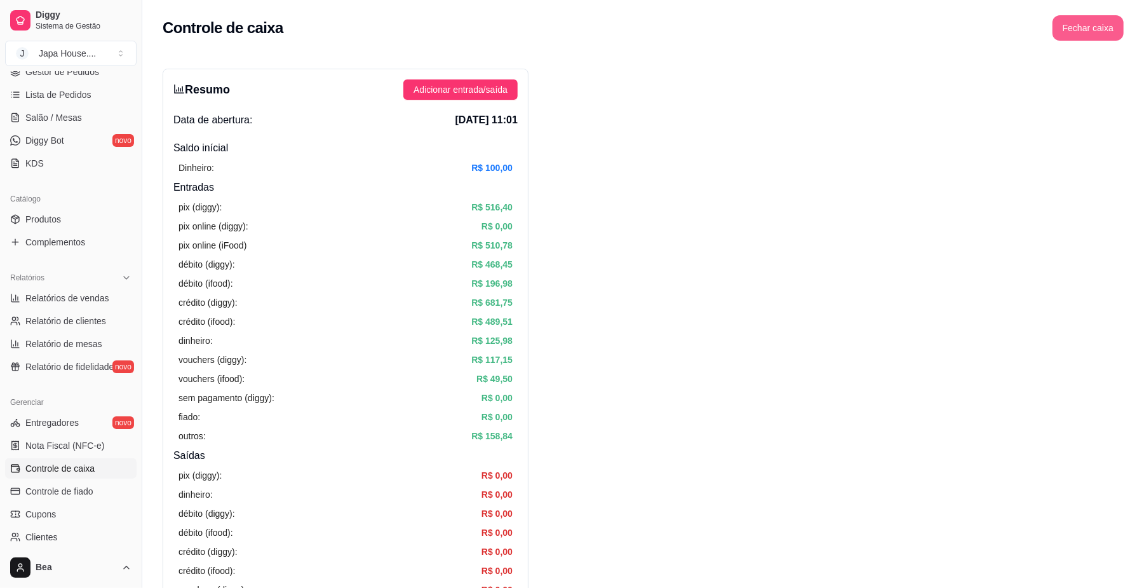
click at [1082, 33] on button "Fechar caixa" at bounding box center [1088, 27] width 71 height 25
click at [1129, 106] on span "Sim" at bounding box center [1123, 113] width 15 height 14
